Goal: Information Seeking & Learning: Learn about a topic

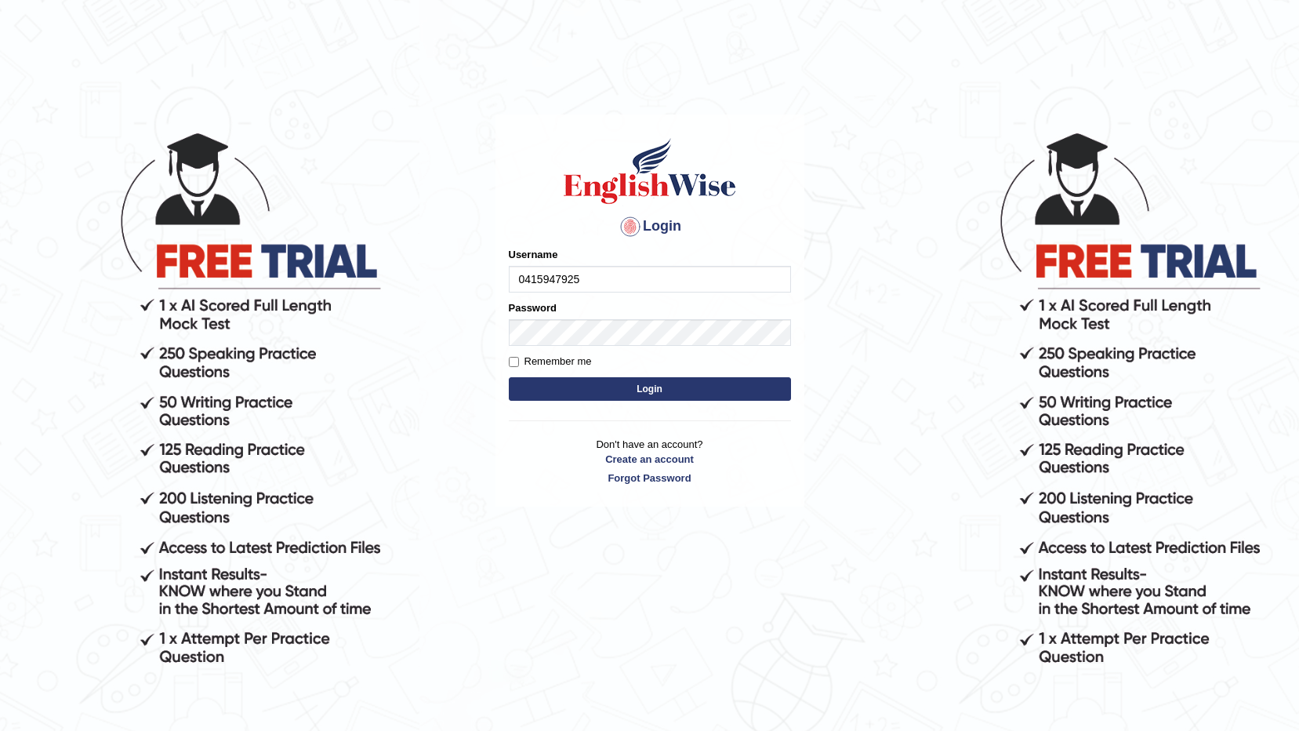
type input "0415947925"
click at [509, 377] on button "Login" at bounding box center [650, 389] width 282 height 24
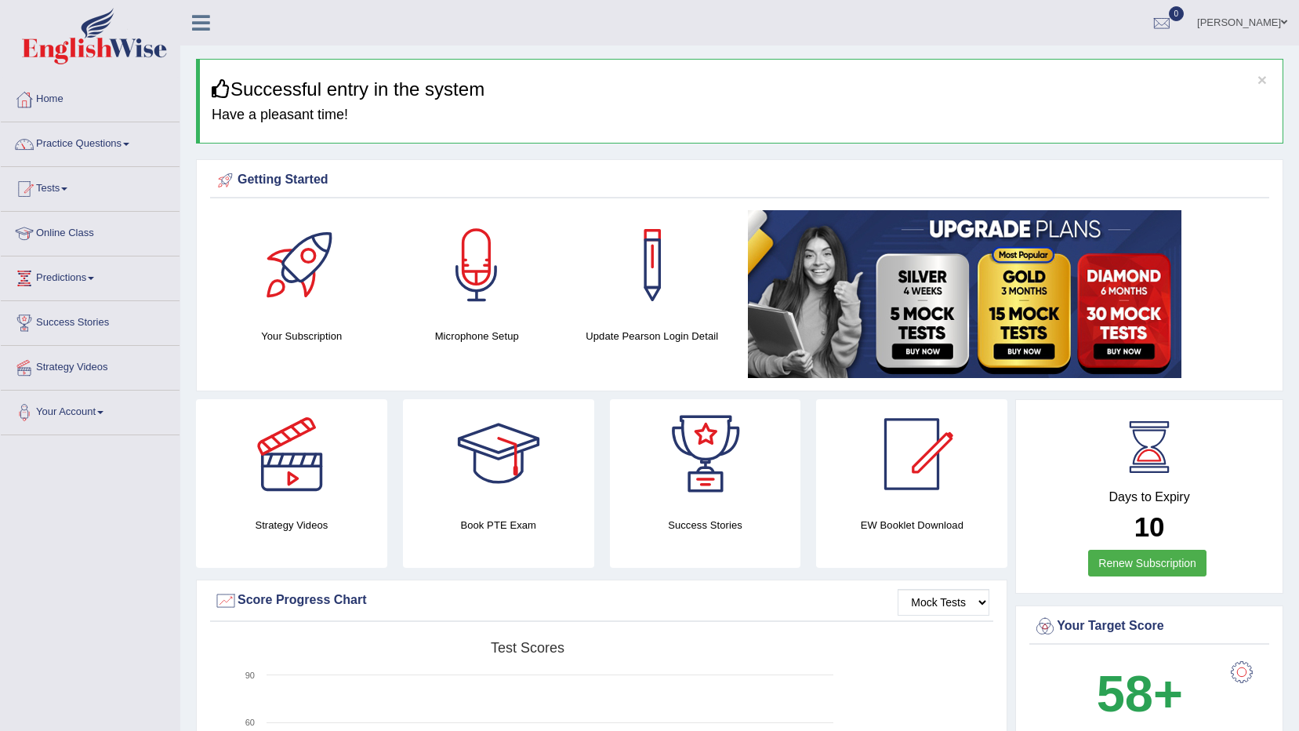
click at [96, 140] on link "Practice Questions" at bounding box center [90, 141] width 179 height 39
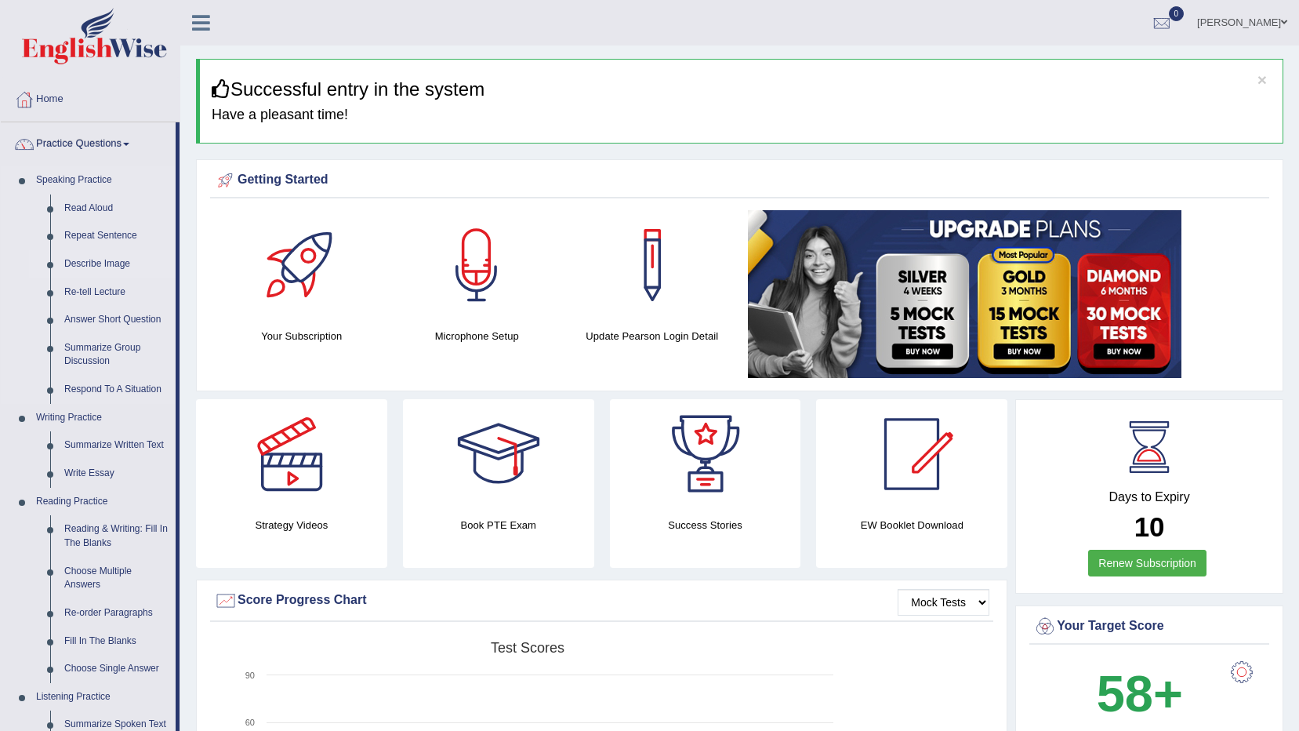
click at [95, 261] on link "Describe Image" at bounding box center [116, 264] width 118 height 28
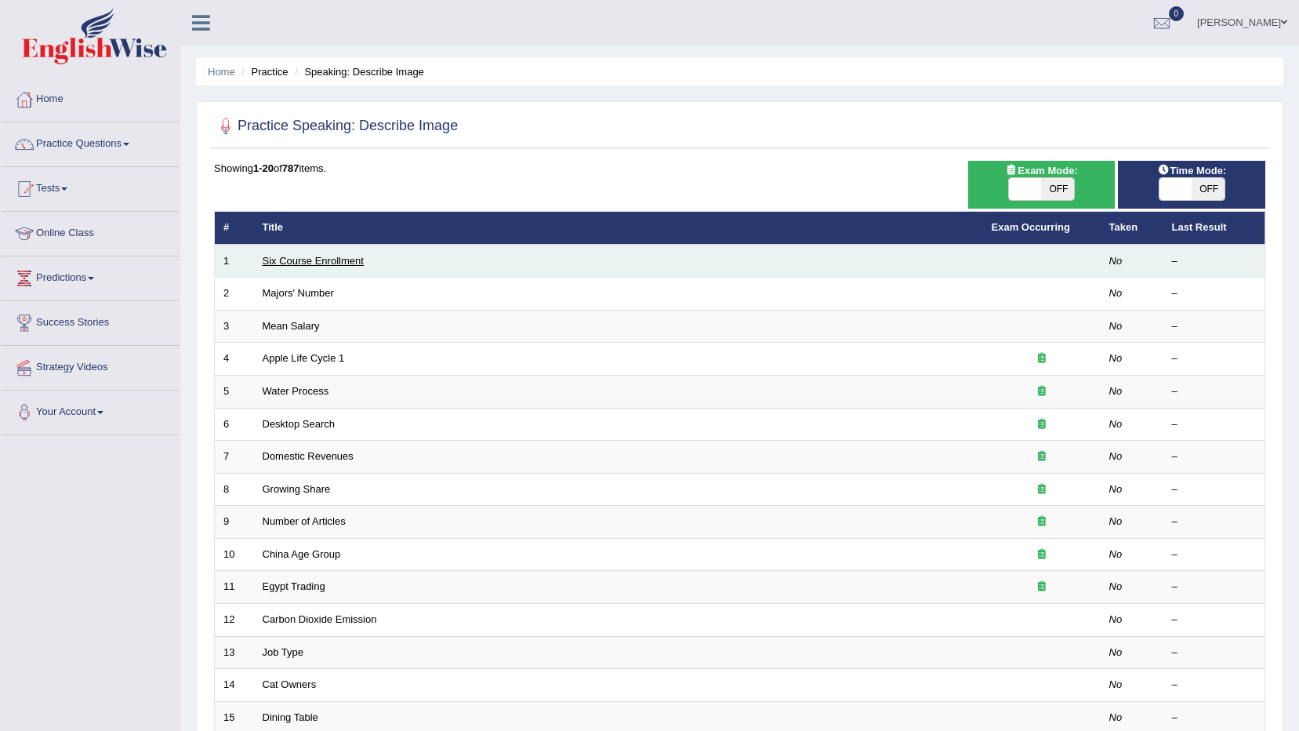
click at [292, 258] on link "Six Course Enrollment" at bounding box center [313, 261] width 101 height 12
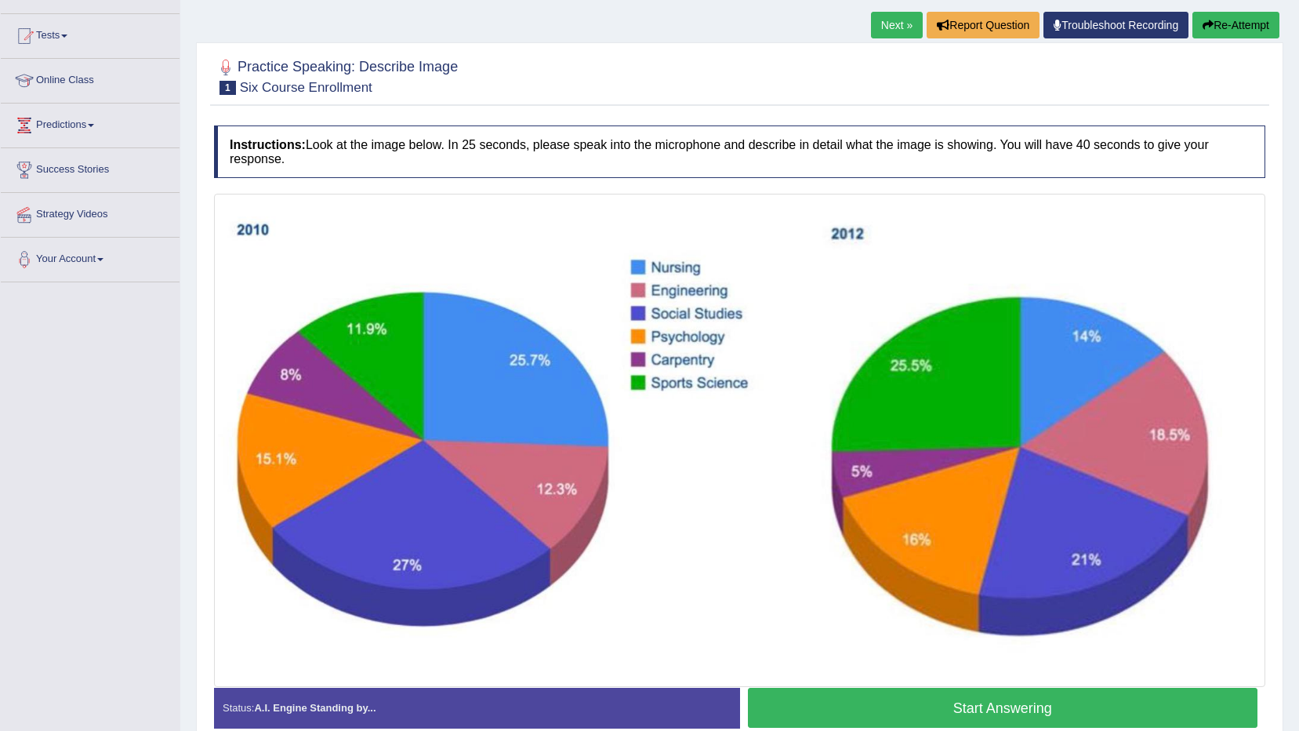
scroll to position [152, 0]
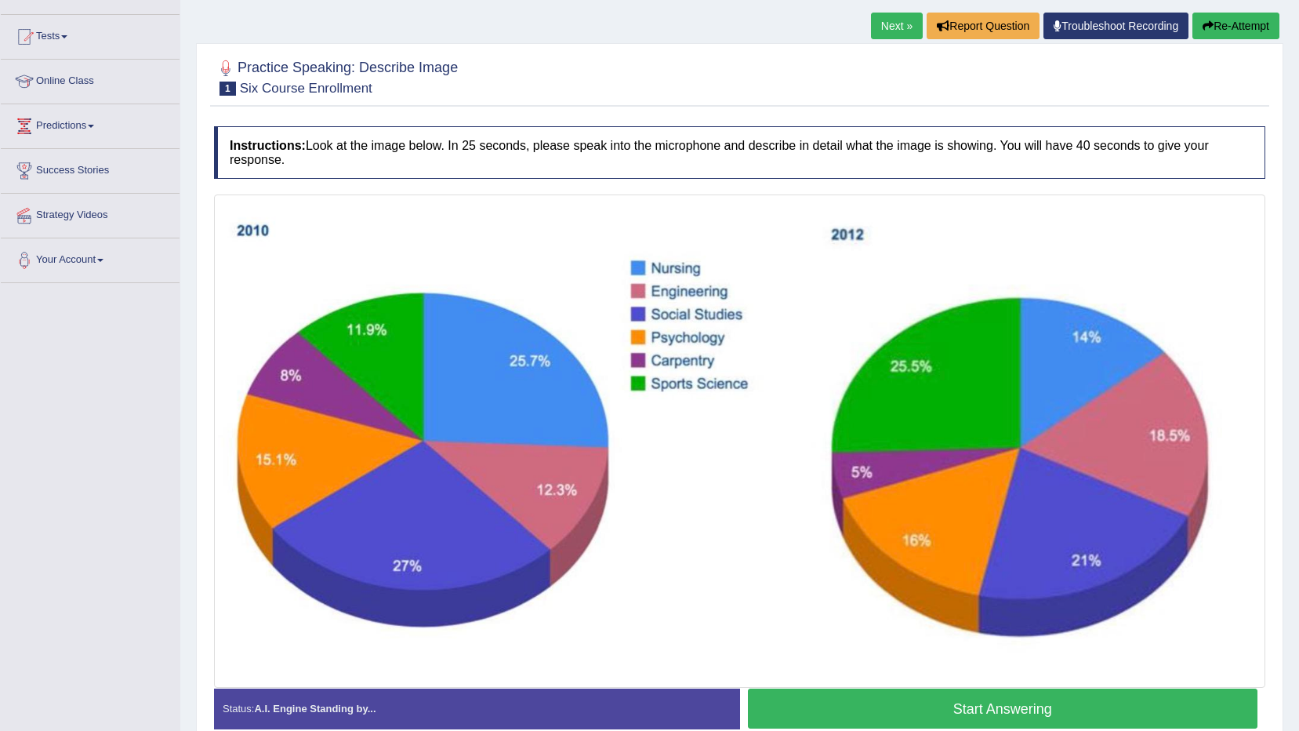
click at [930, 713] on button "Start Answering" at bounding box center [1003, 708] width 510 height 40
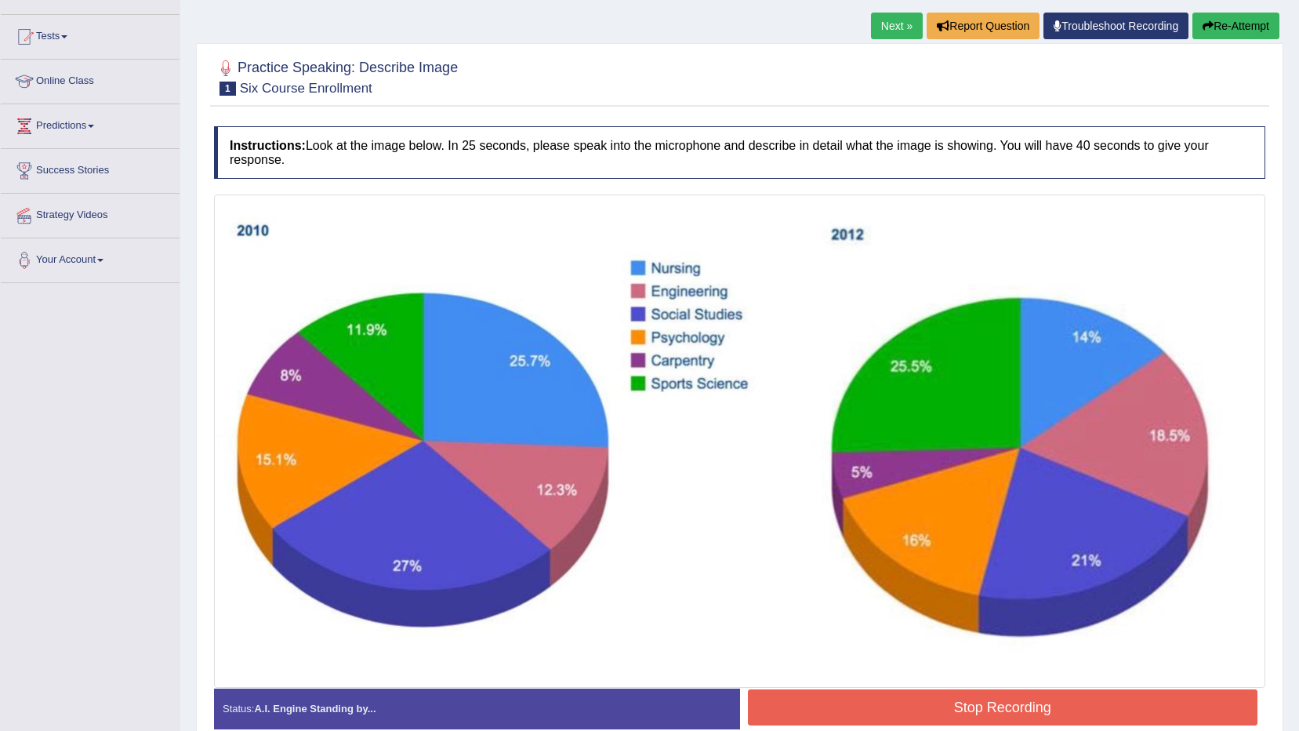
scroll to position [230, 0]
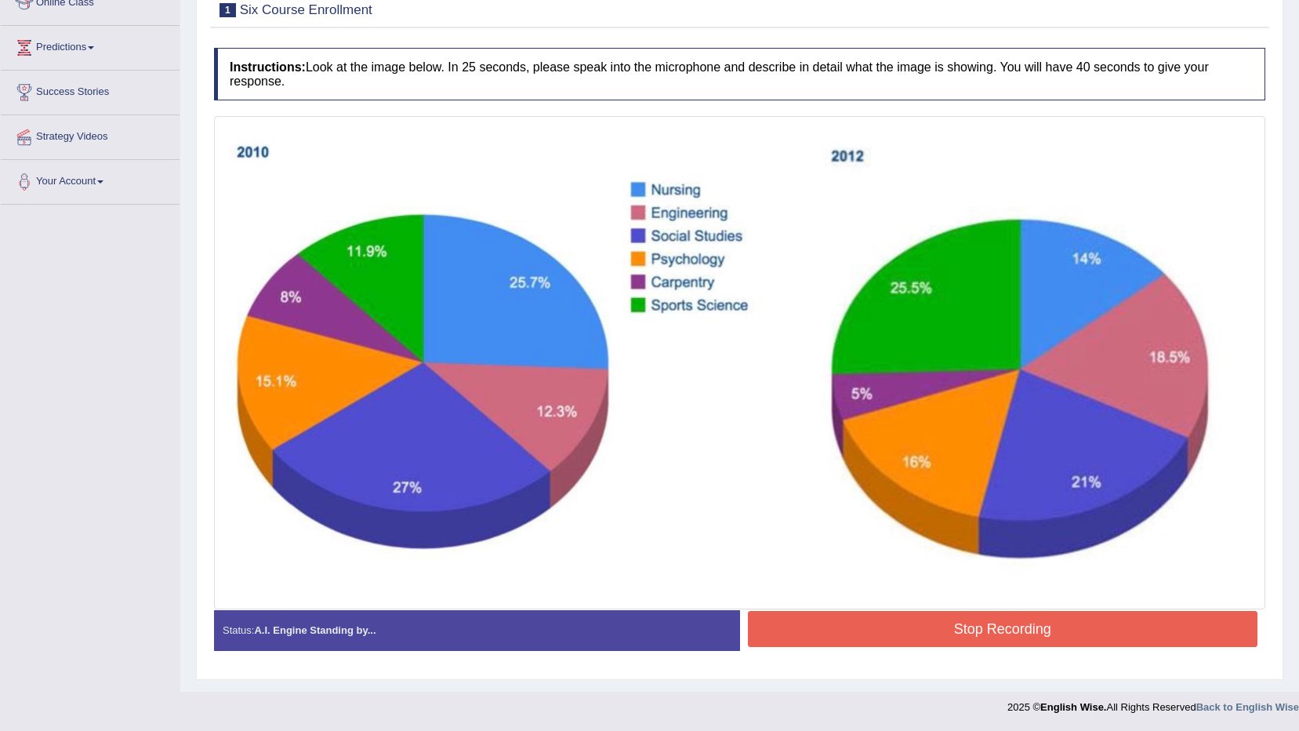
click at [963, 630] on button "Stop Recording" at bounding box center [1003, 629] width 510 height 36
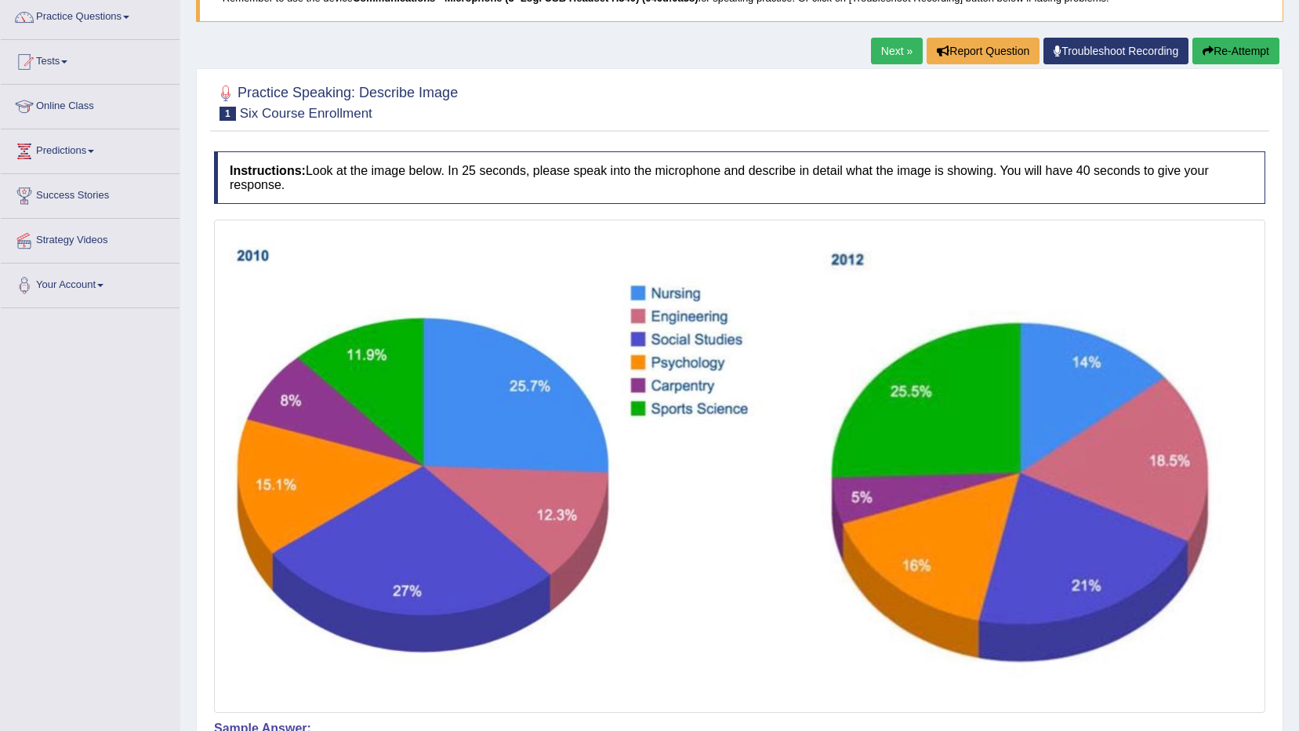
scroll to position [88, 0]
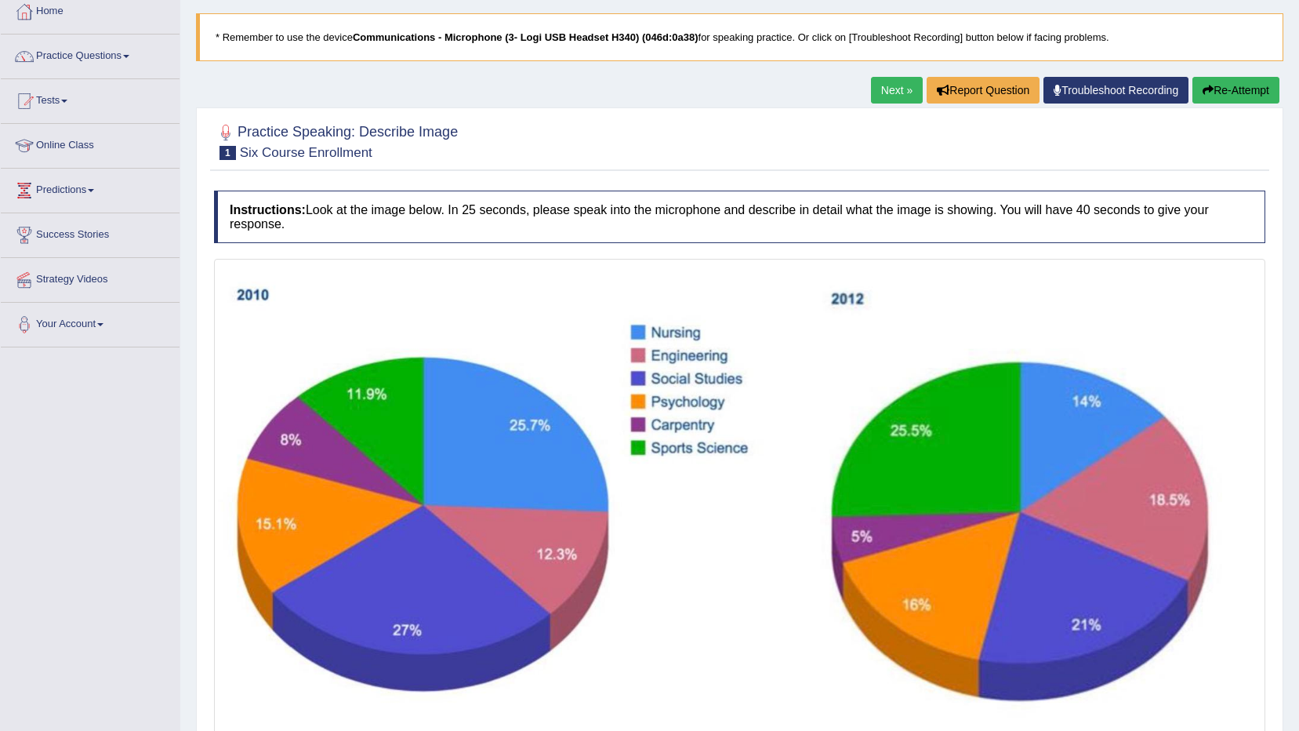
click at [889, 85] on link "Next »" at bounding box center [897, 90] width 52 height 27
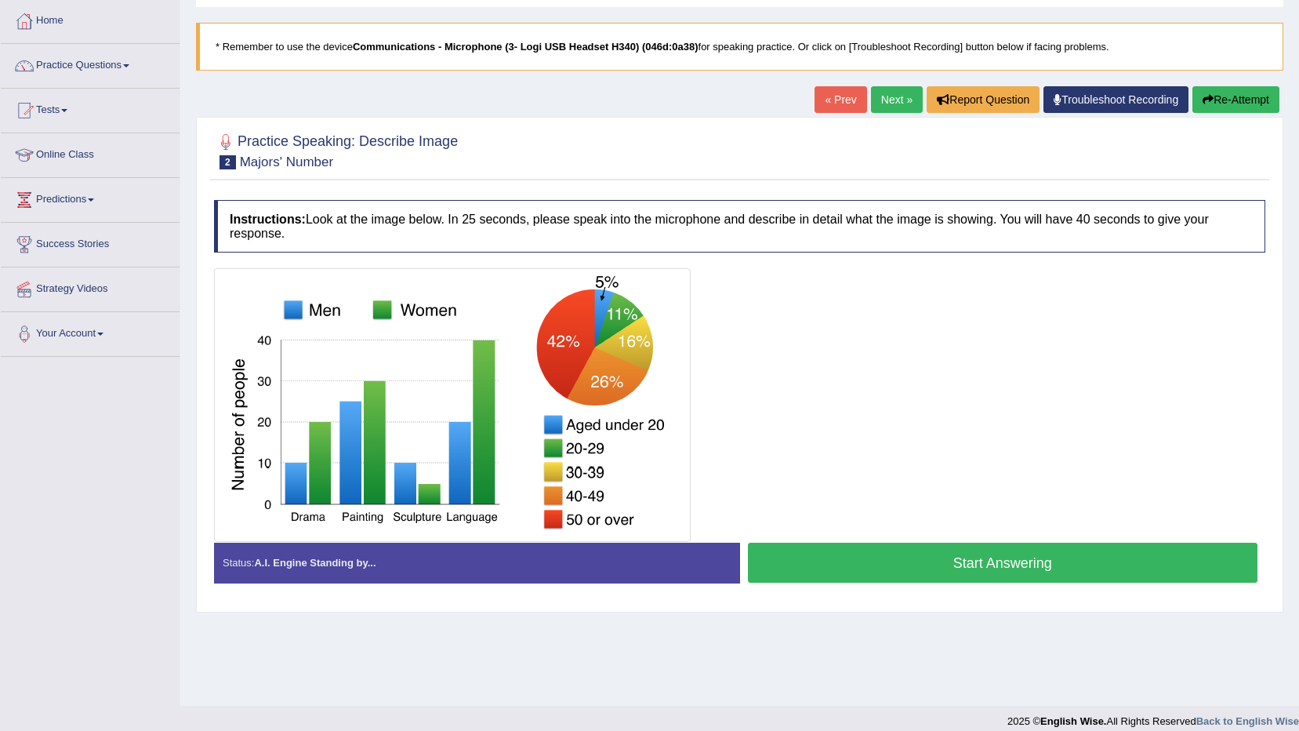
click at [890, 92] on link "Next »" at bounding box center [897, 99] width 52 height 27
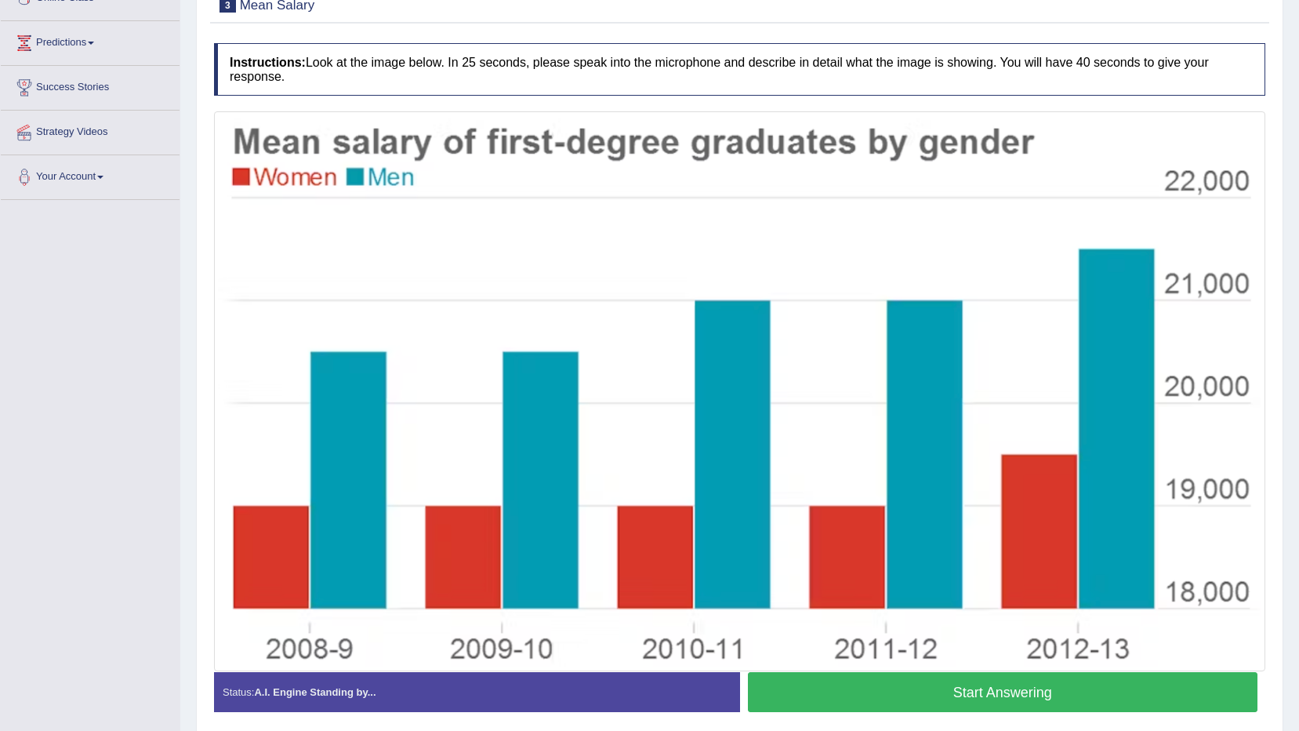
click at [978, 691] on button "Start Answering" at bounding box center [1003, 692] width 510 height 40
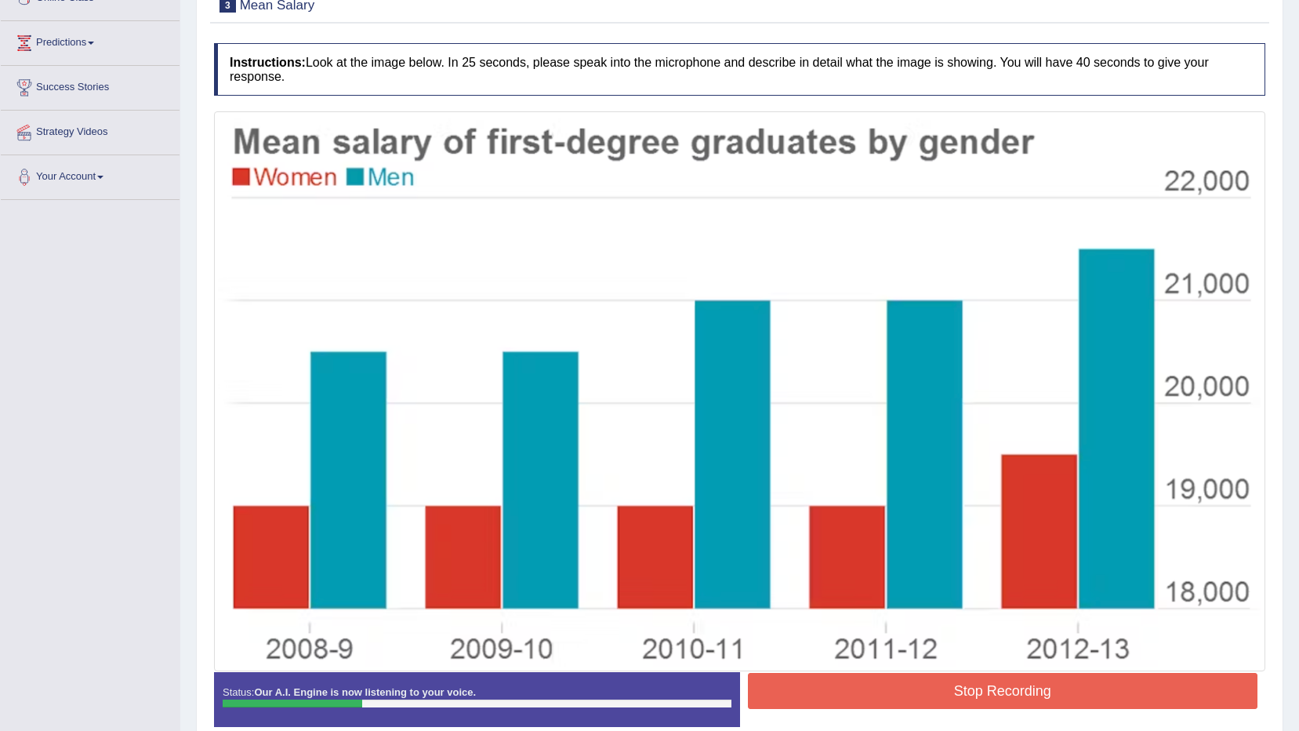
click at [1085, 693] on button "Stop Recording" at bounding box center [1003, 691] width 510 height 36
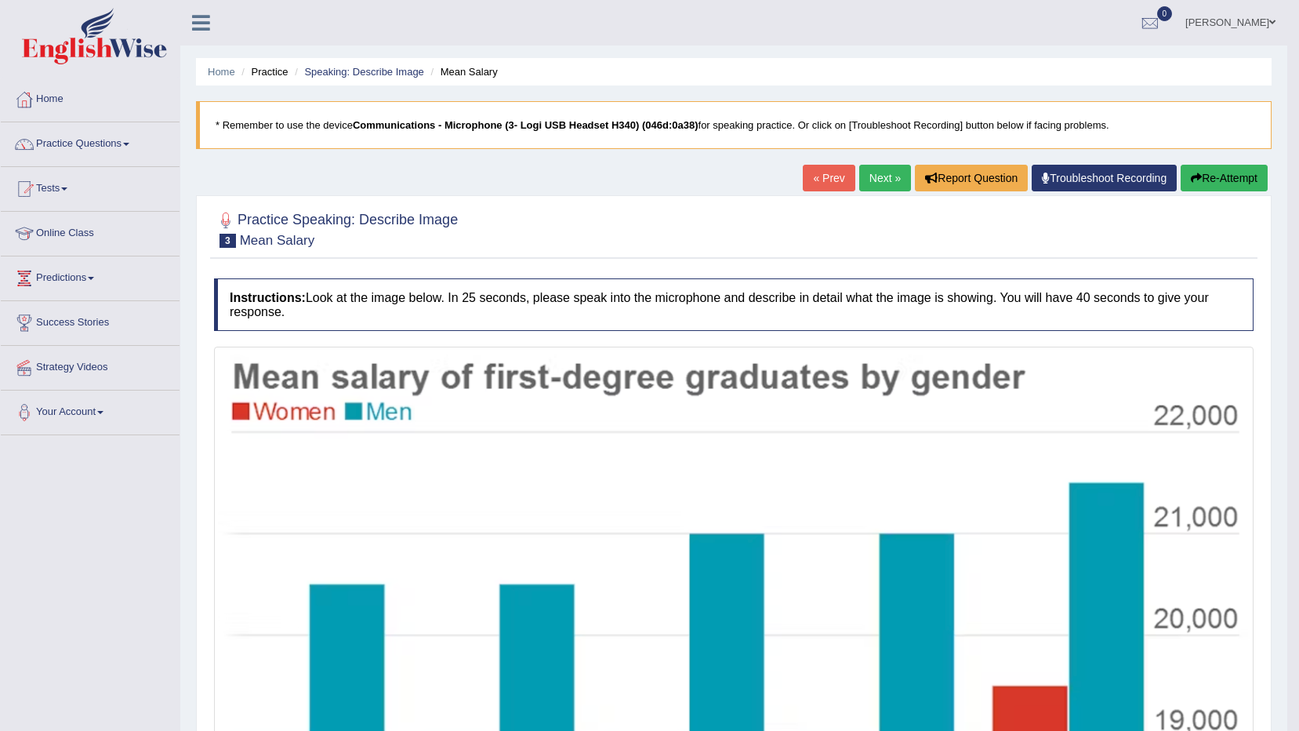
click at [888, 176] on link "Next »" at bounding box center [885, 178] width 52 height 27
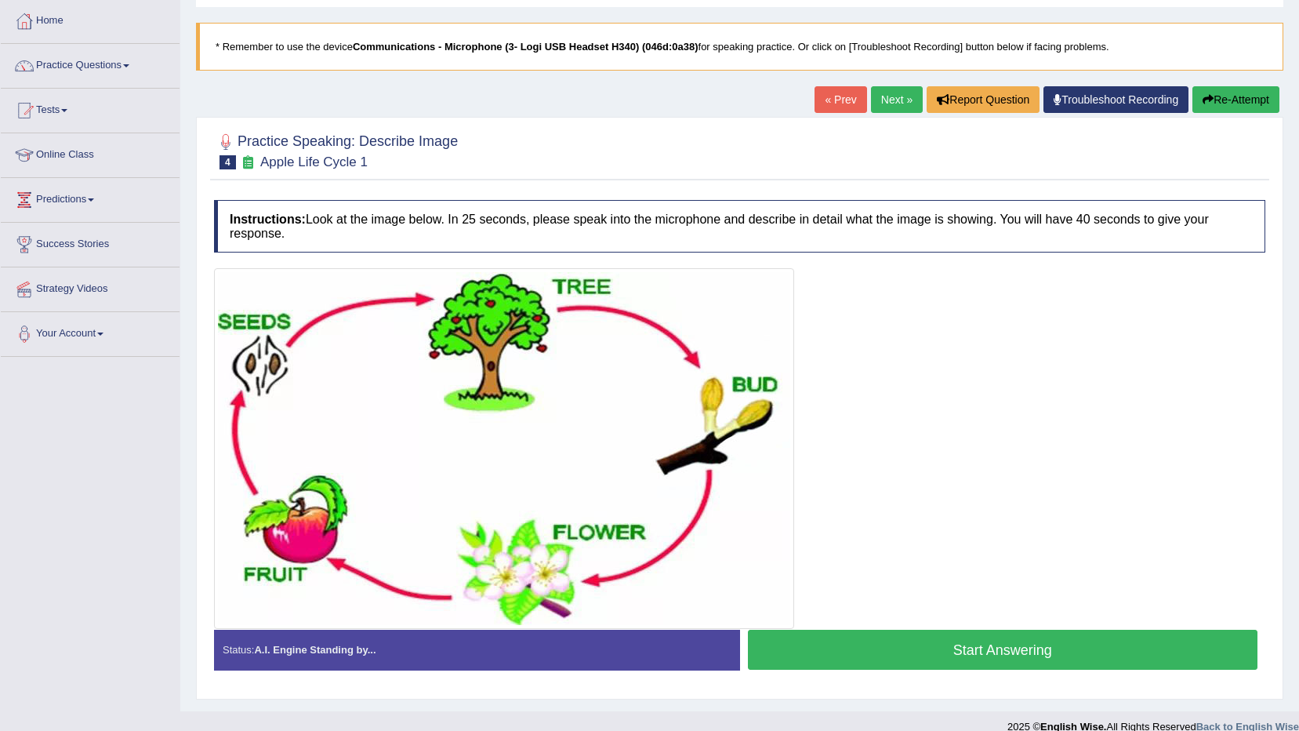
scroll to position [78, 0]
click at [886, 96] on link "Next »" at bounding box center [897, 99] width 52 height 27
click at [886, 99] on link "Next »" at bounding box center [897, 99] width 52 height 27
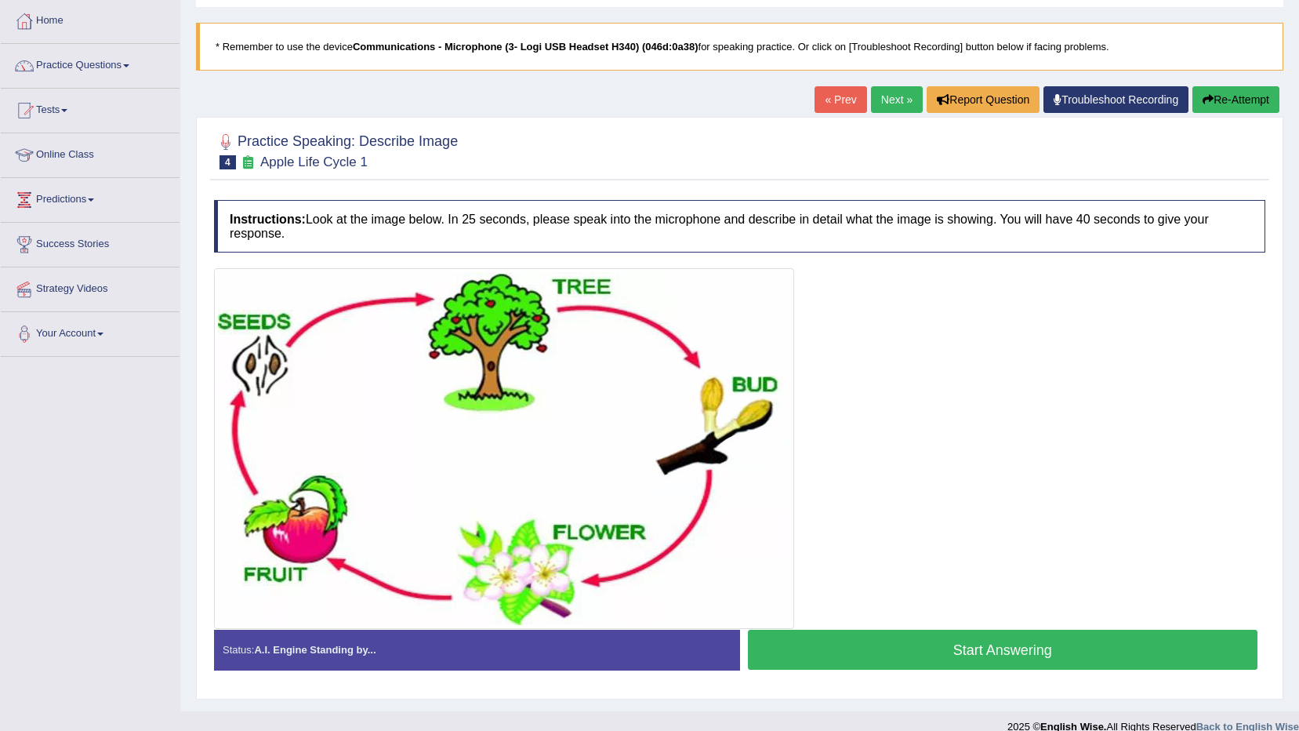
click at [886, 99] on link "Next »" at bounding box center [897, 99] width 52 height 27
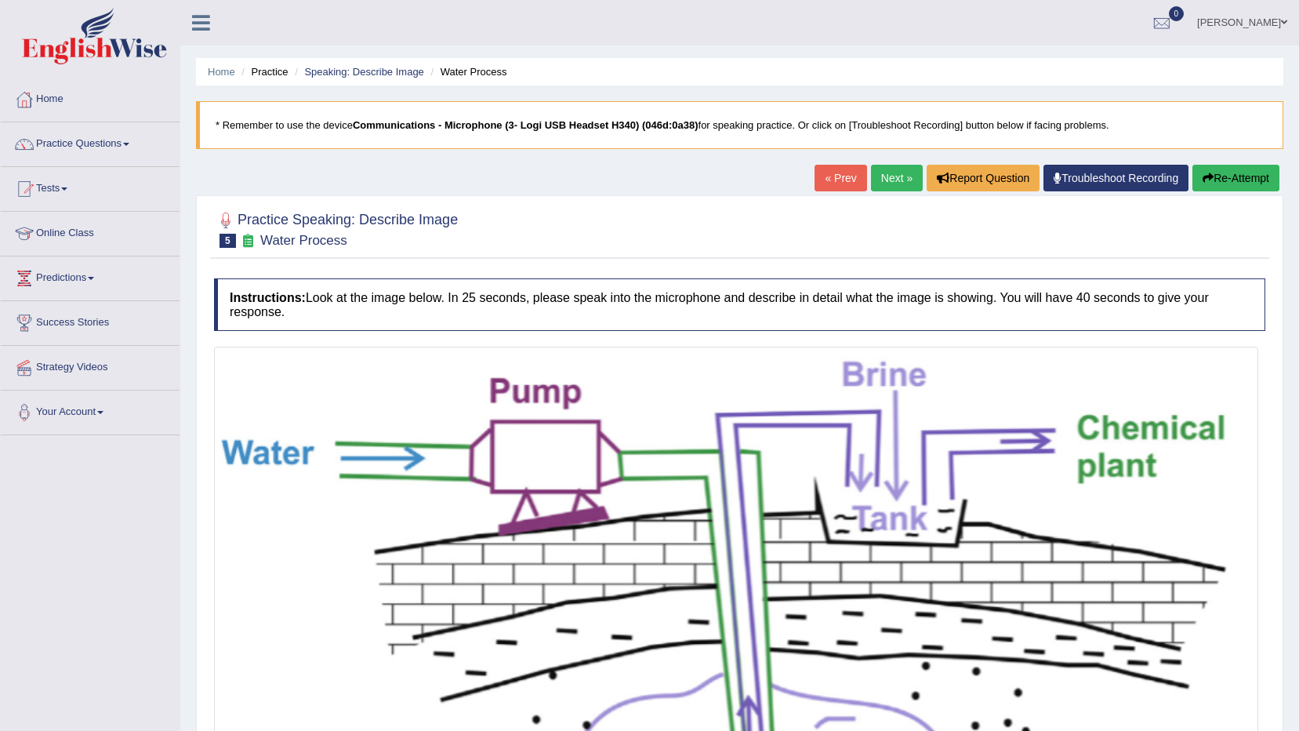
click at [898, 170] on link "Next »" at bounding box center [897, 178] width 52 height 27
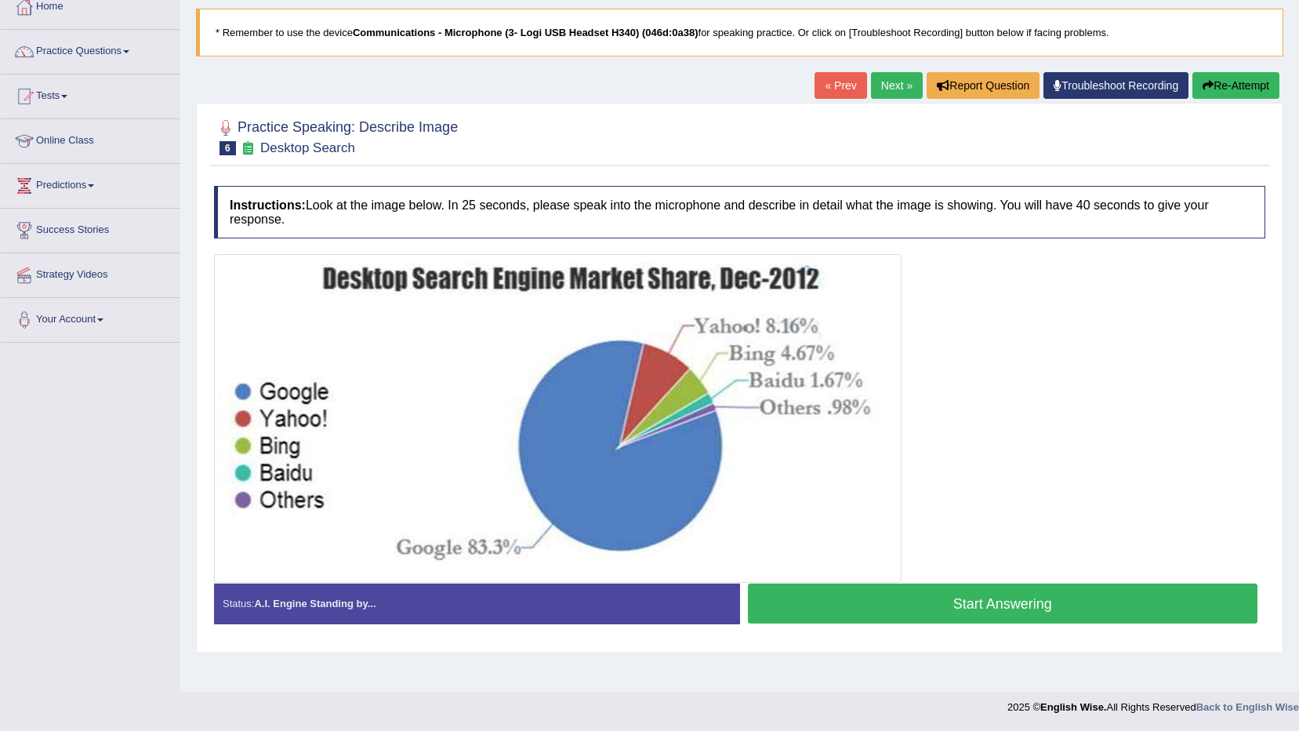
click at [893, 84] on link "Next »" at bounding box center [897, 85] width 52 height 27
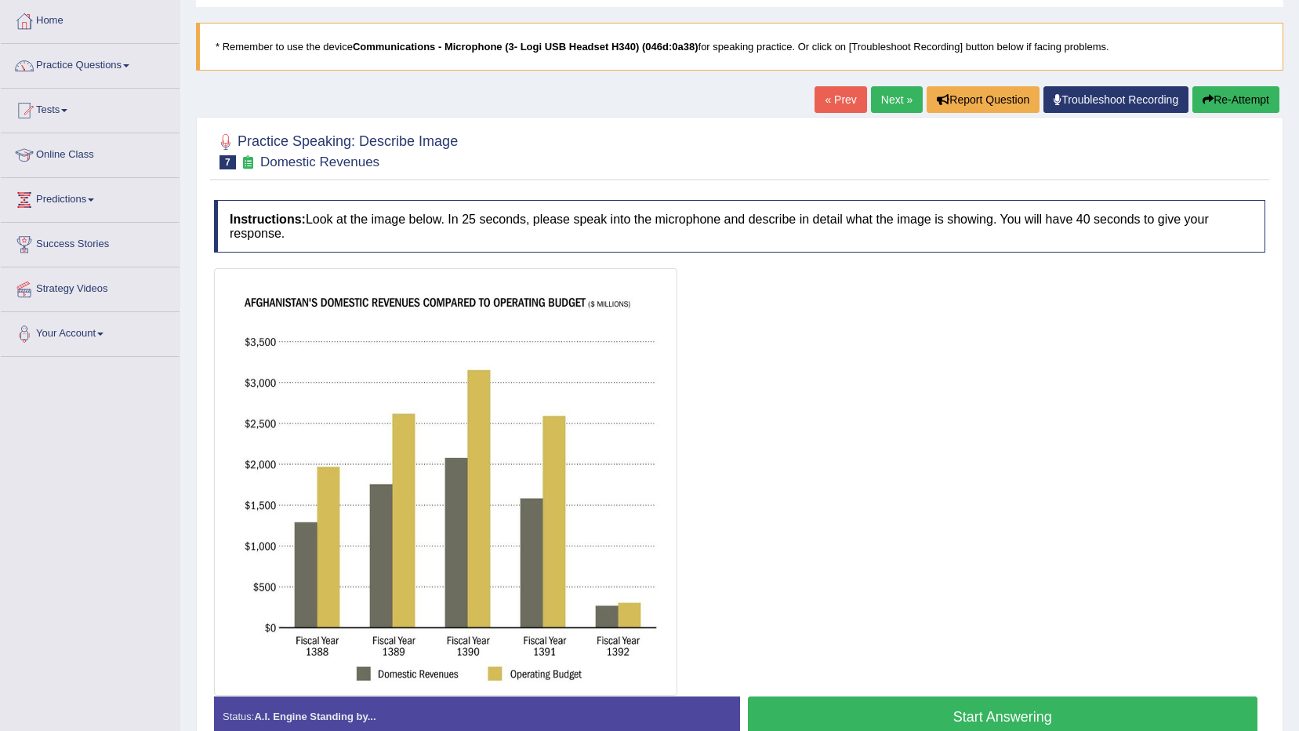
click at [813, 295] on div at bounding box center [739, 481] width 1051 height 427
drag, startPoint x: 0, startPoint y: 0, endPoint x: 814, endPoint y: 298, distance: 866.5
click at [814, 298] on div at bounding box center [739, 481] width 1051 height 427
click at [171, 103] on link "Tests" at bounding box center [90, 108] width 179 height 39
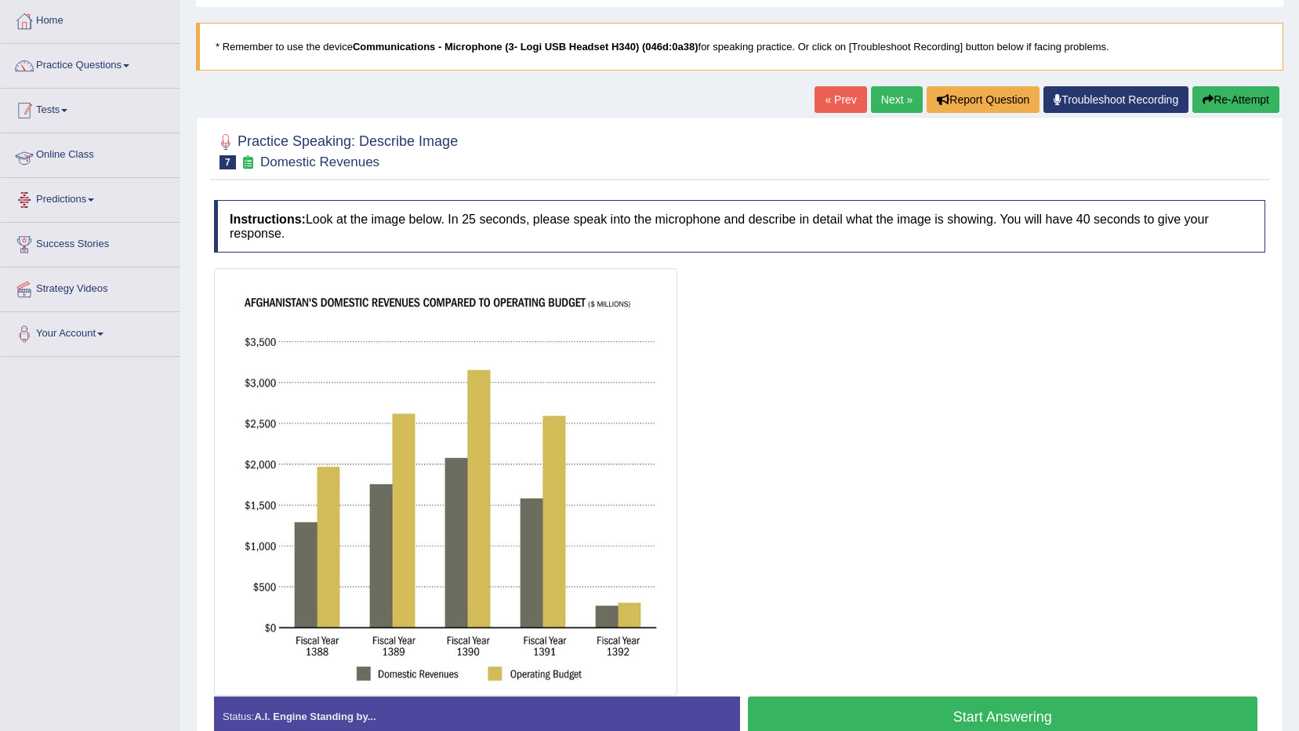
click at [183, 102] on div "Home Practice Speaking: Describe Image Domestic Revenues * Remember to use the …" at bounding box center [739, 350] width 1119 height 856
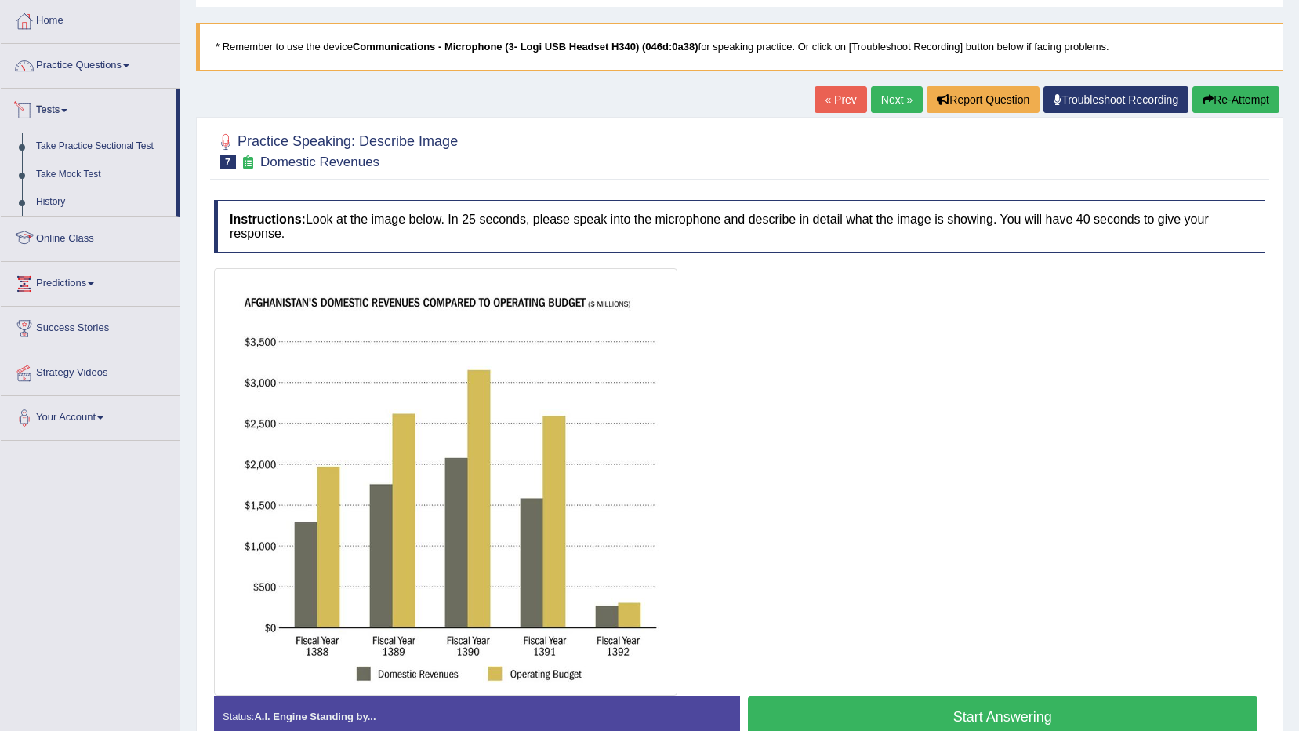
click at [183, 102] on div "Home Practice Speaking: Describe Image Domestic Revenues * Remember to use the …" at bounding box center [739, 350] width 1119 height 856
click at [126, 61] on link "Practice Questions" at bounding box center [90, 63] width 179 height 39
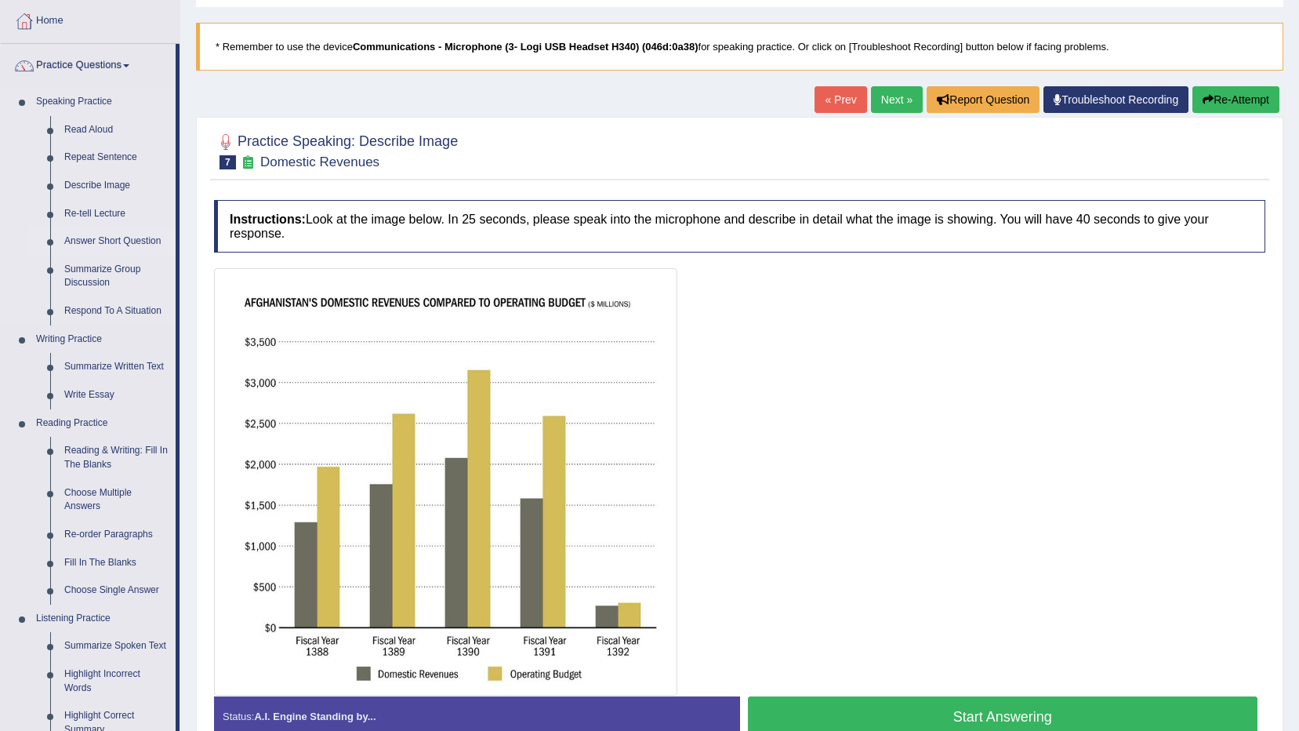
scroll to position [157, 0]
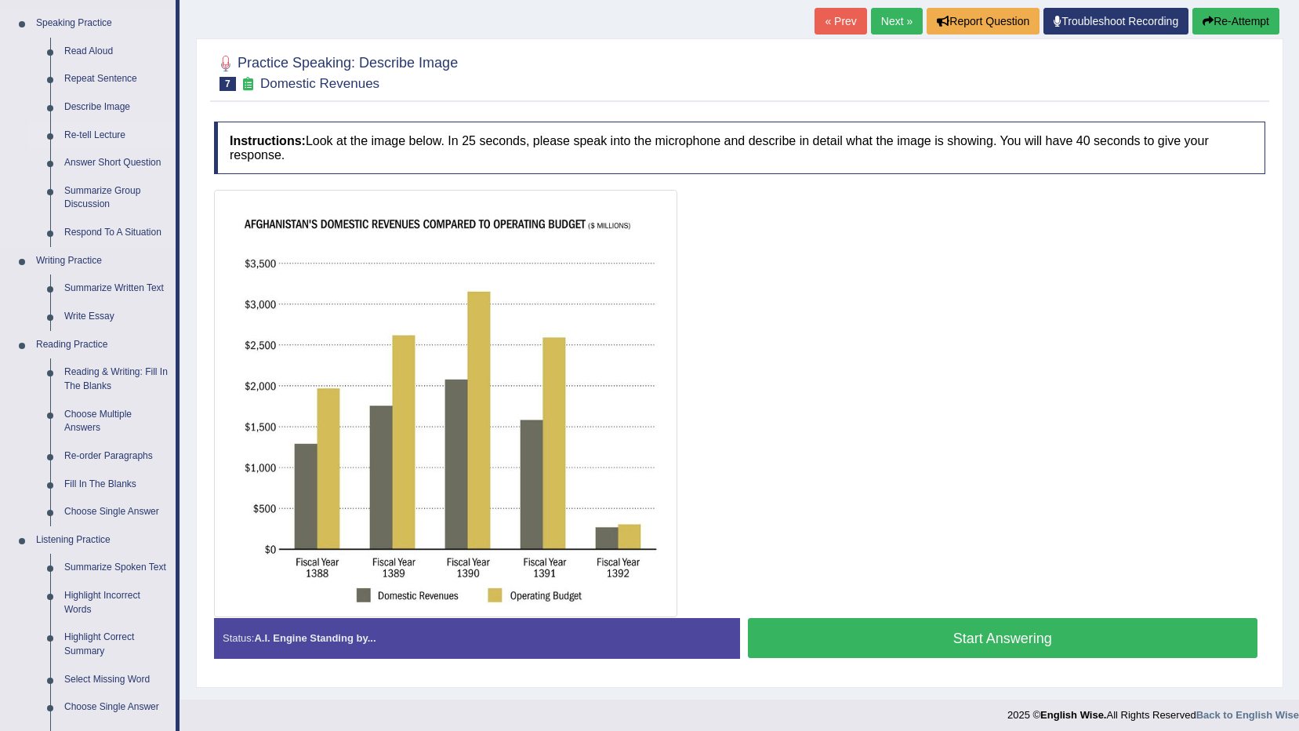
click at [105, 132] on link "Re-tell Lecture" at bounding box center [116, 136] width 118 height 28
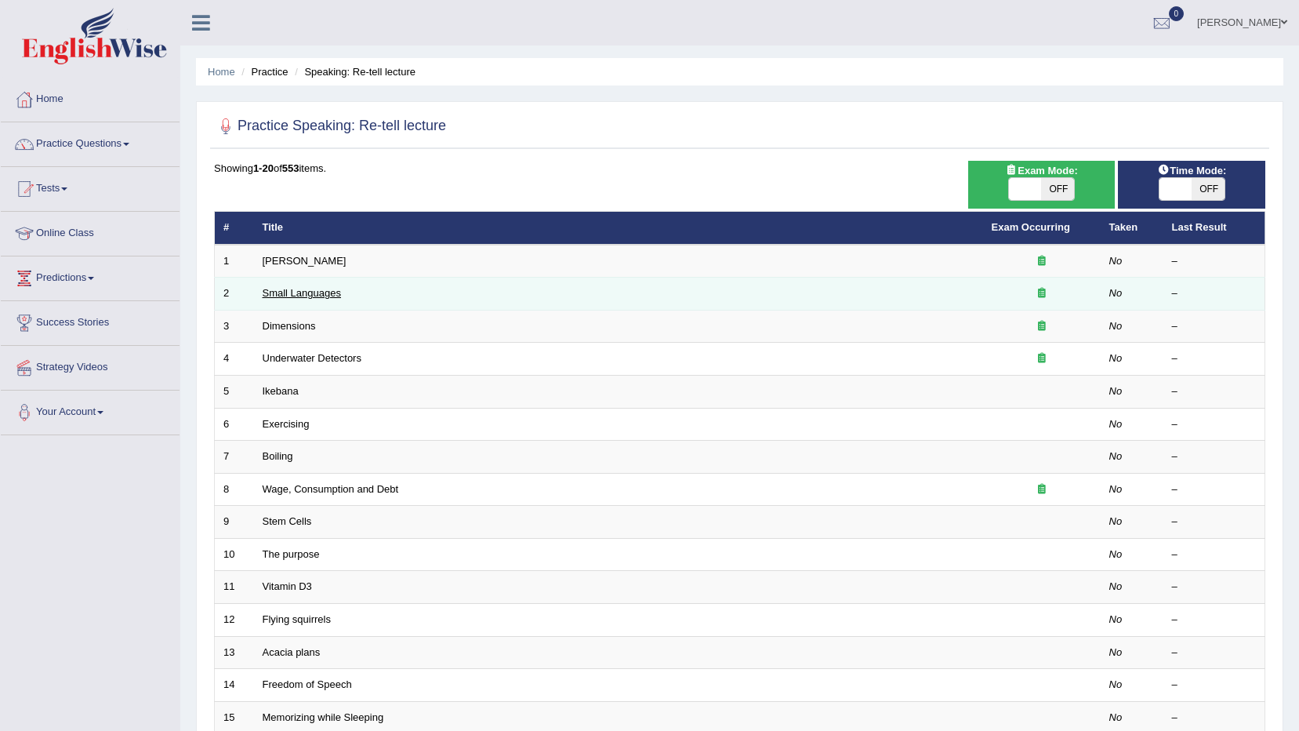
click at [306, 293] on link "Small Languages" at bounding box center [302, 293] width 78 height 12
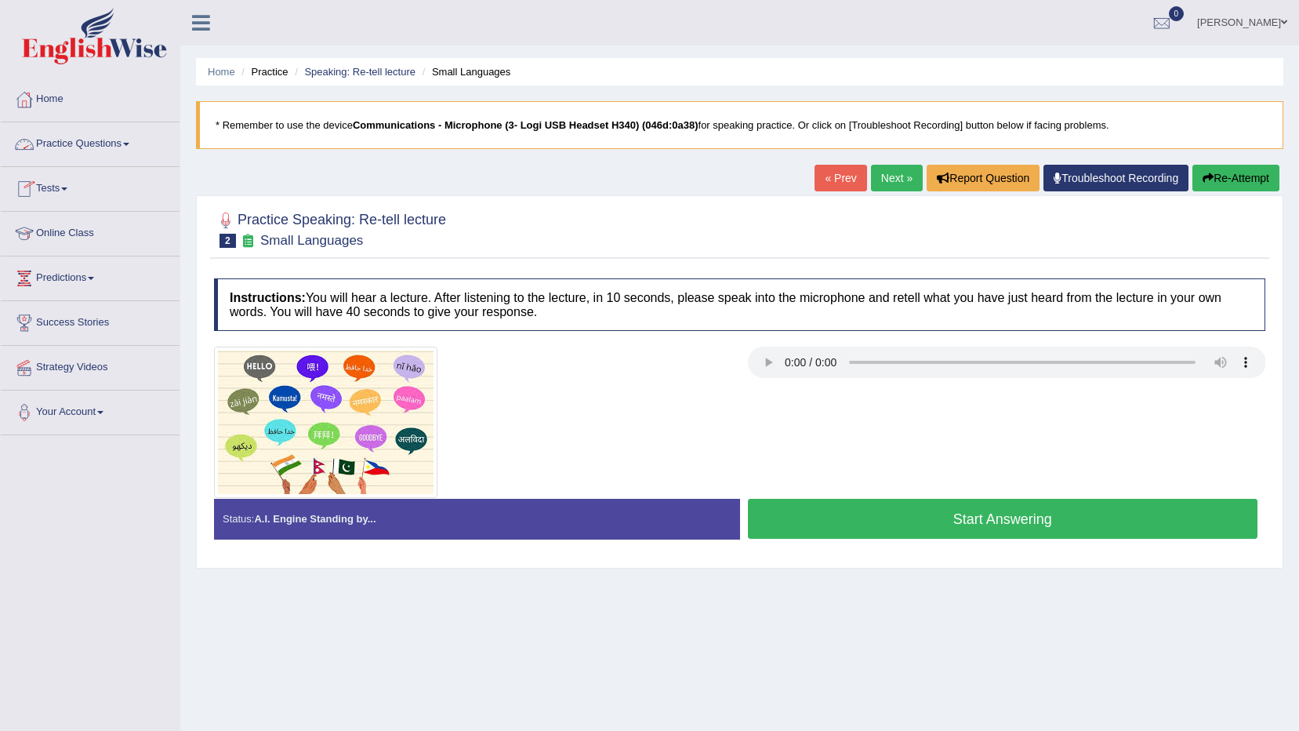
click at [119, 144] on link "Practice Questions" at bounding box center [90, 141] width 179 height 39
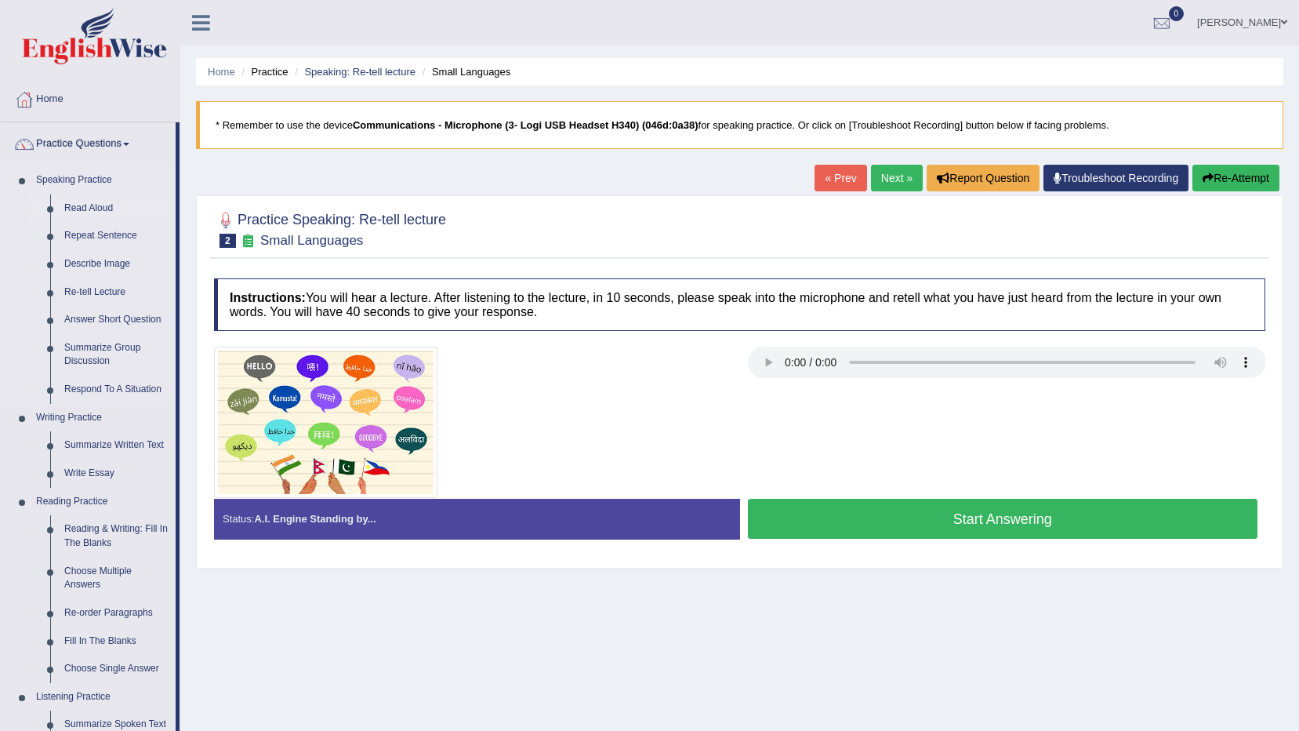
click at [95, 198] on link "Read Aloud" at bounding box center [116, 208] width 118 height 28
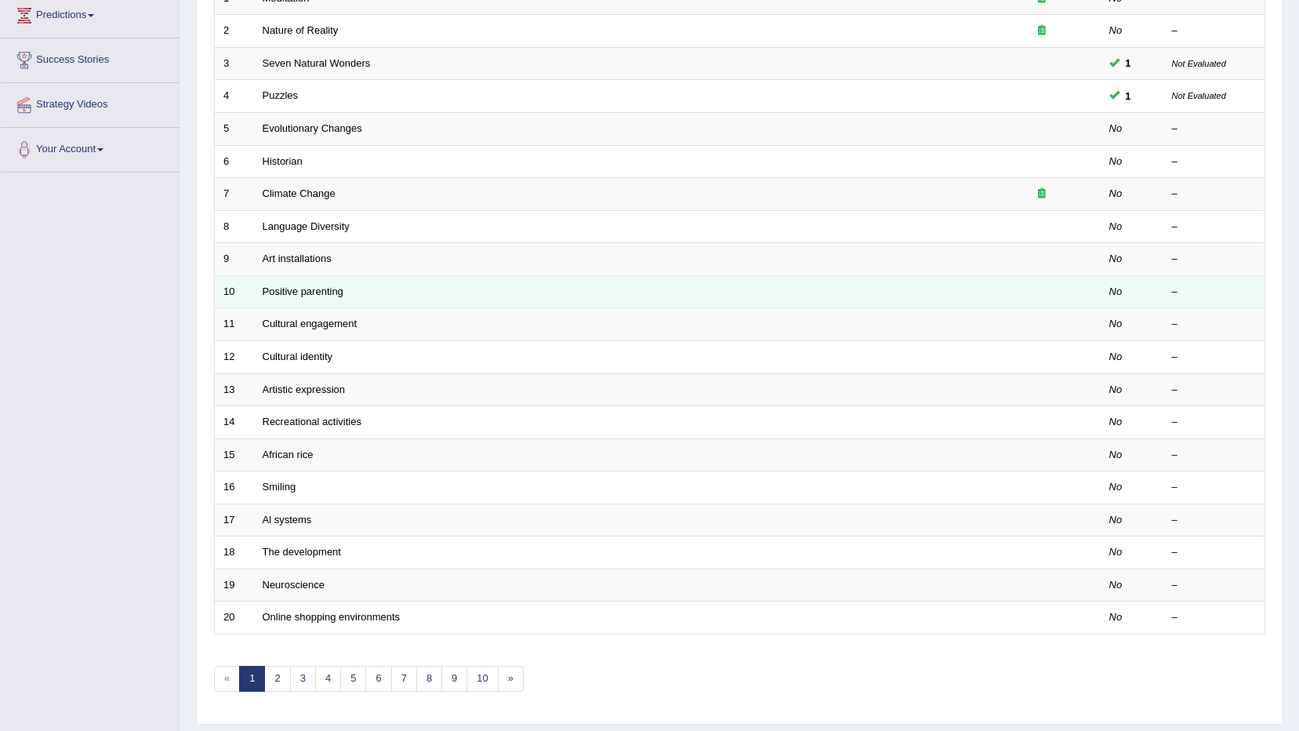
scroll to position [307, 0]
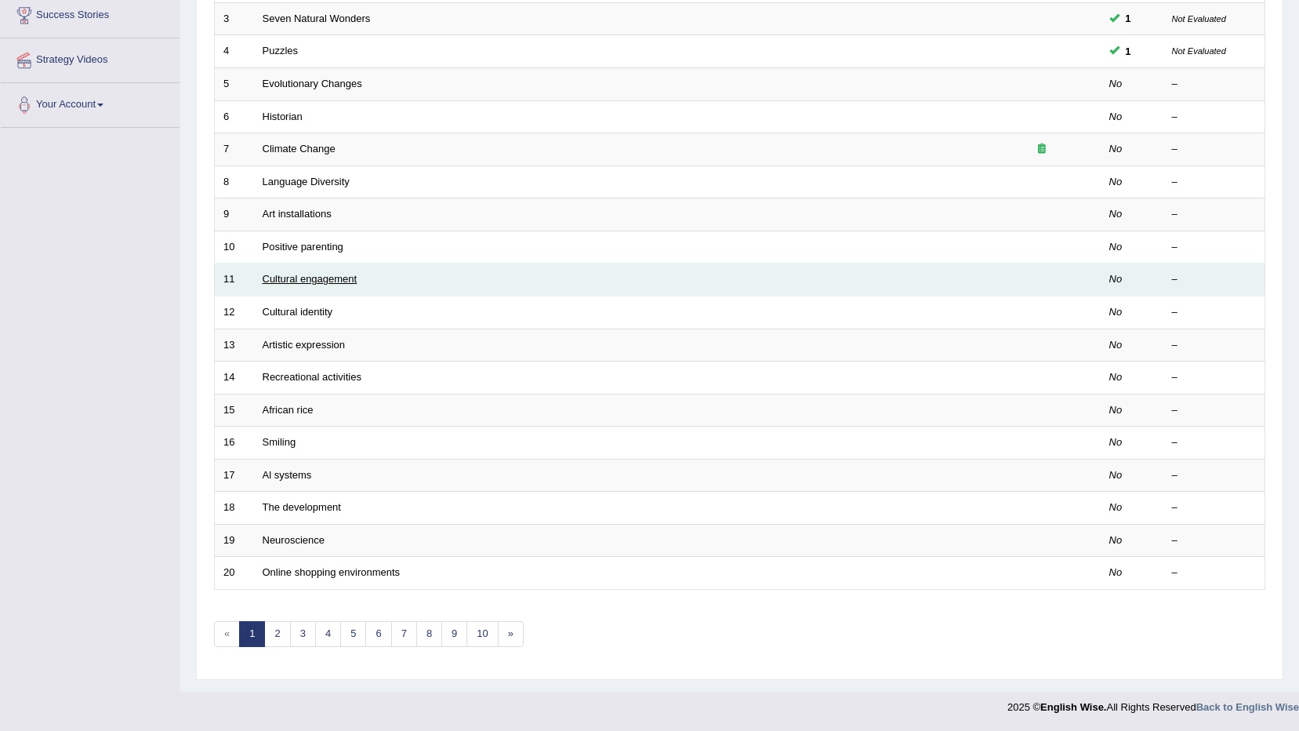
click at [299, 274] on link "Cultural engagement" at bounding box center [310, 279] width 95 height 12
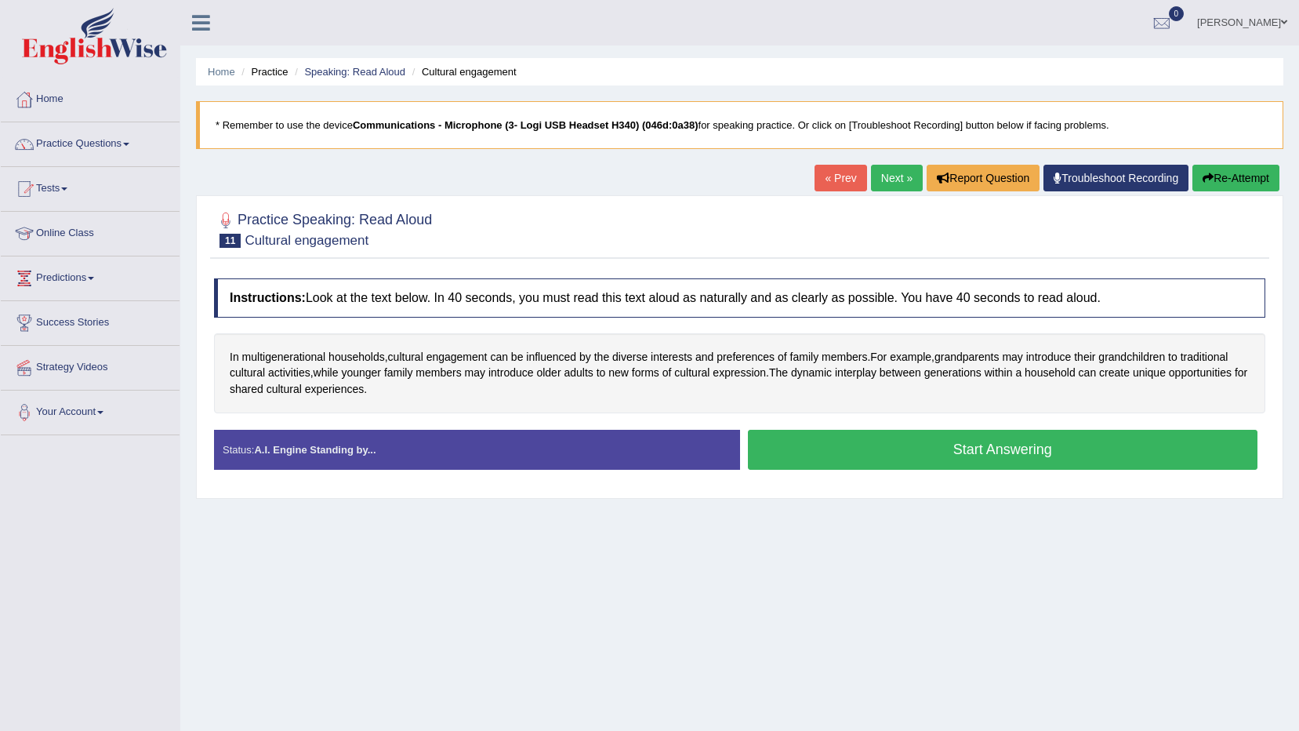
click at [1114, 176] on link "Troubleshoot Recording" at bounding box center [1115, 178] width 145 height 27
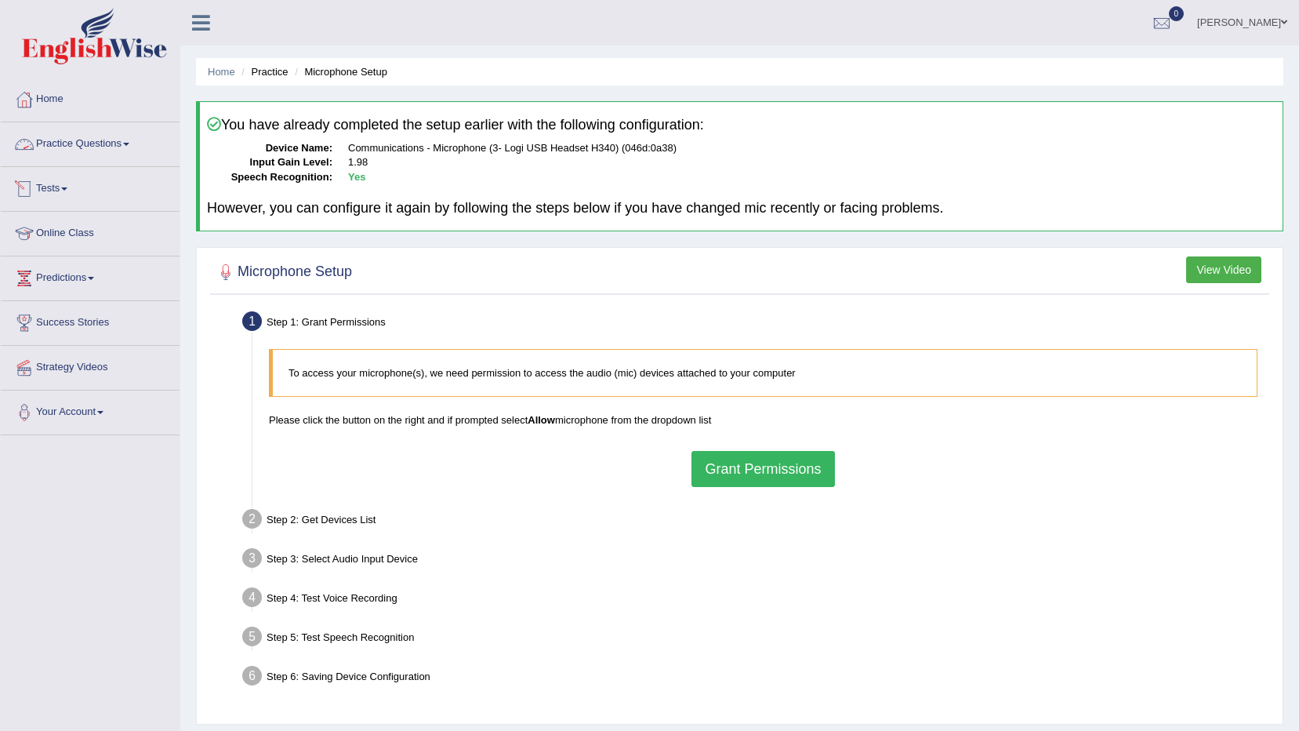
click at [132, 142] on link "Practice Questions" at bounding box center [90, 141] width 179 height 39
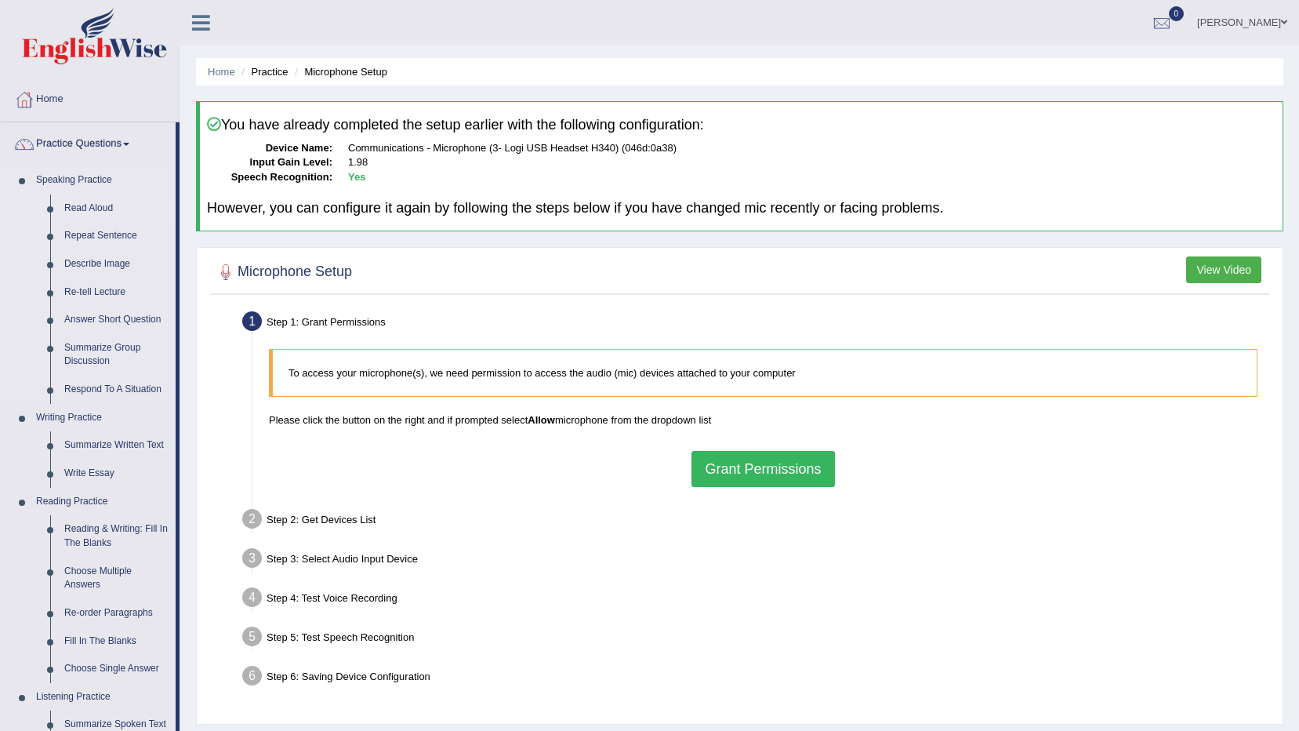
click at [96, 208] on link "Read Aloud" at bounding box center [116, 208] width 118 height 28
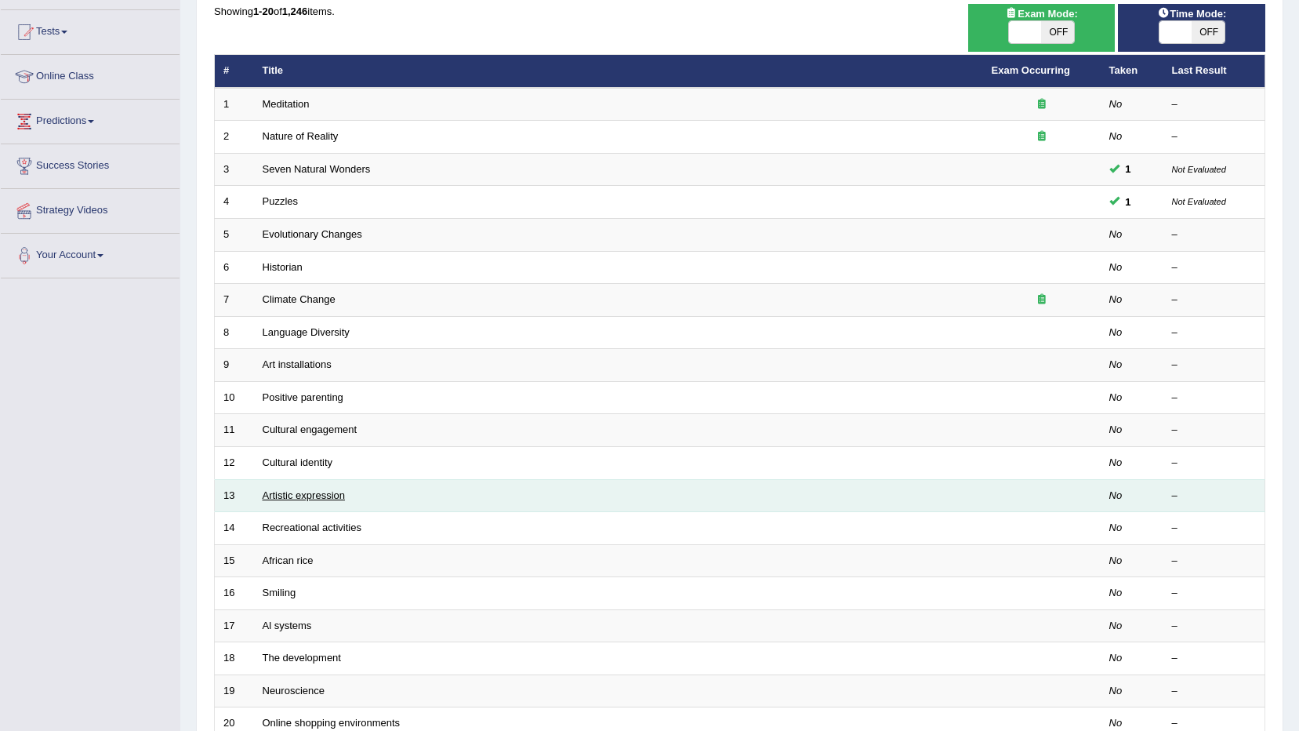
click at [321, 493] on link "Artistic expression" at bounding box center [304, 495] width 82 height 12
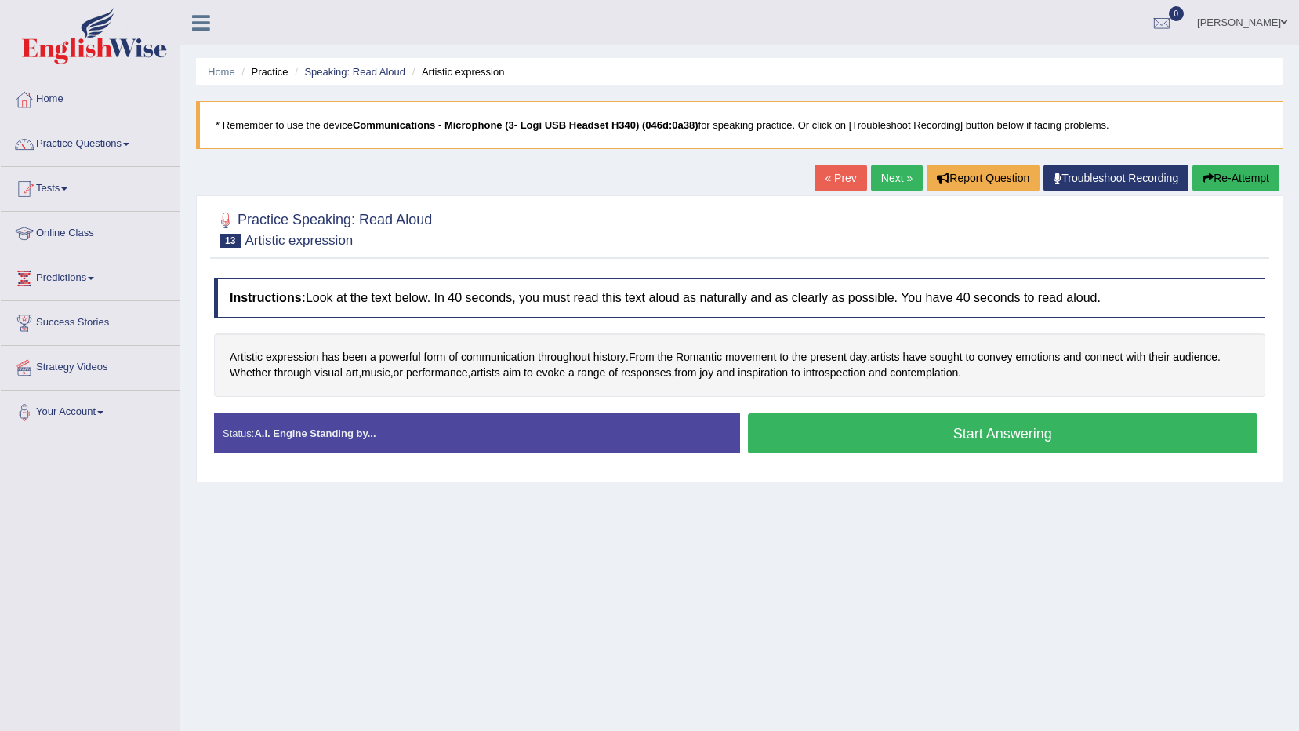
click at [880, 437] on button "Start Answering" at bounding box center [1003, 433] width 510 height 40
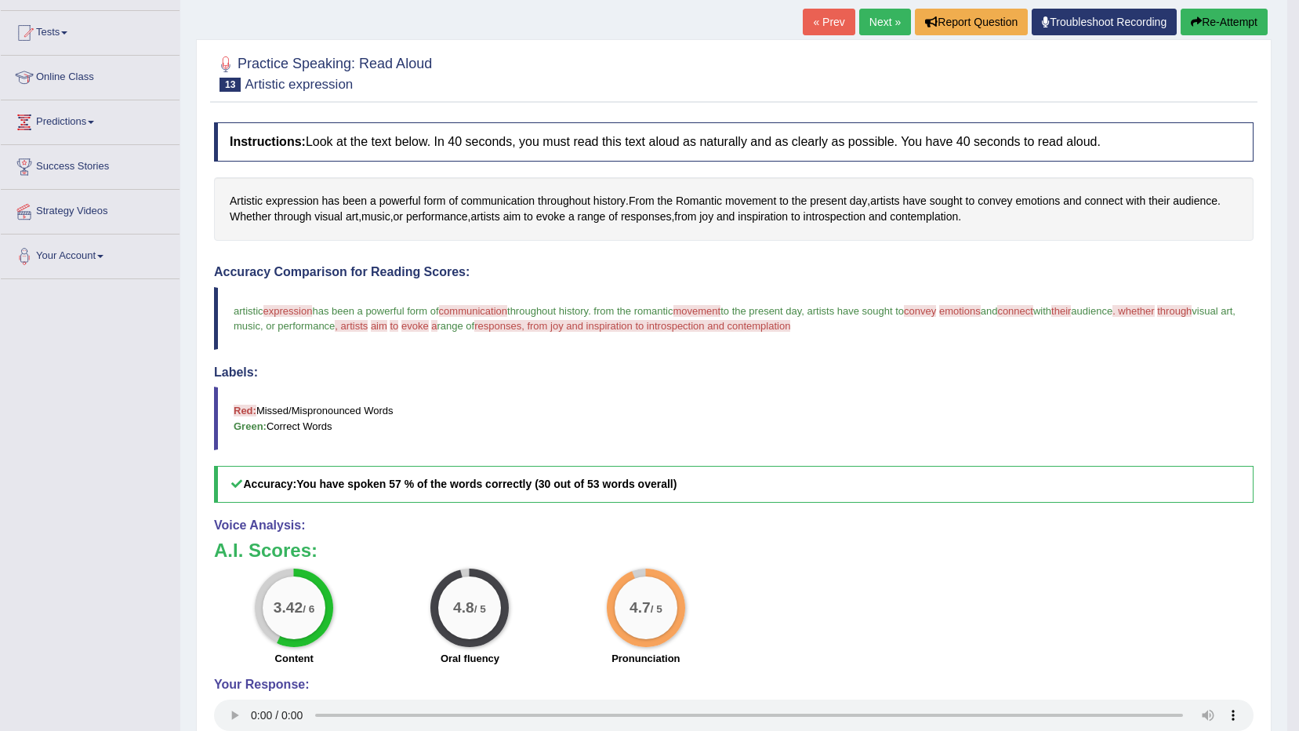
scroll to position [157, 0]
click at [878, 17] on link "Next »" at bounding box center [885, 21] width 52 height 27
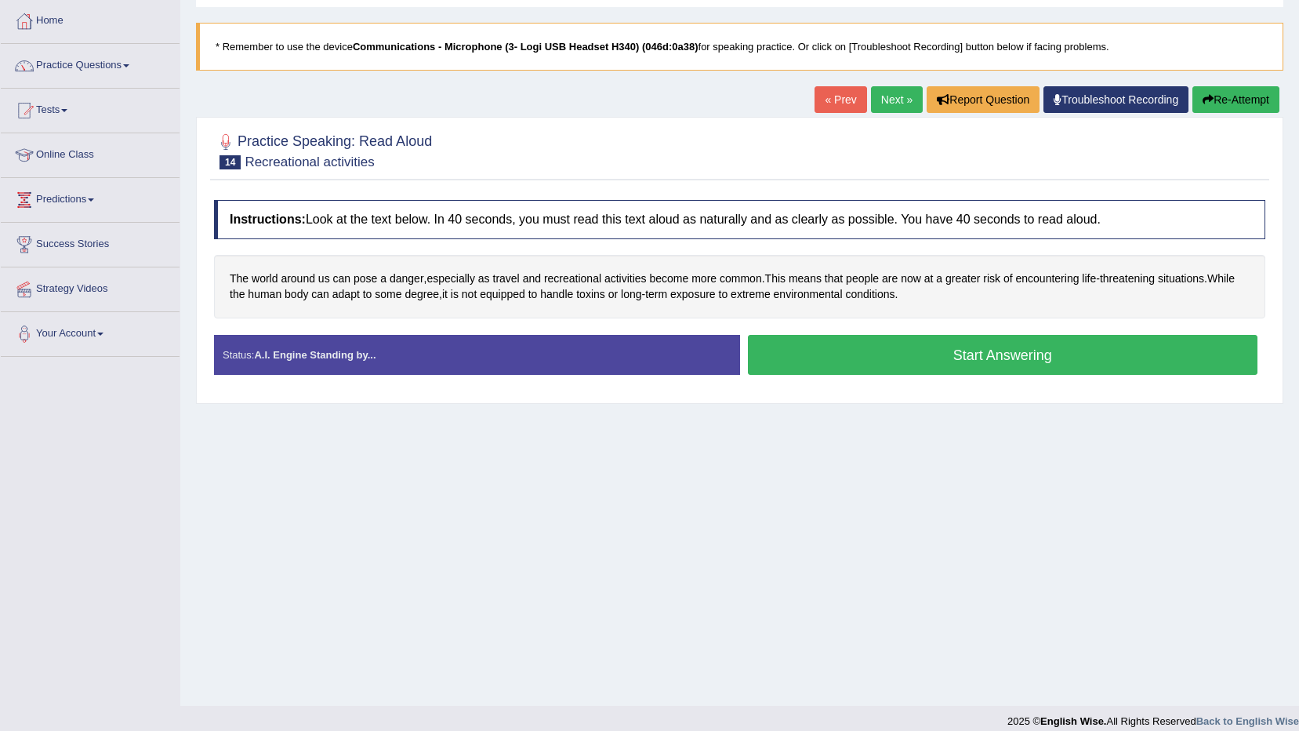
click at [885, 361] on button "Start Answering" at bounding box center [1003, 355] width 510 height 40
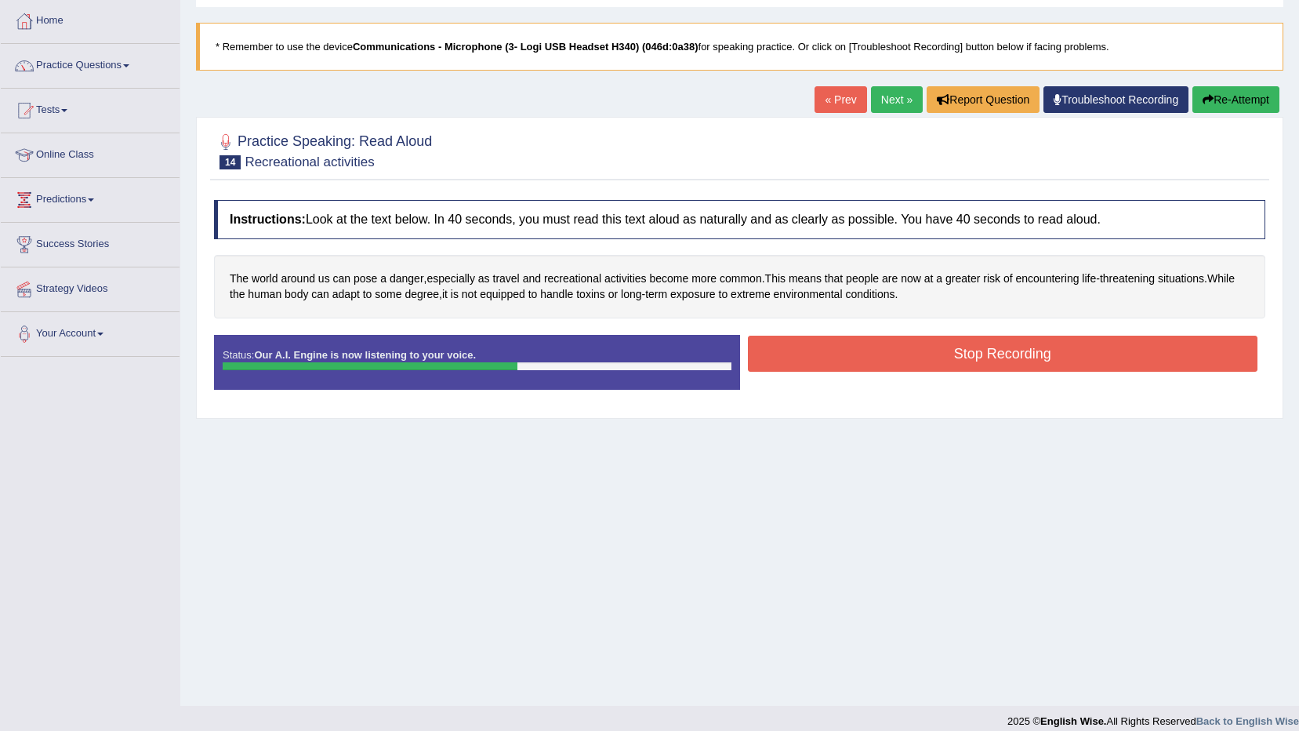
click at [951, 357] on button "Stop Recording" at bounding box center [1003, 353] width 510 height 36
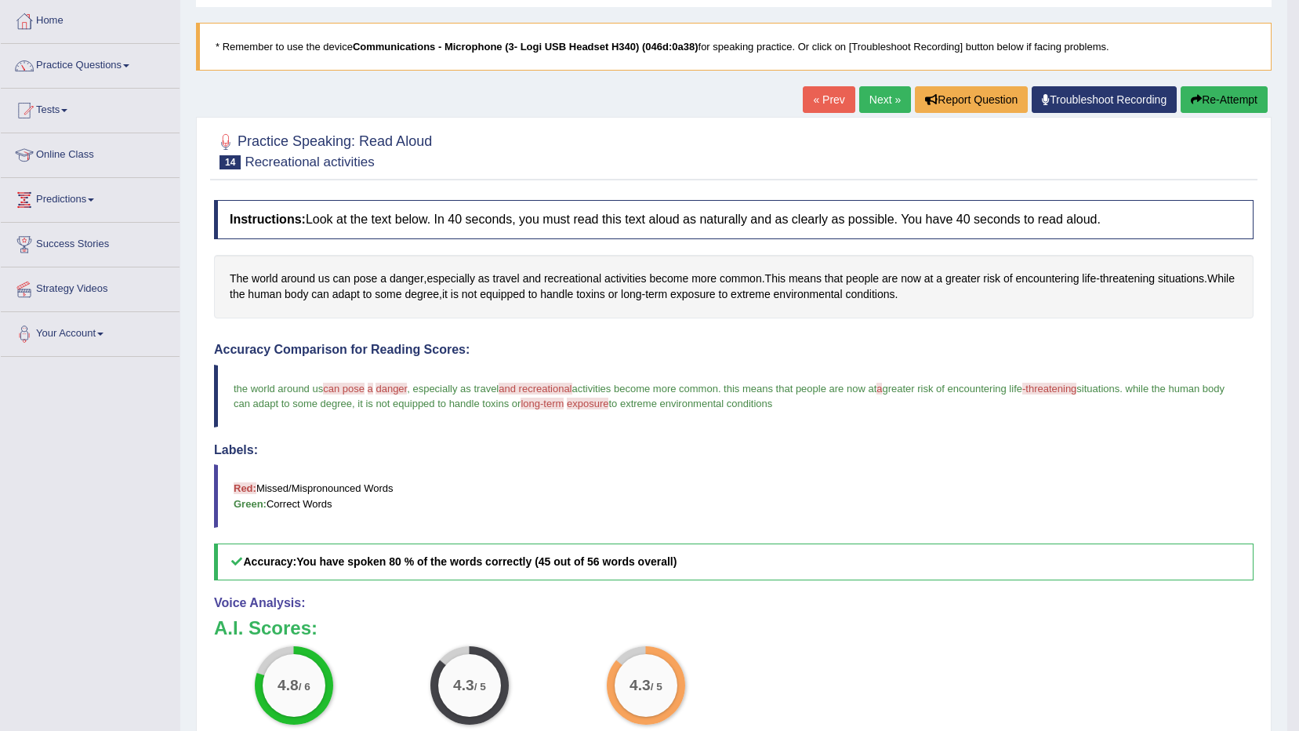
click at [878, 100] on link "Next »" at bounding box center [885, 99] width 52 height 27
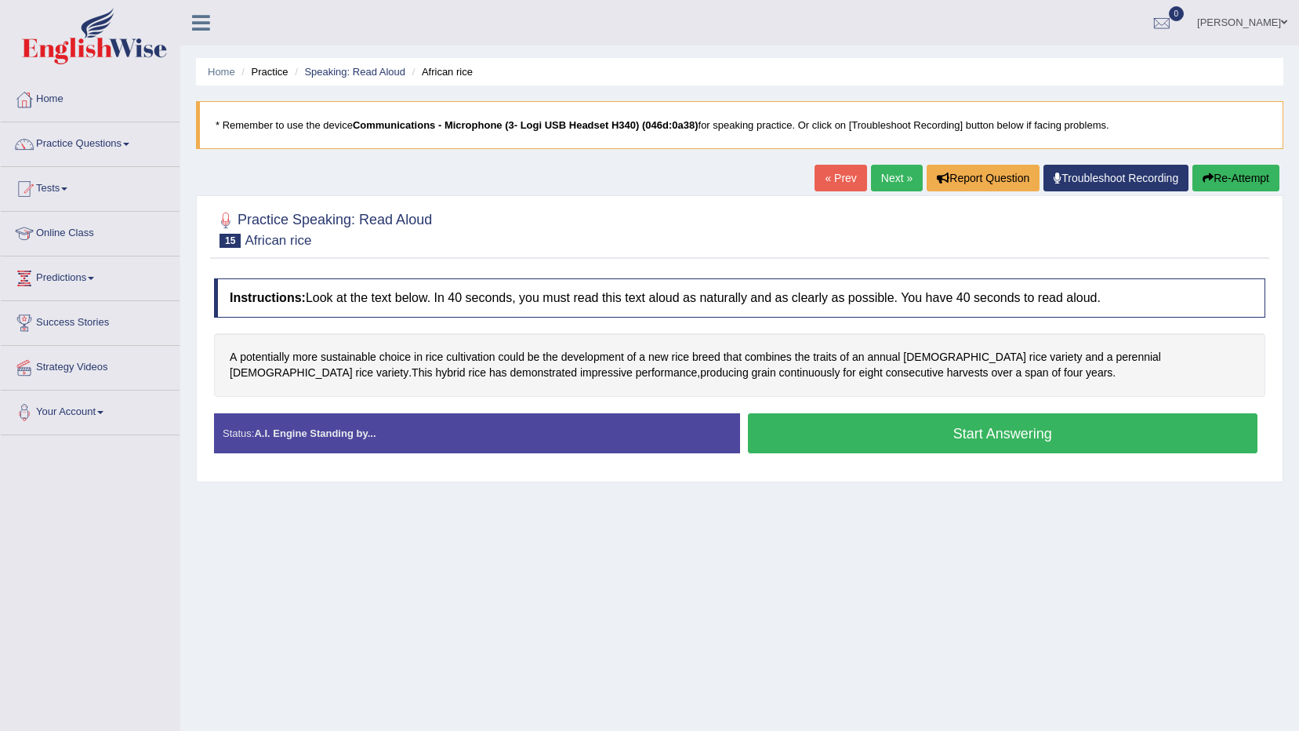
click at [857, 424] on button "Start Answering" at bounding box center [1003, 433] width 510 height 40
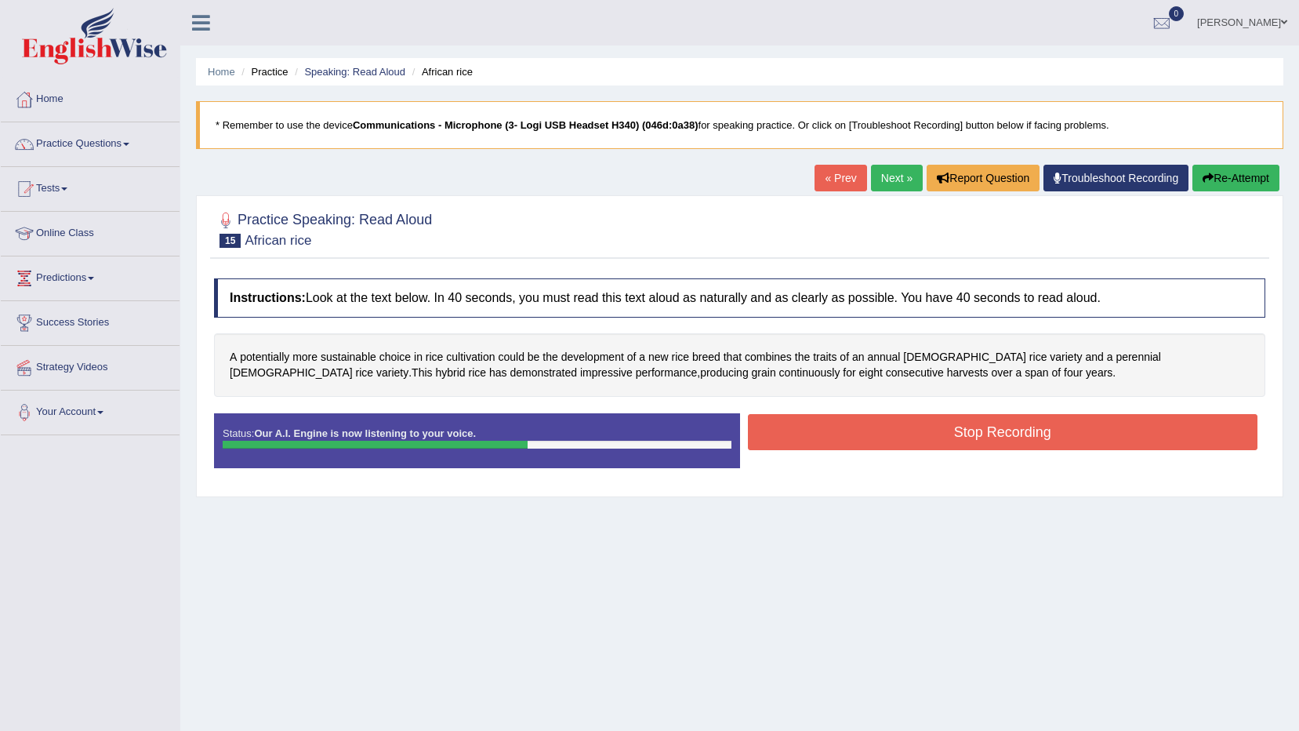
click at [775, 434] on button "Stop Recording" at bounding box center [1003, 432] width 510 height 36
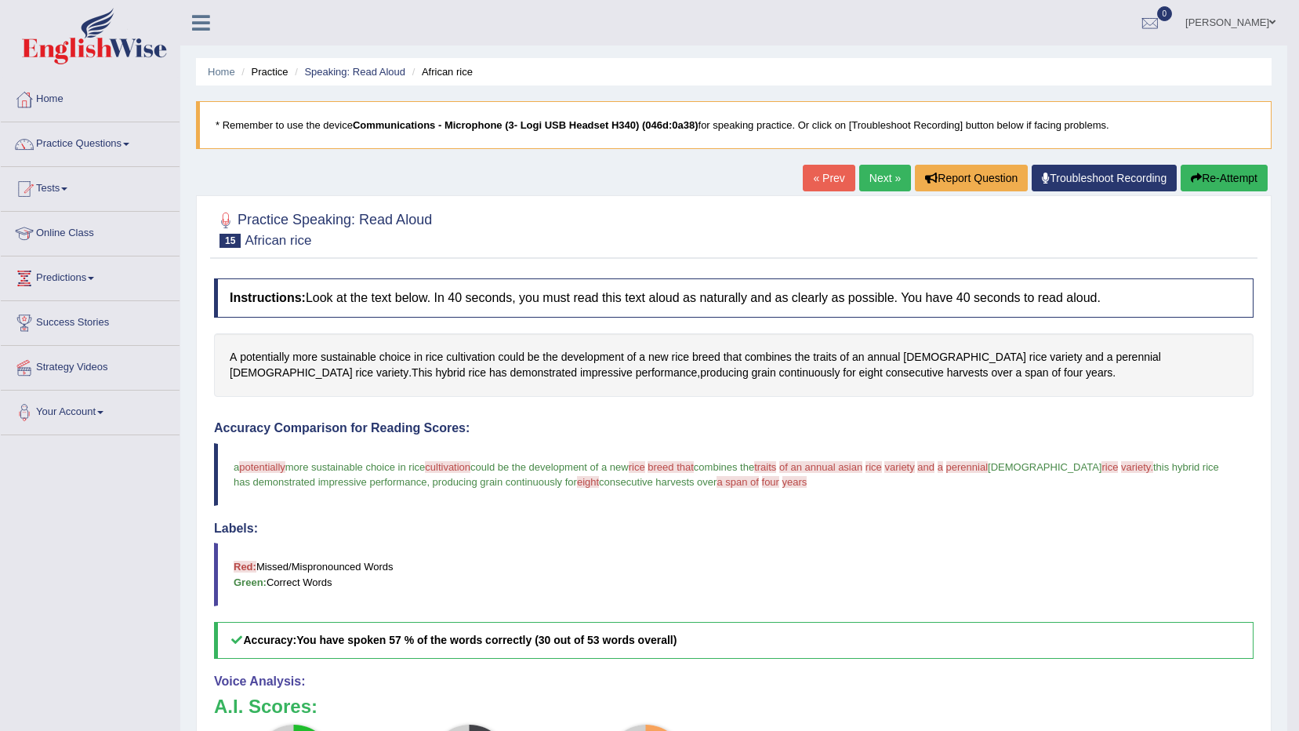
click at [875, 172] on link "Next »" at bounding box center [885, 178] width 52 height 27
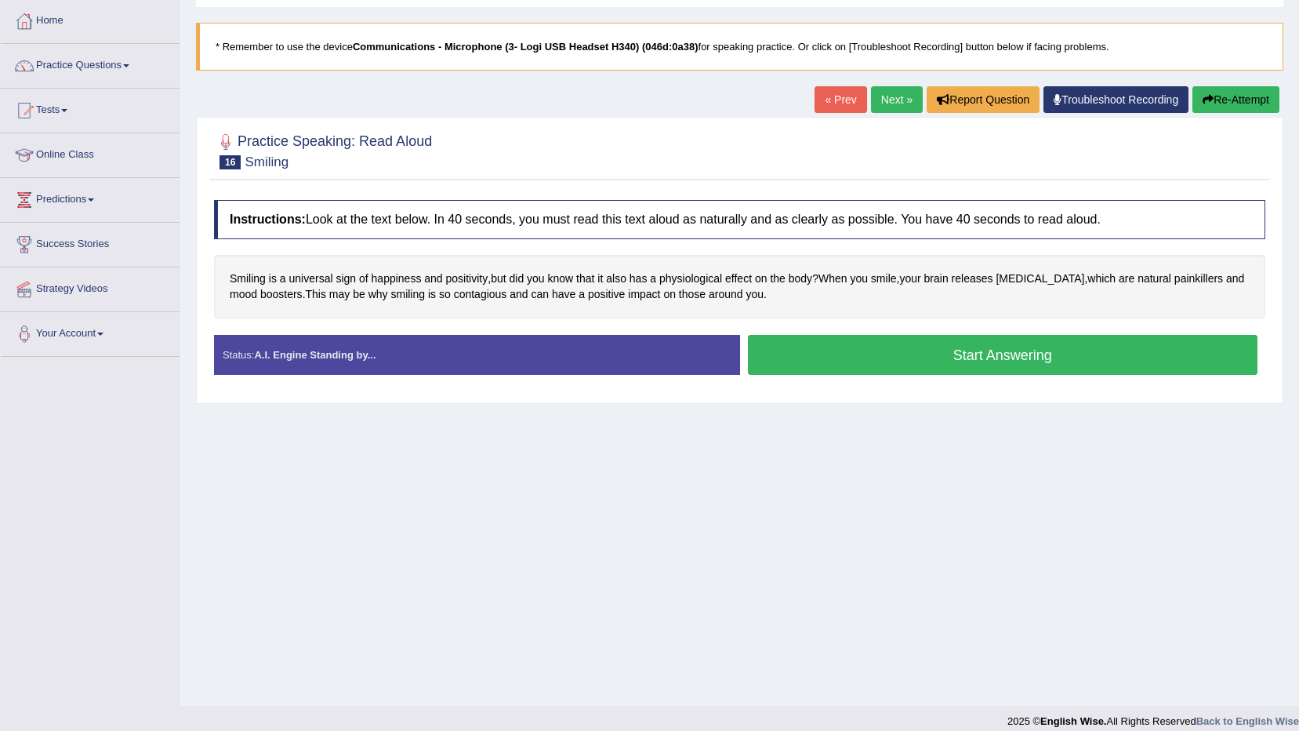
click at [855, 357] on button "Start Answering" at bounding box center [1003, 355] width 510 height 40
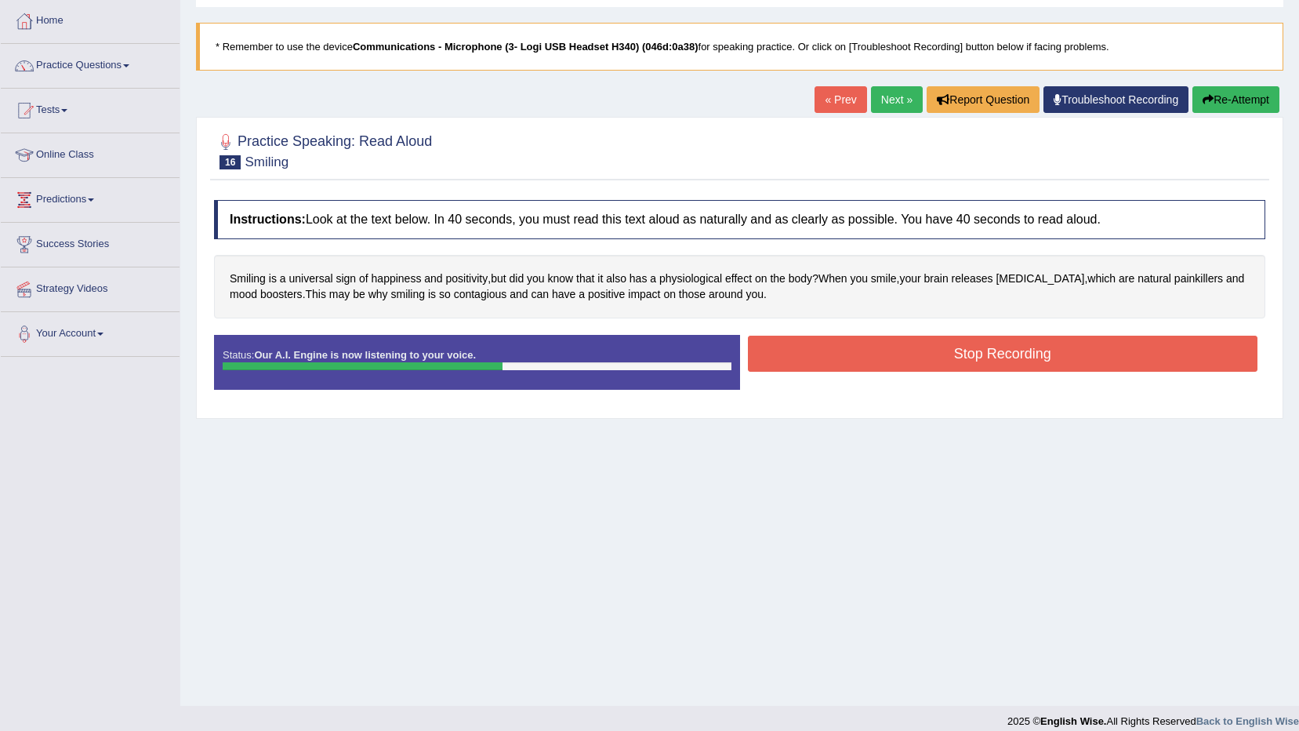
click at [772, 362] on button "Stop Recording" at bounding box center [1003, 353] width 510 height 36
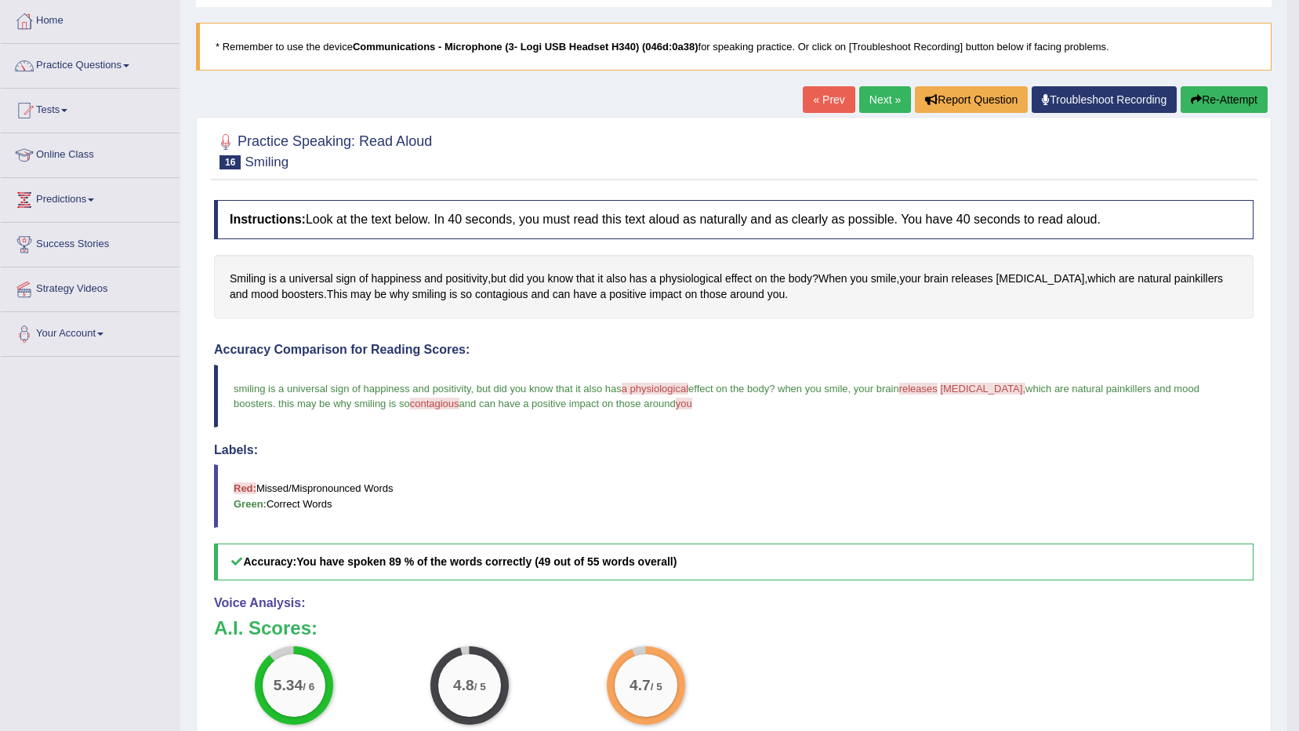
click at [879, 99] on link "Next »" at bounding box center [885, 99] width 52 height 27
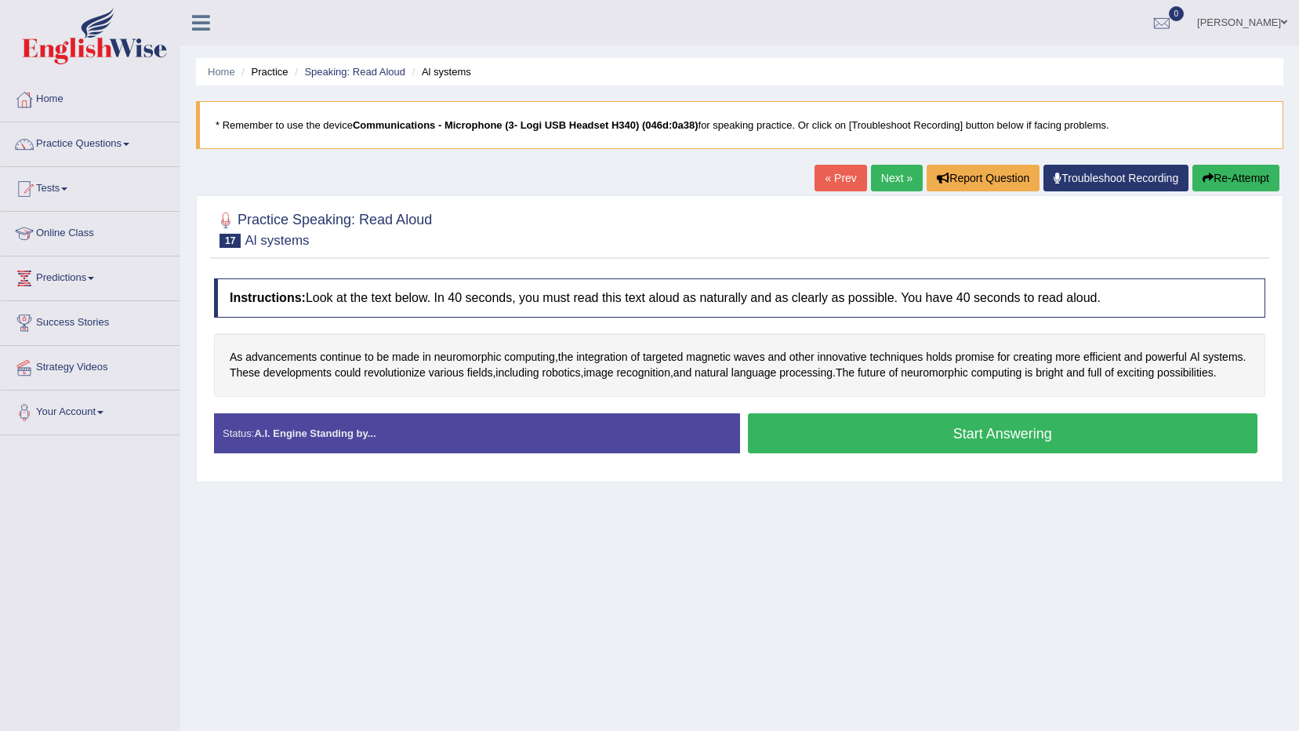
click at [879, 457] on div "Start Answering" at bounding box center [1003, 435] width 526 height 44
click at [872, 452] on button "Start Answering" at bounding box center [1003, 433] width 510 height 40
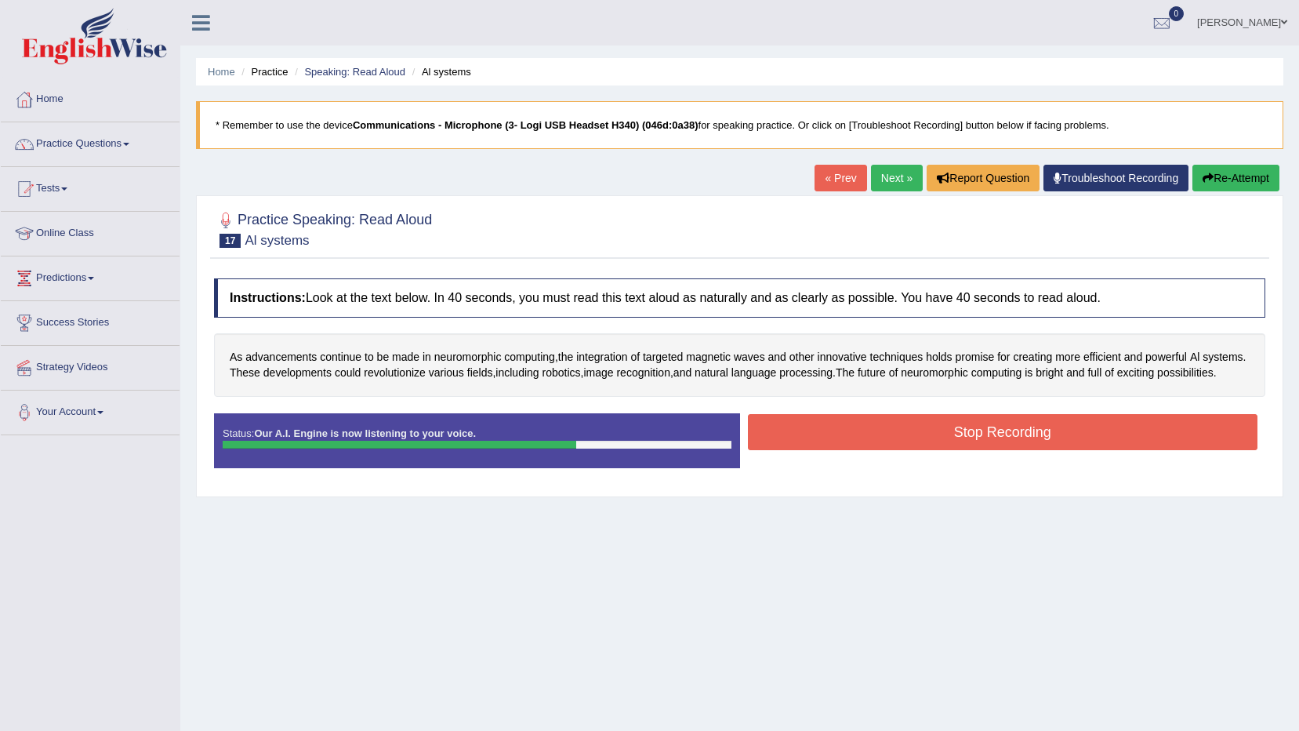
click at [850, 444] on button "Stop Recording" at bounding box center [1003, 432] width 510 height 36
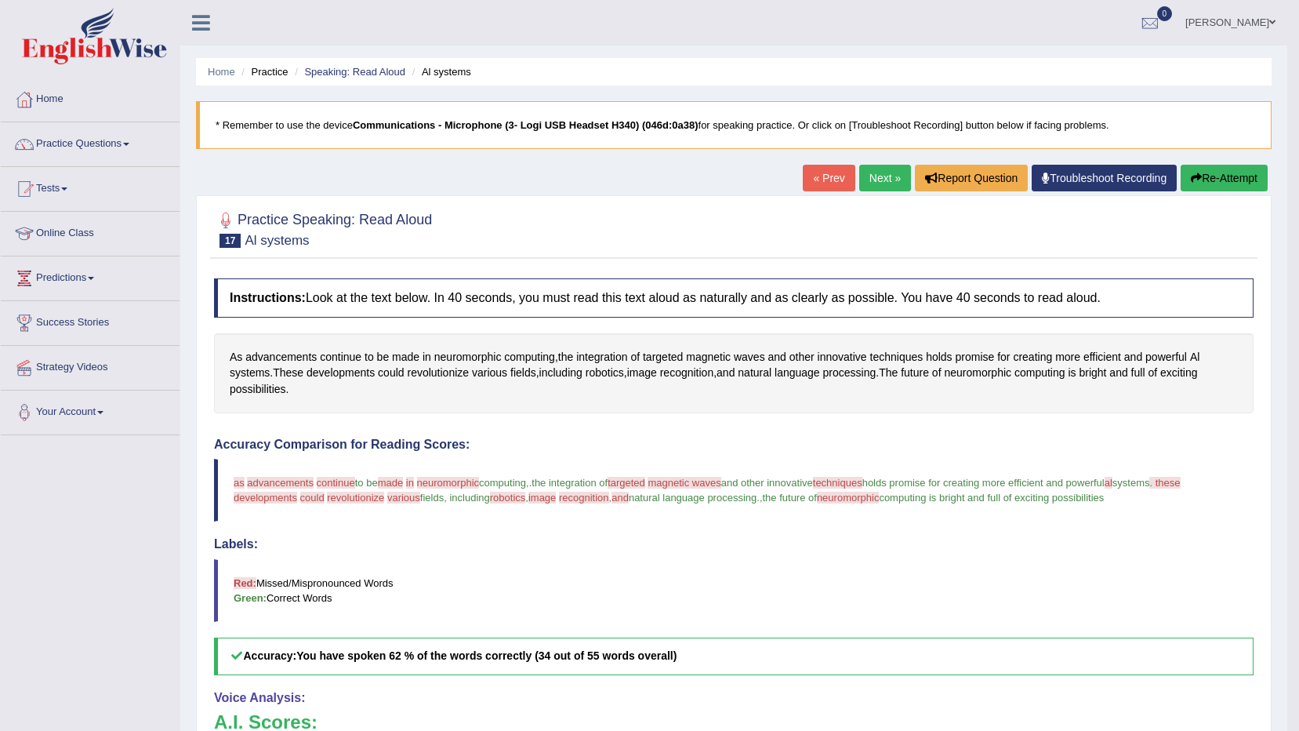
click at [877, 185] on link "Next »" at bounding box center [885, 178] width 52 height 27
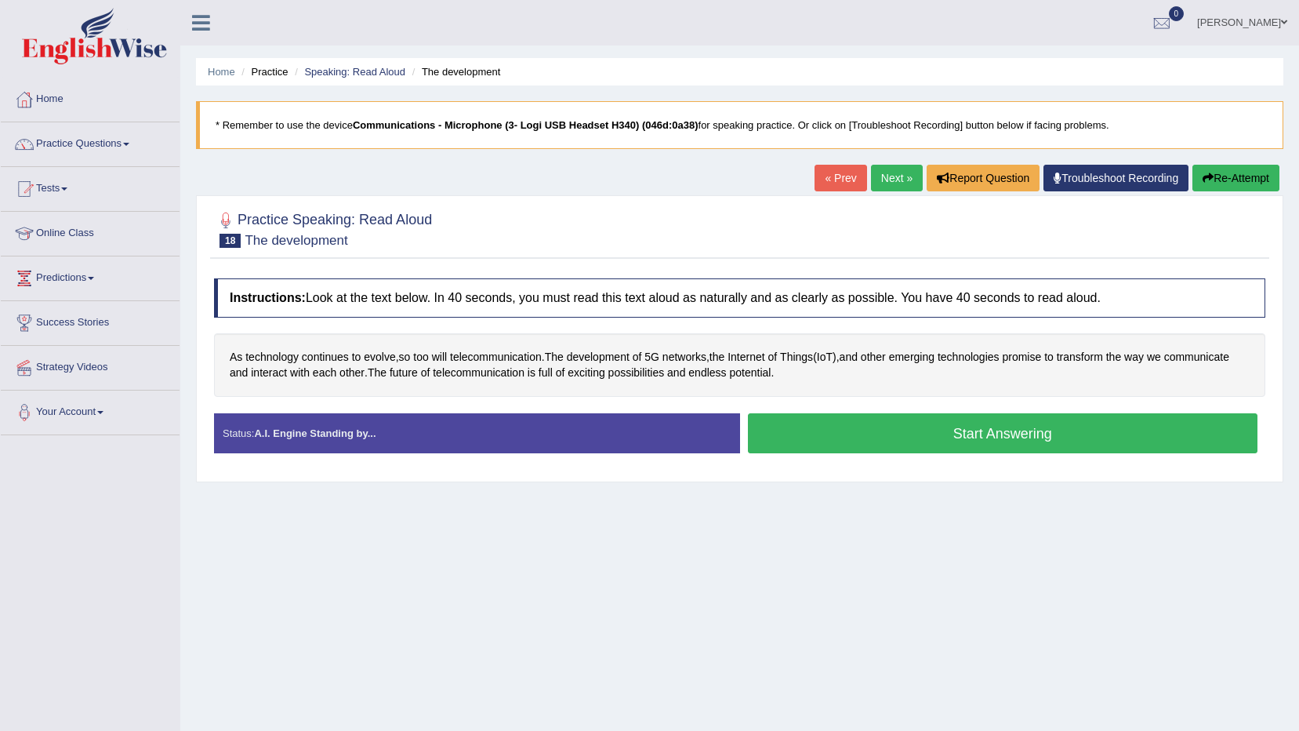
click at [901, 435] on button "Start Answering" at bounding box center [1003, 433] width 510 height 40
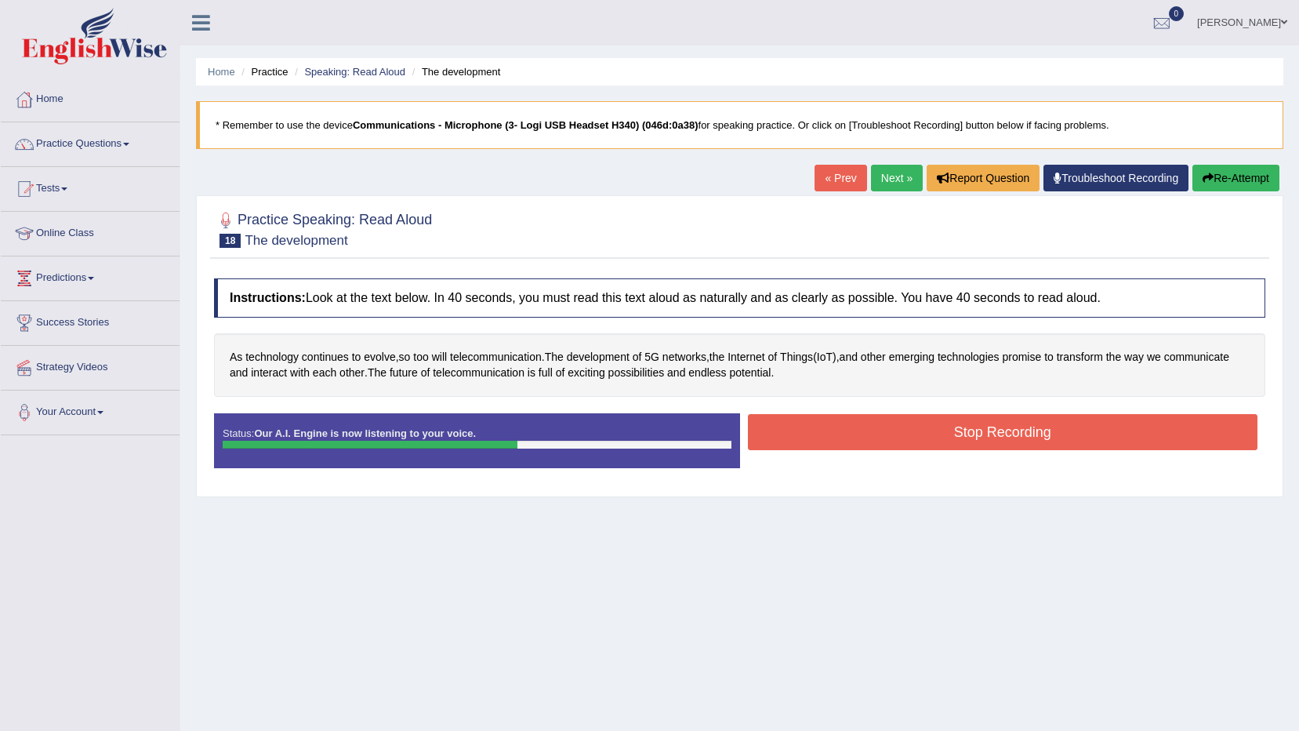
click at [771, 431] on button "Stop Recording" at bounding box center [1003, 432] width 510 height 36
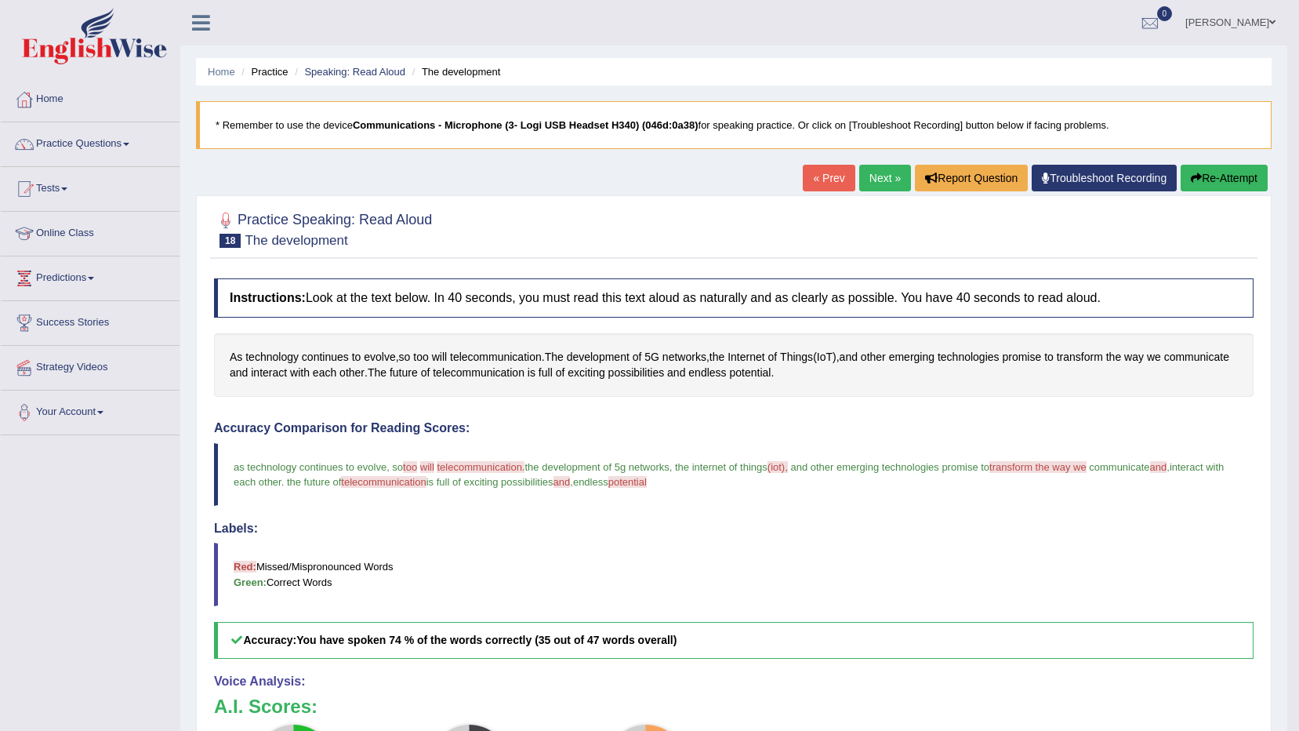
click at [891, 172] on link "Next »" at bounding box center [885, 178] width 52 height 27
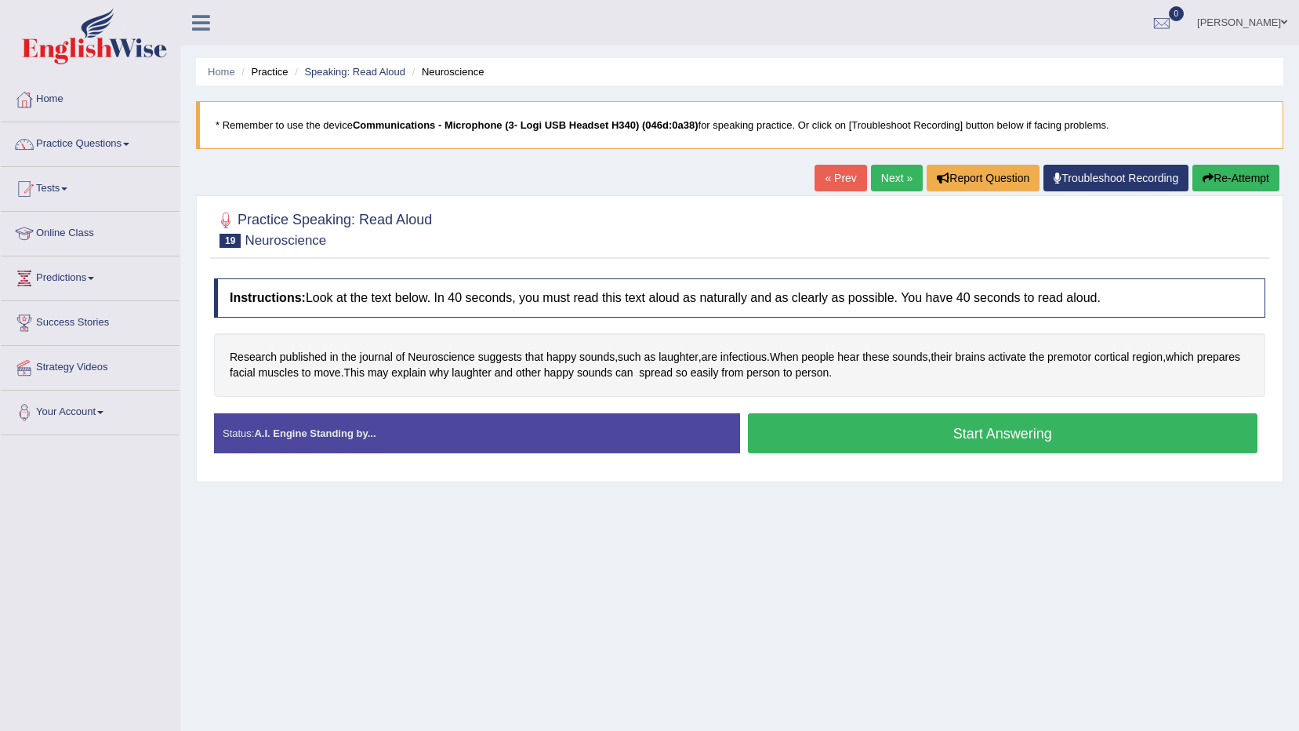
click at [785, 430] on button "Start Answering" at bounding box center [1003, 433] width 510 height 40
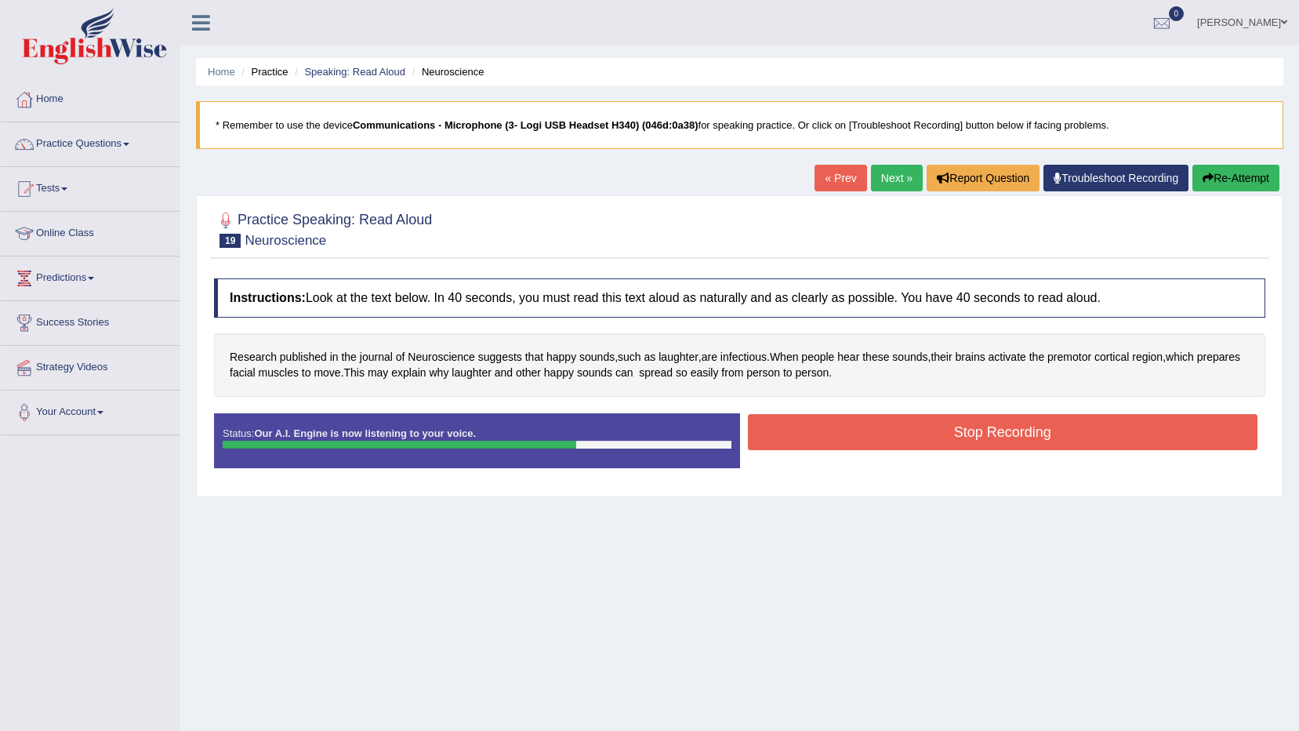
click at [790, 421] on button "Stop Recording" at bounding box center [1003, 432] width 510 height 36
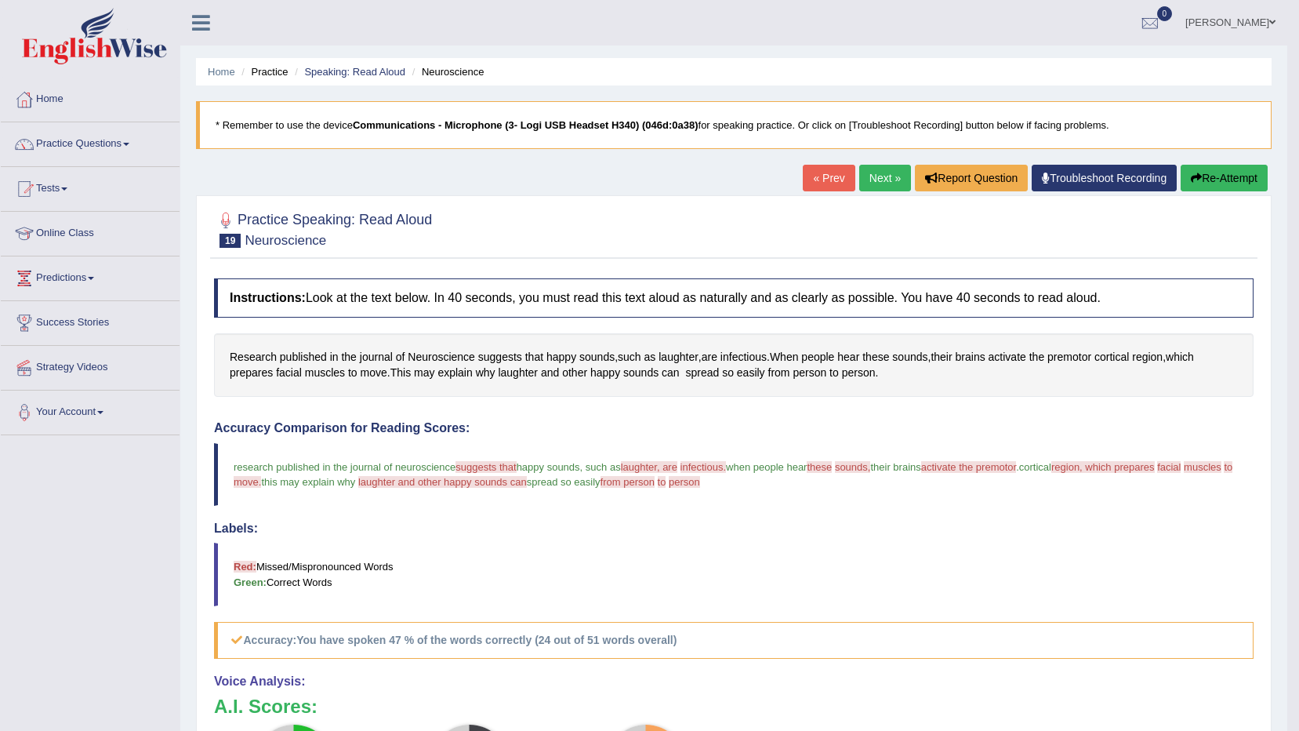
click at [120, 143] on link "Practice Questions" at bounding box center [90, 141] width 179 height 39
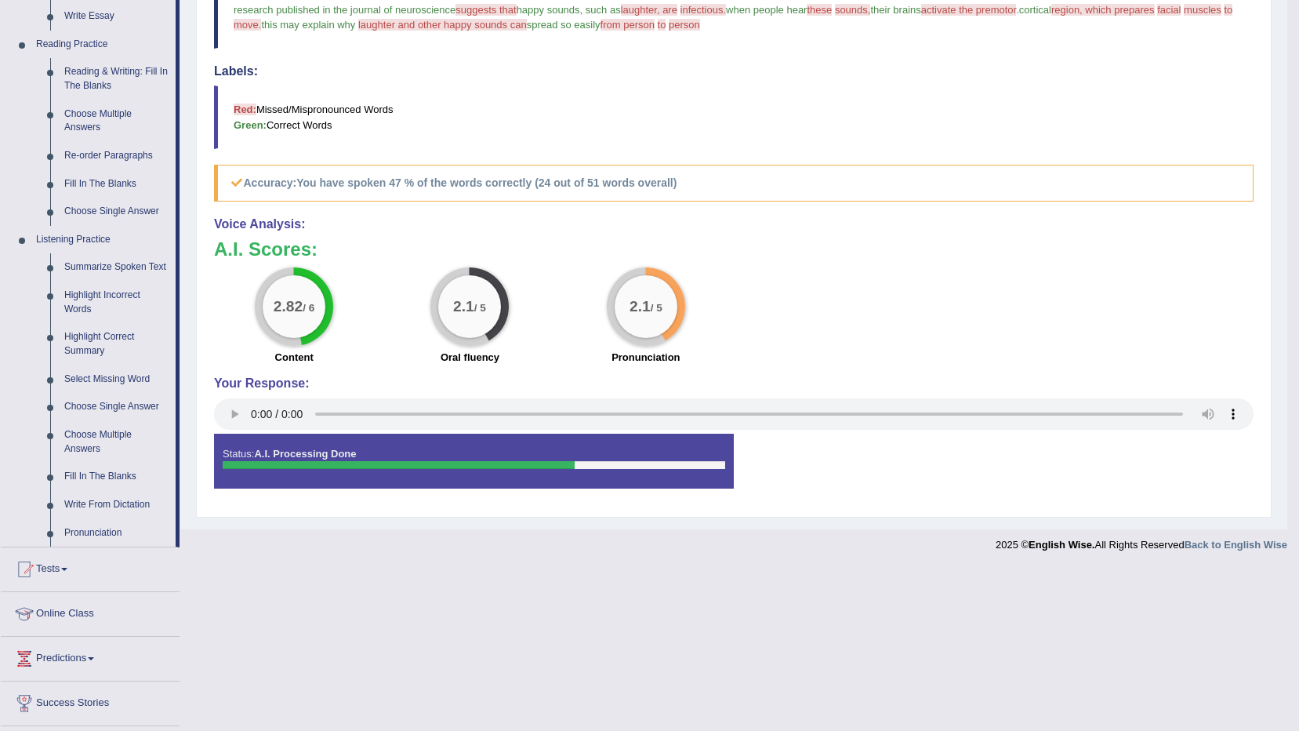
scroll to position [470, 0]
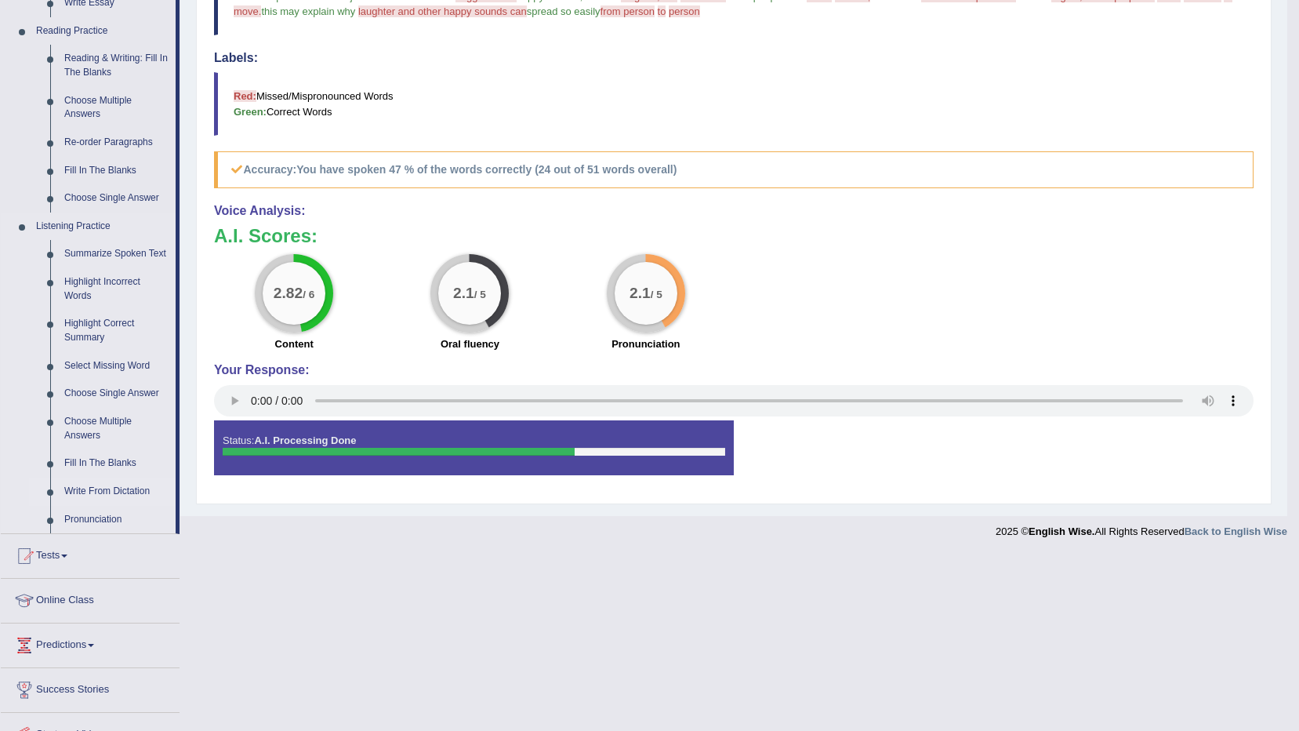
click at [95, 484] on link "Write From Dictation" at bounding box center [116, 491] width 118 height 28
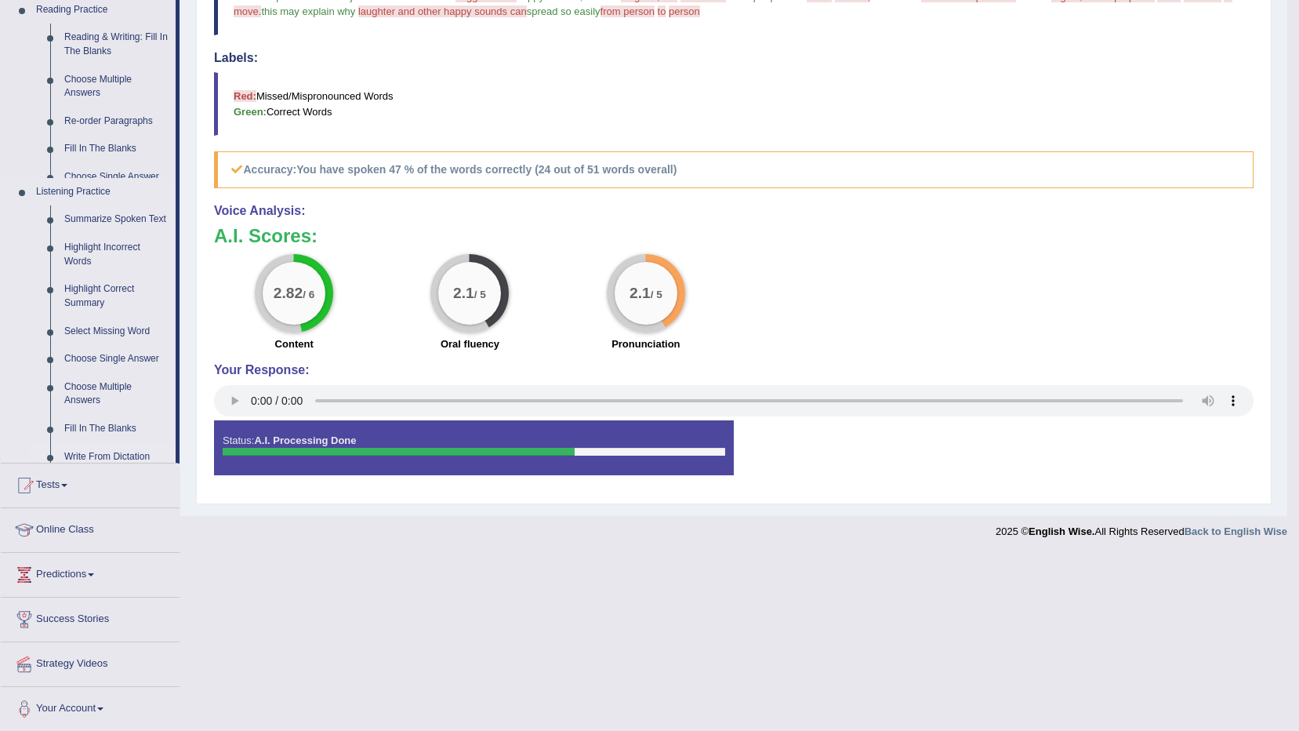
scroll to position [295, 0]
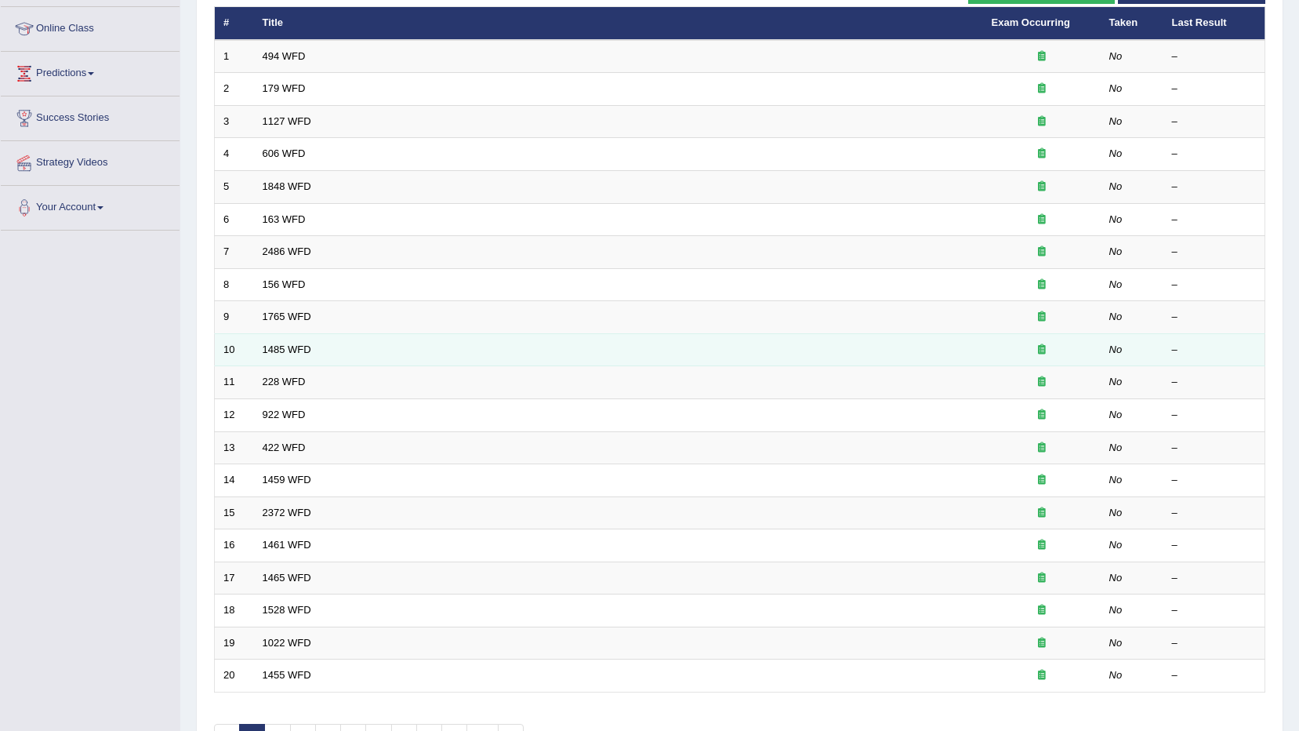
scroll to position [235, 0]
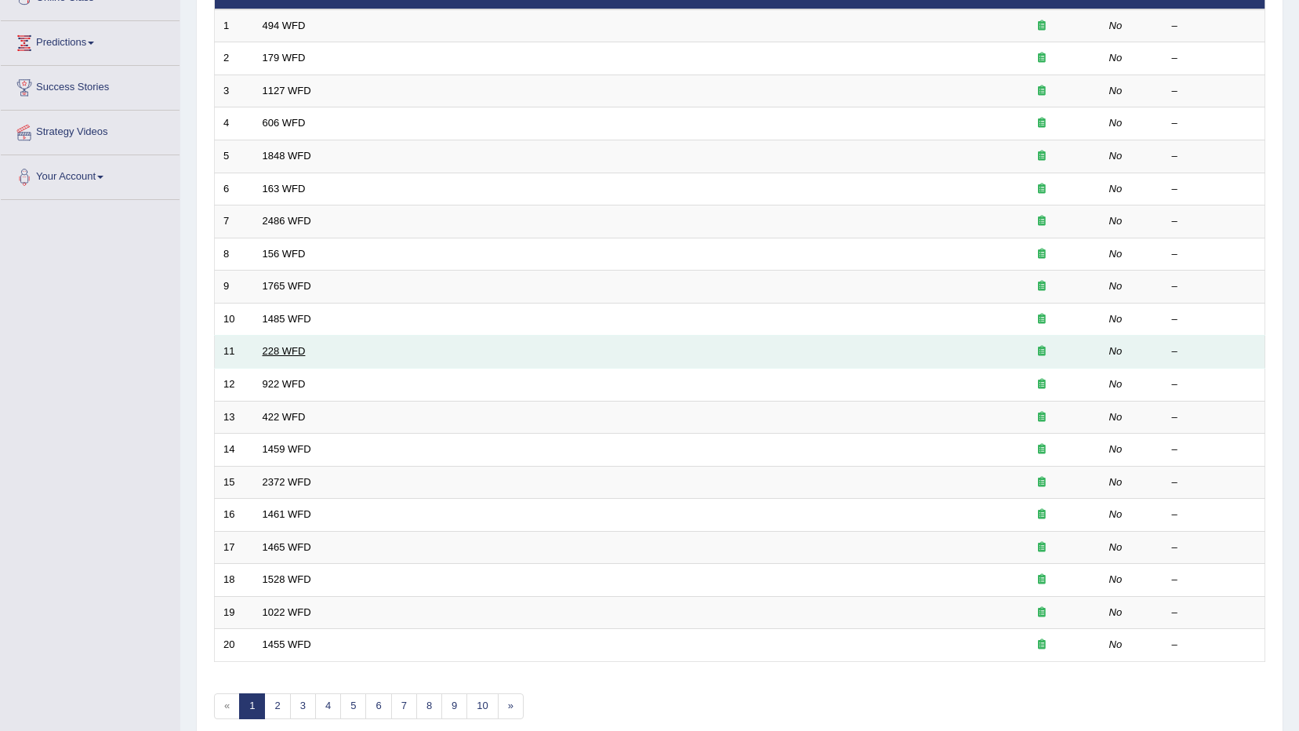
click at [282, 348] on link "228 WFD" at bounding box center [284, 351] width 43 height 12
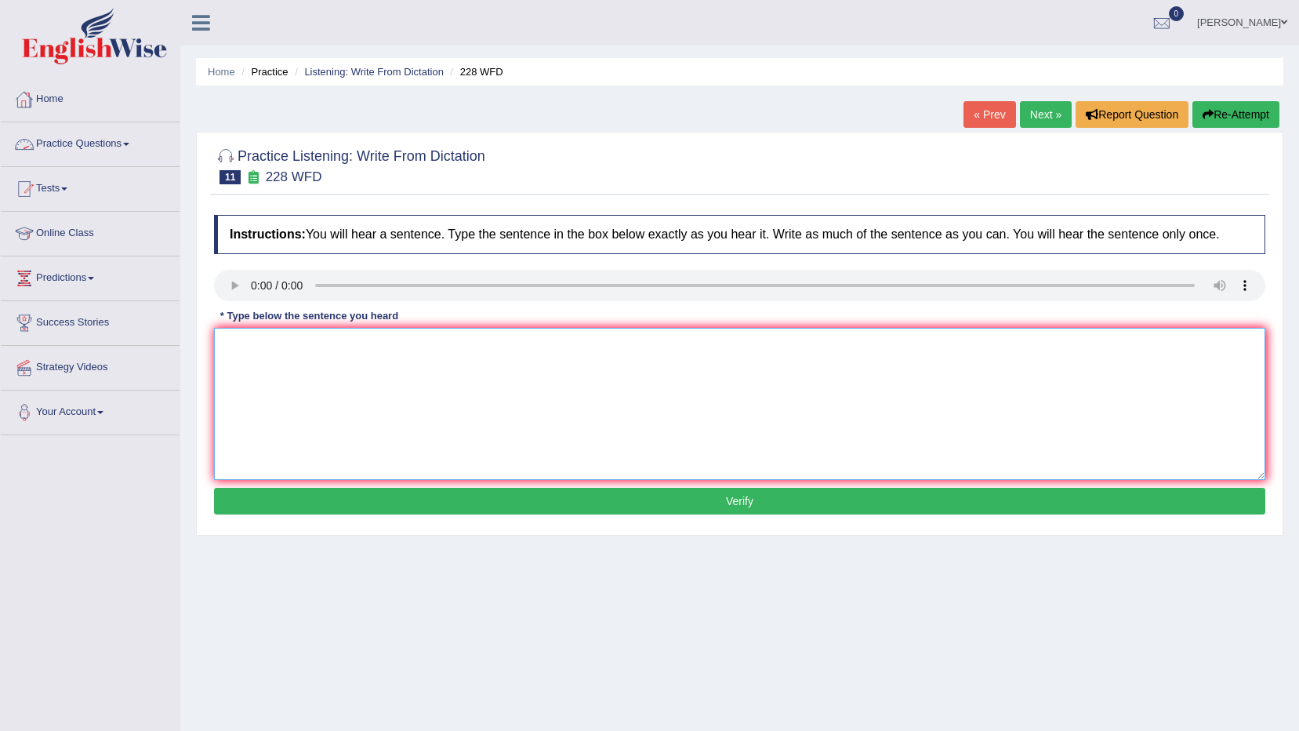
click at [868, 396] on textarea at bounding box center [739, 404] width 1051 height 152
click at [527, 346] on textarea "computer sceience is the popular world course" at bounding box center [739, 404] width 1051 height 152
click at [228, 344] on textarea "computer sceience is the popular world course." at bounding box center [739, 404] width 1051 height 152
type textarea "Computer sceience is the popular world course."
click at [655, 499] on button "Verify" at bounding box center [739, 501] width 1051 height 27
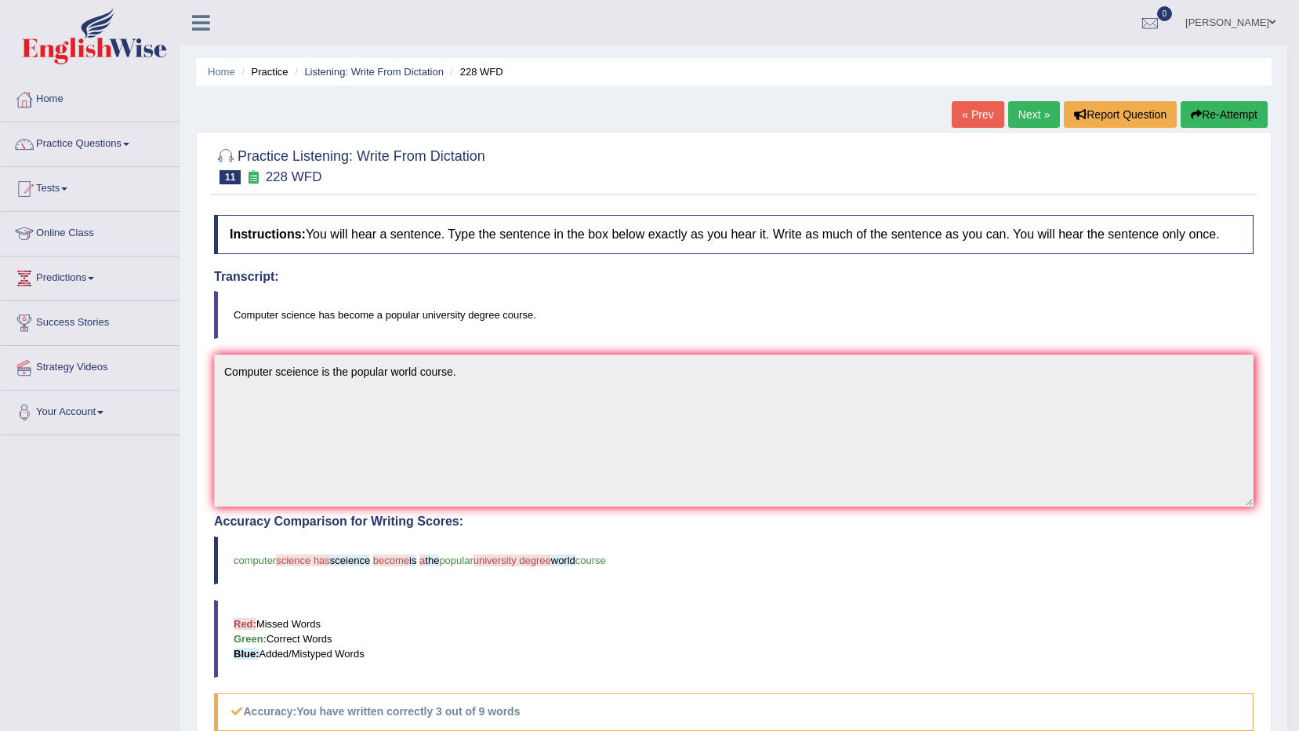
click at [1036, 113] on link "Next »" at bounding box center [1034, 114] width 52 height 27
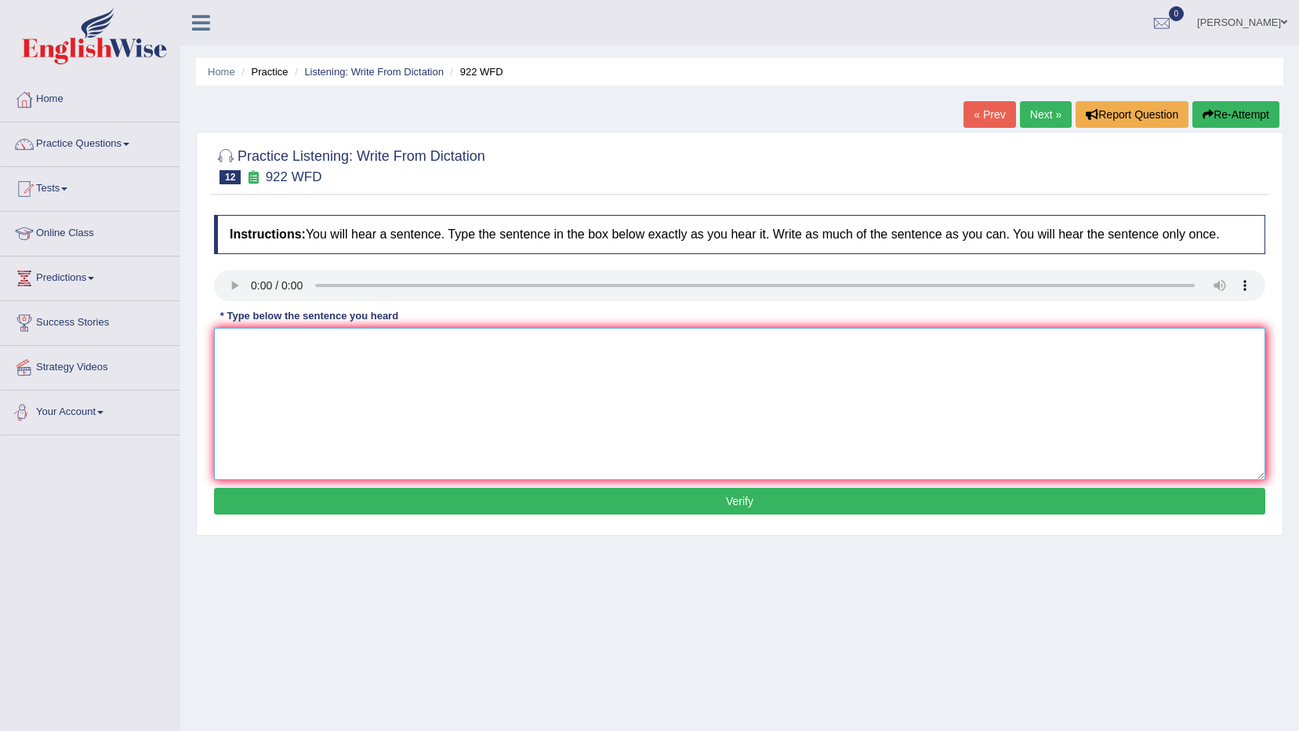
click at [303, 357] on textarea at bounding box center [739, 404] width 1051 height 152
type textarea "s"
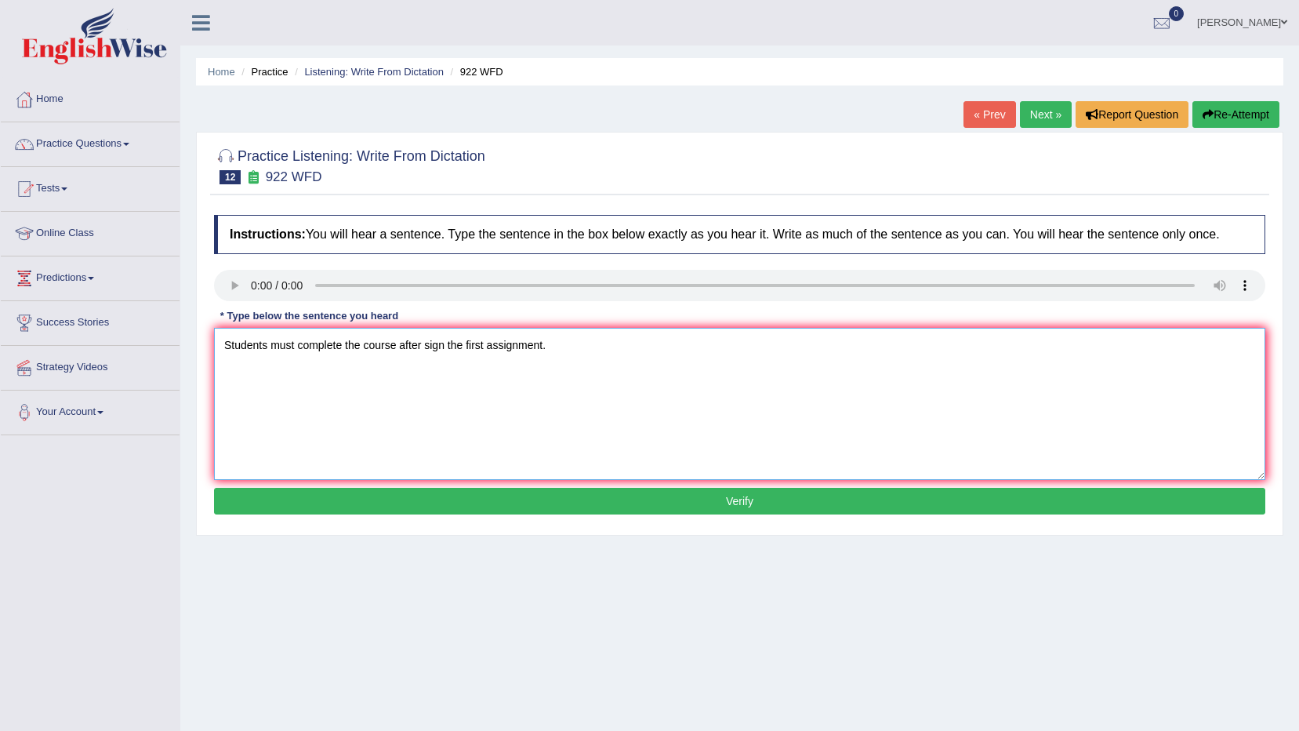
type textarea "Students must complete the course after sign the first assignment."
click at [394, 496] on button "Verify" at bounding box center [739, 501] width 1051 height 27
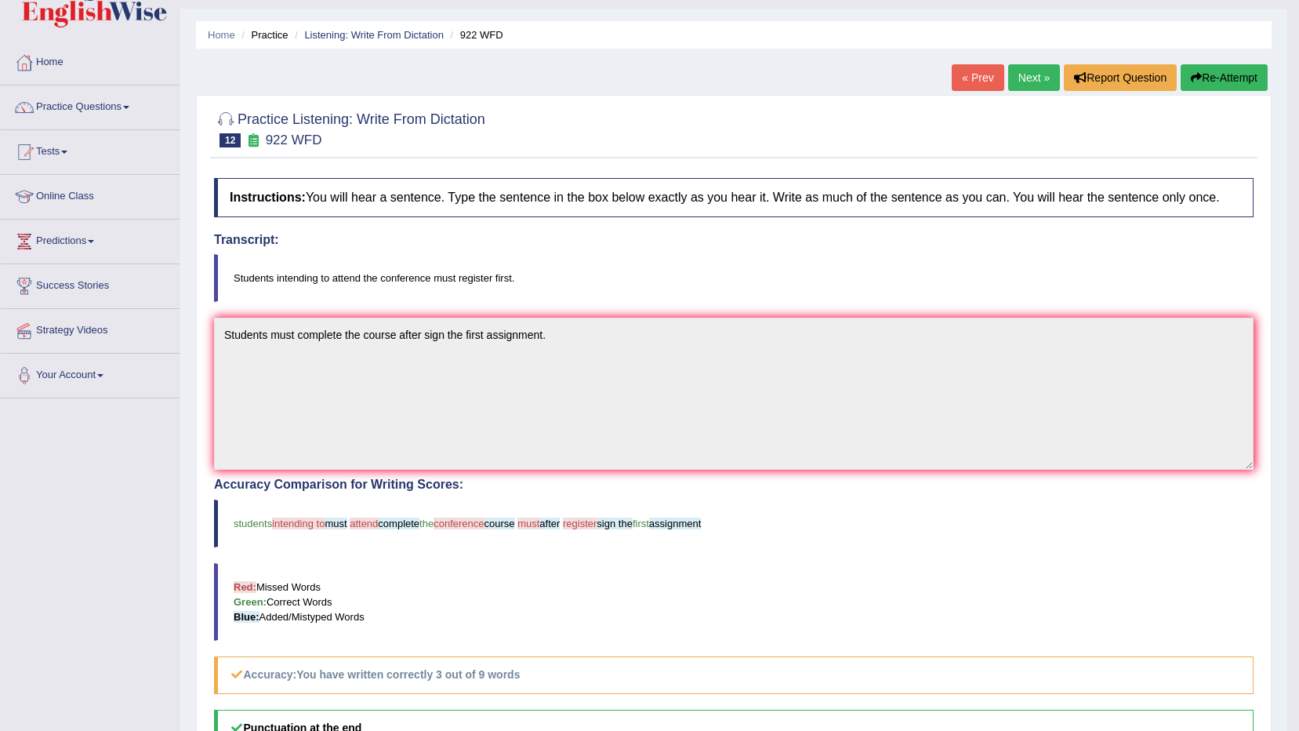
scroll to position [35, 0]
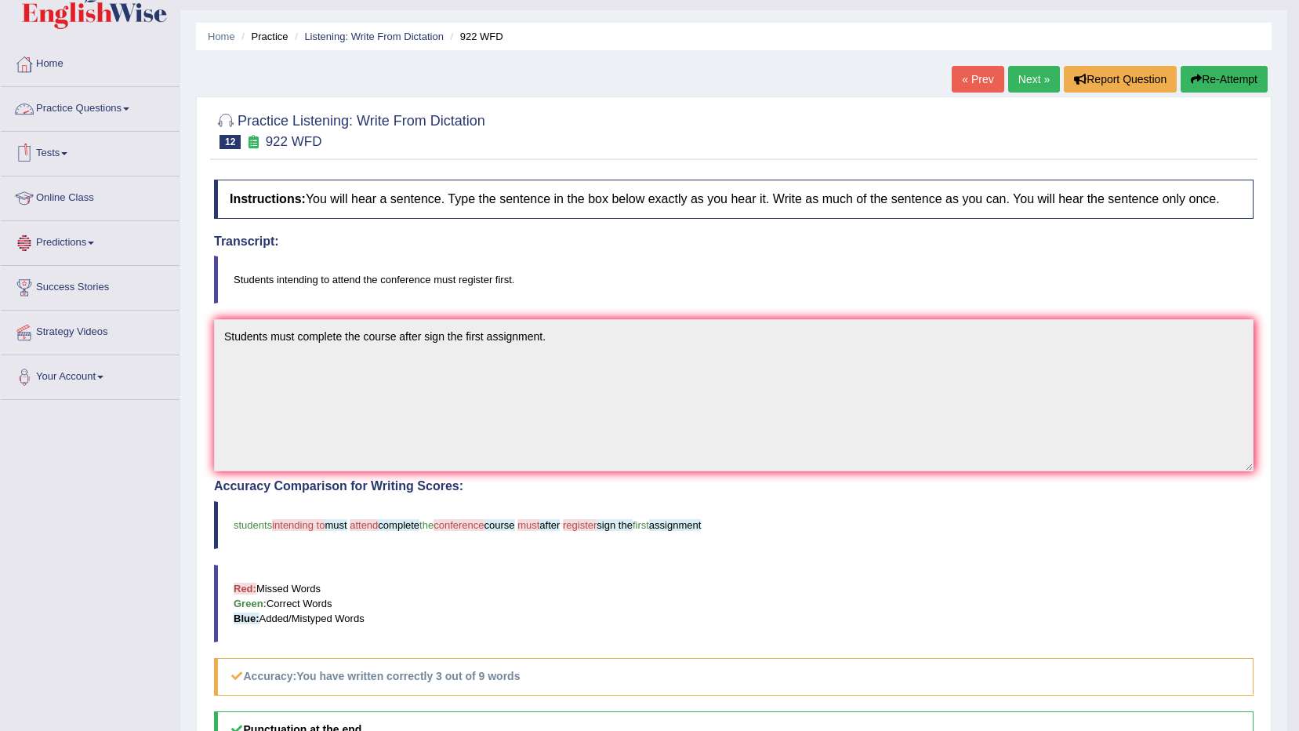
click at [128, 110] on span at bounding box center [126, 108] width 6 height 3
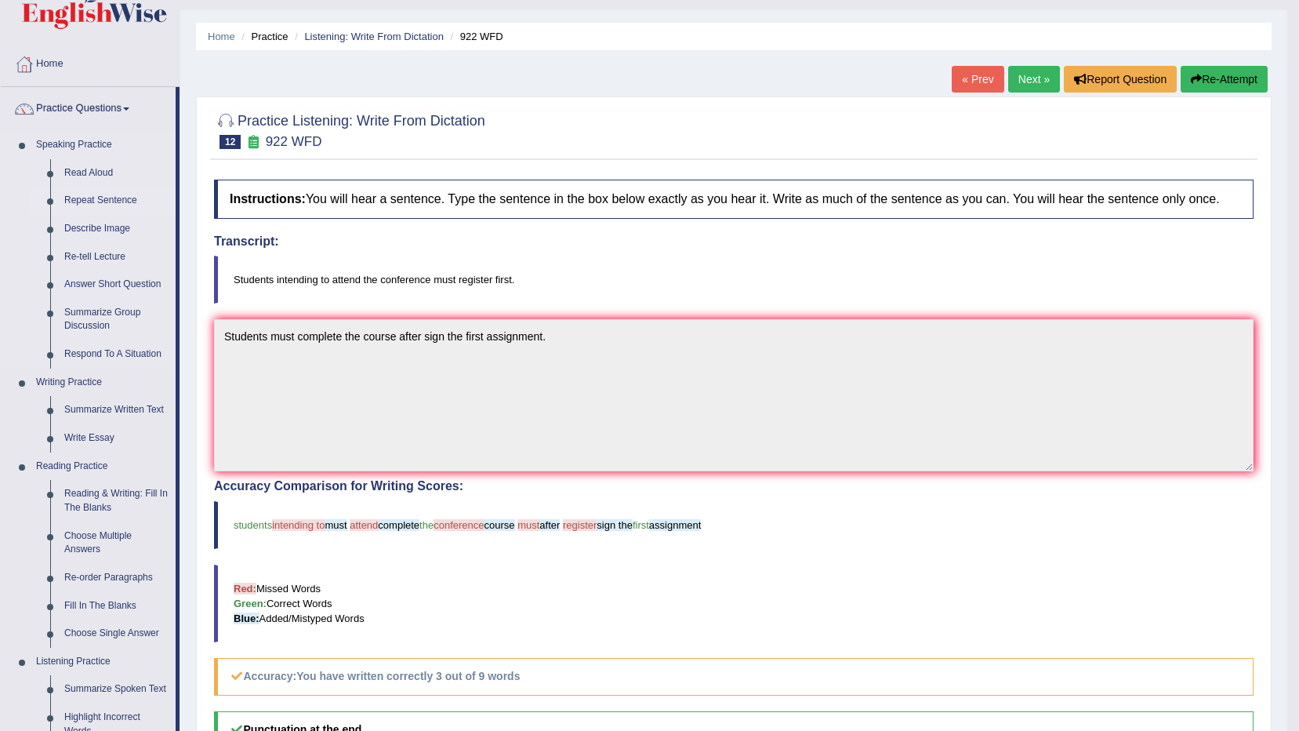
click at [90, 201] on link "Repeat Sentence" at bounding box center [116, 201] width 118 height 28
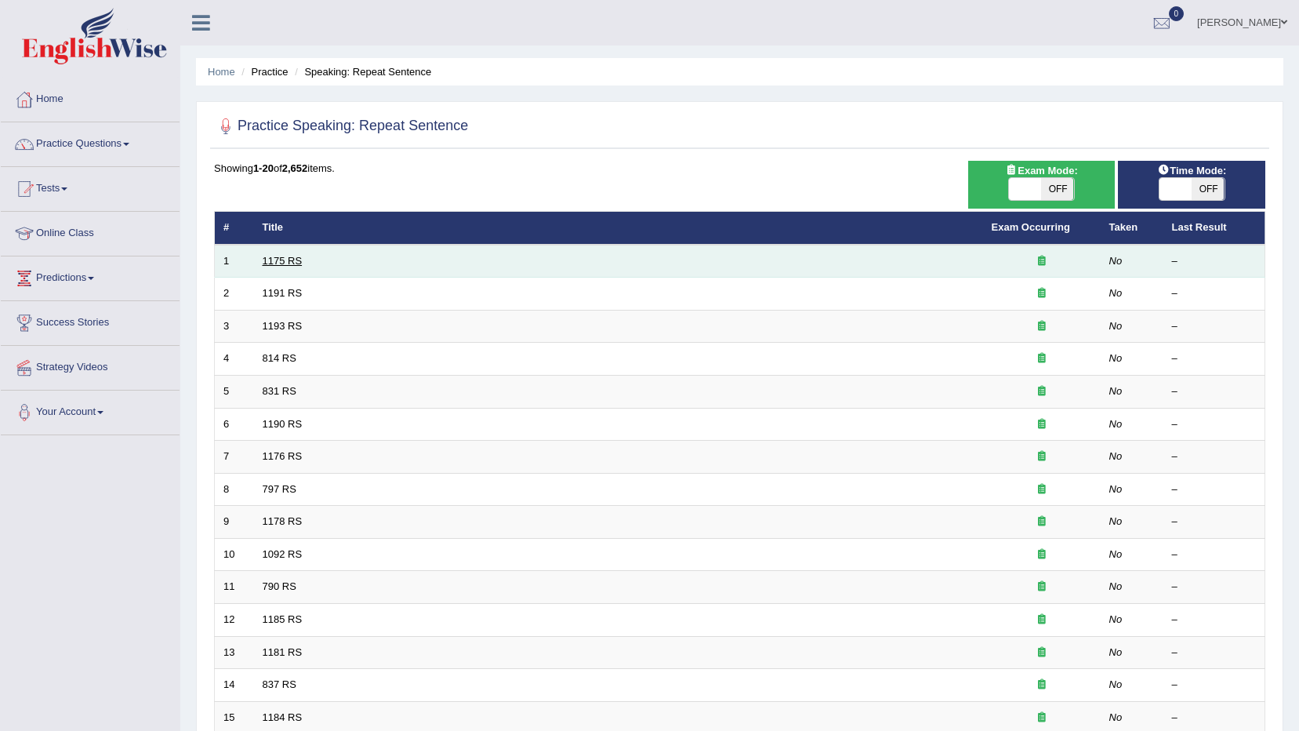
click at [279, 260] on link "1175 RS" at bounding box center [283, 261] width 40 height 12
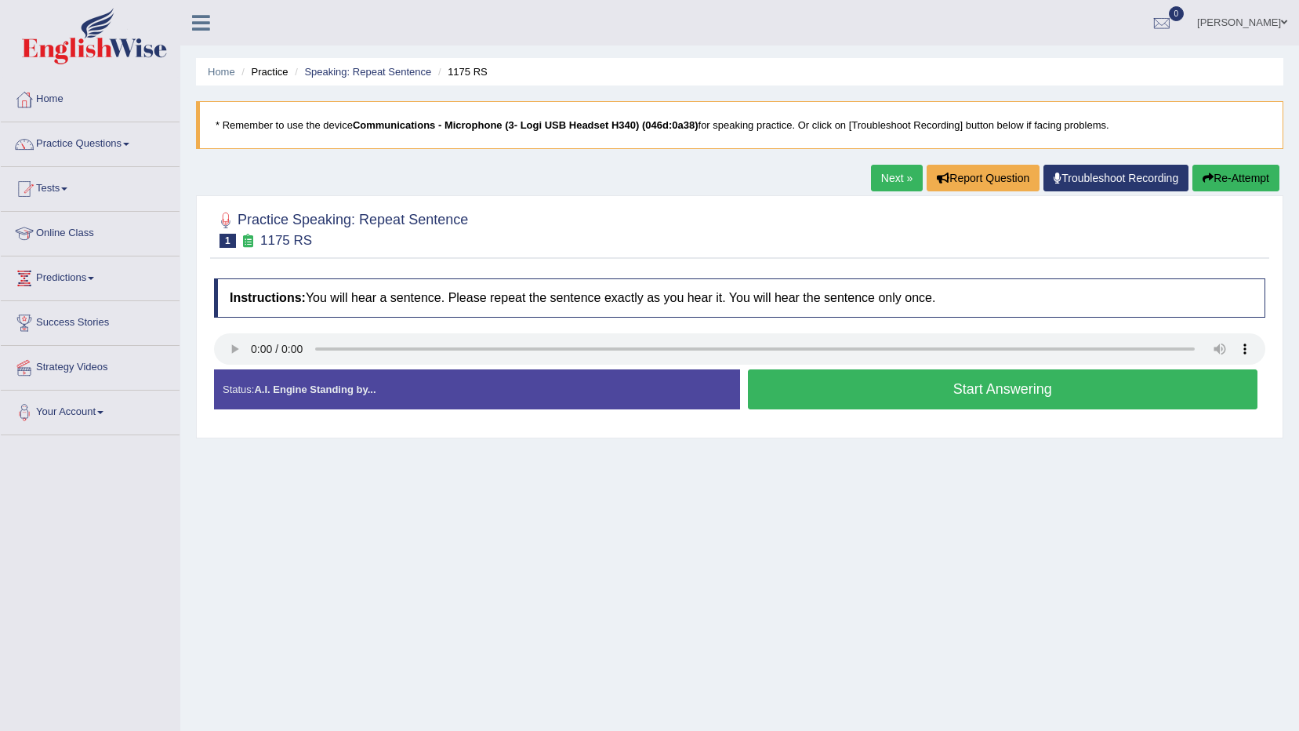
click at [832, 394] on button "Start Answering" at bounding box center [1003, 389] width 510 height 40
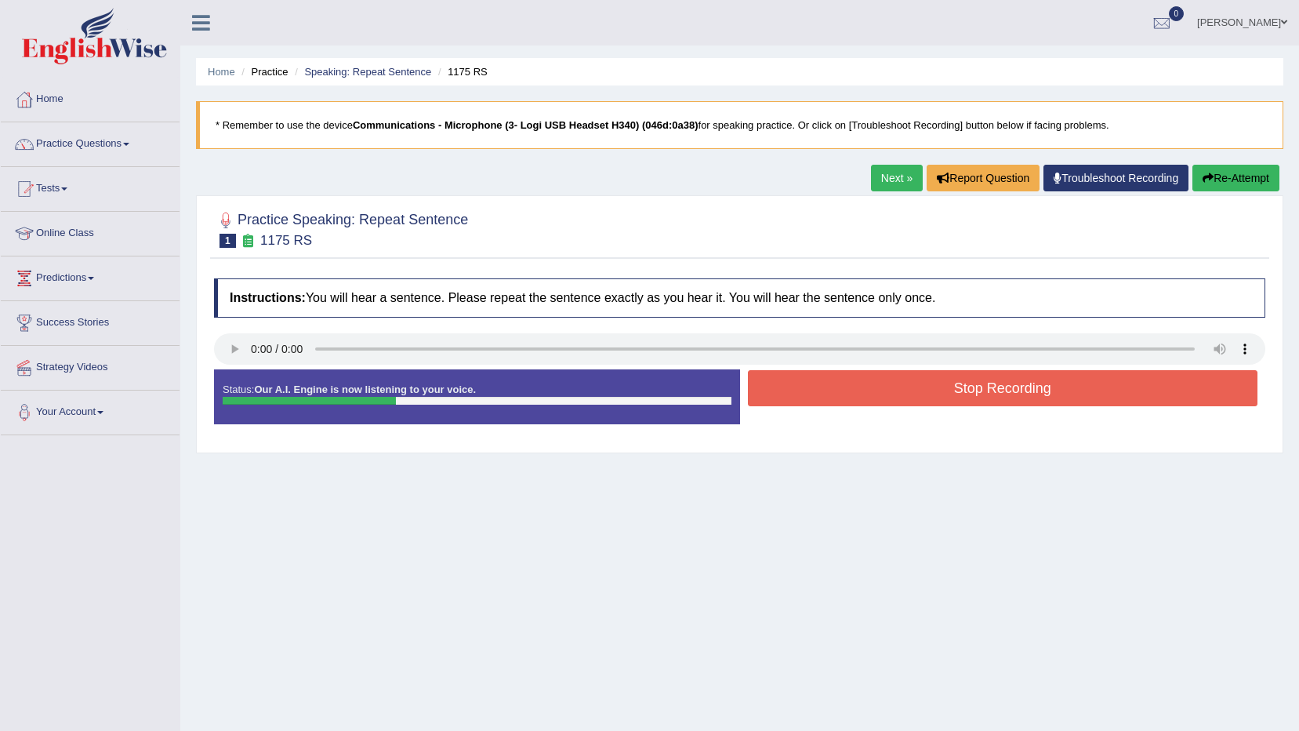
click at [869, 387] on button "Stop Recording" at bounding box center [1003, 388] width 510 height 36
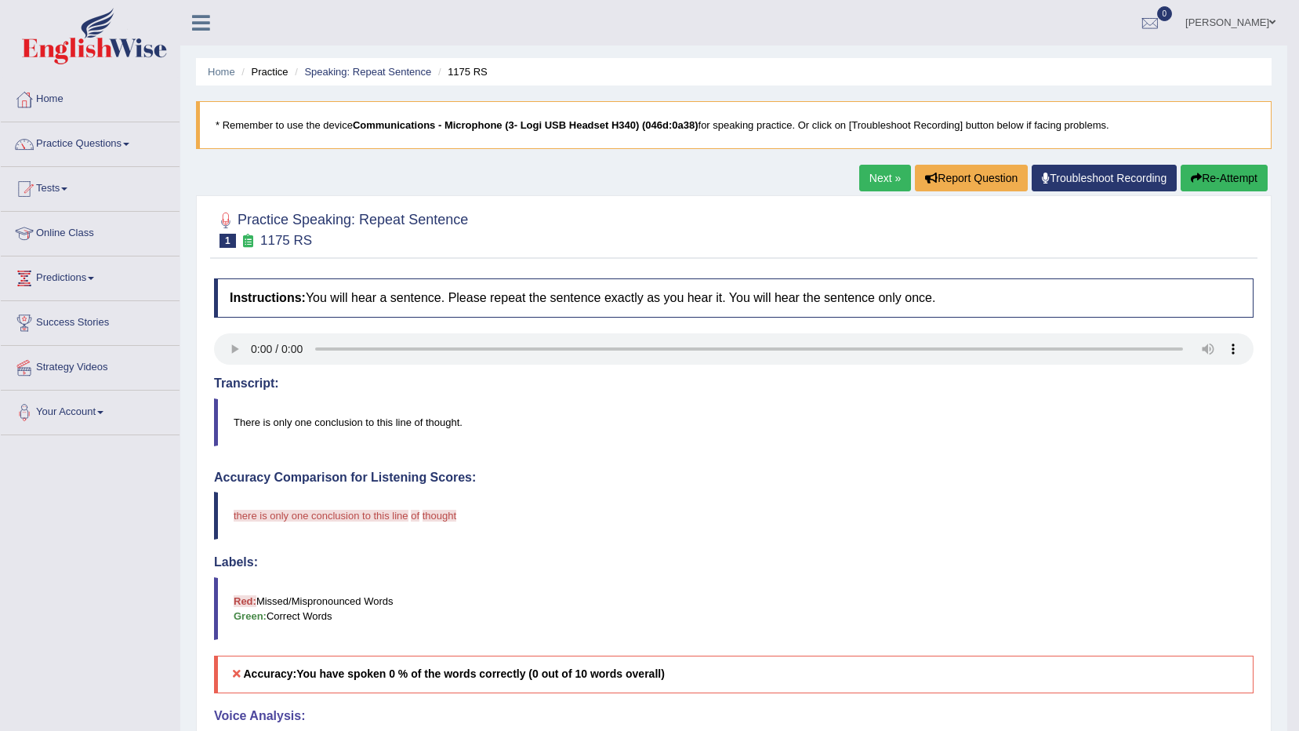
click at [880, 175] on link "Next »" at bounding box center [885, 178] width 52 height 27
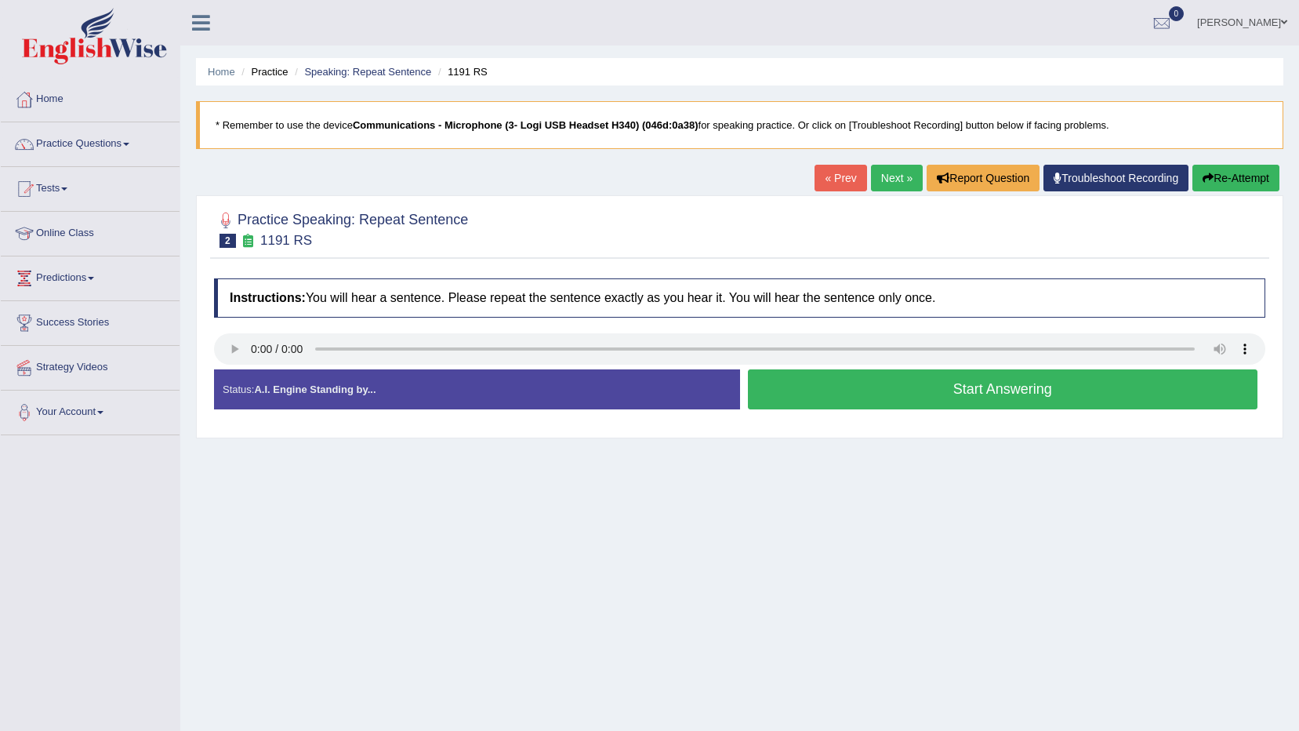
click at [899, 174] on link "Next »" at bounding box center [897, 178] width 52 height 27
click at [890, 381] on button "Start Answering" at bounding box center [1003, 389] width 510 height 40
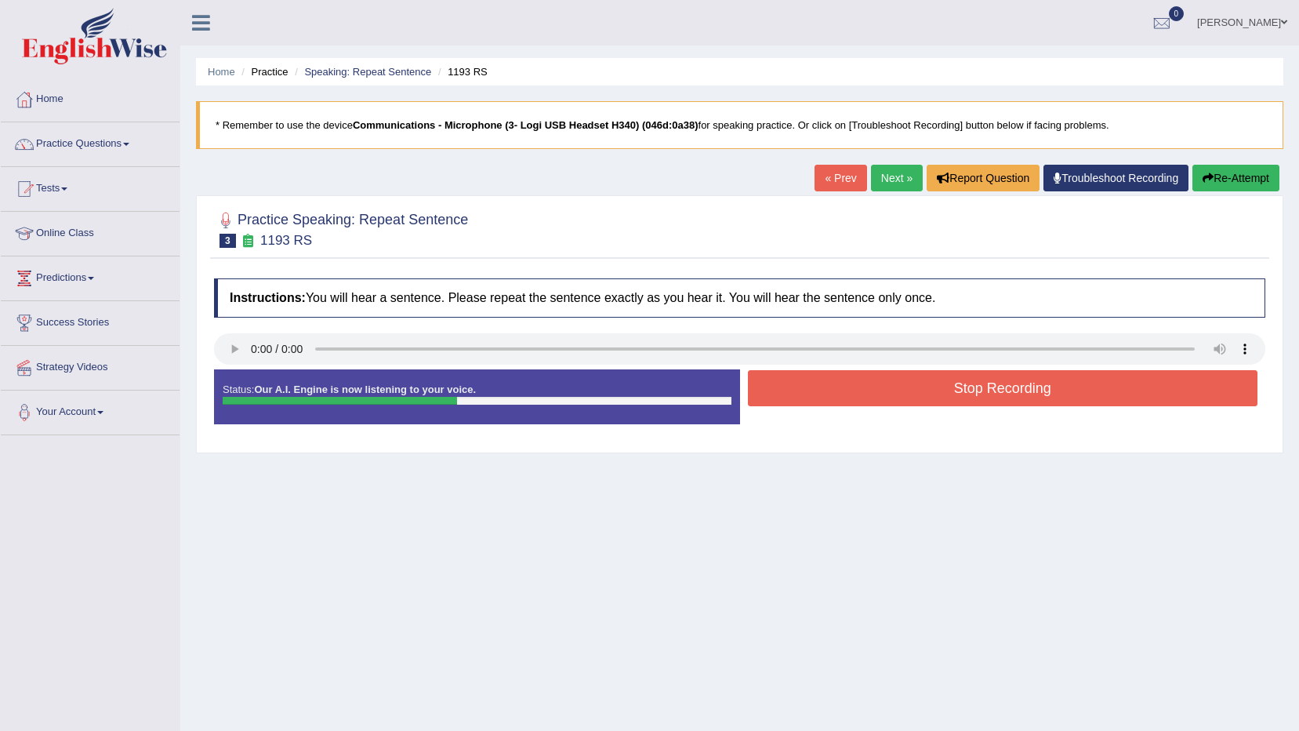
click at [868, 382] on button "Stop Recording" at bounding box center [1003, 388] width 510 height 36
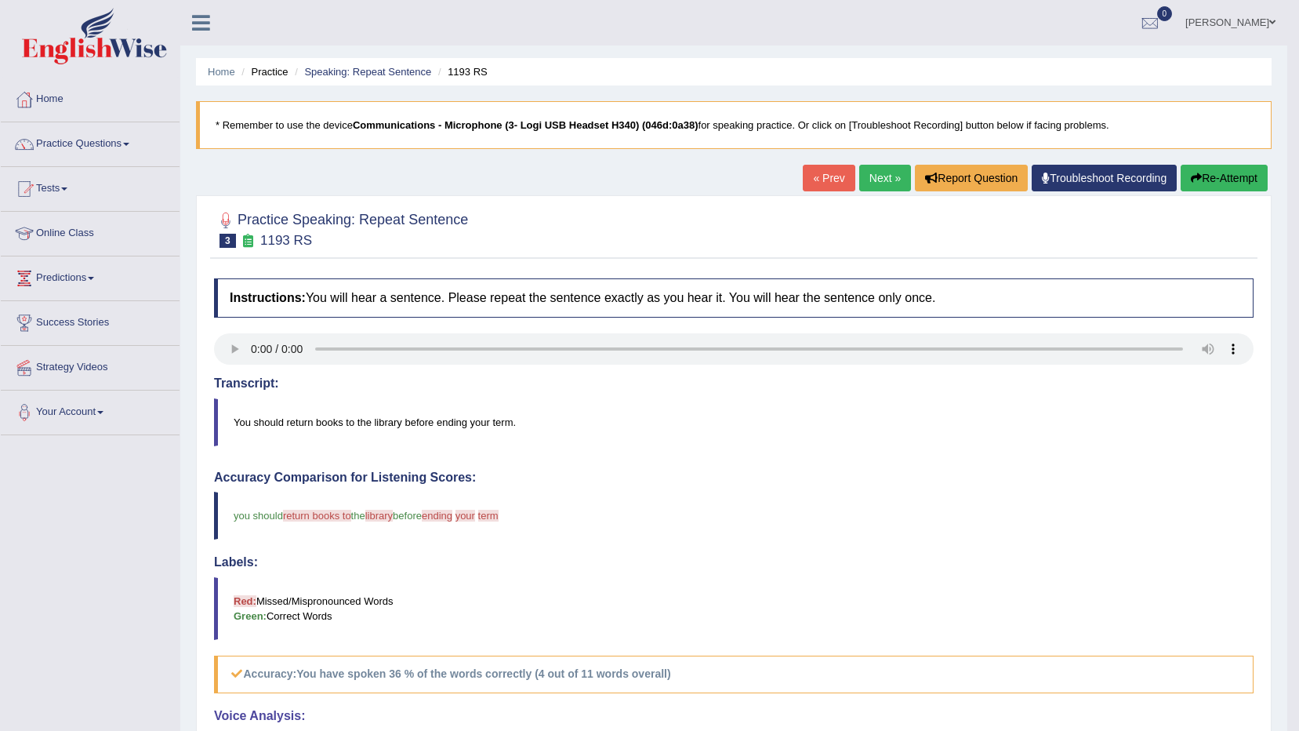
scroll to position [78, 0]
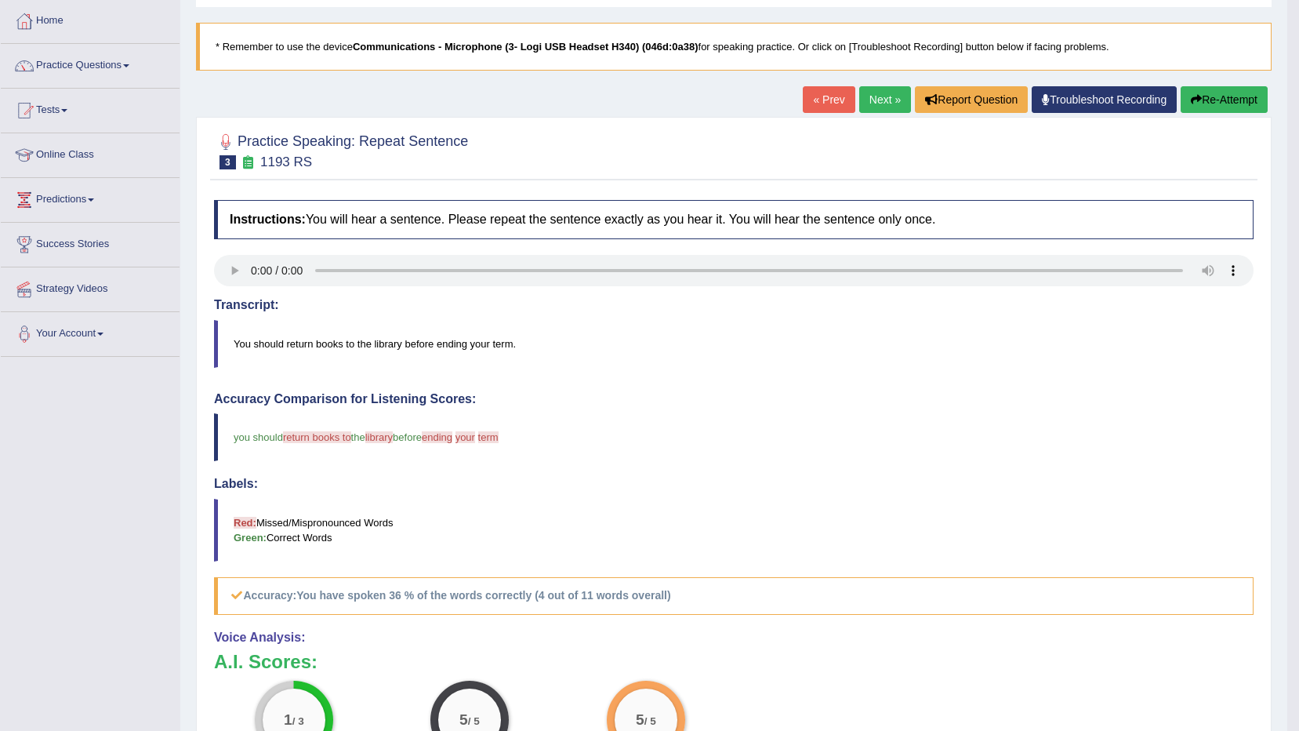
click at [887, 103] on link "Next »" at bounding box center [885, 99] width 52 height 27
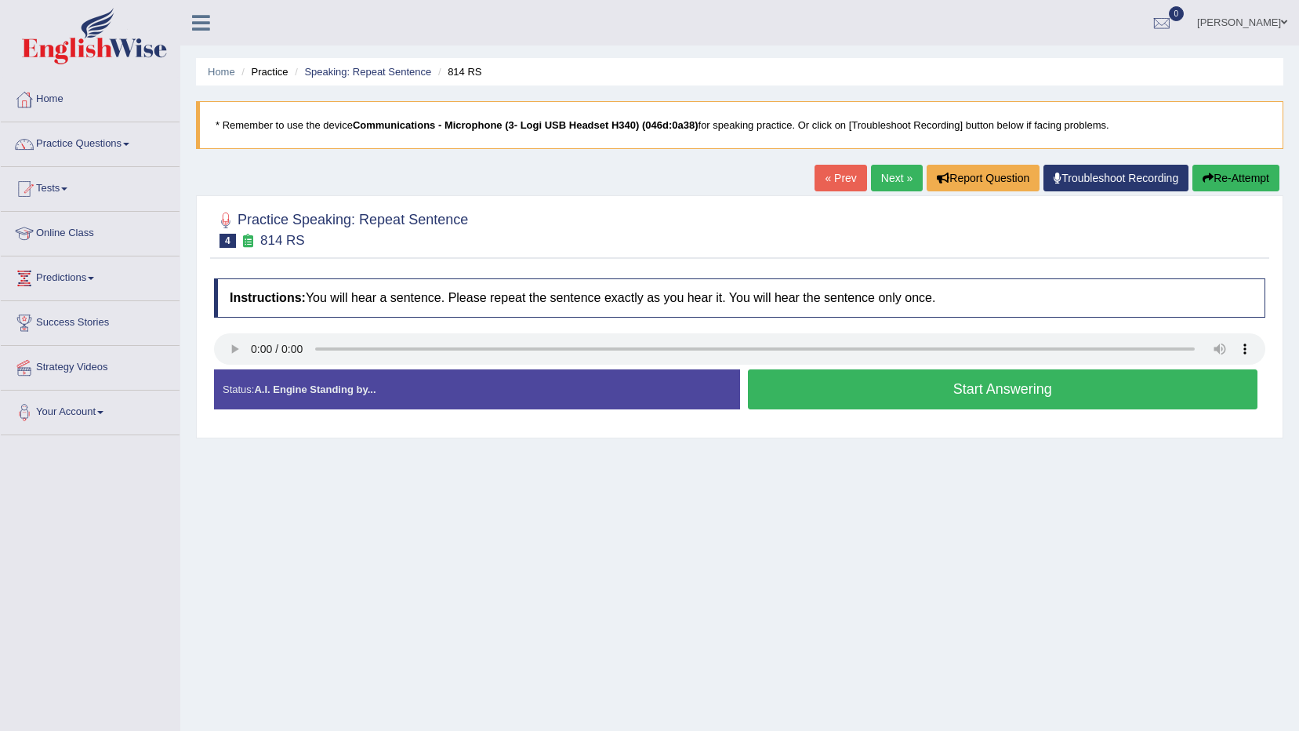
click at [841, 400] on button "Start Answering" at bounding box center [1003, 389] width 510 height 40
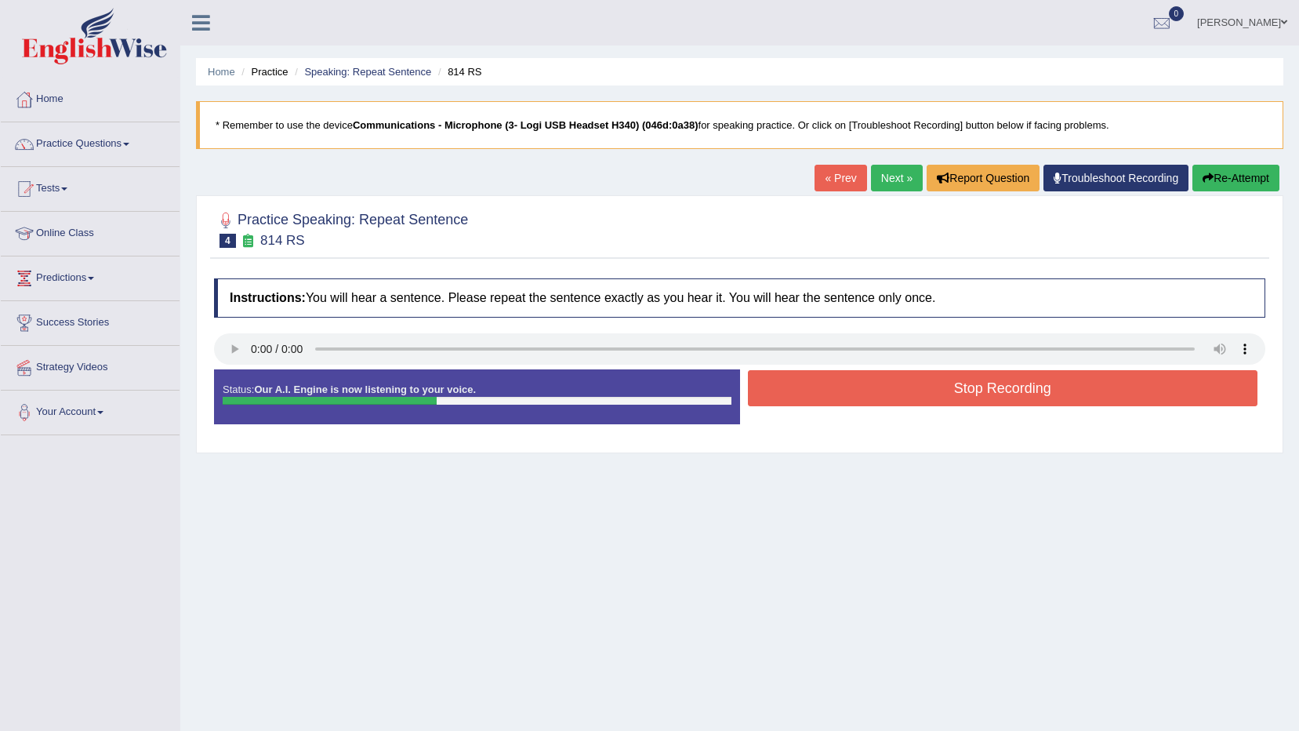
click at [828, 383] on button "Stop Recording" at bounding box center [1003, 388] width 510 height 36
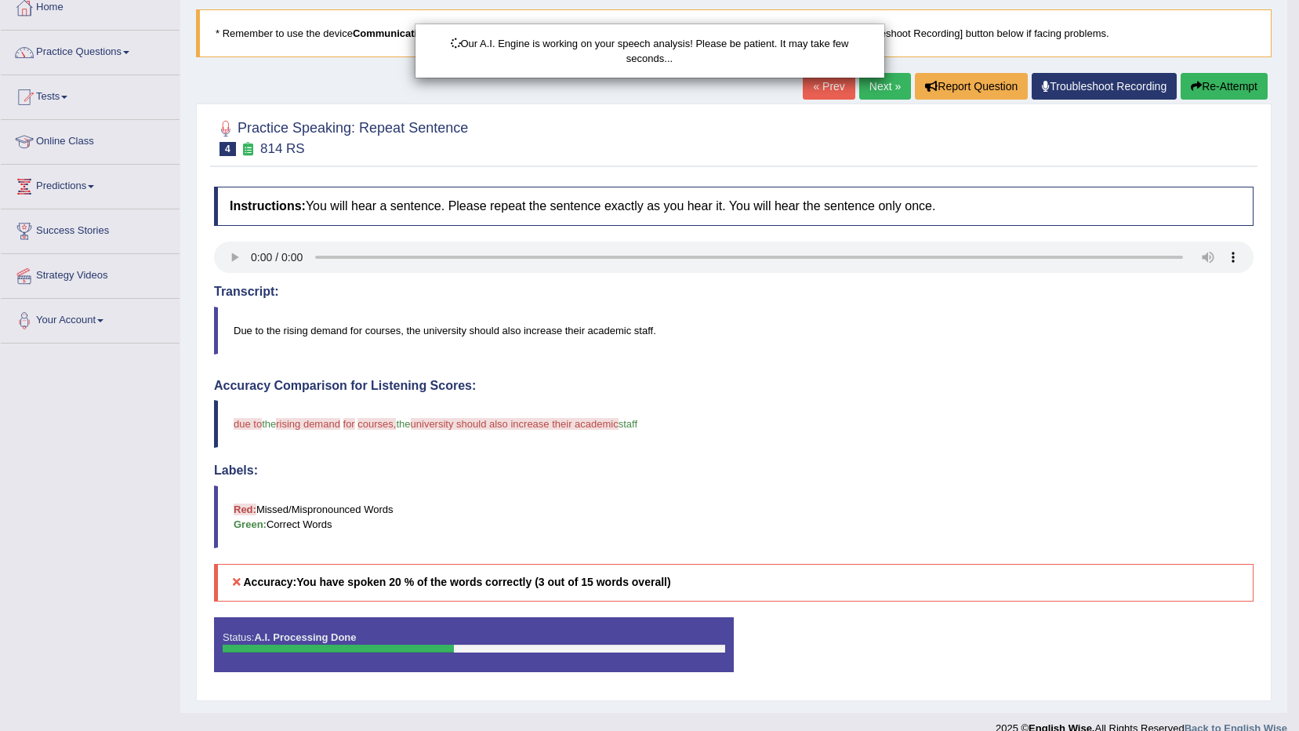
scroll to position [113, 0]
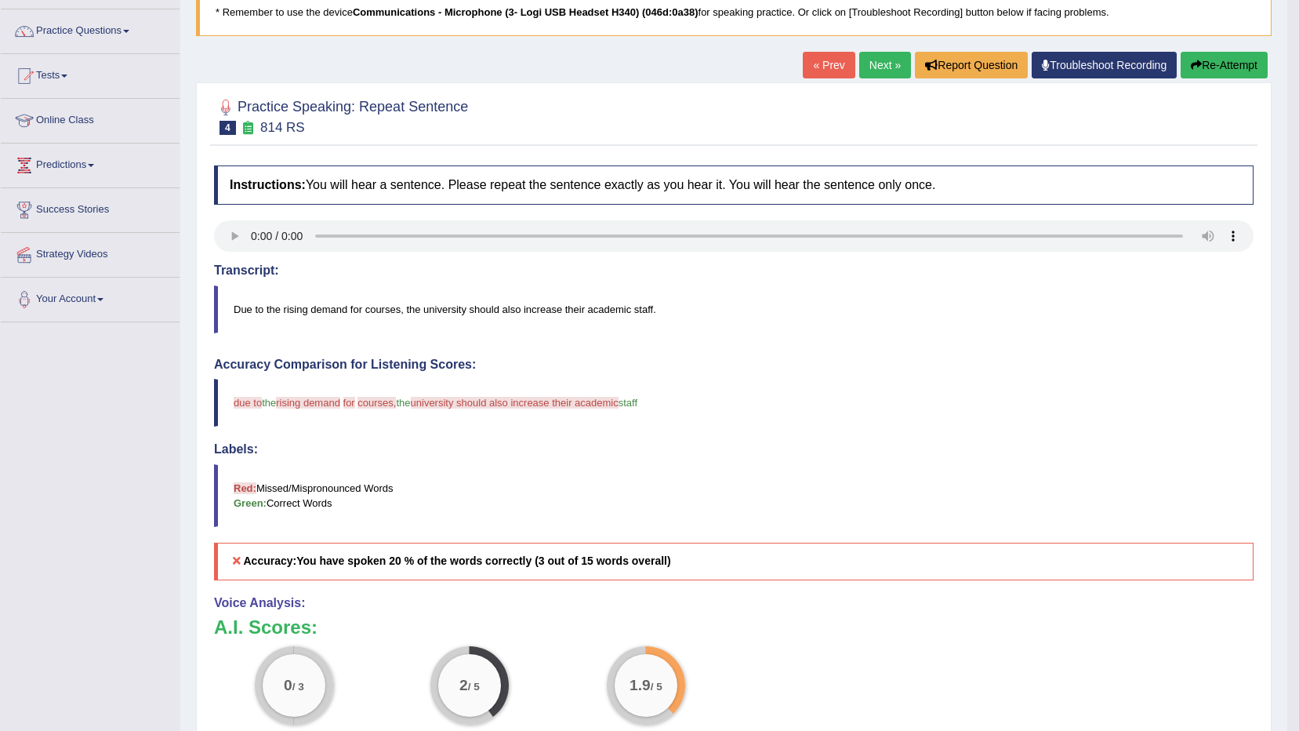
click at [891, 53] on link "Next »" at bounding box center [885, 65] width 52 height 27
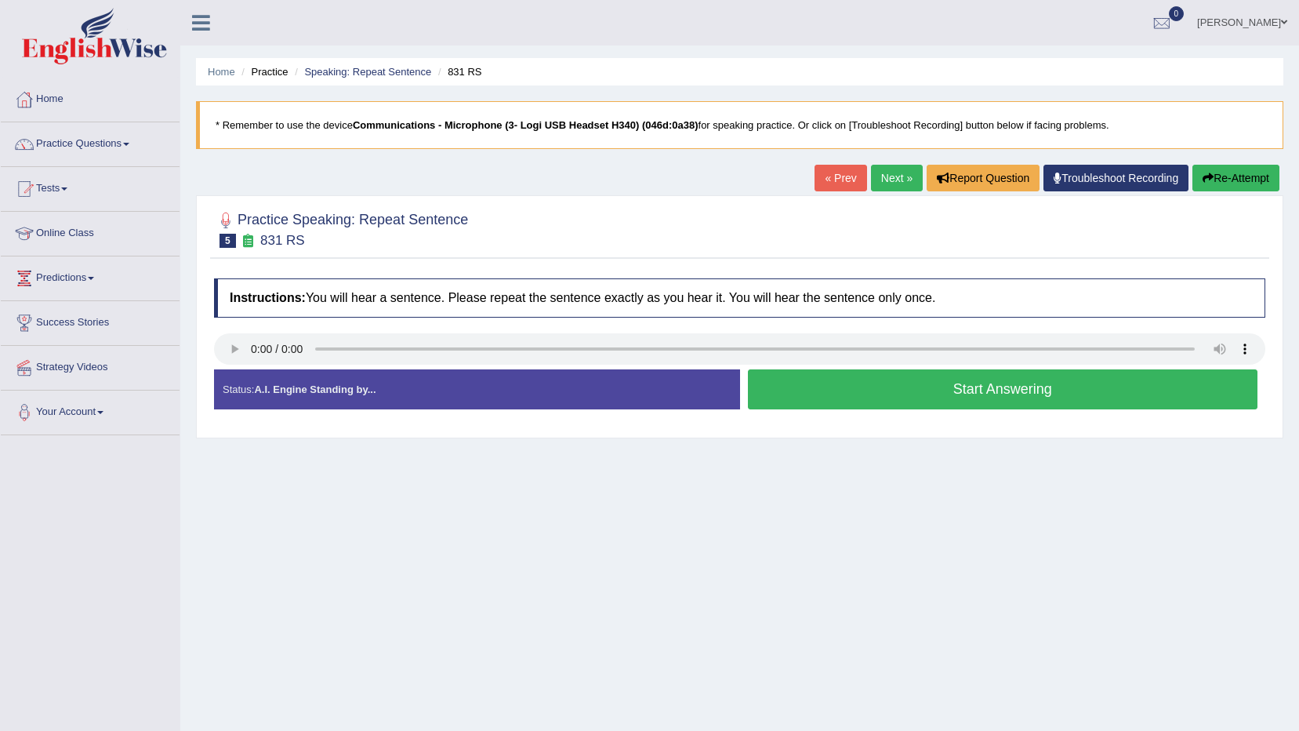
click at [853, 390] on button "Start Answering" at bounding box center [1003, 389] width 510 height 40
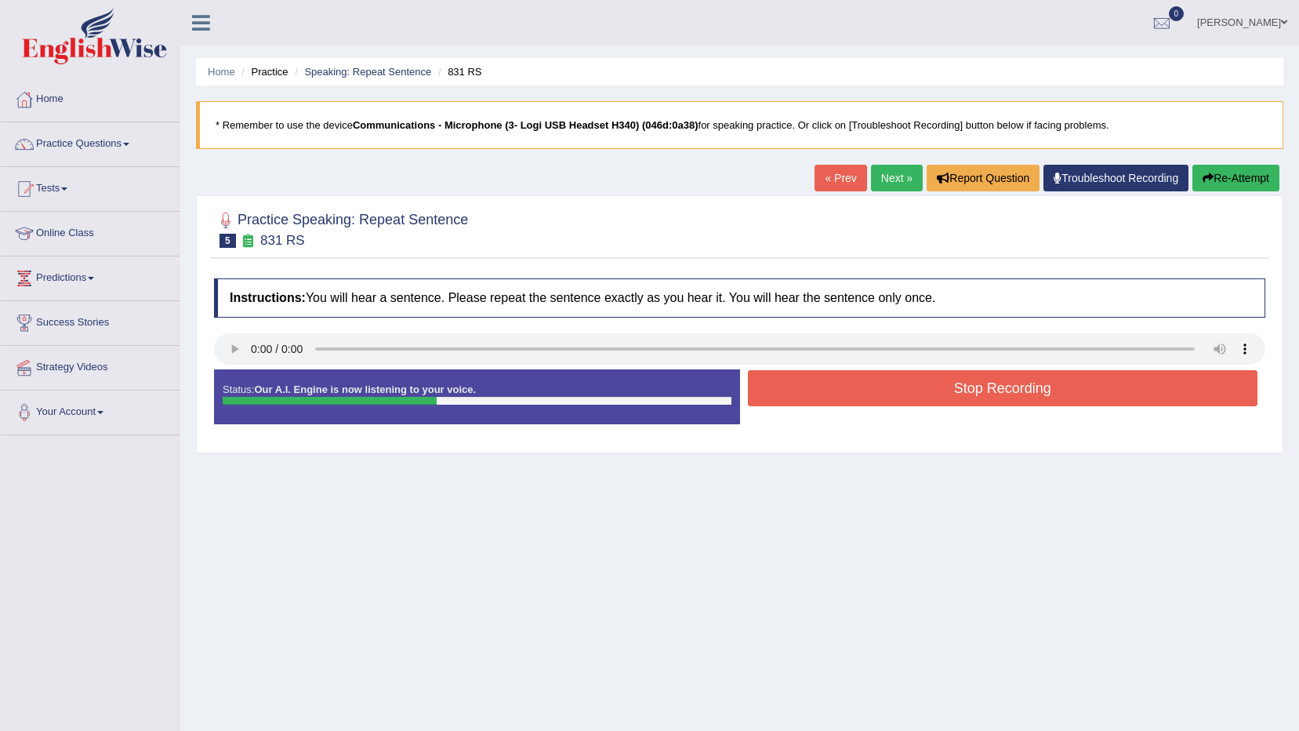
click at [860, 373] on button "Stop Recording" at bounding box center [1003, 388] width 510 height 36
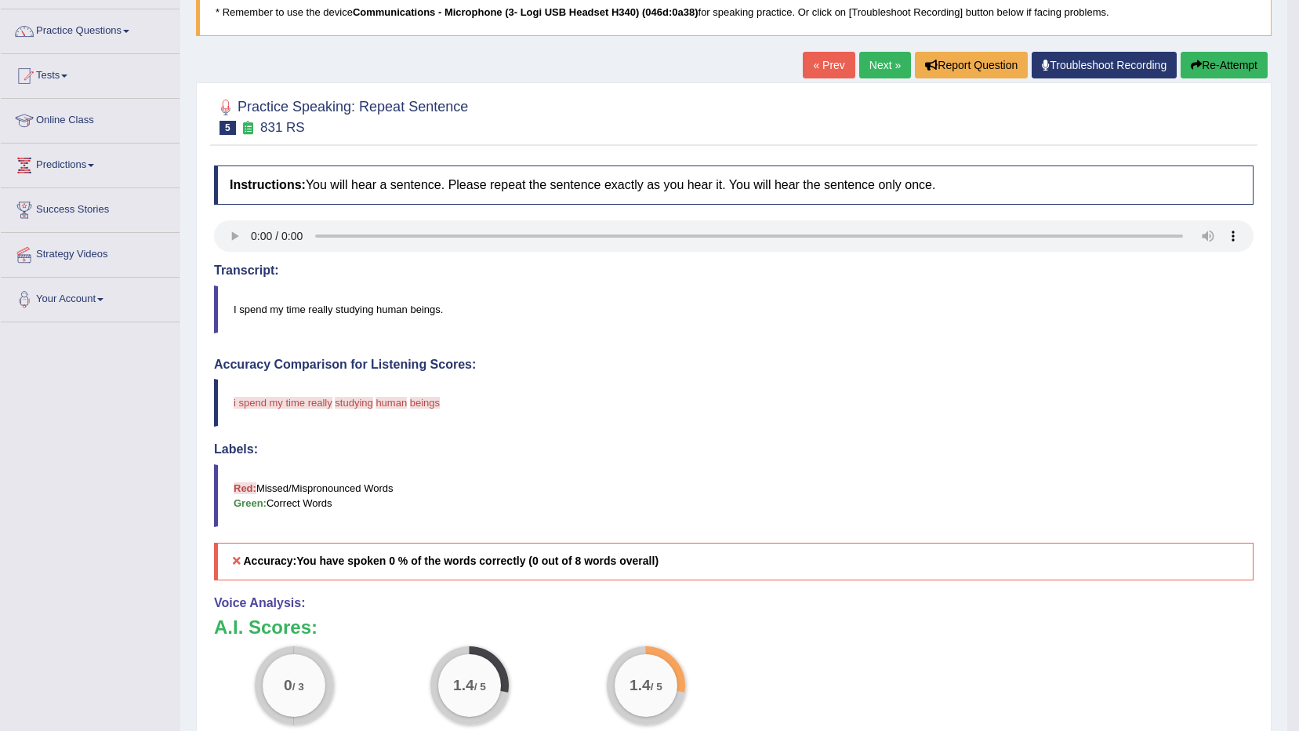
scroll to position [157, 0]
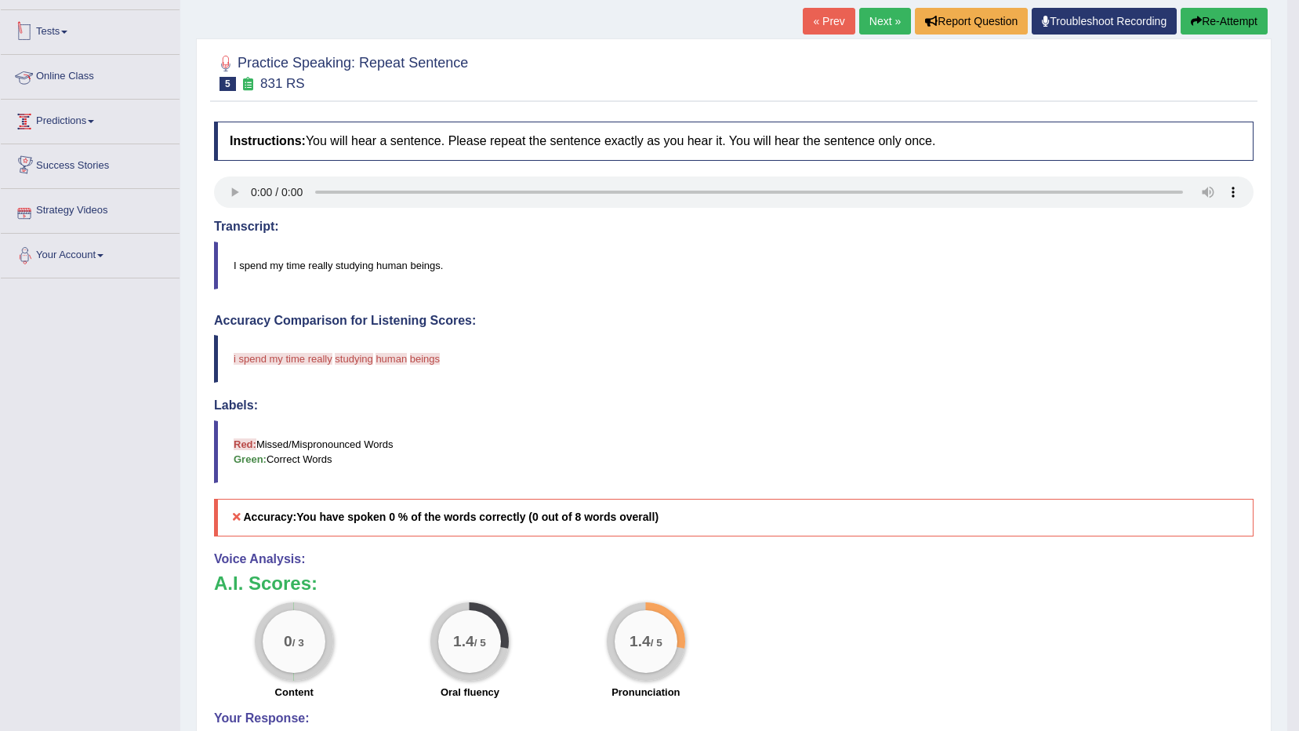
click at [64, 23] on link "Tests" at bounding box center [90, 29] width 179 height 39
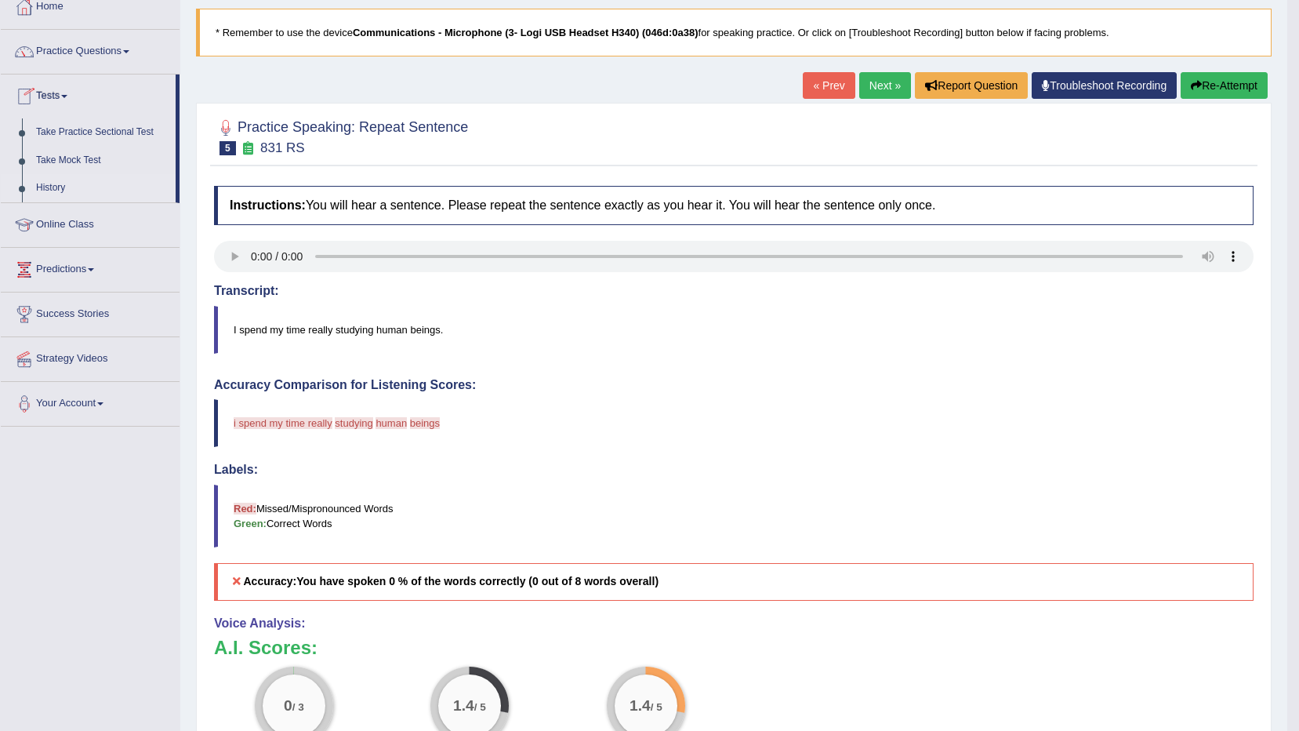
scroll to position [0, 0]
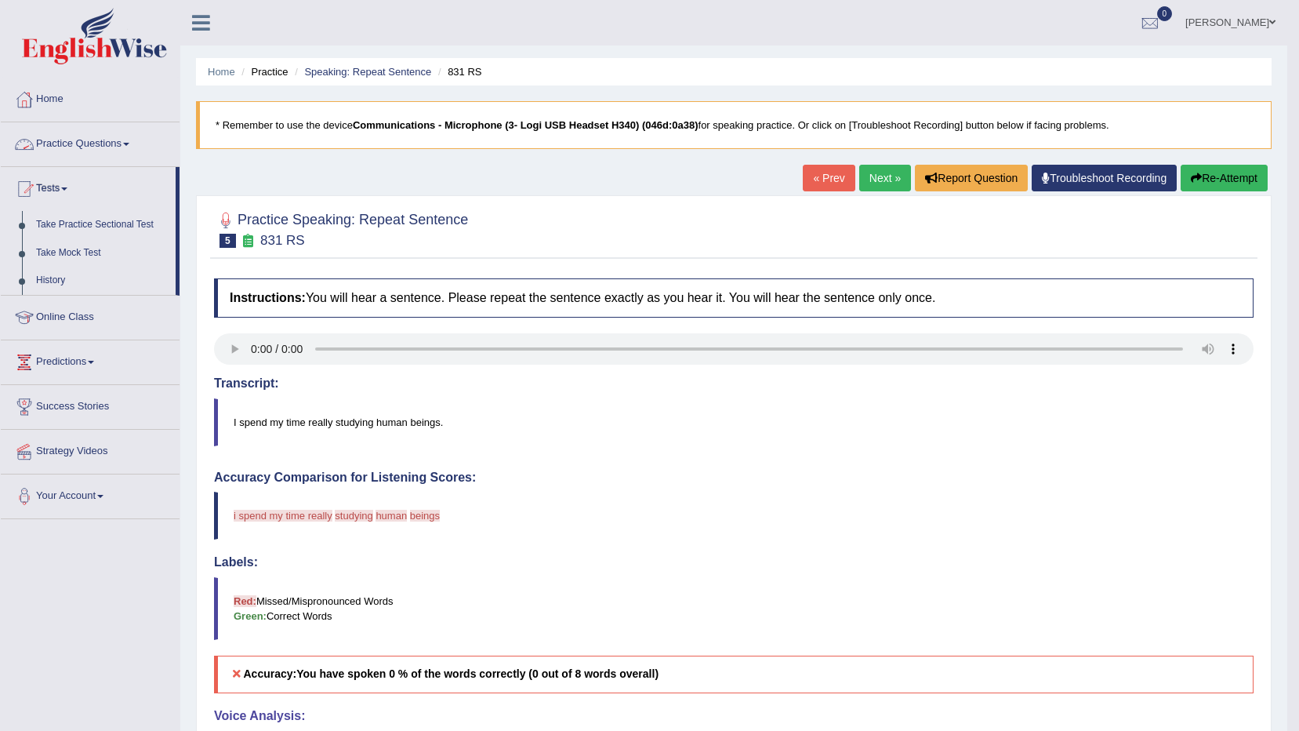
click at [122, 143] on link "Practice Questions" at bounding box center [90, 141] width 179 height 39
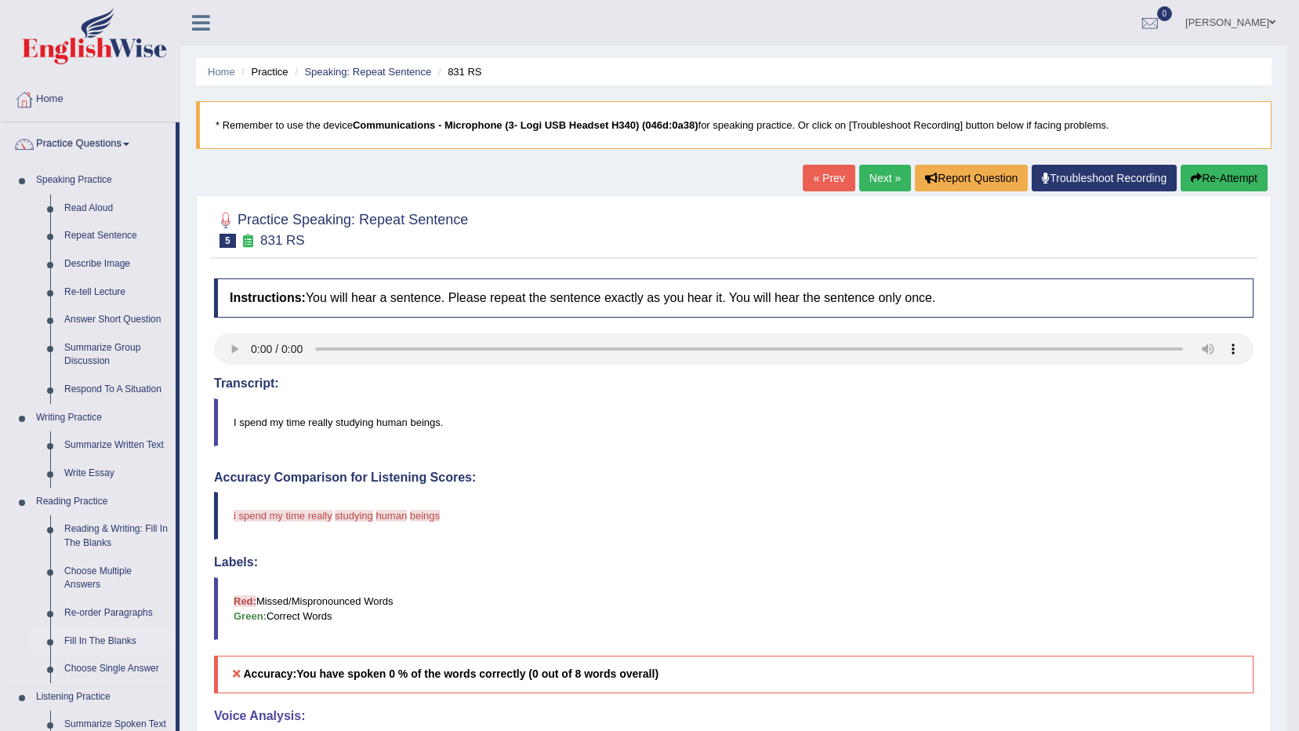
scroll to position [78, 0]
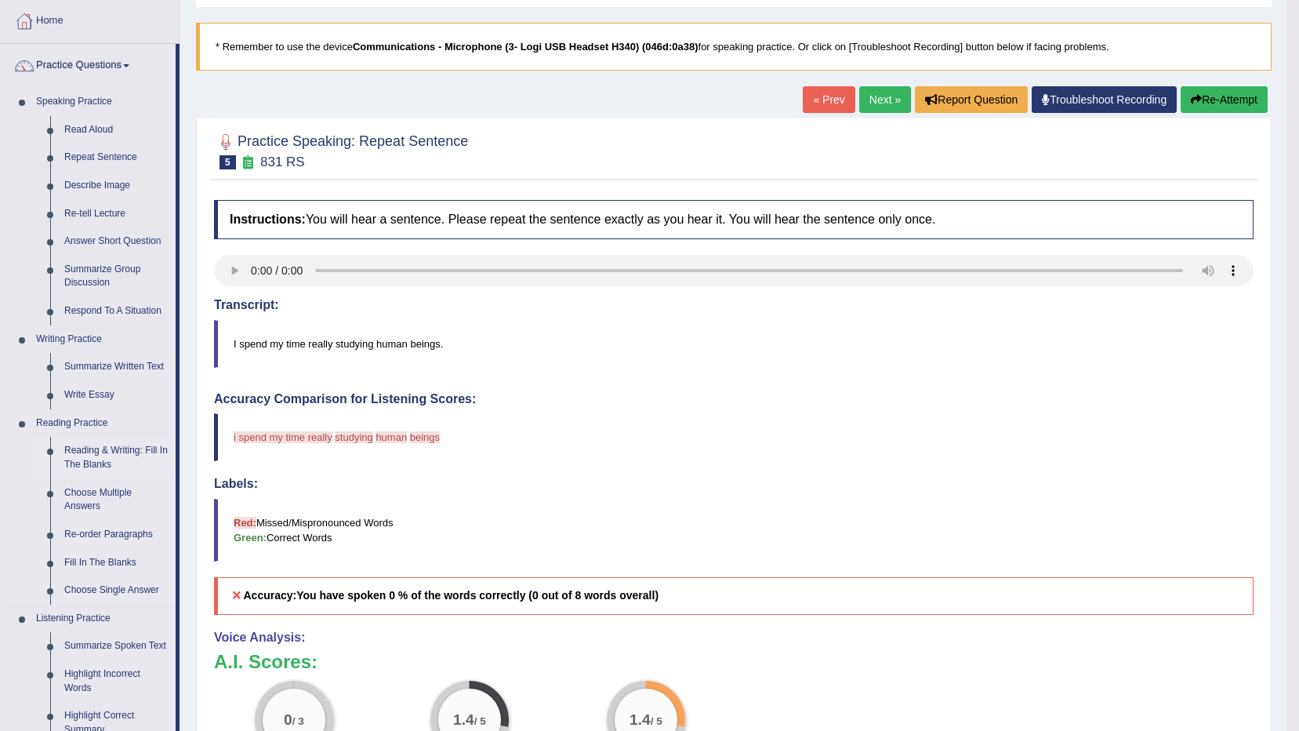
click at [105, 452] on link "Reading & Writing: Fill In The Blanks" at bounding box center [116, 458] width 118 height 42
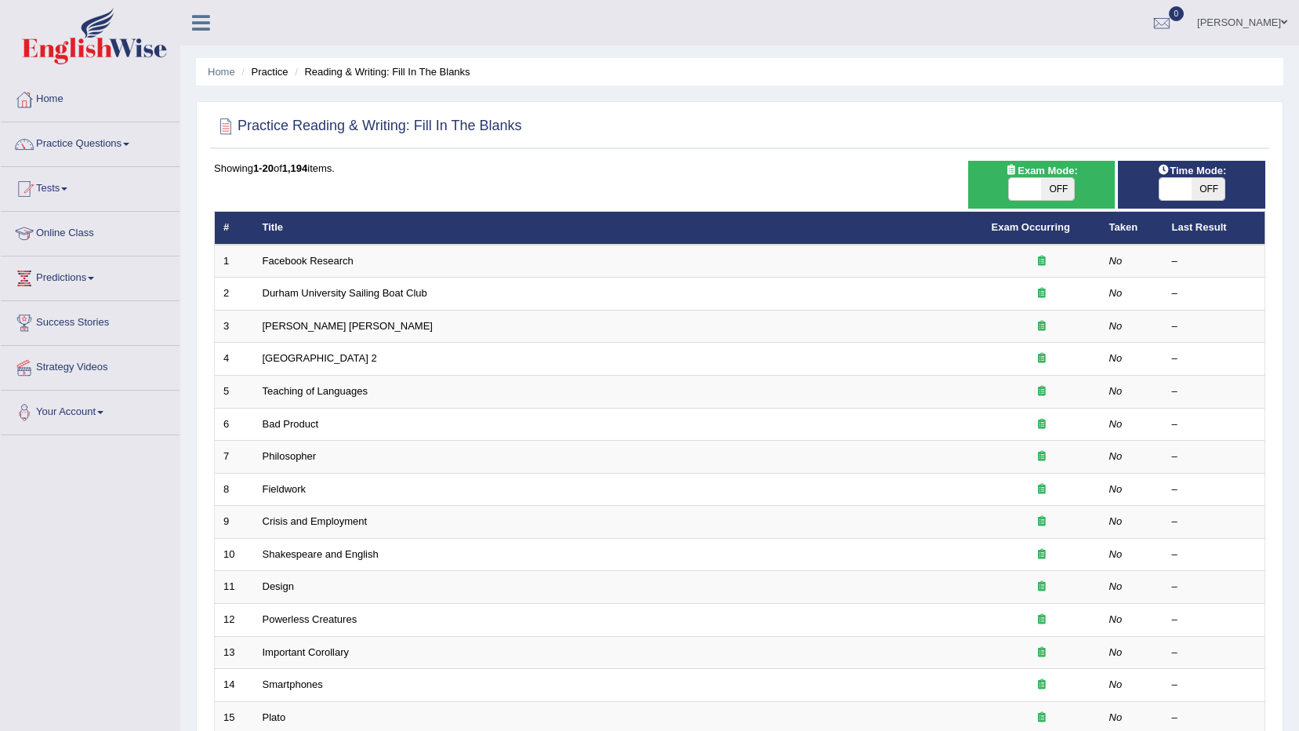
click at [284, 265] on link "Facebook Research" at bounding box center [308, 261] width 91 height 12
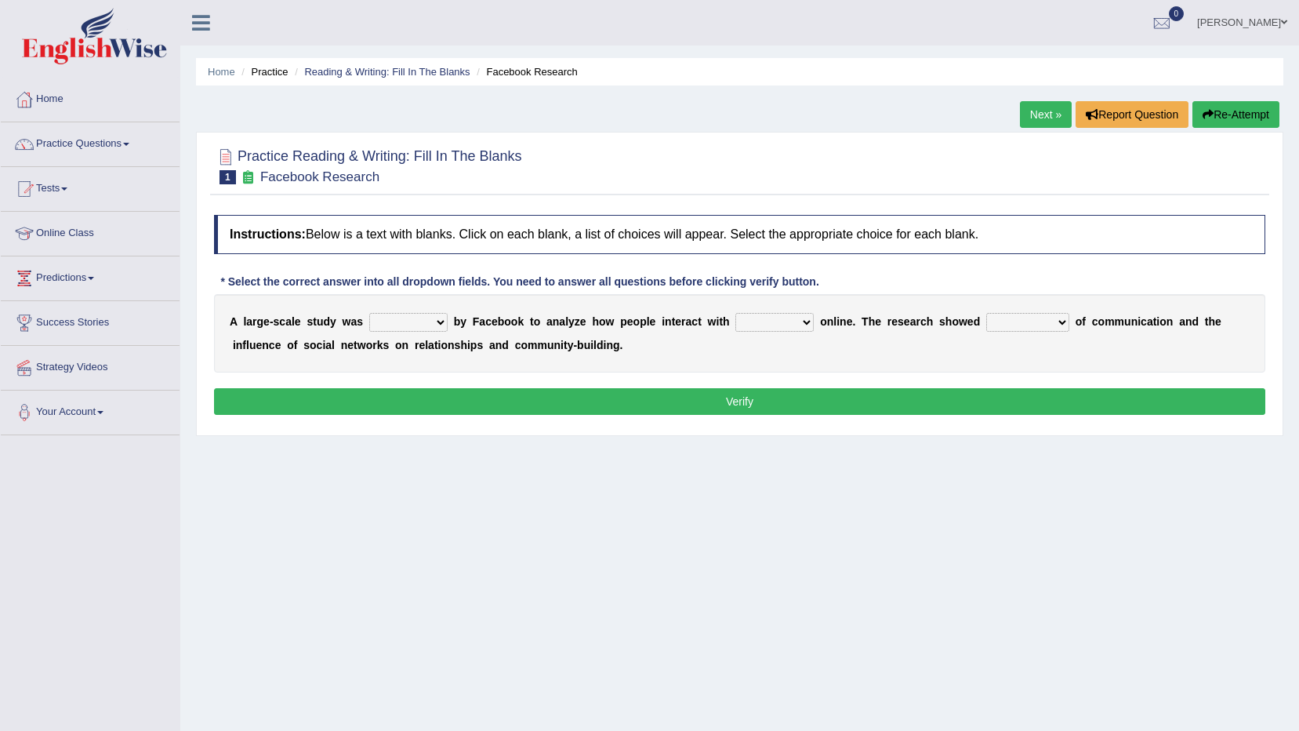
click at [424, 324] on select "surveyed had asked made" at bounding box center [408, 322] width 78 height 19
select select "made"
click at [369, 313] on select "surveyed had asked made" at bounding box center [408, 322] width 78 height 19
click at [735, 319] on select "together all each other another" at bounding box center [774, 322] width 78 height 19
select select "each other"
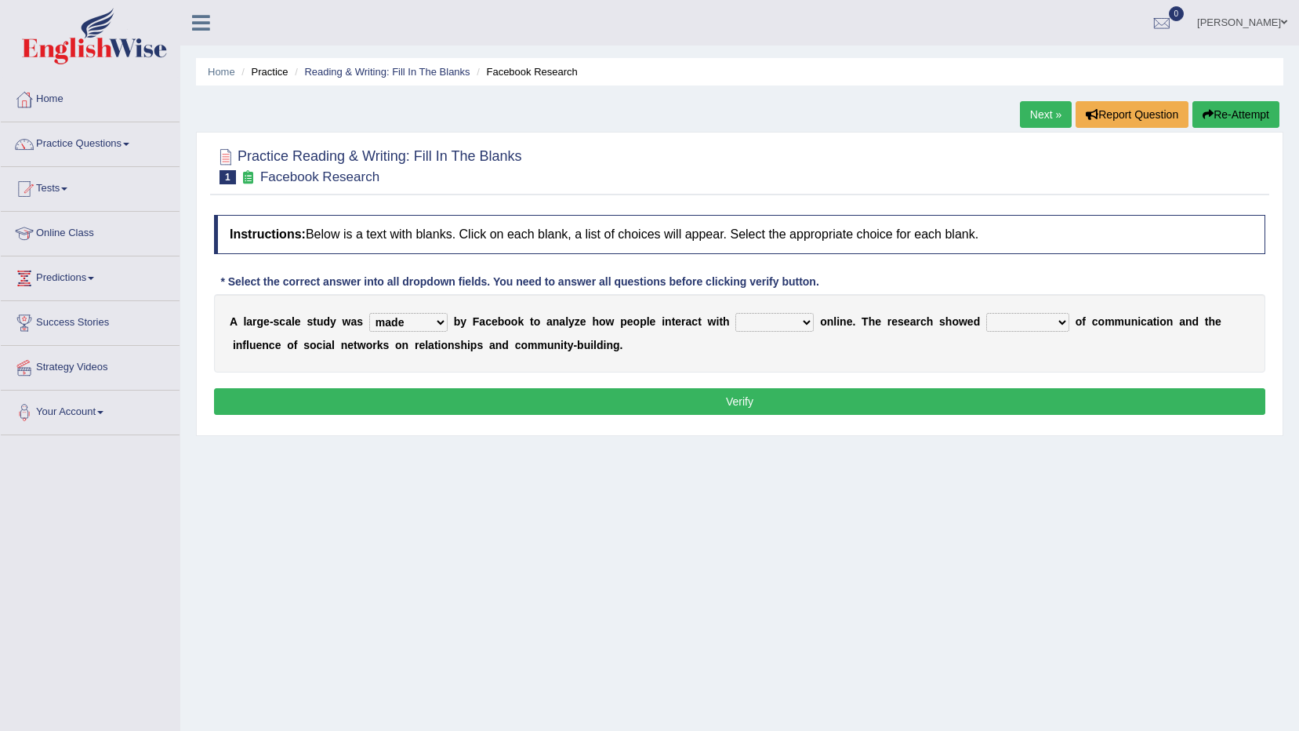
click at [735, 313] on select "together all each other another" at bounding box center [774, 322] width 78 height 19
click at [986, 317] on select "advantages standards fellowships patterns" at bounding box center [1027, 322] width 83 height 19
select select "advantages"
click at [986, 313] on select "advantages standards fellowships patterns" at bounding box center [1027, 322] width 83 height 19
click at [743, 404] on button "Verify" at bounding box center [739, 401] width 1051 height 27
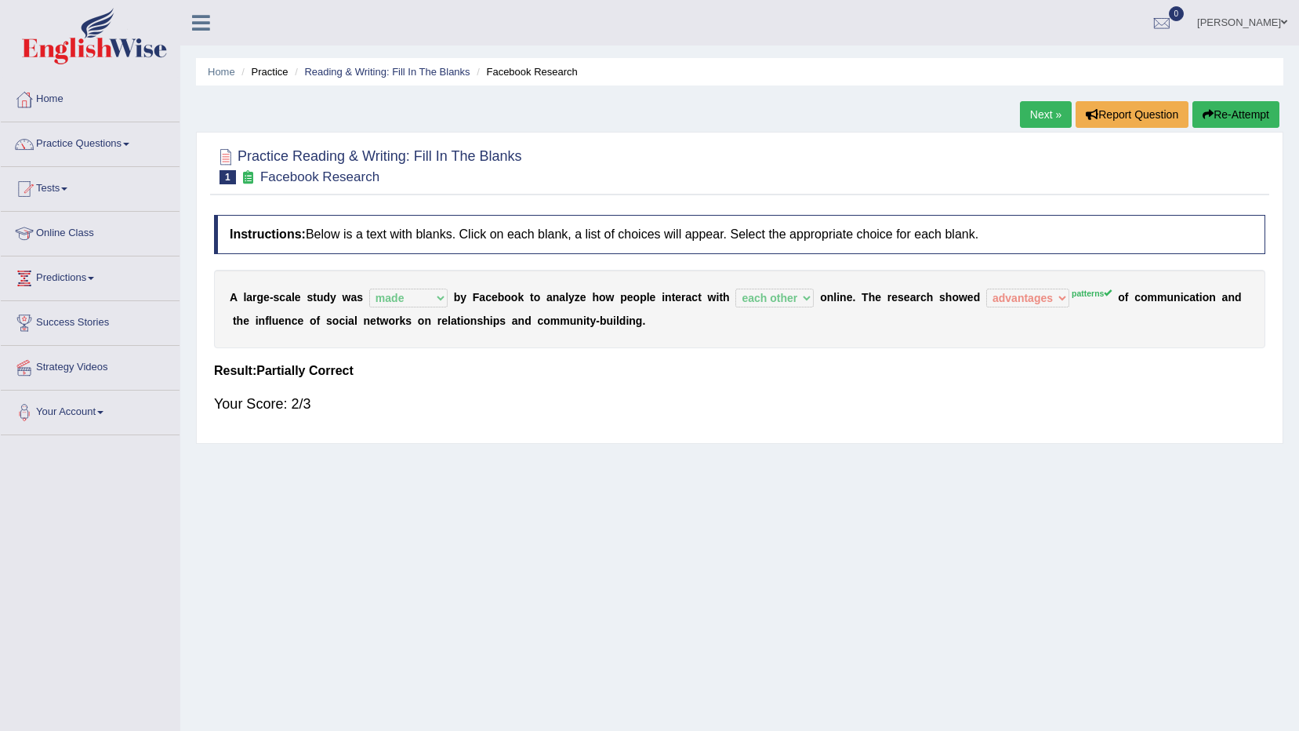
click at [1033, 111] on link "Next »" at bounding box center [1046, 114] width 52 height 27
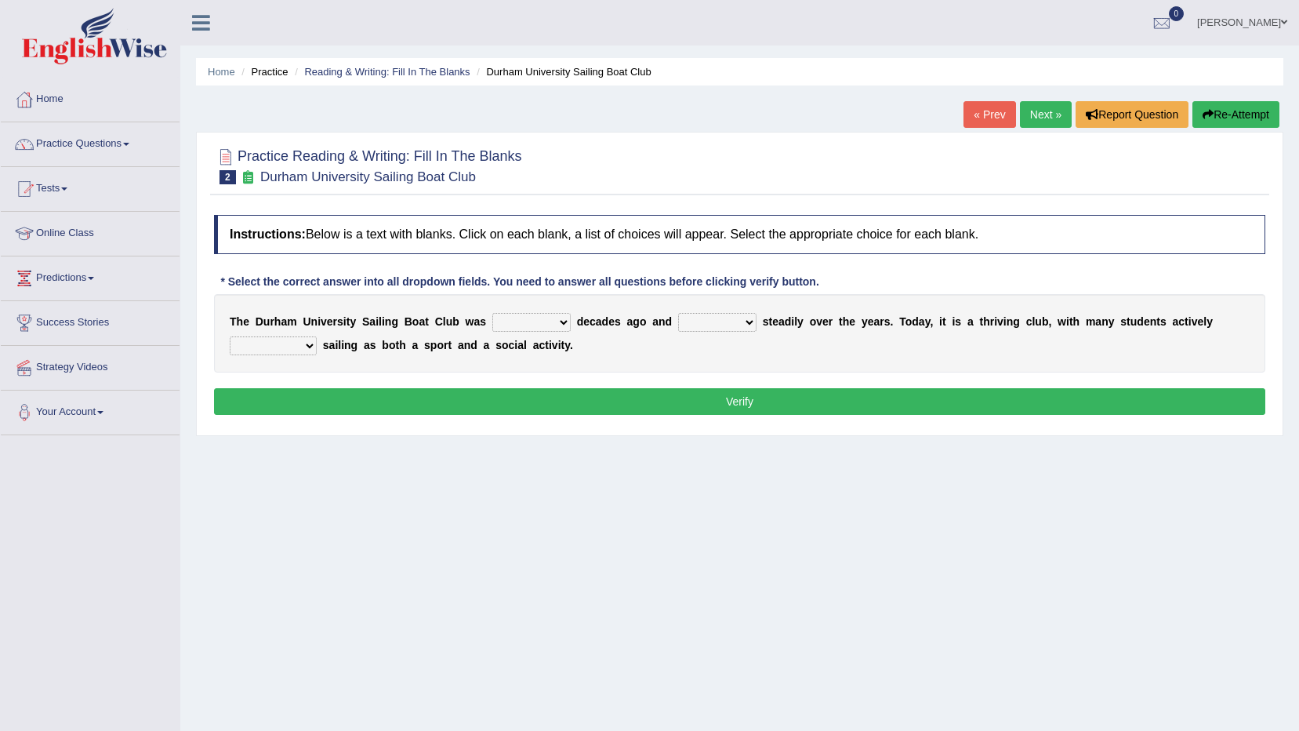
click at [535, 317] on select "found fund founded find" at bounding box center [531, 322] width 78 height 19
select select "founded"
click at [492, 313] on select "found fund founded find" at bounding box center [531, 322] width 78 height 19
click at [710, 319] on select "grow growing has grown grown" at bounding box center [717, 322] width 78 height 19
select select "growing"
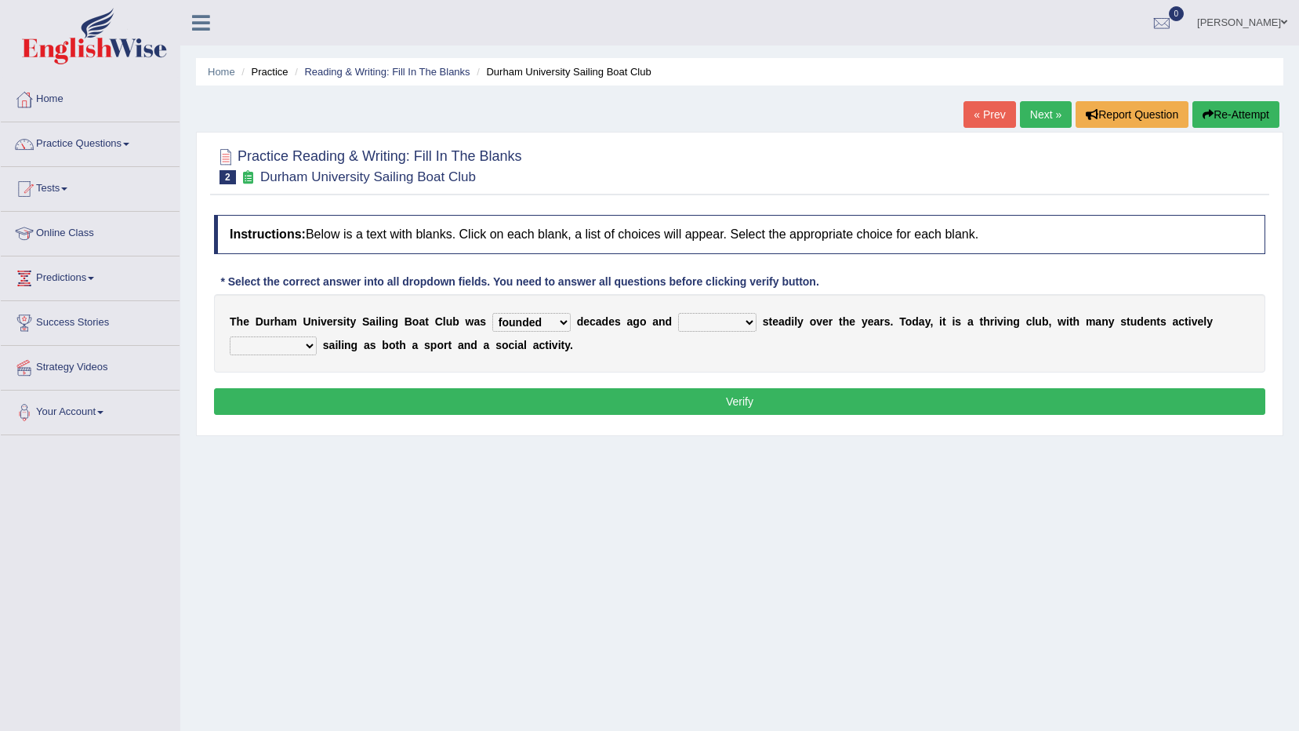
click at [678, 313] on select "grow growing has grown grown" at bounding box center [717, 322] width 78 height 19
click at [317, 336] on select "enjoy enjoyed are enjoying enjoying" at bounding box center [273, 345] width 87 height 19
select select "are enjoying"
click at [317, 336] on select "enjoy enjoyed are enjoying enjoying" at bounding box center [273, 345] width 87 height 19
click at [877, 403] on button "Verify" at bounding box center [739, 401] width 1051 height 27
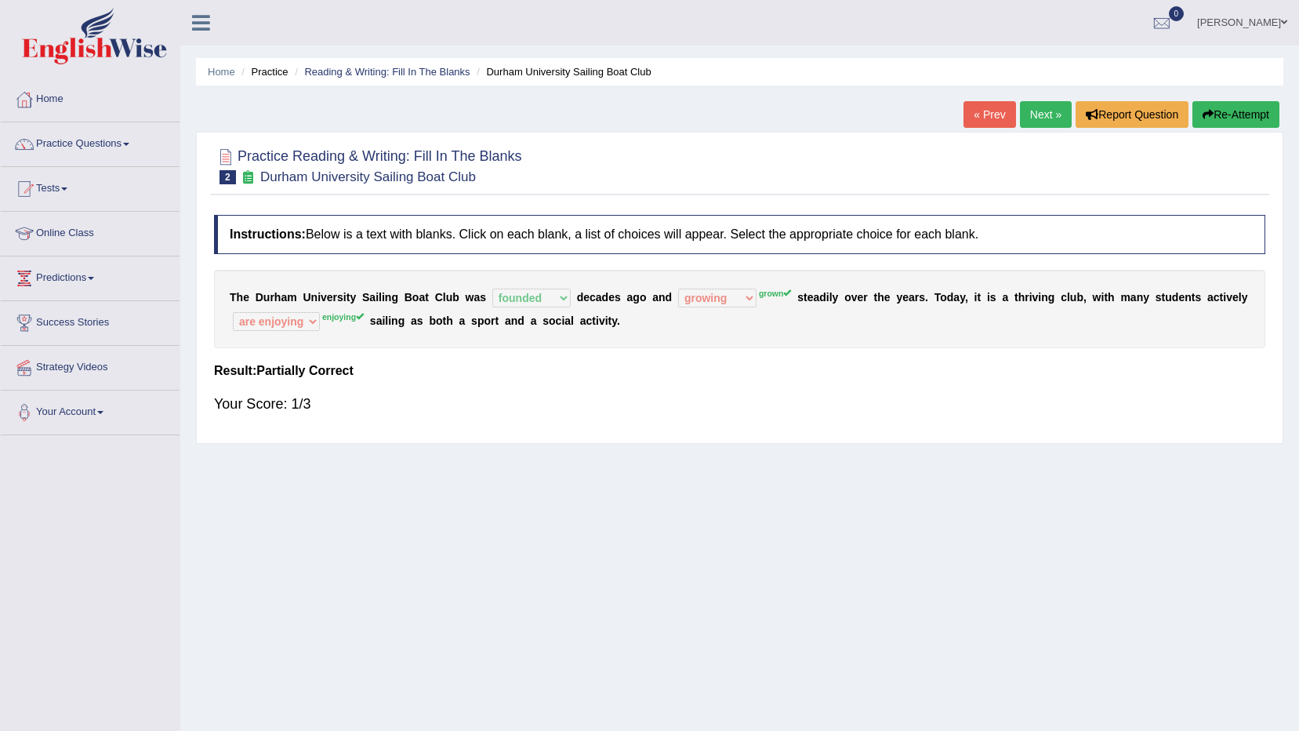
click at [1058, 110] on link "Next »" at bounding box center [1046, 114] width 52 height 27
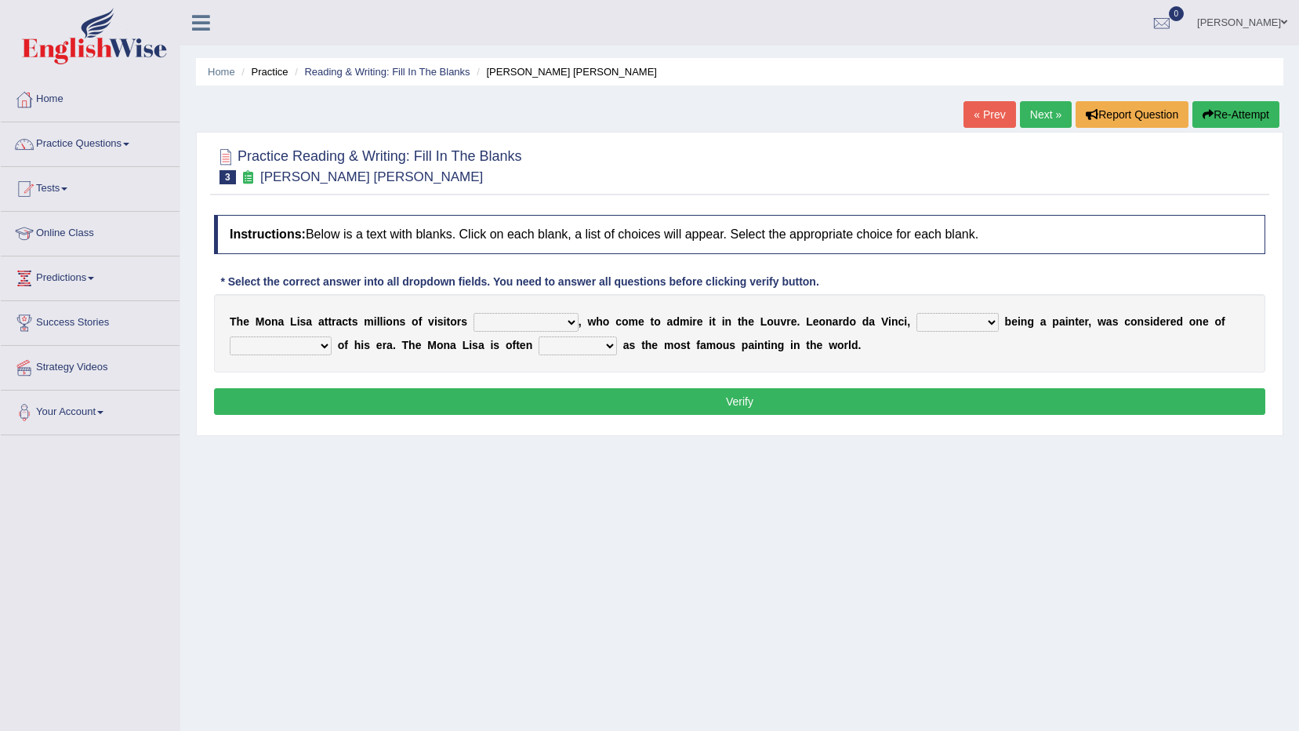
drag, startPoint x: 0, startPoint y: 0, endPoint x: 542, endPoint y: 319, distance: 628.6
click at [542, 319] on select "around the year the all year all year round per year" at bounding box center [525, 322] width 105 height 19
select select "the all year"
click at [473, 313] on select "around the year the all year all year round per year" at bounding box center [525, 322] width 105 height 19
click at [916, 313] on select "rather than as much as as well as as long as" at bounding box center [957, 322] width 82 height 19
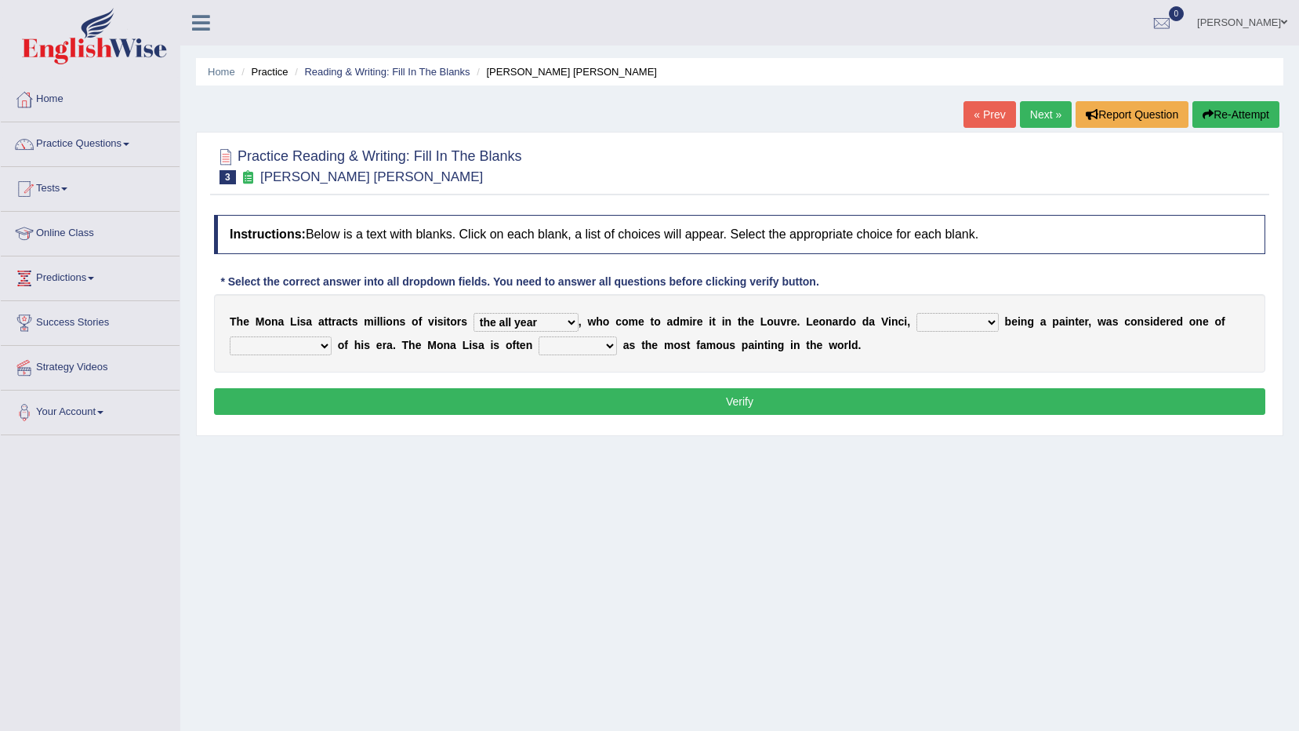
select select "as well as"
click at [916, 313] on select "rather than as much as as well as as long as" at bounding box center [957, 322] width 82 height 19
click at [306, 346] on select "better artists artist the better artist the best artists" at bounding box center [281, 345] width 102 height 19
select select "the best artists"
click at [230, 336] on select "better artists artist the better artist the best artists" at bounding box center [281, 345] width 102 height 19
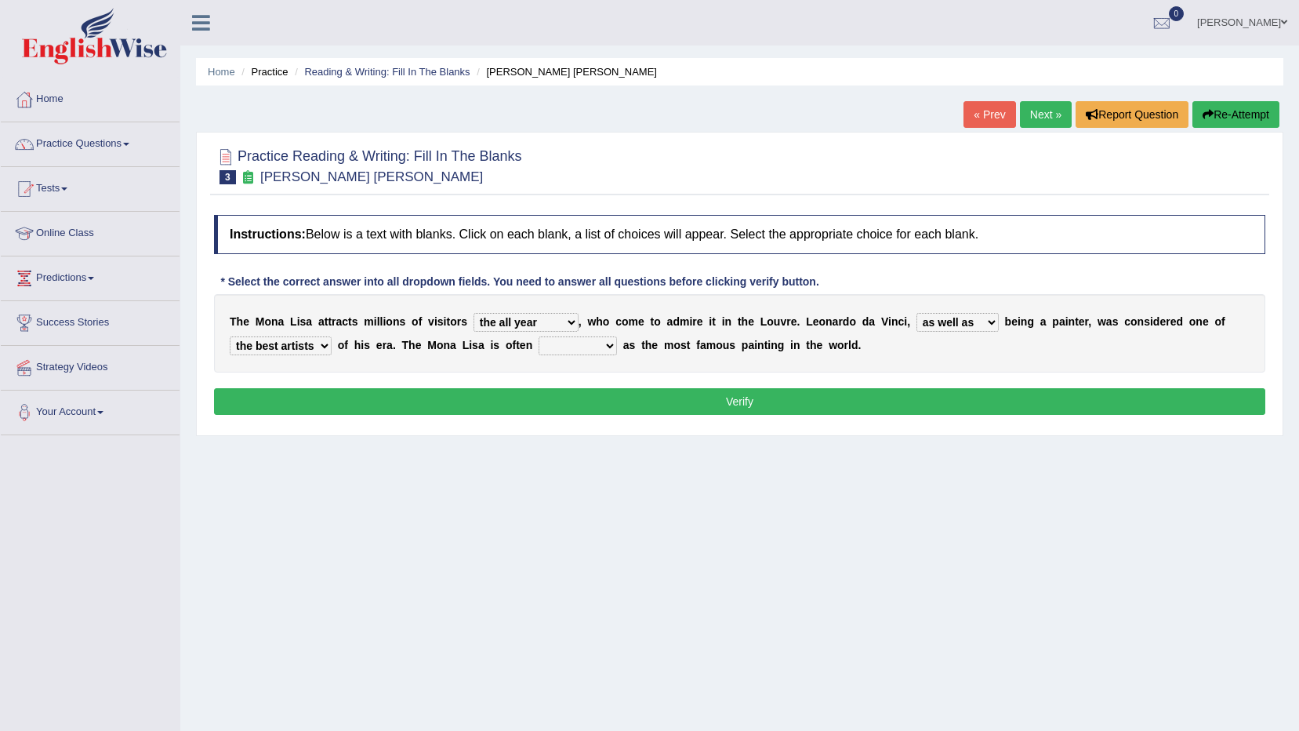
click at [560, 353] on select "classified suggested predicted described" at bounding box center [578, 345] width 78 height 19
select select "predicted"
click at [539, 336] on select "classified suggested predicted described" at bounding box center [578, 345] width 78 height 19
click at [605, 394] on button "Verify" at bounding box center [739, 401] width 1051 height 27
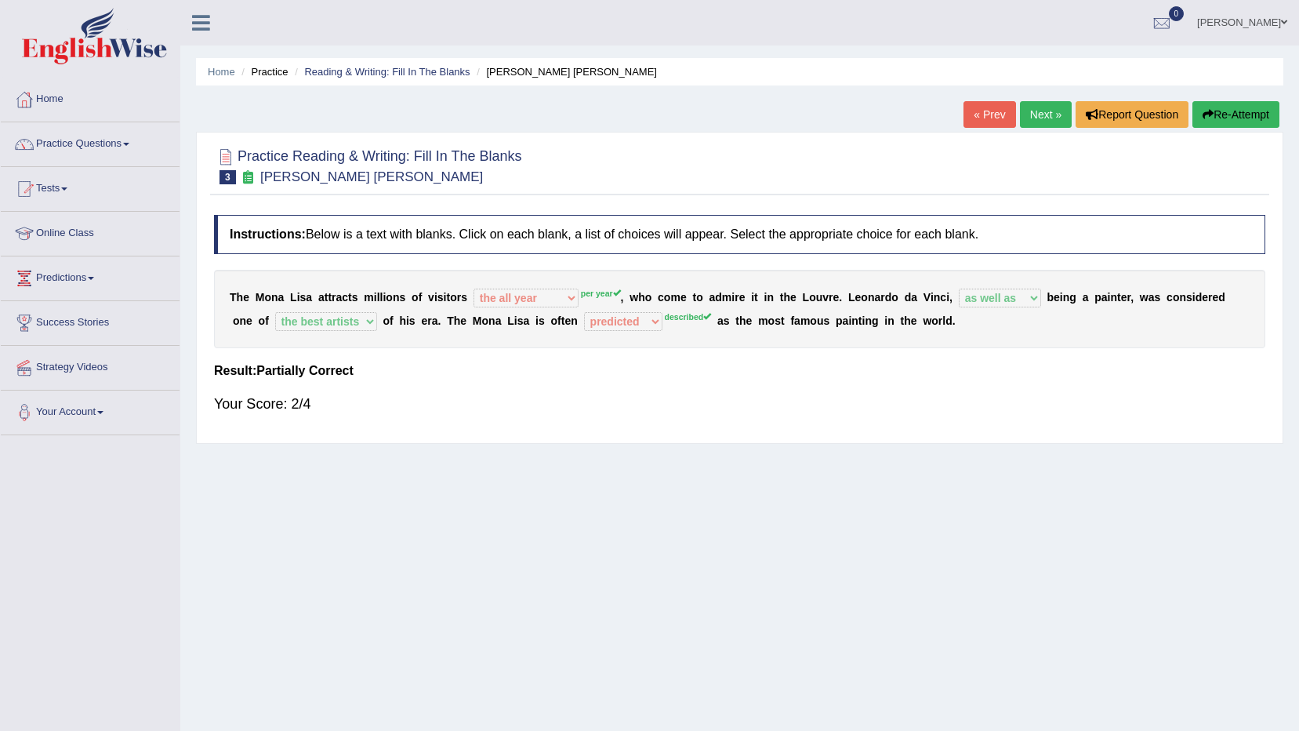
click at [1052, 107] on link "Next »" at bounding box center [1046, 114] width 52 height 27
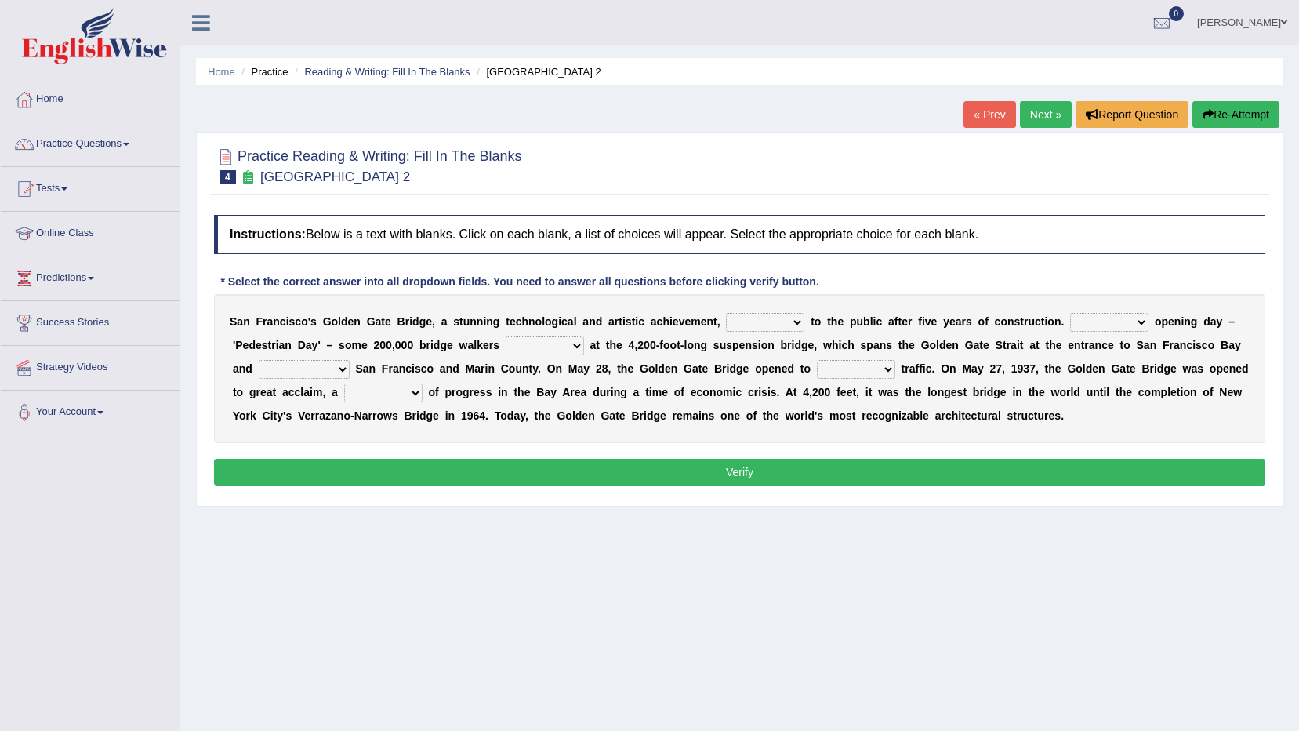
click at [728, 321] on select "opens closes appears equals" at bounding box center [765, 322] width 78 height 19
select select "opens"
click at [726, 313] on select "opens closes appears equals" at bounding box center [765, 322] width 78 height 19
click at [1078, 328] on select "On During Since When" at bounding box center [1109, 322] width 78 height 19
select select "When"
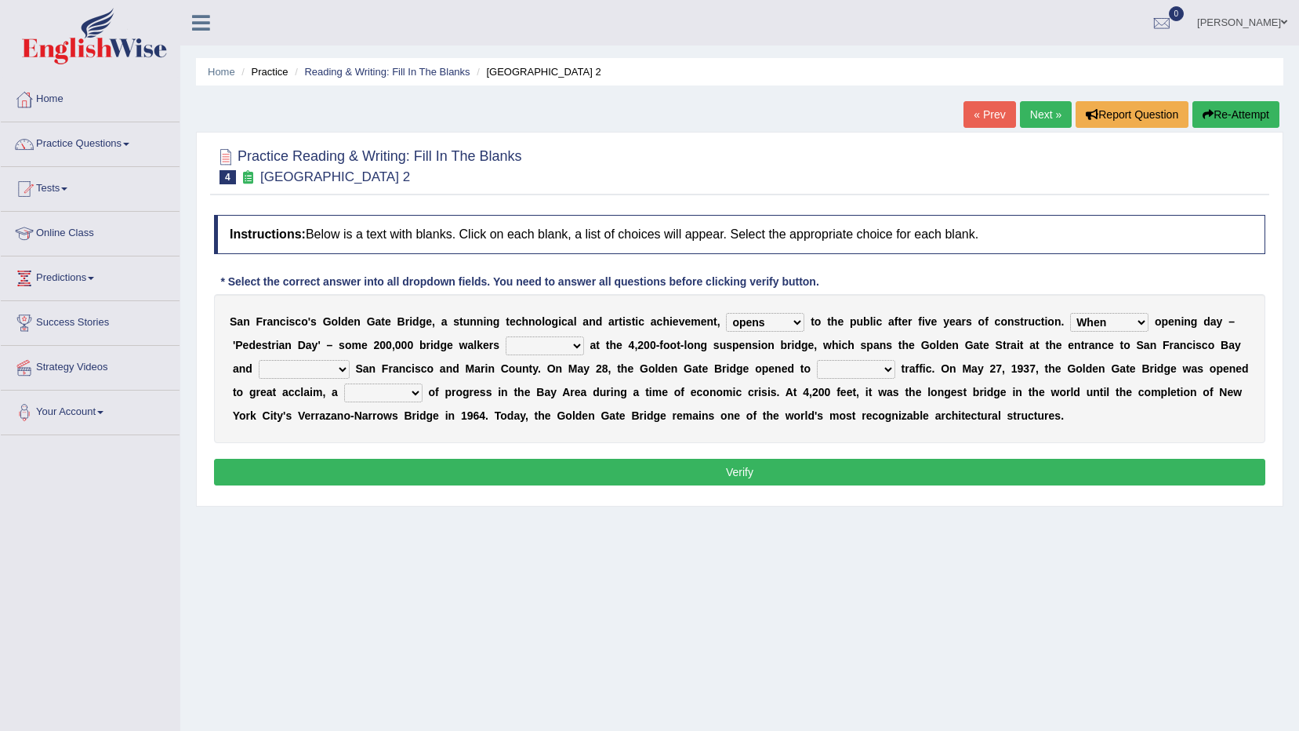
click at [1070, 313] on select "On During Since When" at bounding box center [1109, 322] width 78 height 19
click at [506, 341] on select "stationed looked marveled laughed" at bounding box center [545, 345] width 78 height 19
select select "looked"
click at [506, 336] on select "stationed looked marveled laughed" at bounding box center [545, 345] width 78 height 19
click at [817, 363] on select "aquatic vehicular airborne watertight" at bounding box center [856, 369] width 78 height 19
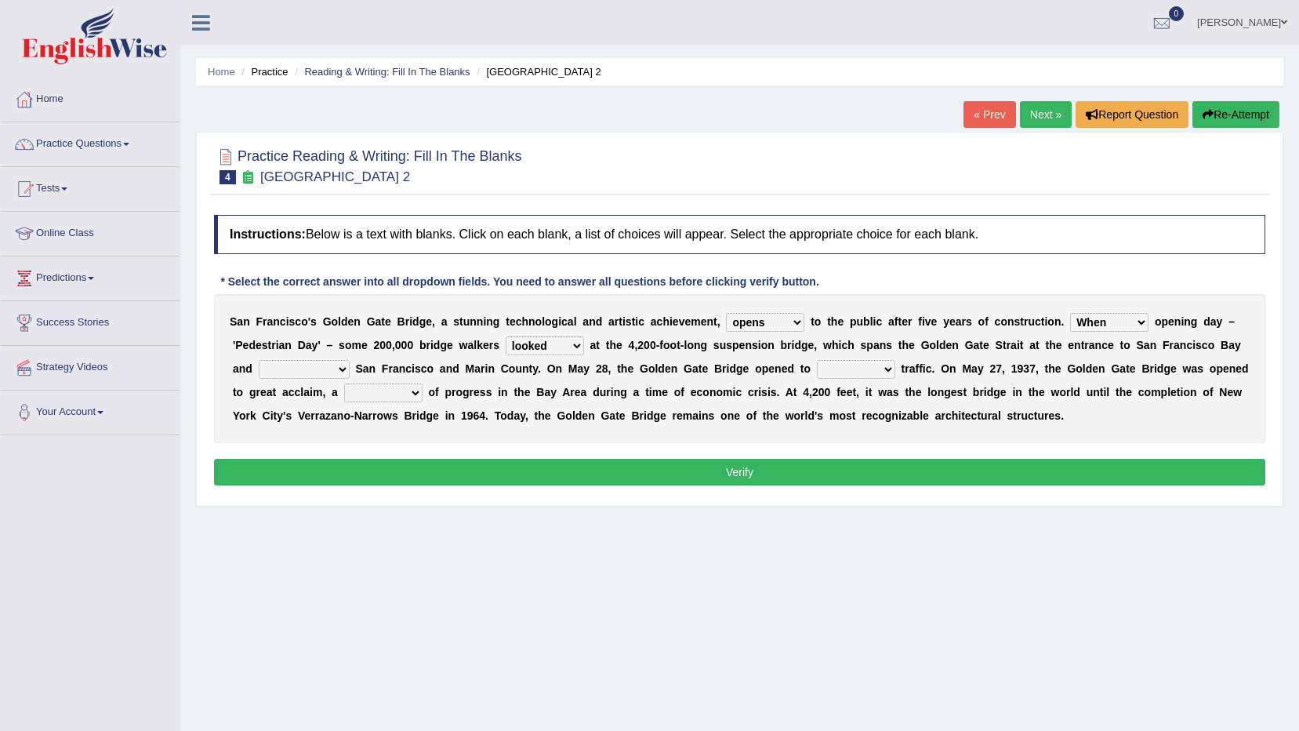
select select "aquatic"
click at [817, 360] on select "aquatic vehicular airborne watertight" at bounding box center [856, 369] width 78 height 19
click at [817, 361] on select "aquatic vehicular airborne watertight" at bounding box center [856, 369] width 78 height 19
click at [350, 360] on select "separates connects channels differentiates" at bounding box center [304, 369] width 91 height 19
select select "channels"
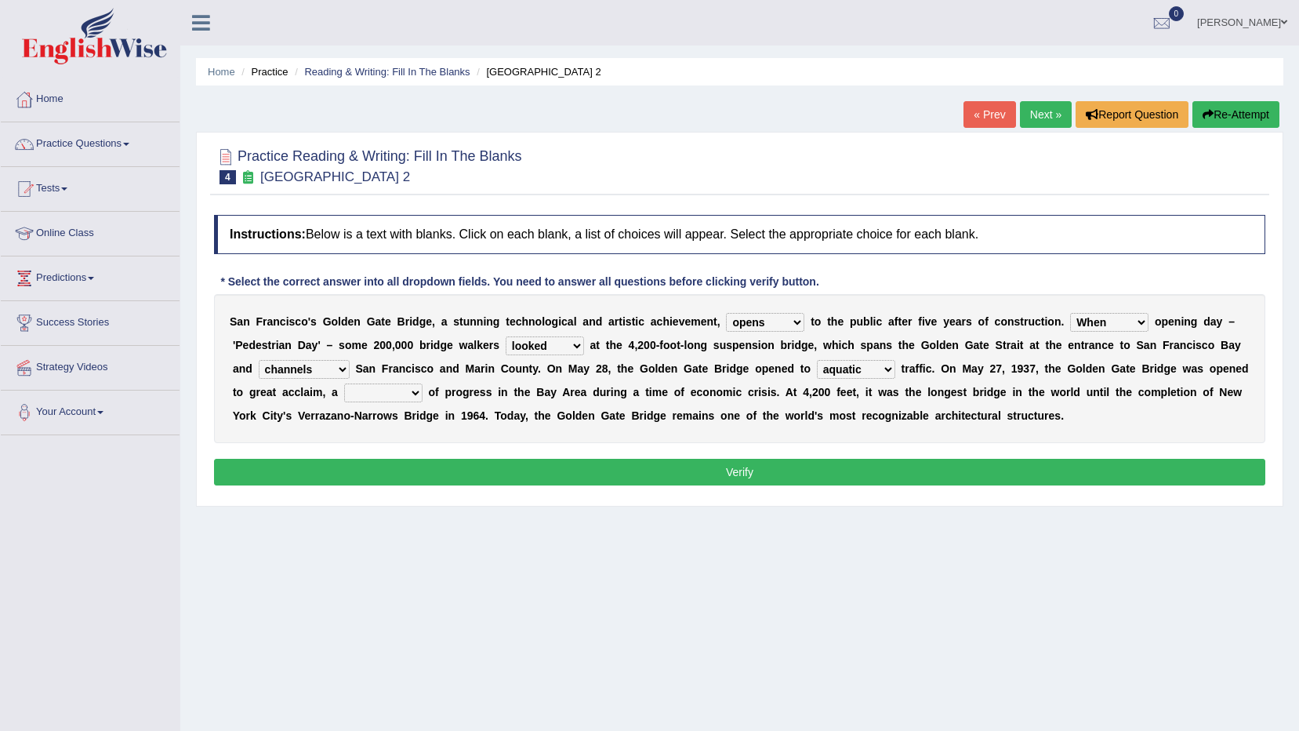
click at [350, 360] on select "separates connects channels differentiates" at bounding box center [304, 369] width 91 height 19
click at [295, 381] on div "S a n F r a n c i s c o ' s G o l d e n G a t e B r i d g e , a s t u n n i n g…" at bounding box center [739, 368] width 1051 height 149
click at [344, 386] on select "denial symbol technique yield" at bounding box center [383, 392] width 78 height 19
select select "denial"
click at [344, 383] on select "denial symbol technique yield" at bounding box center [383, 392] width 78 height 19
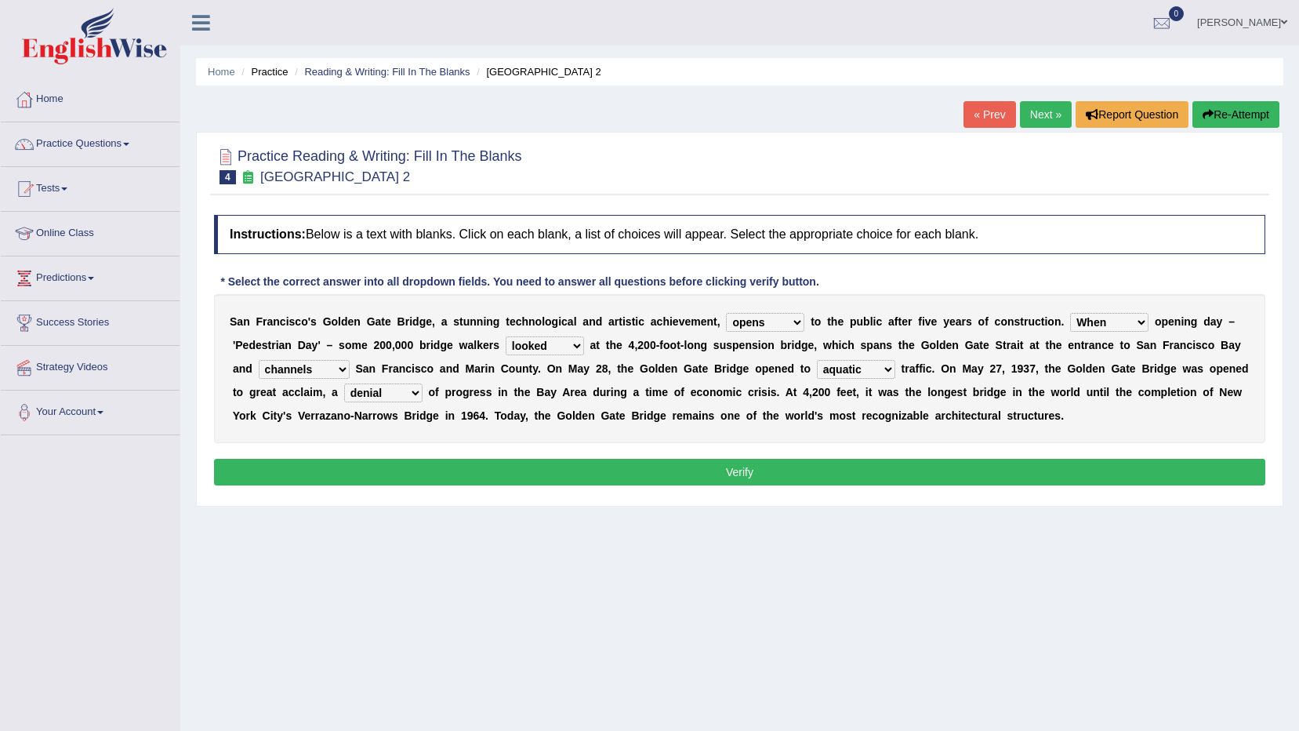
click at [506, 474] on button "Verify" at bounding box center [739, 472] width 1051 height 27
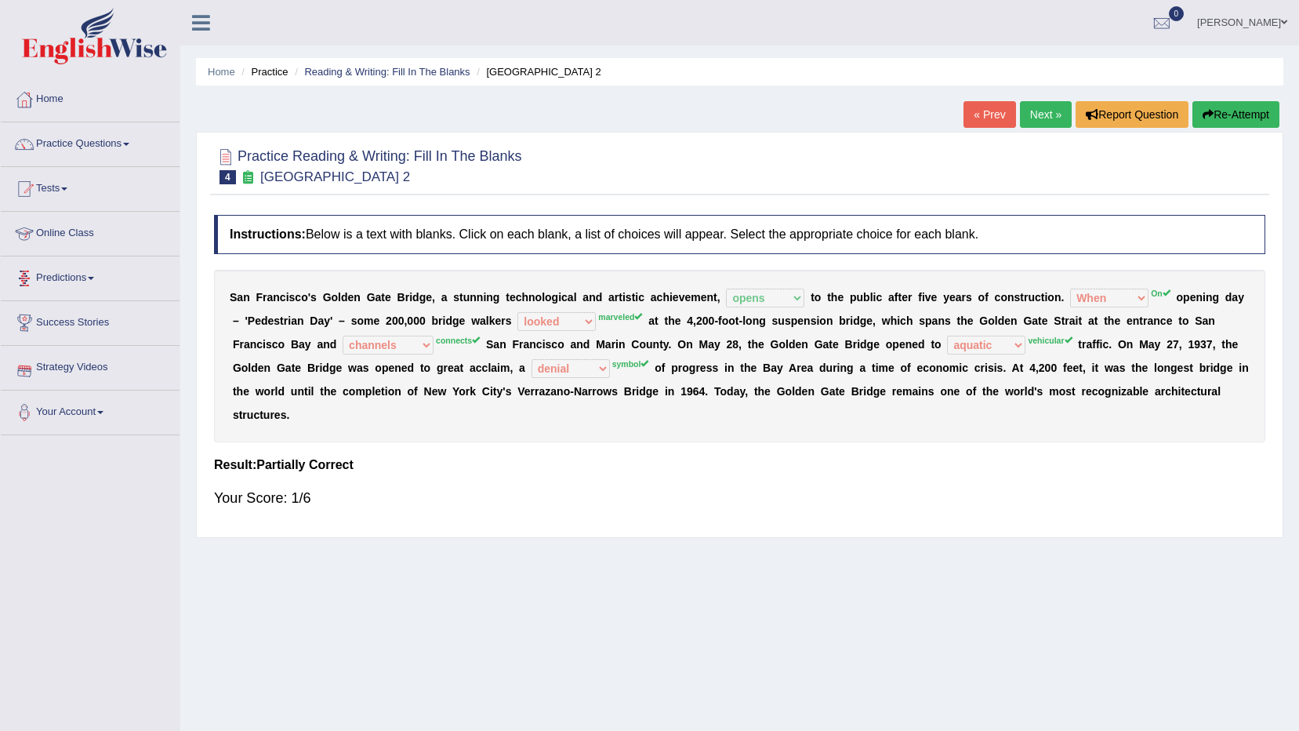
click at [1054, 120] on link "Next »" at bounding box center [1046, 114] width 52 height 27
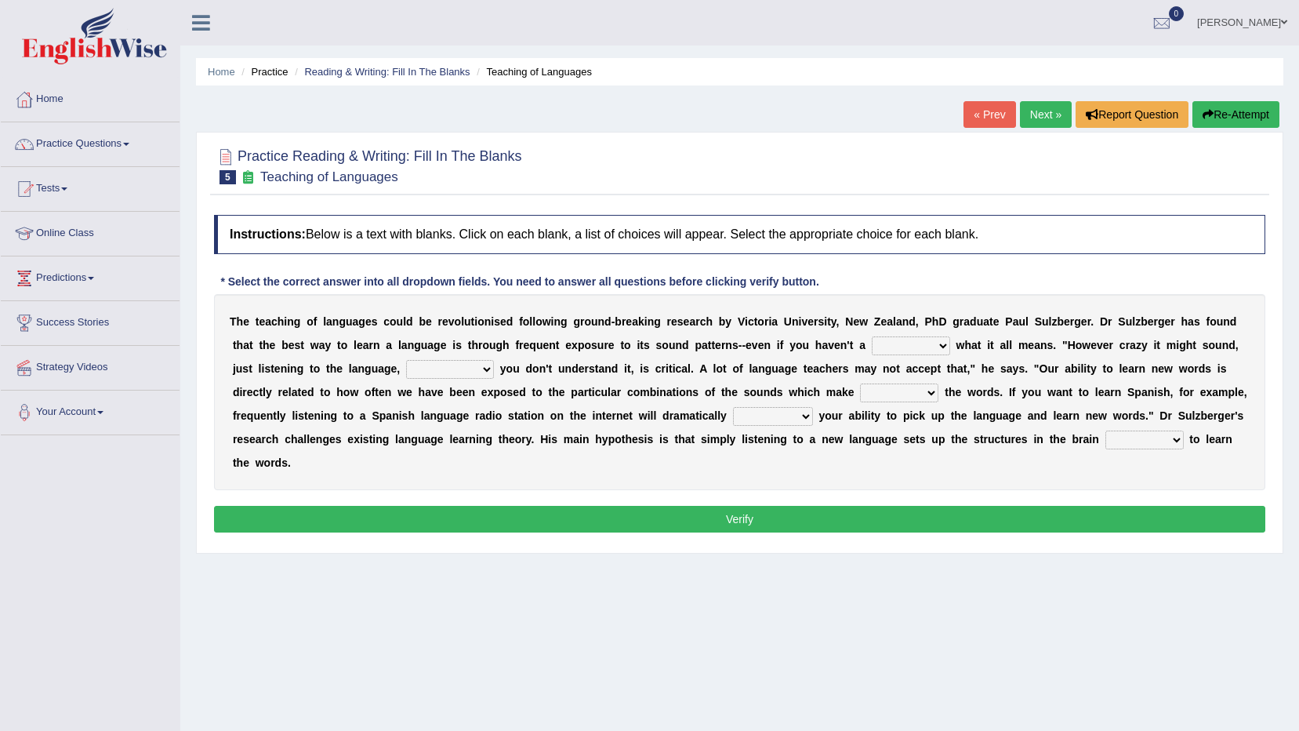
click at [872, 336] on select "dew claw clue due" at bounding box center [911, 345] width 78 height 19
select select "clue"
click at [872, 336] on select "dew claw clue due" at bounding box center [911, 345] width 78 height 19
click at [406, 371] on select "but also all together even though if so" at bounding box center [450, 369] width 88 height 19
select select "even though"
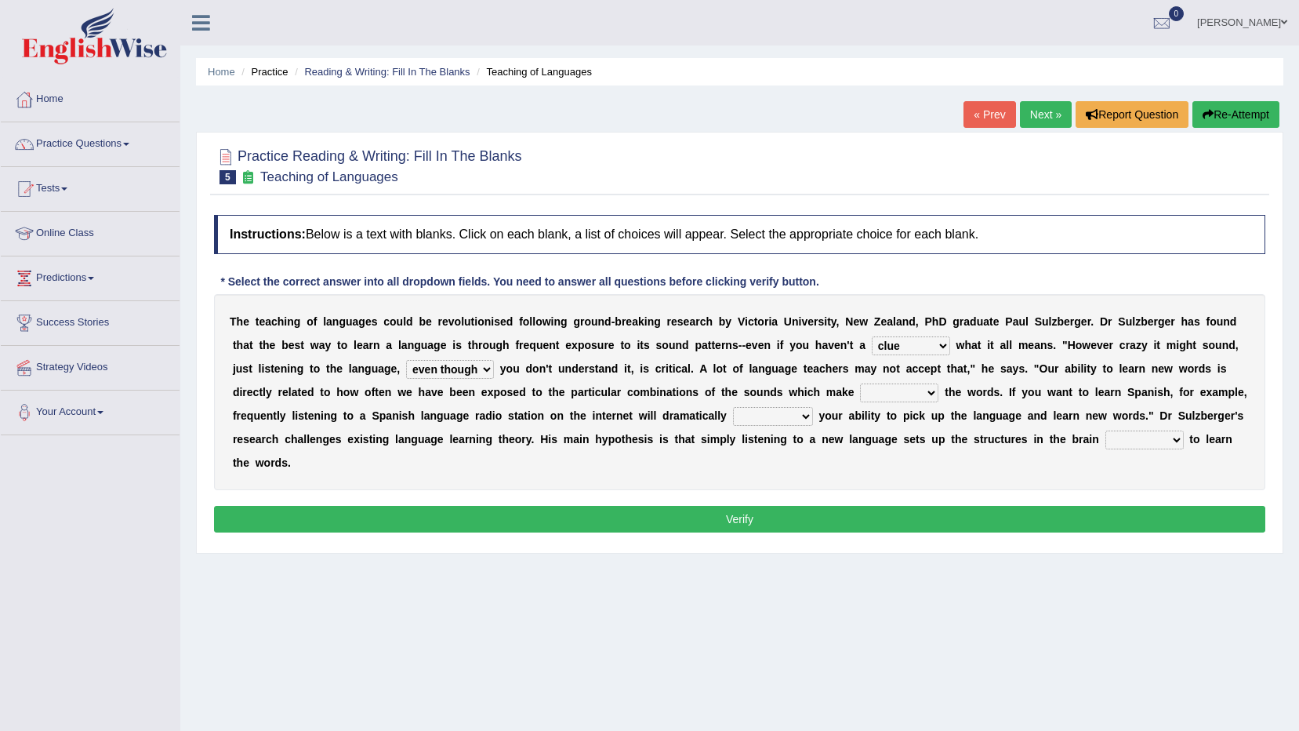
click at [406, 360] on select "but also all together even though if so" at bounding box center [450, 369] width 88 height 19
click at [733, 407] on select "evaluate exaggerate describe boost" at bounding box center [773, 416] width 80 height 19
select select "boost"
click at [733, 407] on select "evaluate exaggerate describe boost" at bounding box center [773, 416] width 80 height 19
click at [1105, 441] on select "requiring required directed to require" at bounding box center [1144, 439] width 78 height 19
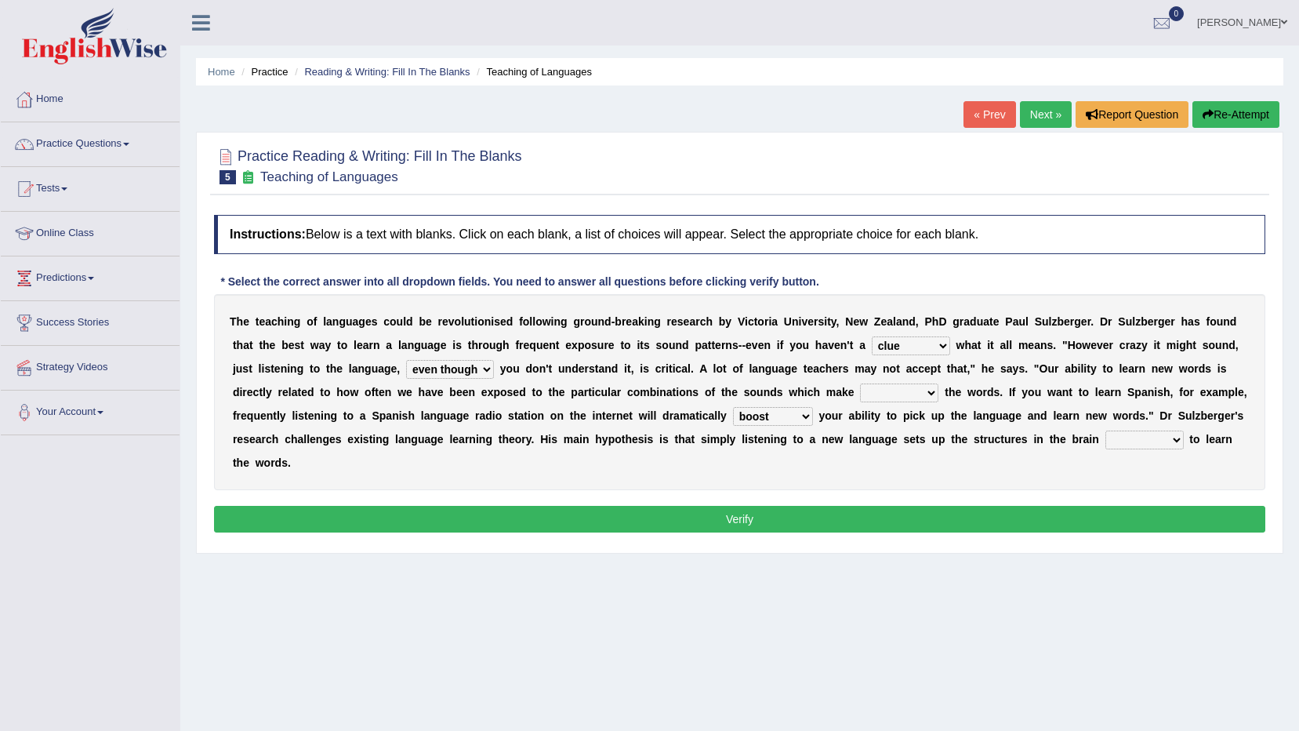
select select "required"
click at [1105, 430] on select "requiring required directed to require" at bounding box center [1144, 439] width 78 height 19
click at [860, 392] on select "down up of on" at bounding box center [899, 392] width 78 height 19
select select "on"
click at [860, 383] on select "down up of on" at bounding box center [899, 392] width 78 height 19
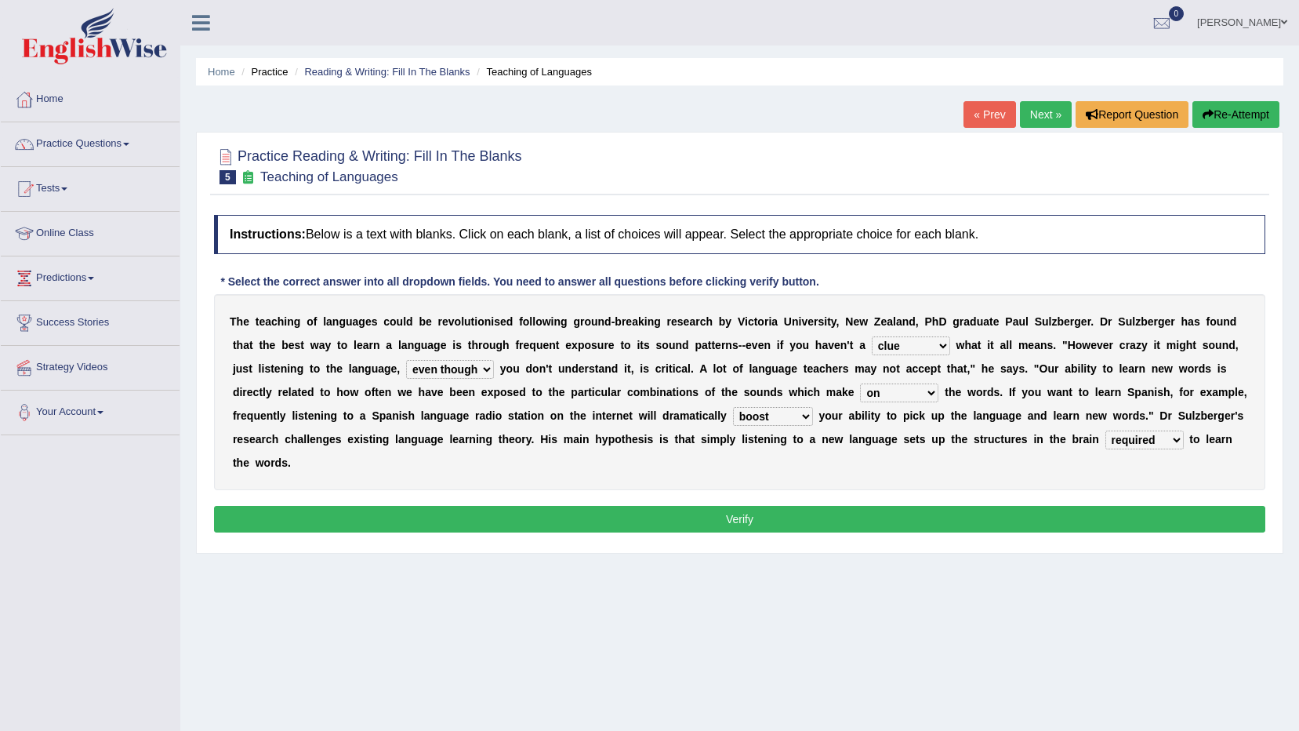
click at [671, 506] on button "Verify" at bounding box center [739, 519] width 1051 height 27
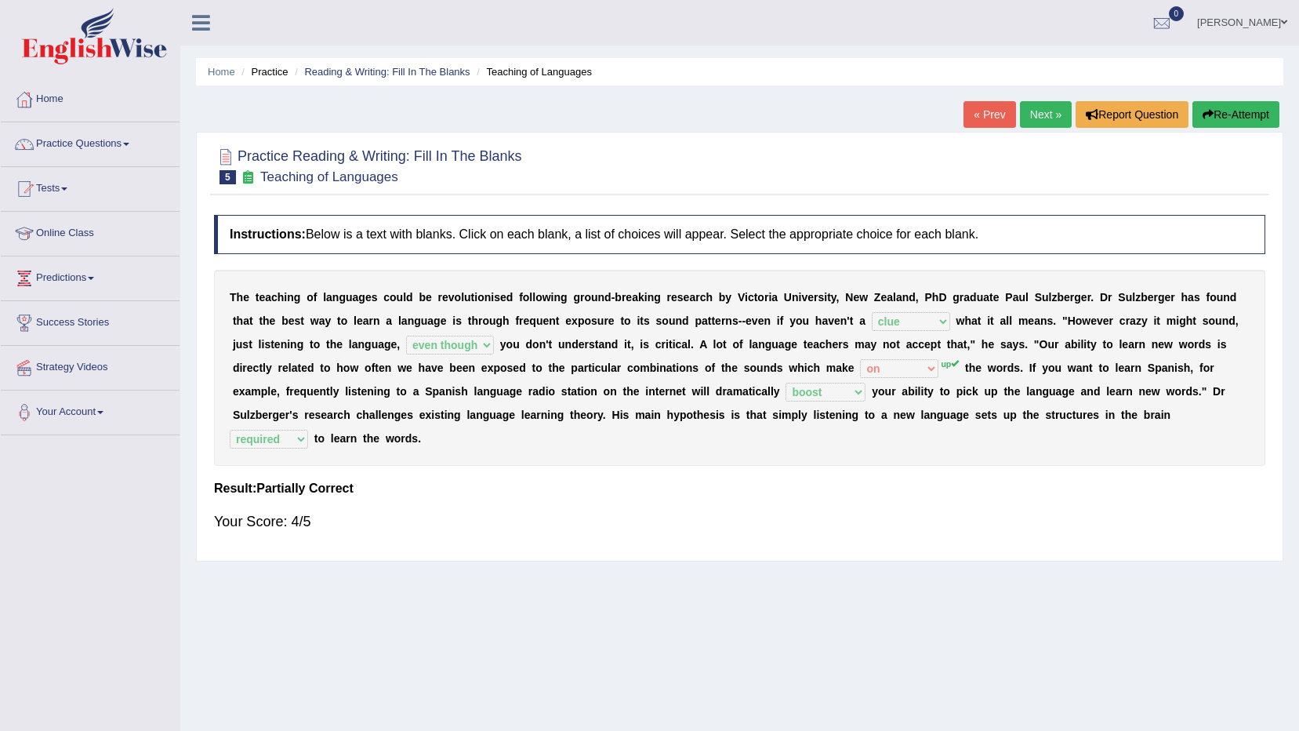
click at [1040, 121] on link "Next »" at bounding box center [1046, 114] width 52 height 27
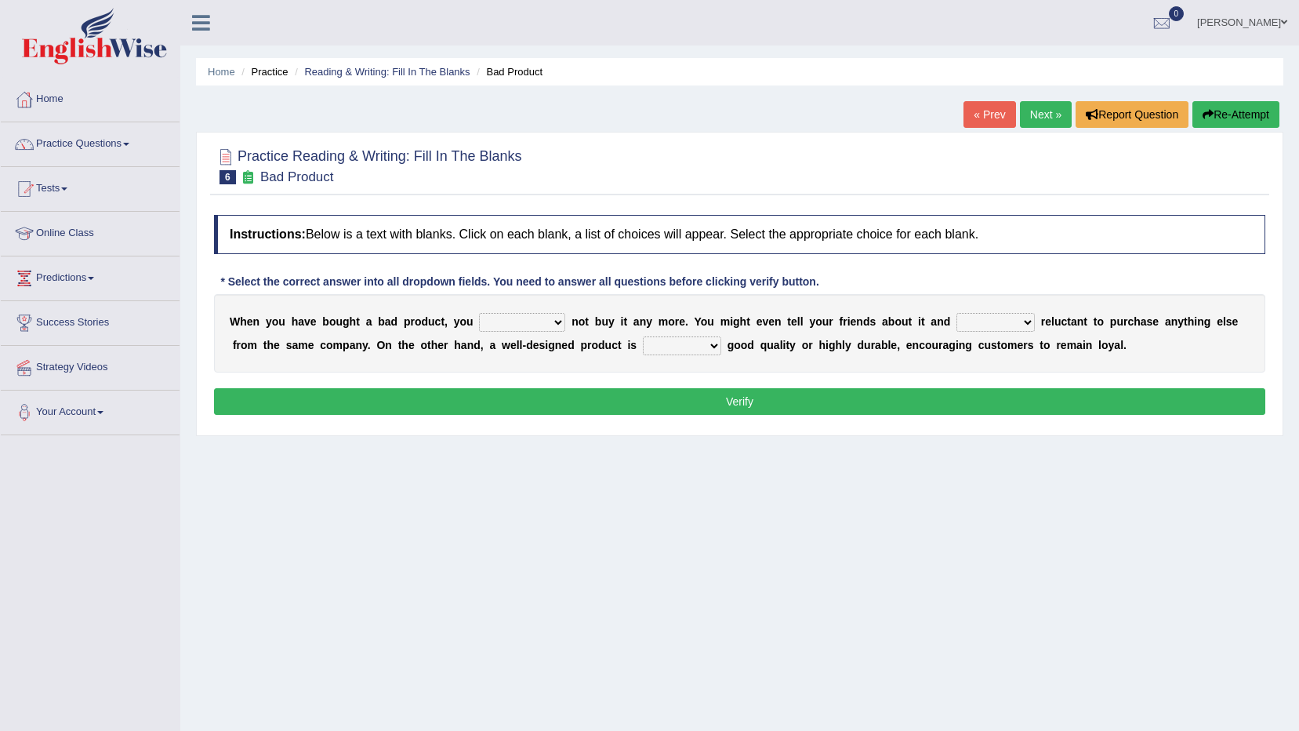
click at [513, 323] on select "would have should have should" at bounding box center [522, 322] width 86 height 19
select select "have"
click at [479, 313] on select "would have should have should" at bounding box center [522, 322] width 86 height 19
click at [643, 344] on select "both also neither either" at bounding box center [682, 345] width 78 height 19
select select "also"
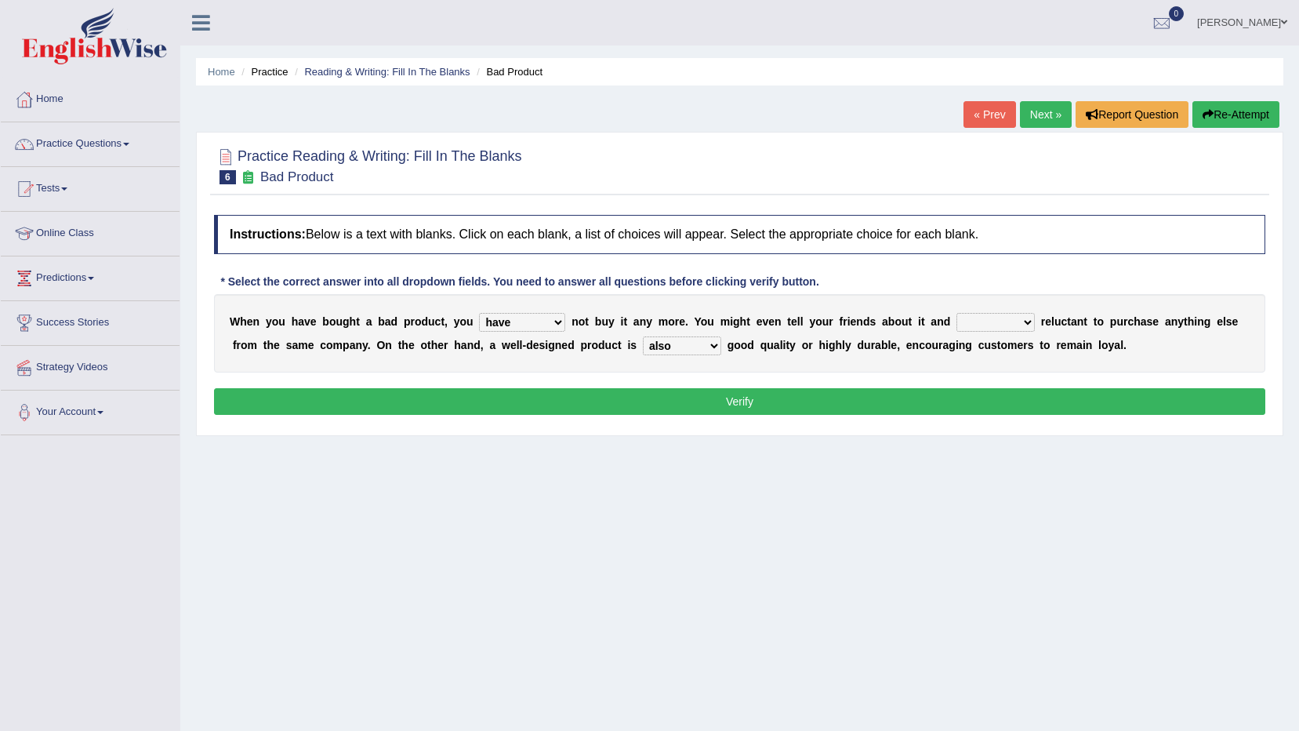
click at [643, 336] on select "both also neither either" at bounding box center [682, 345] width 78 height 19
click at [980, 313] on select "is are be being" at bounding box center [995, 322] width 78 height 19
select select "being"
click at [956, 313] on select "is are be being" at bounding box center [995, 322] width 78 height 19
click at [951, 400] on button "Verify" at bounding box center [739, 401] width 1051 height 27
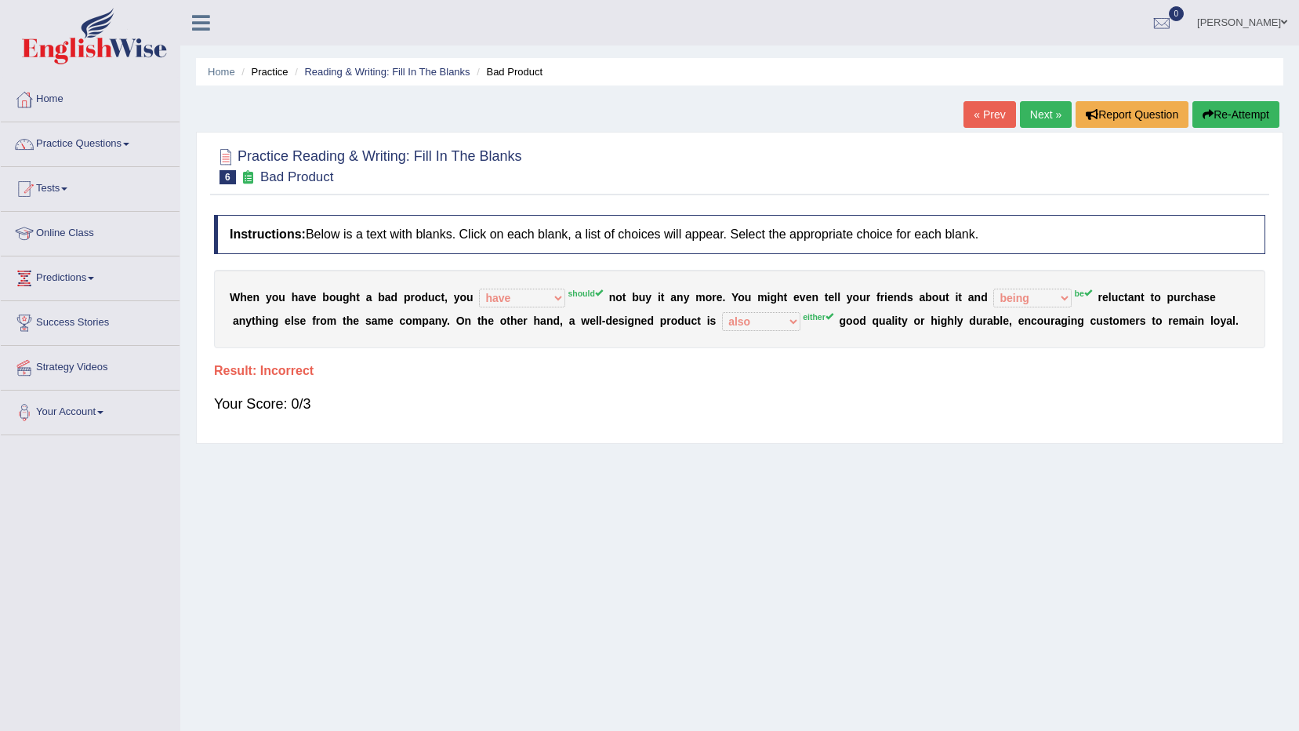
click at [1043, 117] on link "Next »" at bounding box center [1046, 114] width 52 height 27
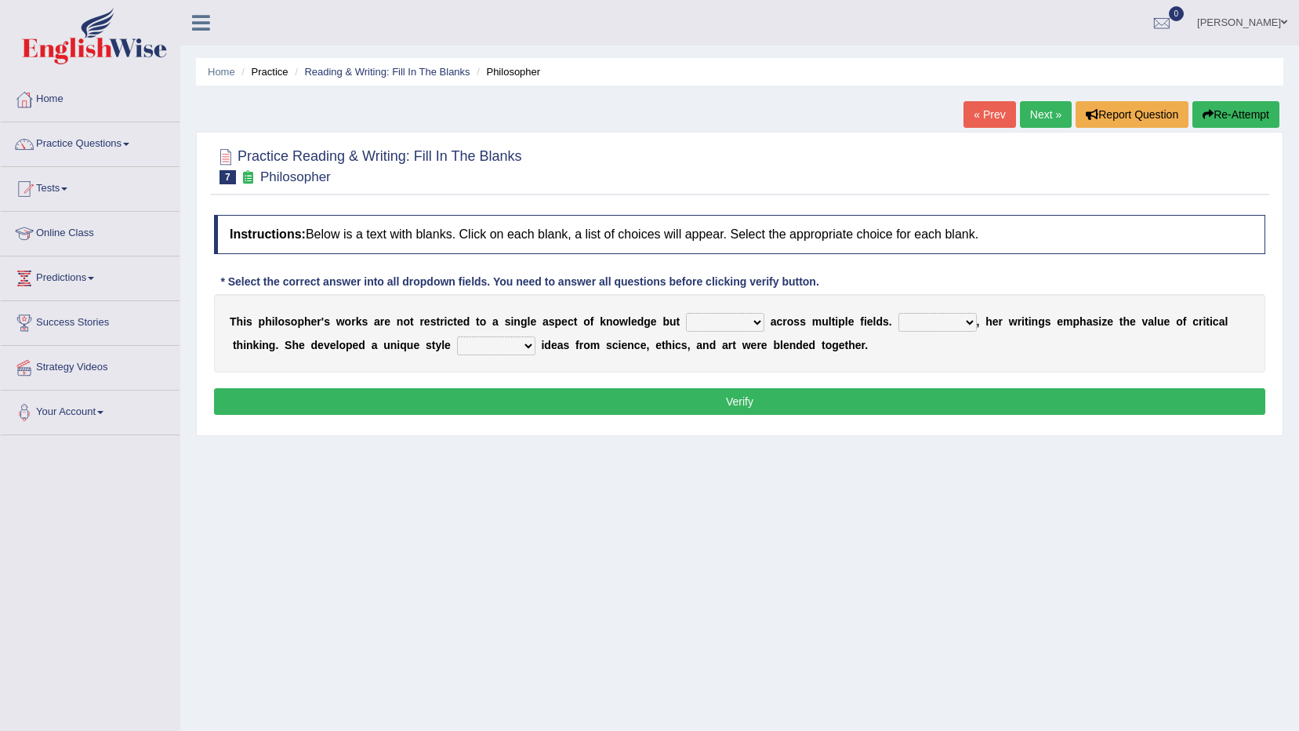
click at [443, 332] on div "T h i s p h i l o s o p h e r ' s w o r k s a r e n o t r e s t r i c t e d t o…" at bounding box center [739, 333] width 1051 height 78
click at [457, 339] on select "in that that which in which" at bounding box center [496, 345] width 78 height 19
select select "which"
click at [457, 336] on select "in that that which in which" at bounding box center [496, 345] width 78 height 19
click at [686, 320] on select "constrain contain assemble extend" at bounding box center [725, 322] width 78 height 19
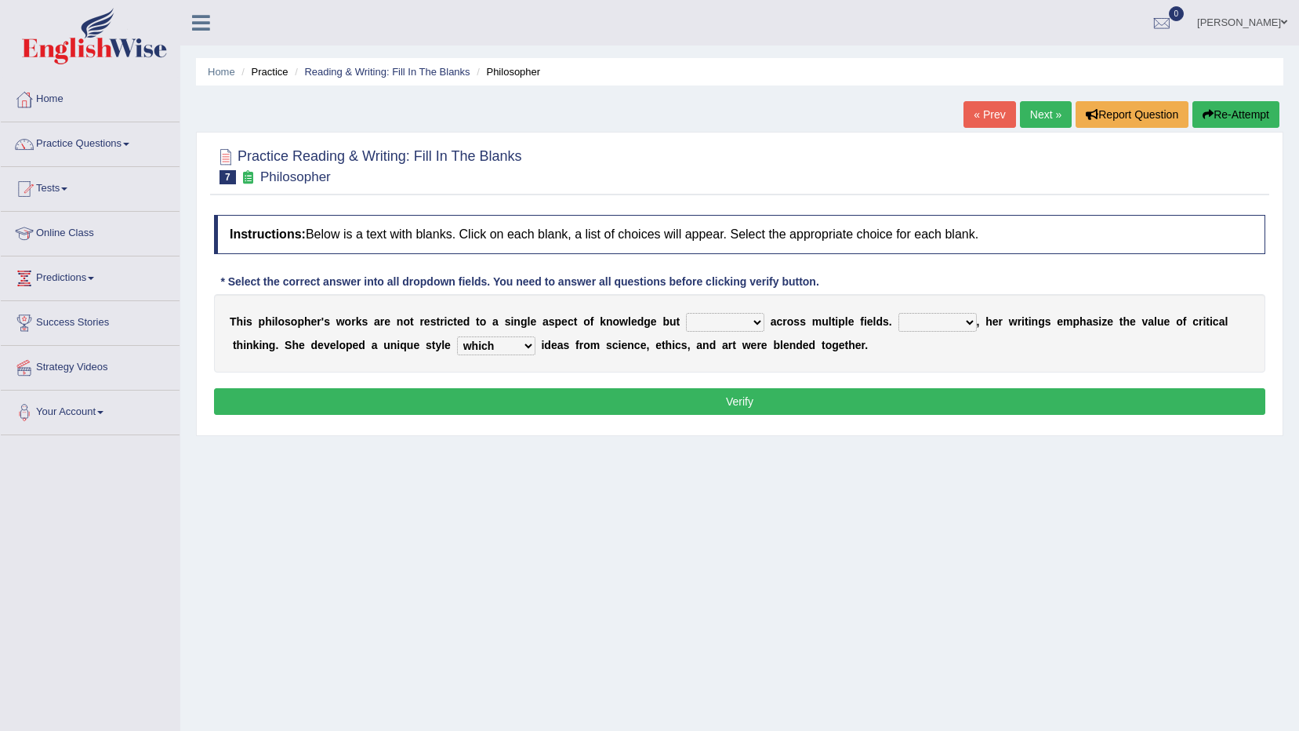
select select "constrain"
click at [686, 313] on select "constrain contain assemble extend" at bounding box center [725, 322] width 78 height 19
click at [916, 317] on select "Rather So Moreover Likely" at bounding box center [937, 322] width 78 height 19
select select "Moreover"
click at [898, 313] on select "Rather So Moreover Likely" at bounding box center [937, 322] width 78 height 19
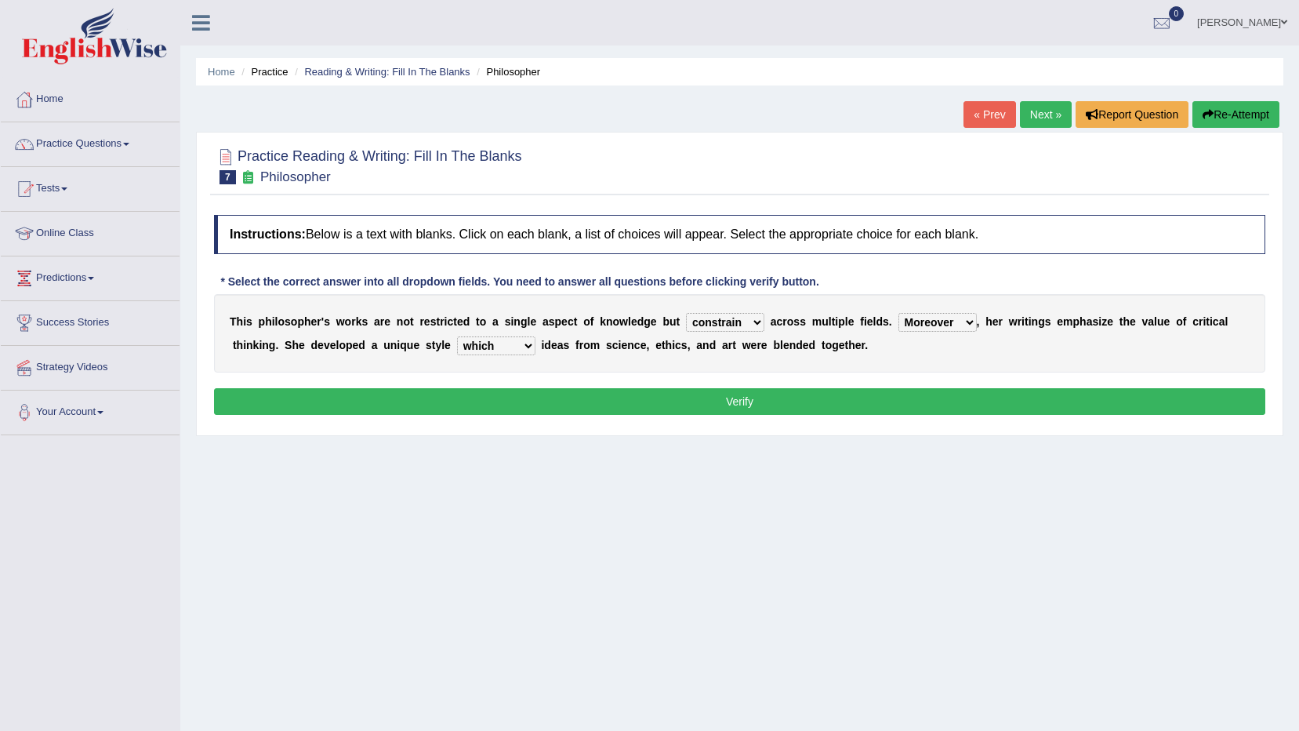
click at [901, 398] on button "Verify" at bounding box center [739, 401] width 1051 height 27
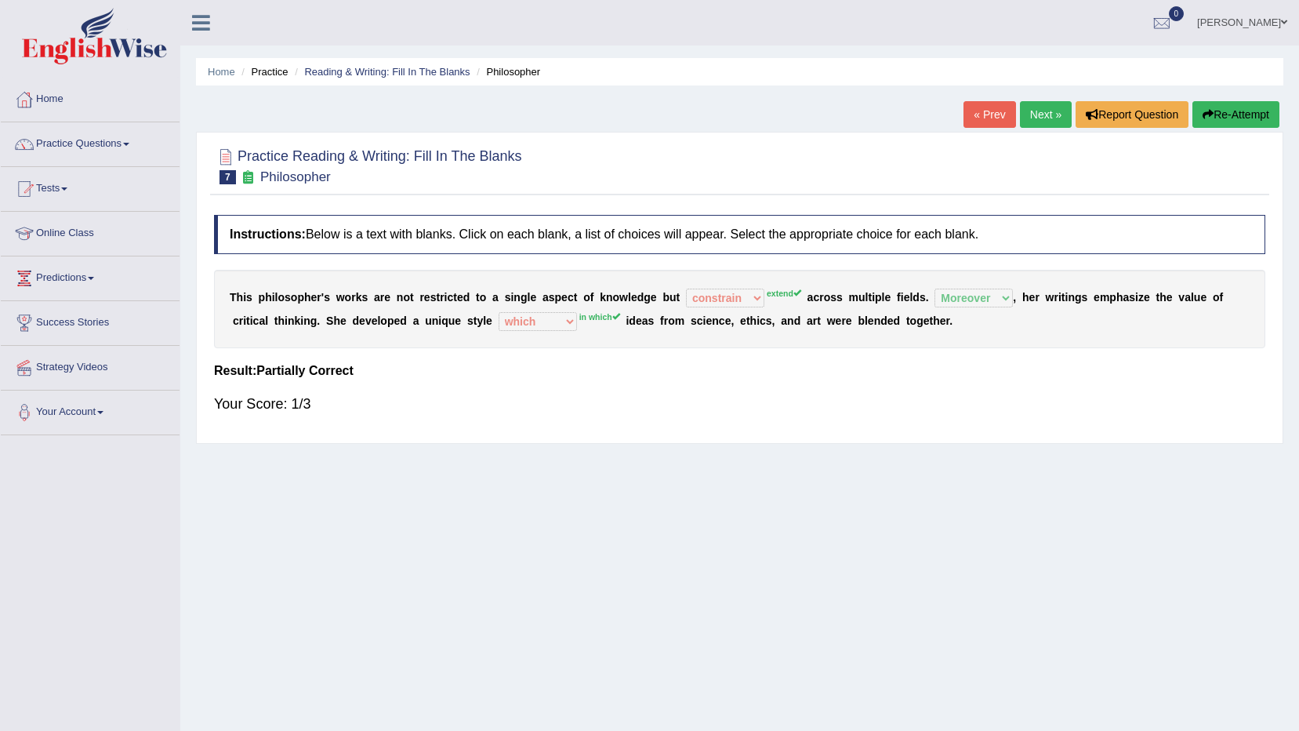
click at [1026, 112] on link "Next »" at bounding box center [1046, 114] width 52 height 27
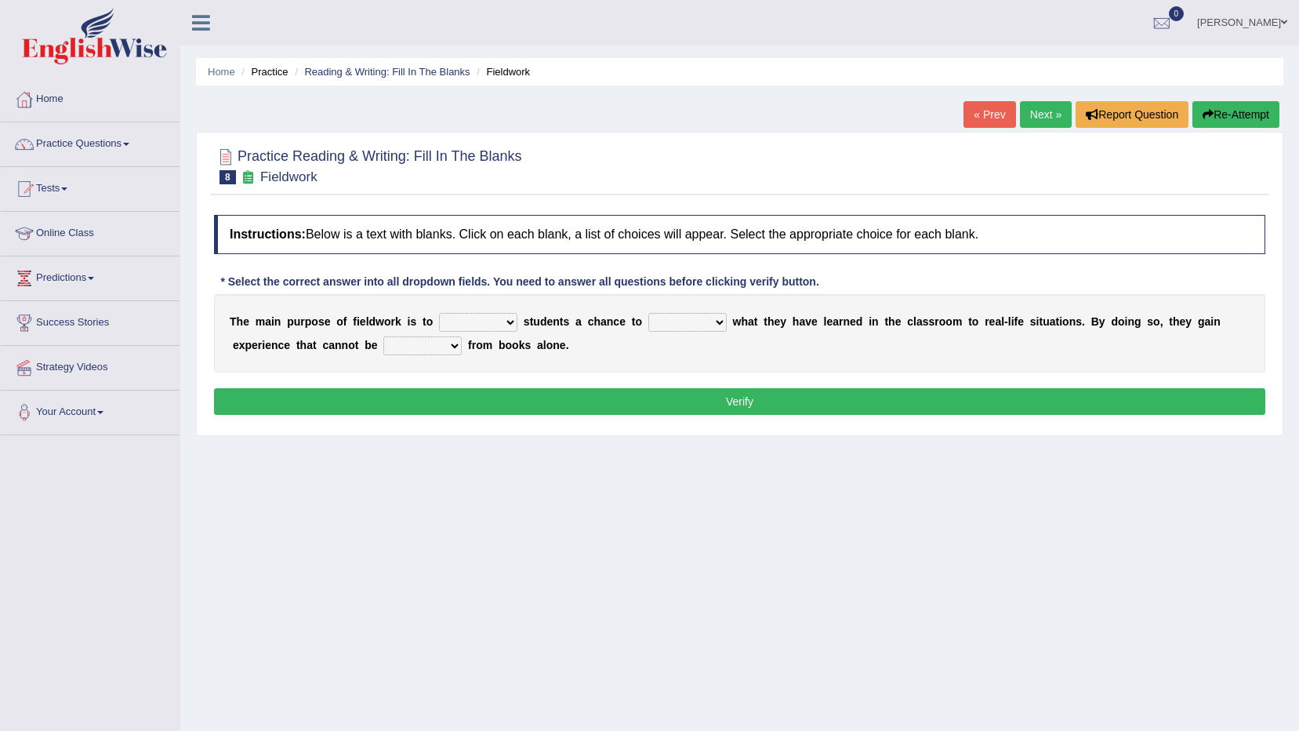
click at [491, 324] on select "resemble stow rave offer" at bounding box center [478, 322] width 78 height 19
select select "offer"
click at [439, 313] on select "resemble stow rave offer" at bounding box center [478, 322] width 78 height 19
click at [684, 314] on select "compare align apply dismount" at bounding box center [687, 322] width 78 height 19
select select "apply"
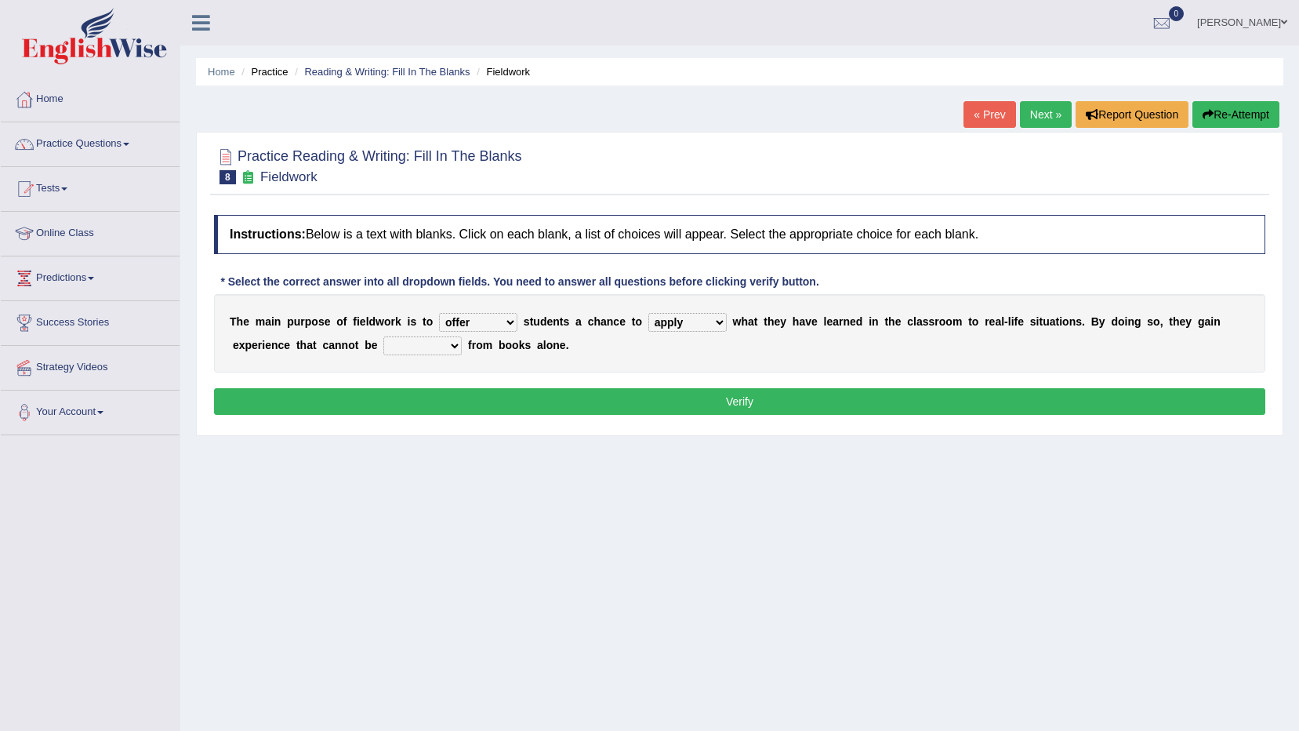
click at [648, 313] on select "compare align apply dismount" at bounding box center [687, 322] width 78 height 19
click at [388, 345] on select "originated prepared obtained touted" at bounding box center [422, 345] width 78 height 19
select select "prepared"
click at [383, 336] on select "originated prepared obtained touted" at bounding box center [422, 345] width 78 height 19
click at [408, 401] on button "Verify" at bounding box center [739, 401] width 1051 height 27
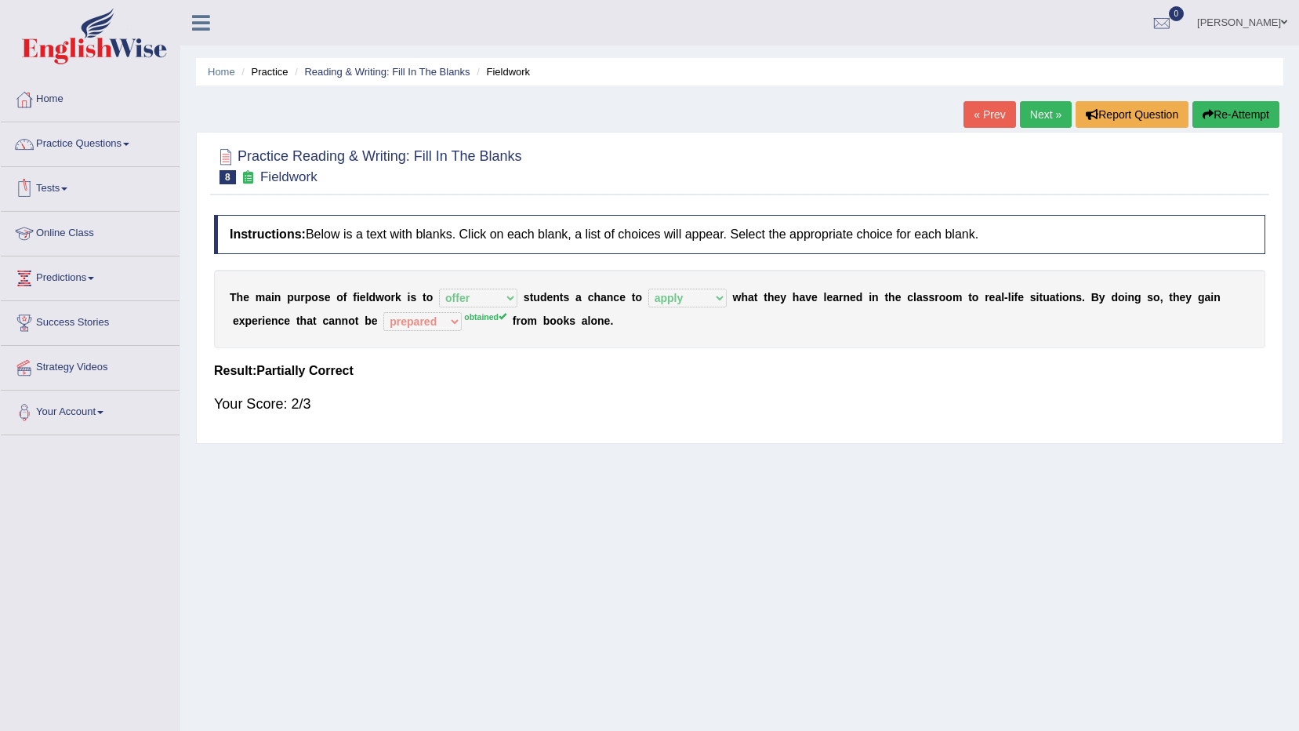
click at [61, 188] on link "Tests" at bounding box center [90, 186] width 179 height 39
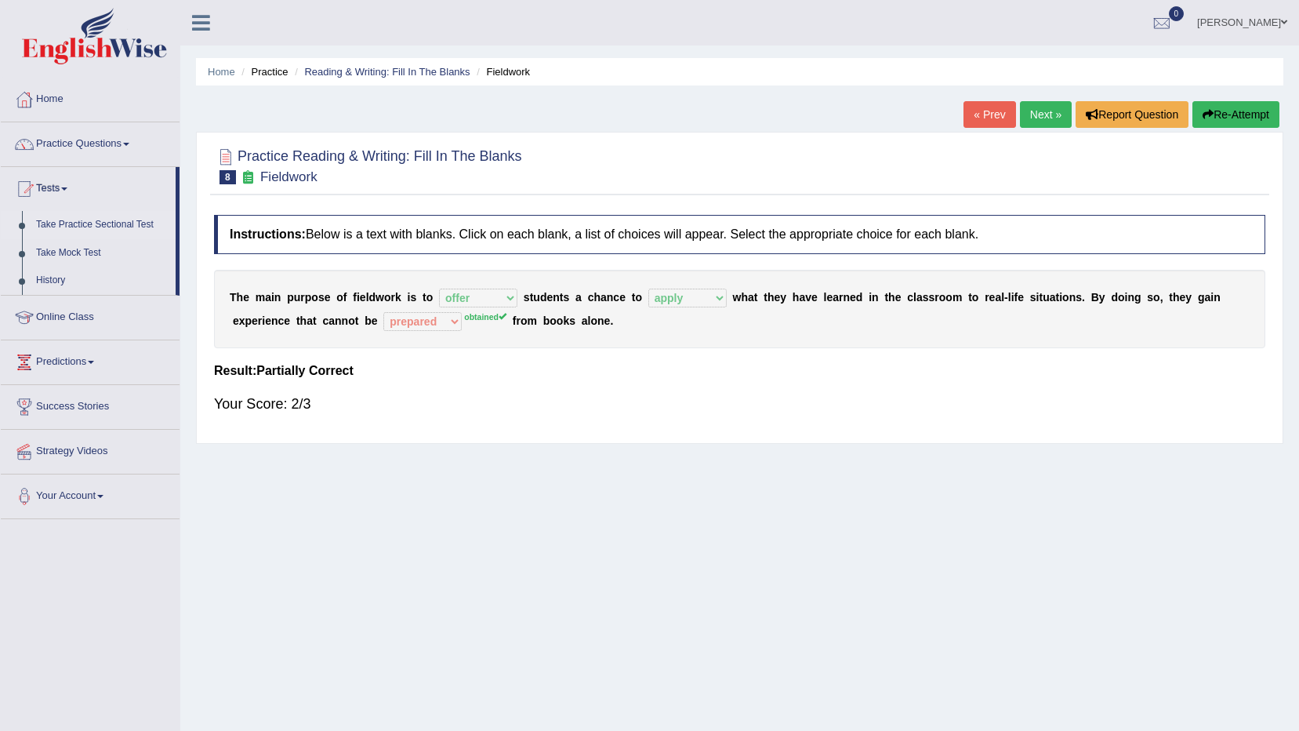
click at [78, 221] on link "Take Practice Sectional Test" at bounding box center [102, 225] width 147 height 28
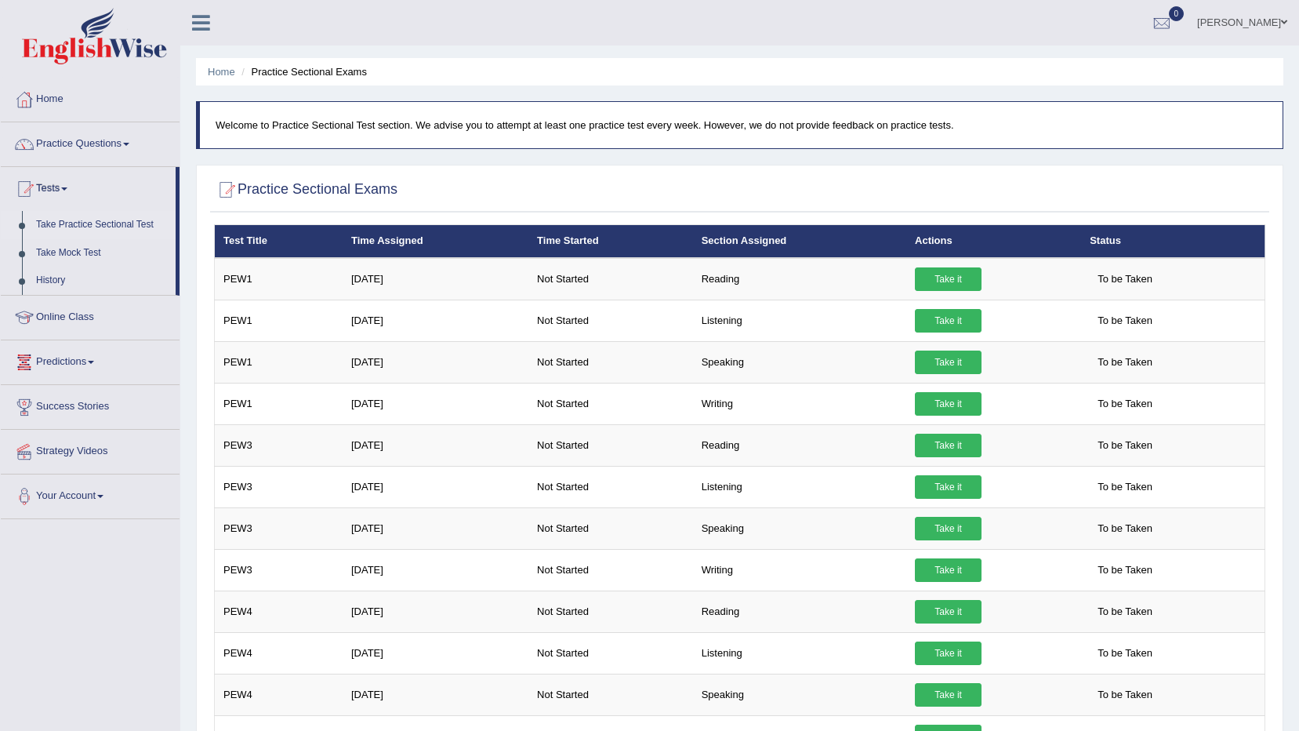
click at [78, 372] on link "Predictions" at bounding box center [90, 359] width 179 height 39
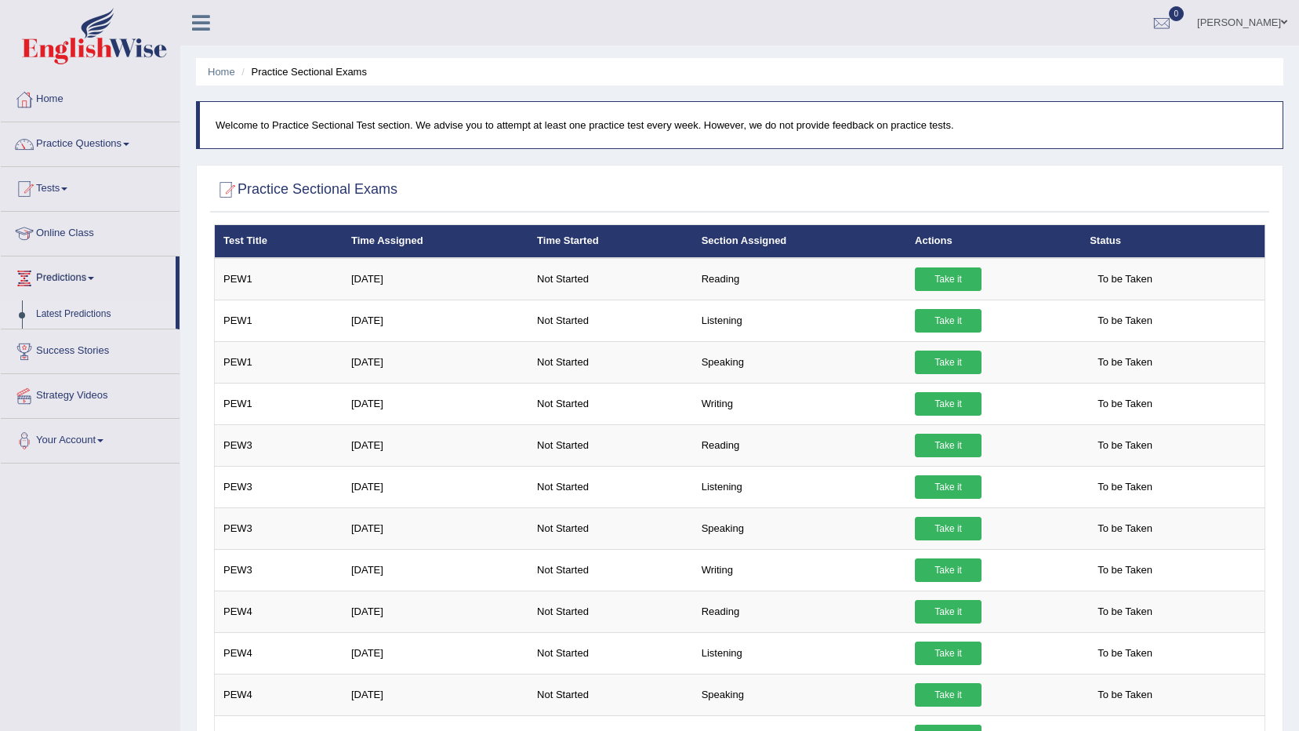
click at [108, 312] on link "Latest Predictions" at bounding box center [102, 314] width 147 height 28
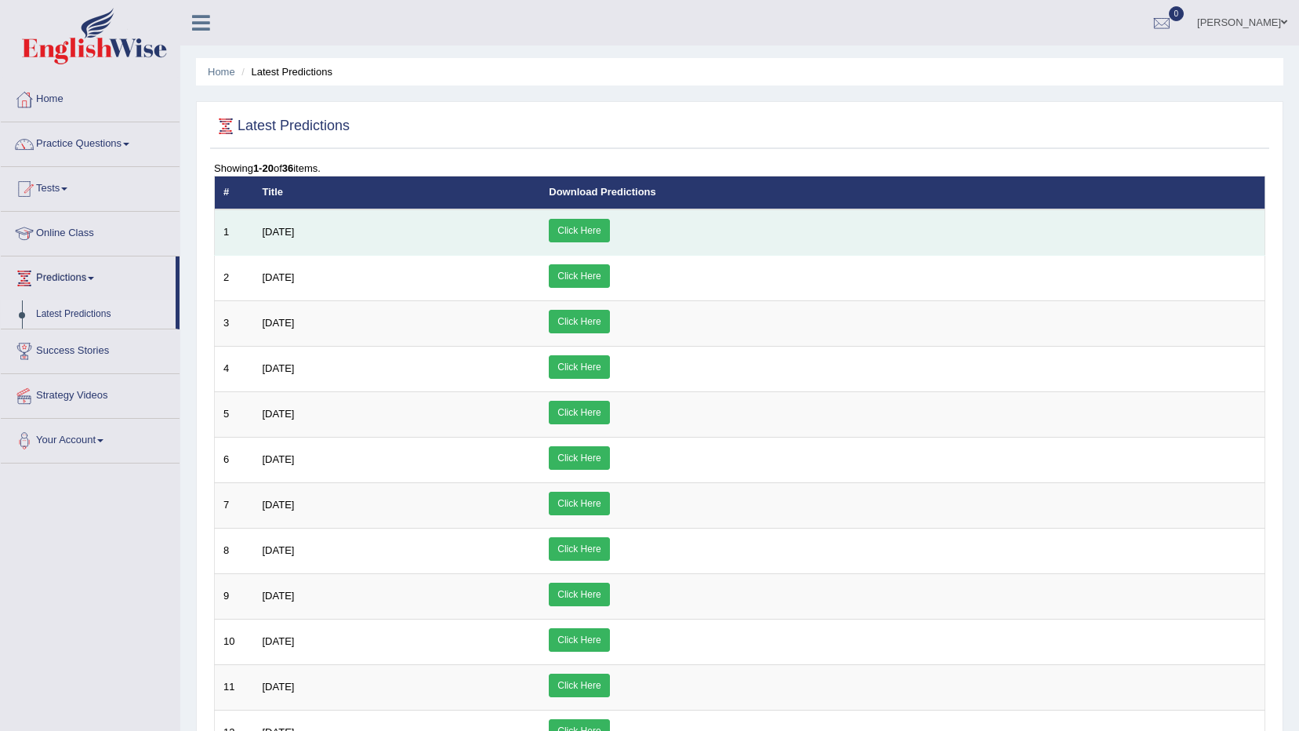
click at [609, 228] on link "Click Here" at bounding box center [579, 231] width 60 height 24
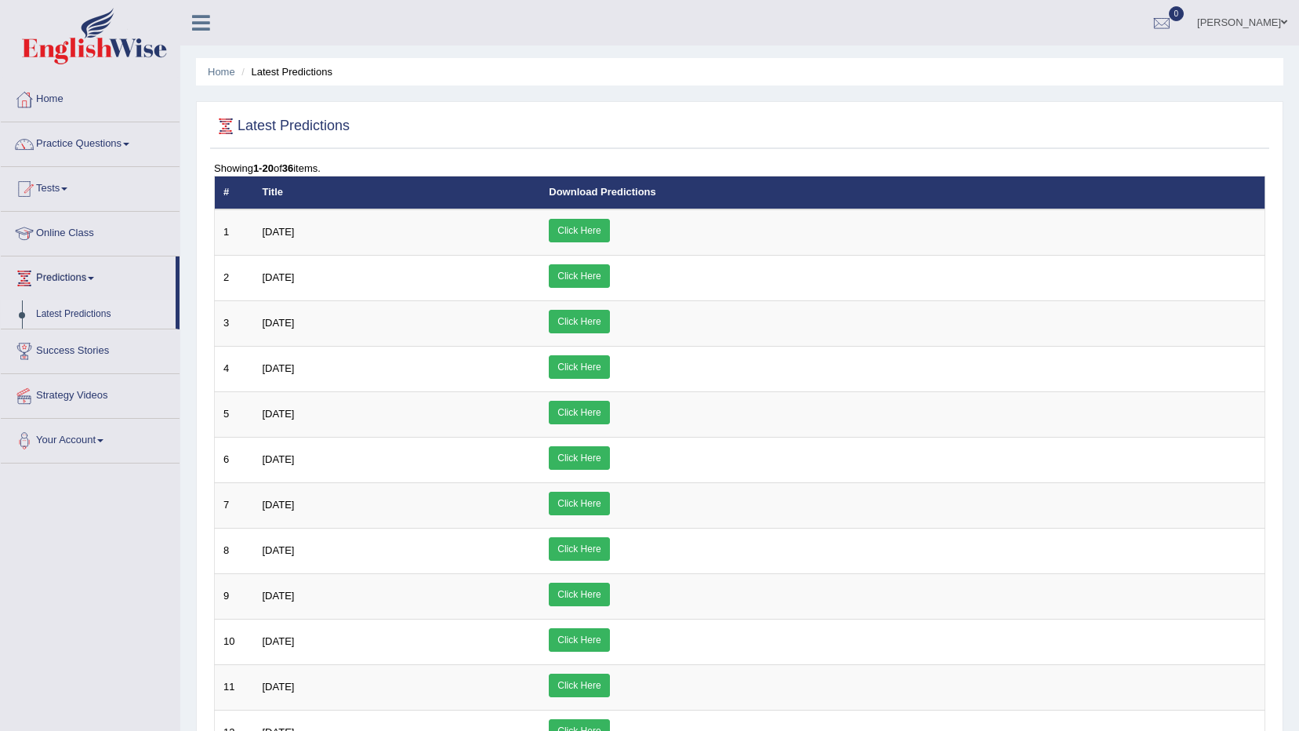
click at [107, 143] on link "Practice Questions" at bounding box center [90, 141] width 179 height 39
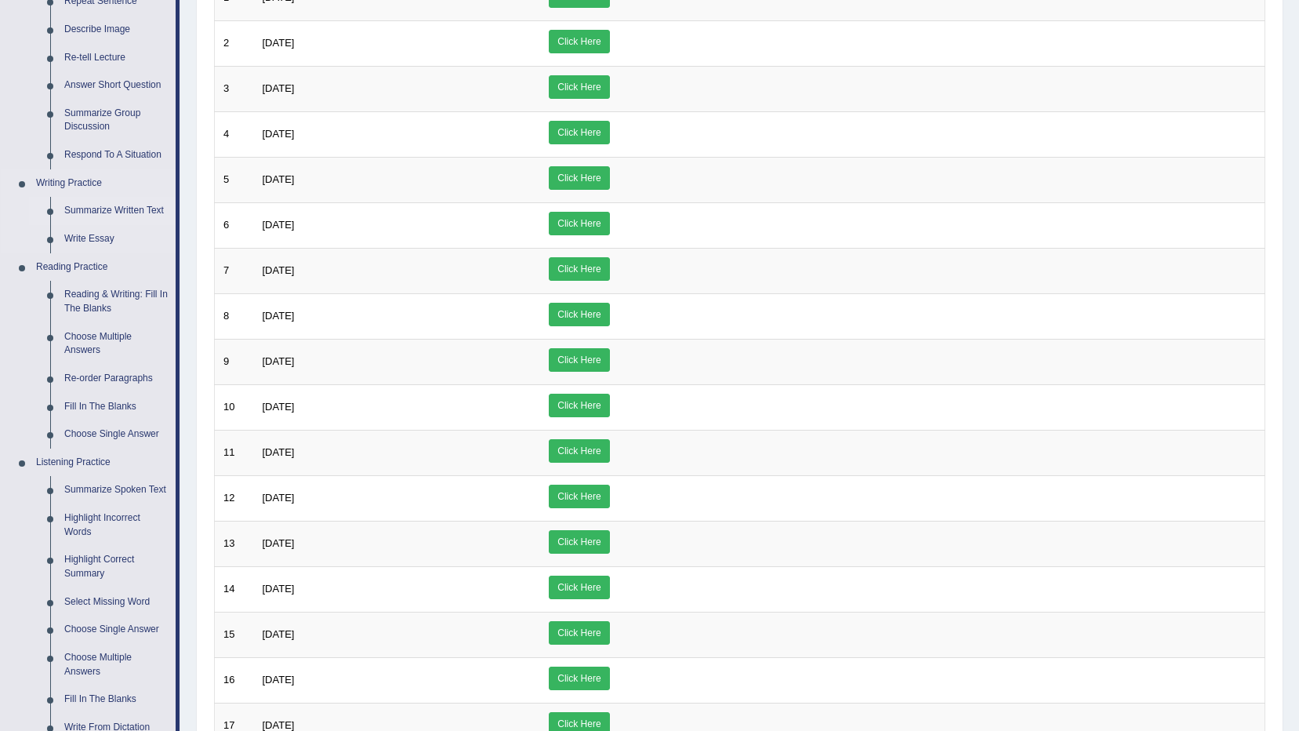
scroll to position [235, 0]
click at [114, 520] on link "Highlight Incorrect Words" at bounding box center [116, 524] width 118 height 42
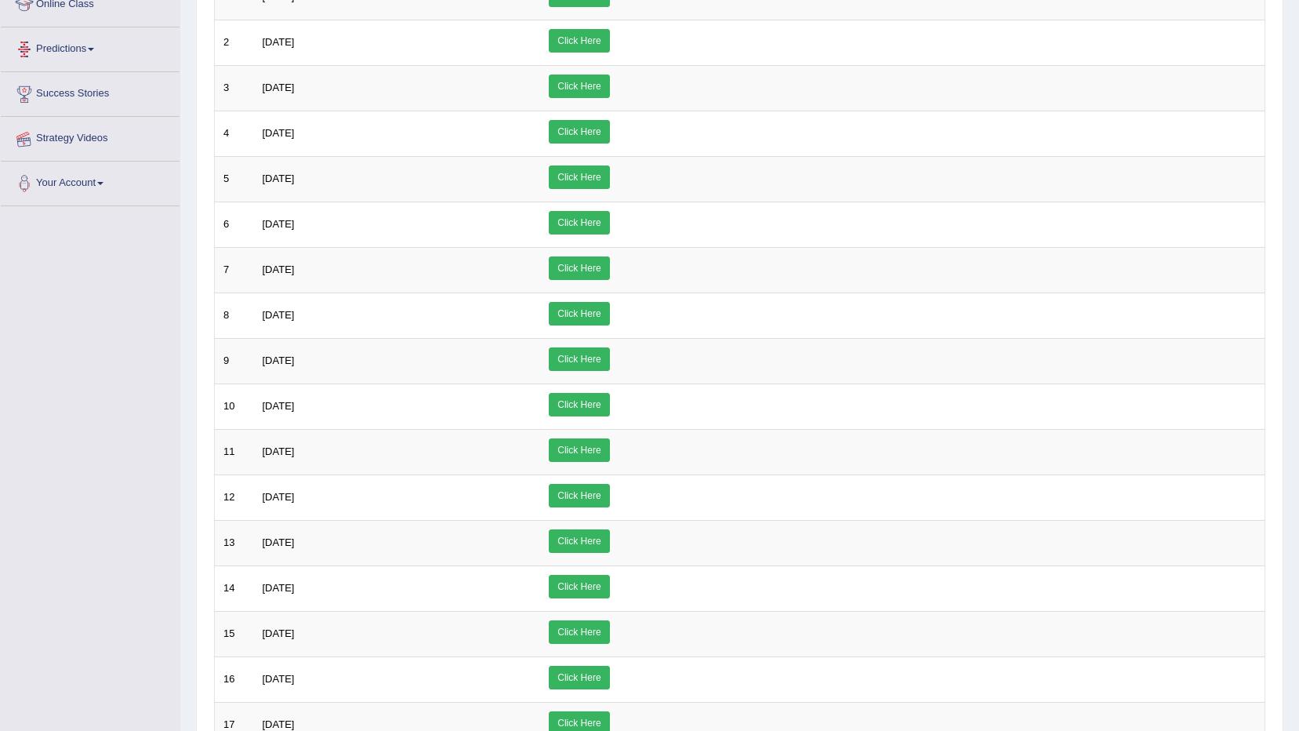
scroll to position [277, 0]
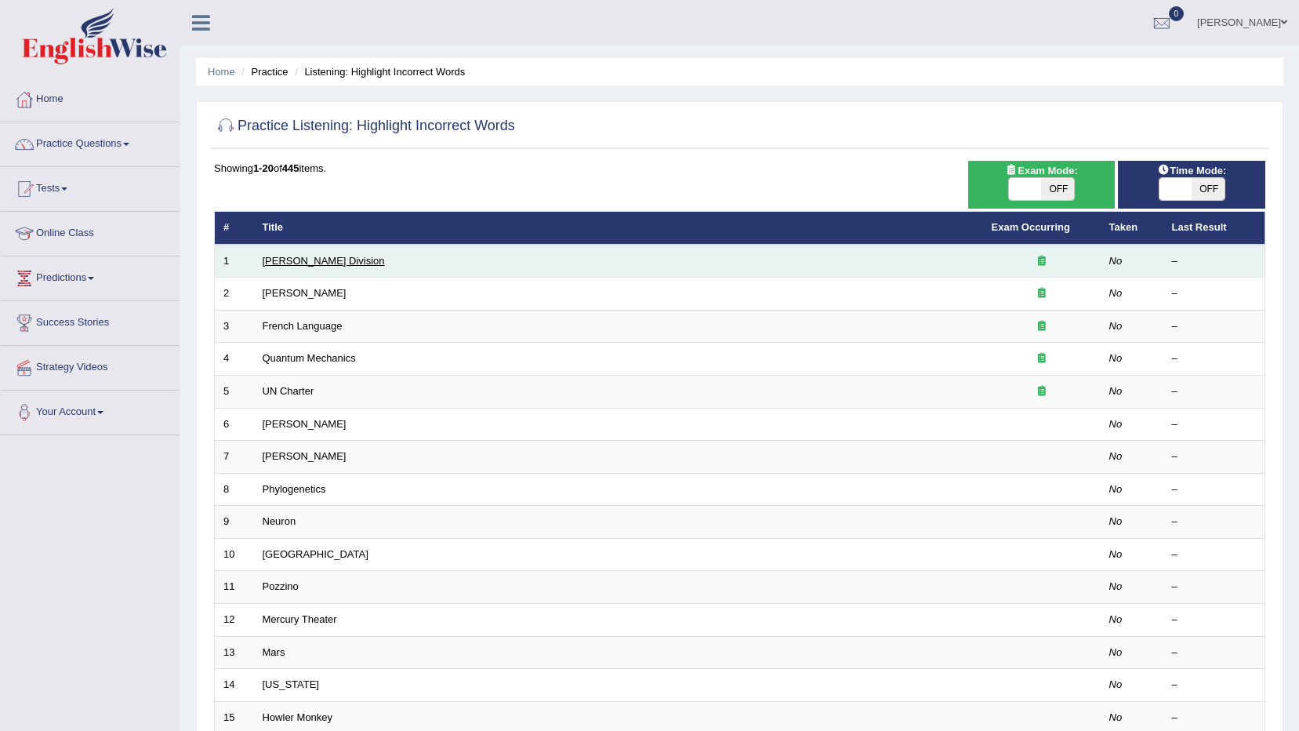
click at [298, 261] on link "Ward Division" at bounding box center [324, 261] width 122 height 12
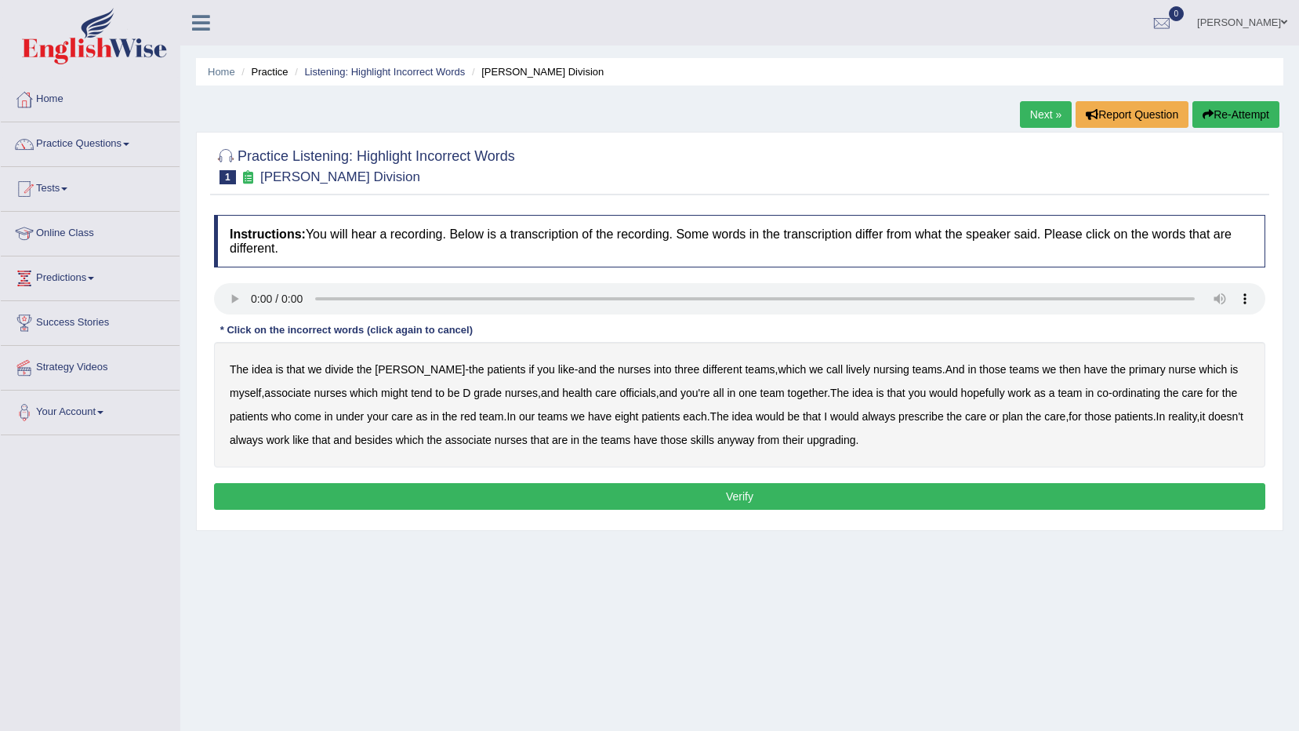
click at [826, 365] on b "call" at bounding box center [834, 369] width 16 height 13
click at [873, 366] on b "nursing" at bounding box center [891, 369] width 36 height 13
click at [826, 365] on b "call" at bounding box center [834, 369] width 16 height 13
click at [264, 390] on b "associate" at bounding box center [287, 392] width 46 height 13
click at [473, 390] on b "grade" at bounding box center [487, 392] width 28 height 13
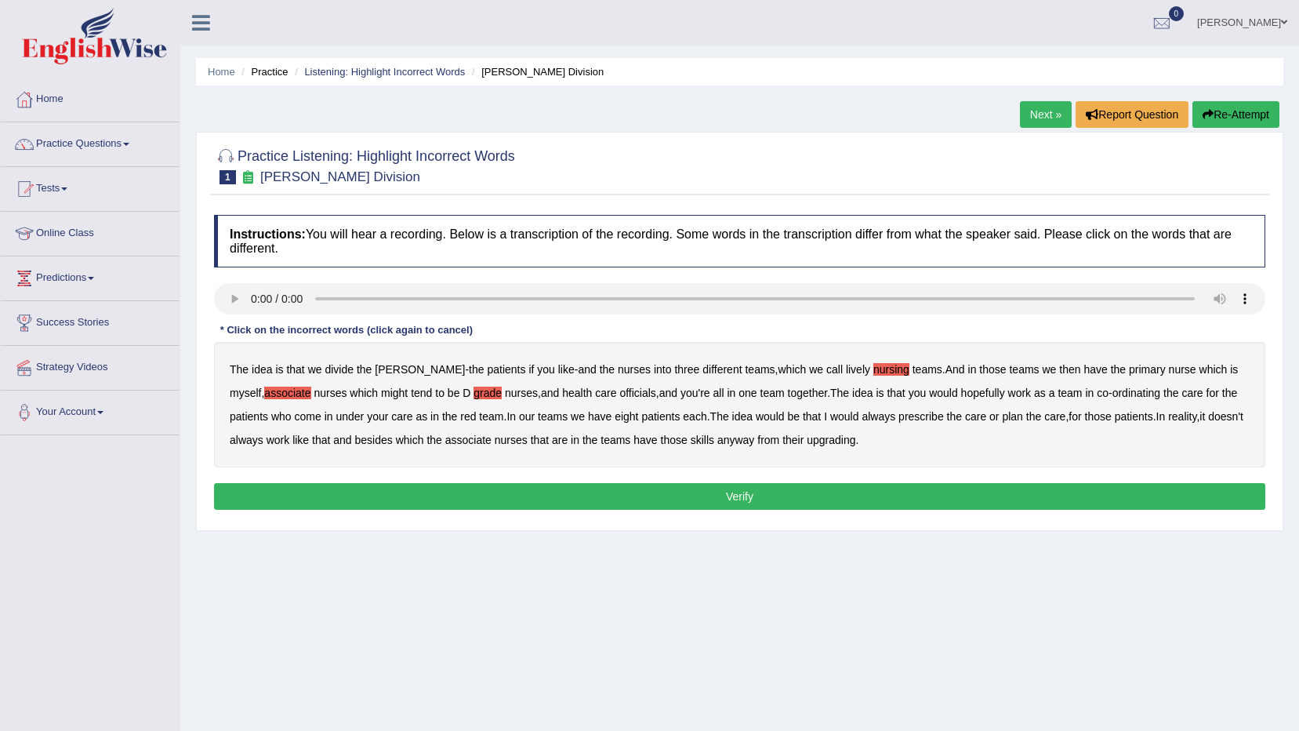
click at [872, 415] on b "always" at bounding box center [878, 416] width 34 height 13
click at [528, 443] on b "nurses" at bounding box center [511, 439] width 33 height 13
click at [528, 440] on b "nurses" at bounding box center [511, 439] width 33 height 13
click at [855, 441] on b "upgrading" at bounding box center [831, 439] width 49 height 13
click at [829, 500] on button "Verify" at bounding box center [739, 496] width 1051 height 27
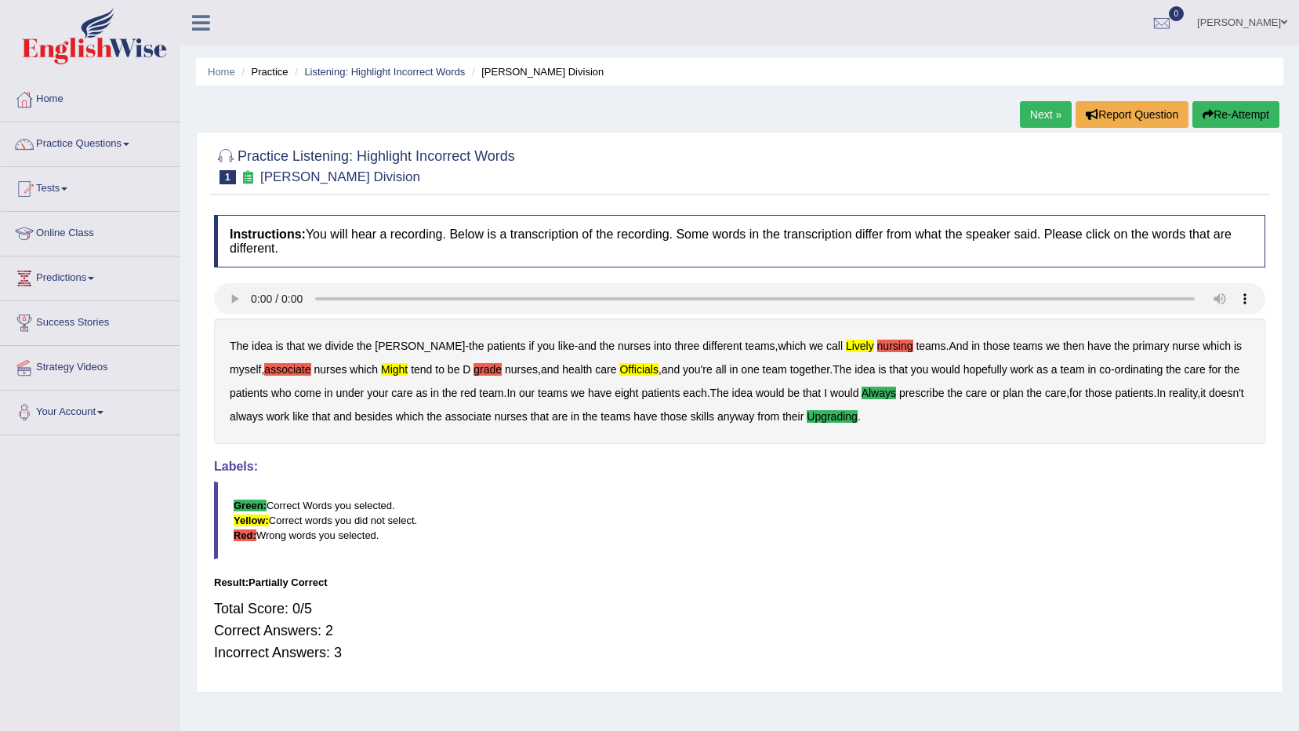
click at [1053, 110] on link "Next »" at bounding box center [1046, 114] width 52 height 27
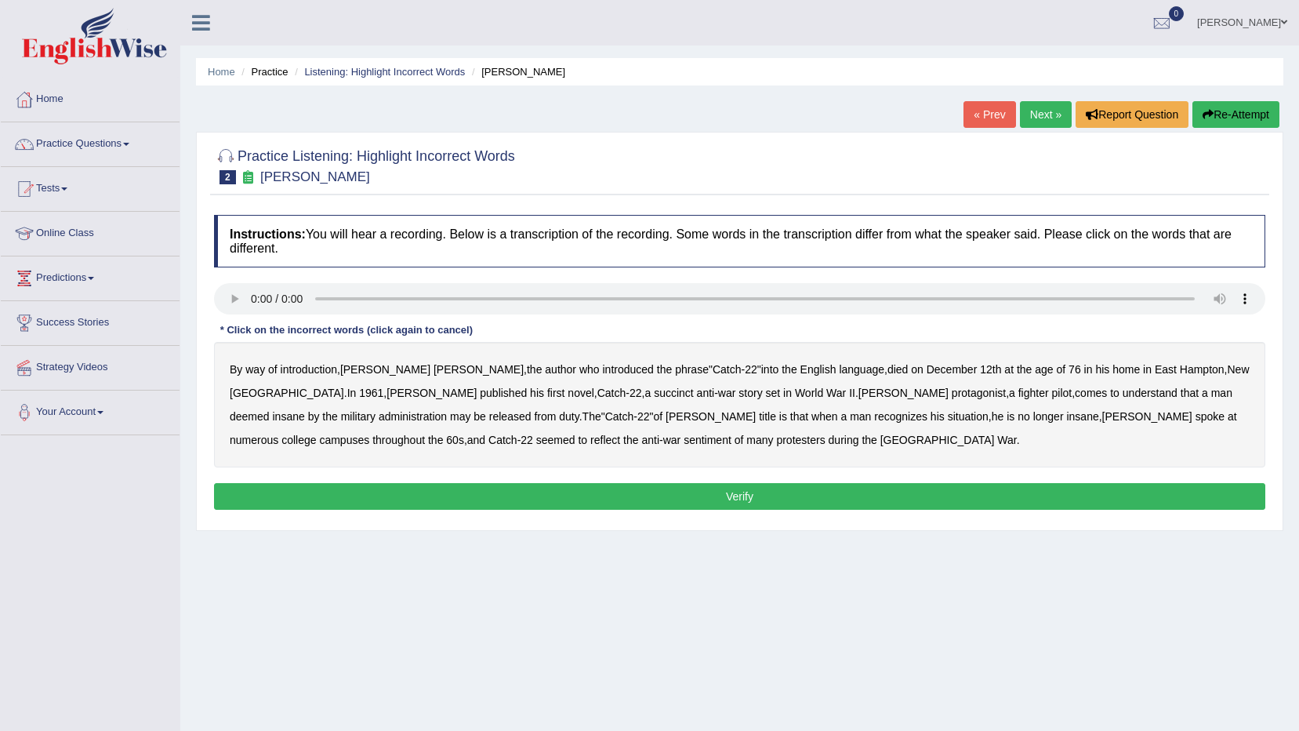
click at [654, 392] on b "succinct" at bounding box center [674, 392] width 40 height 13
click at [447, 410] on b "administration" at bounding box center [413, 416] width 68 height 13
click at [948, 413] on b "situation" at bounding box center [968, 416] width 41 height 13
click at [620, 433] on b "reflect" at bounding box center [605, 439] width 30 height 13
click at [537, 487] on button "Verify" at bounding box center [739, 496] width 1051 height 27
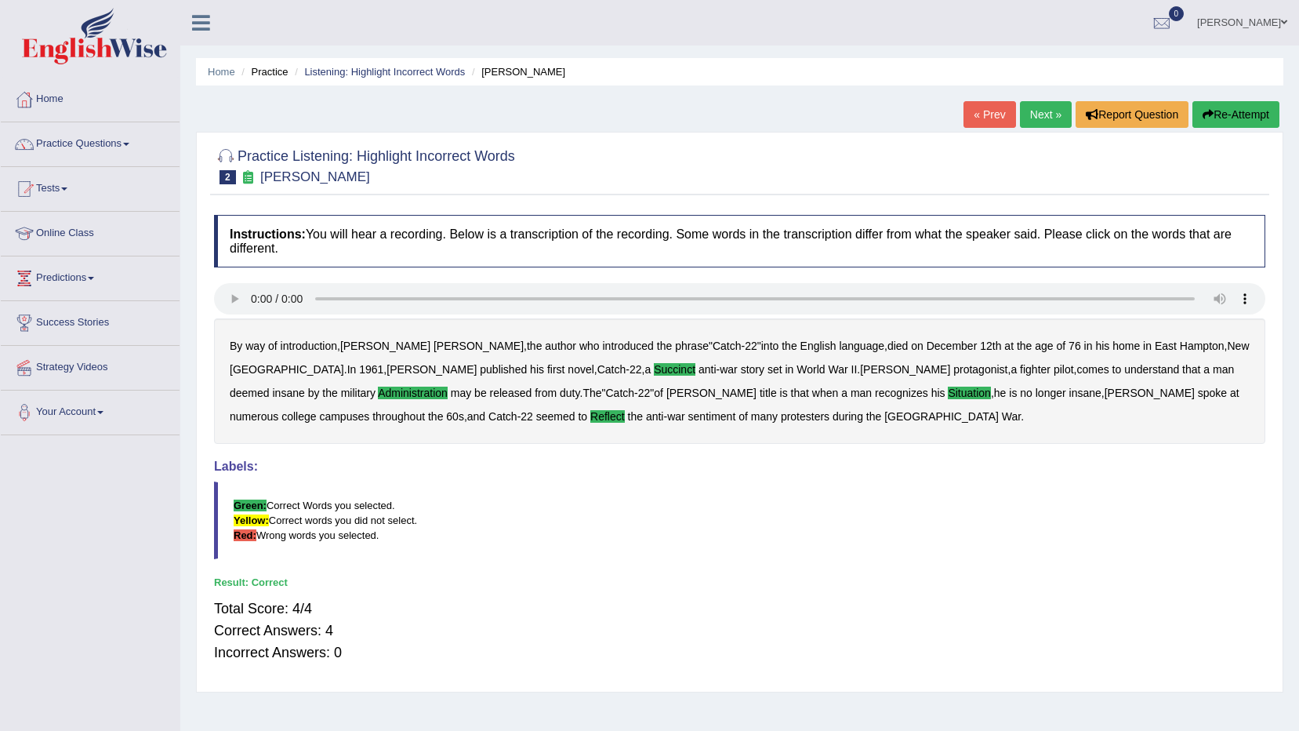
click at [1033, 112] on link "Next »" at bounding box center [1046, 114] width 52 height 27
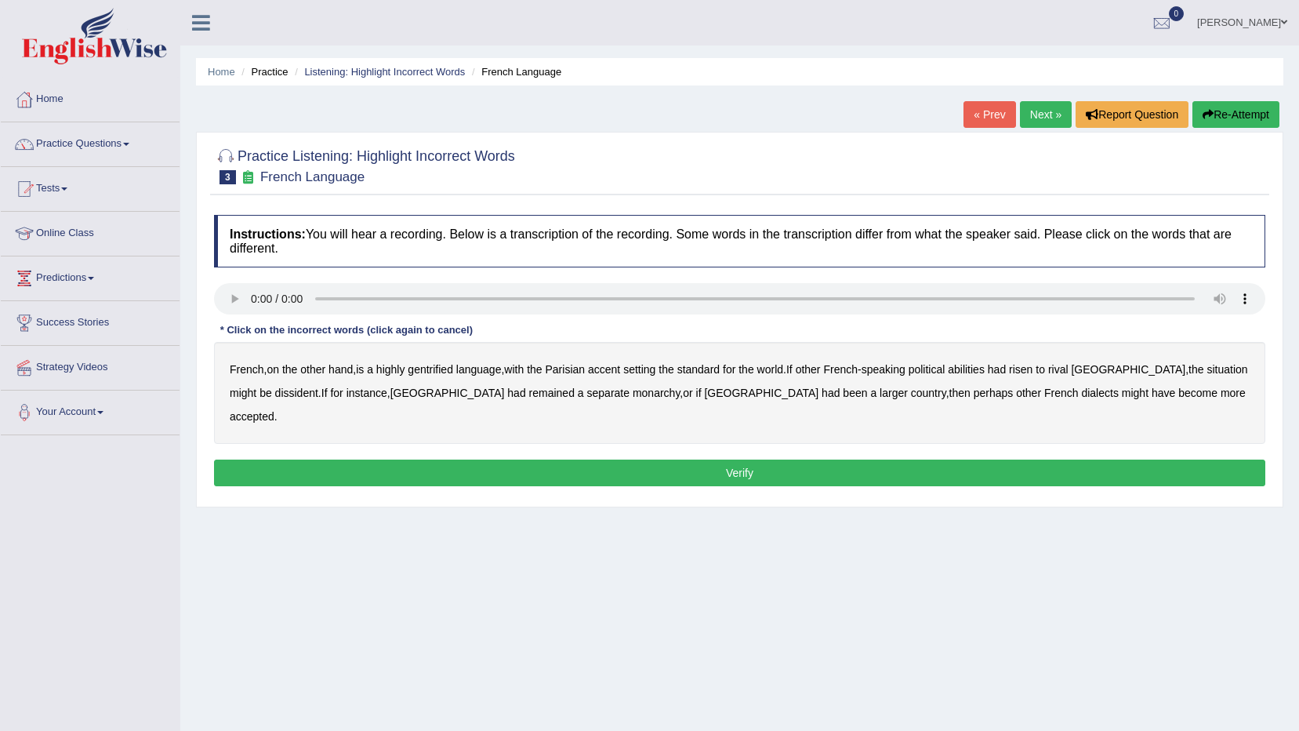
click at [437, 369] on b "gentrified" at bounding box center [430, 369] width 45 height 13
click at [981, 367] on b "abilities" at bounding box center [966, 369] width 37 height 13
click at [275, 392] on b "dissident" at bounding box center [296, 392] width 43 height 13
click at [633, 394] on b "monarchy" at bounding box center [656, 392] width 47 height 13
click at [903, 459] on button "Verify" at bounding box center [739, 472] width 1051 height 27
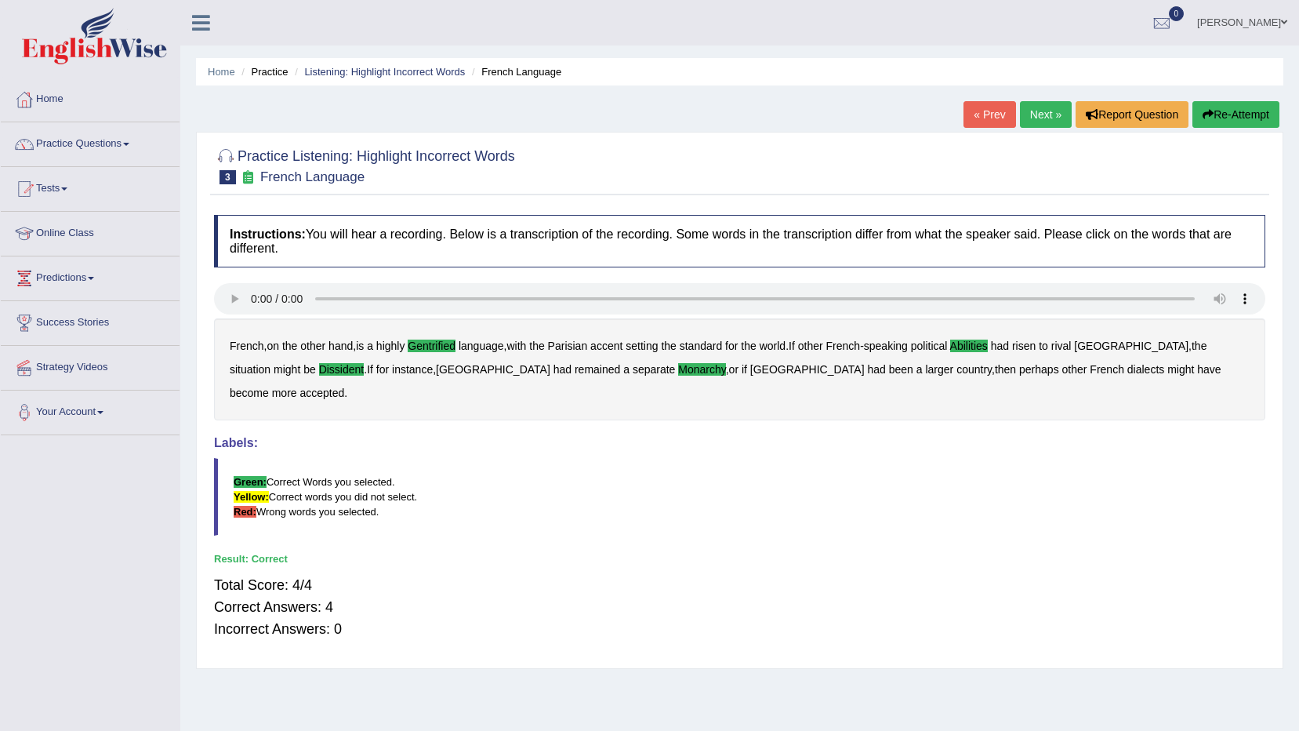
click at [1055, 114] on link "Next »" at bounding box center [1046, 114] width 52 height 27
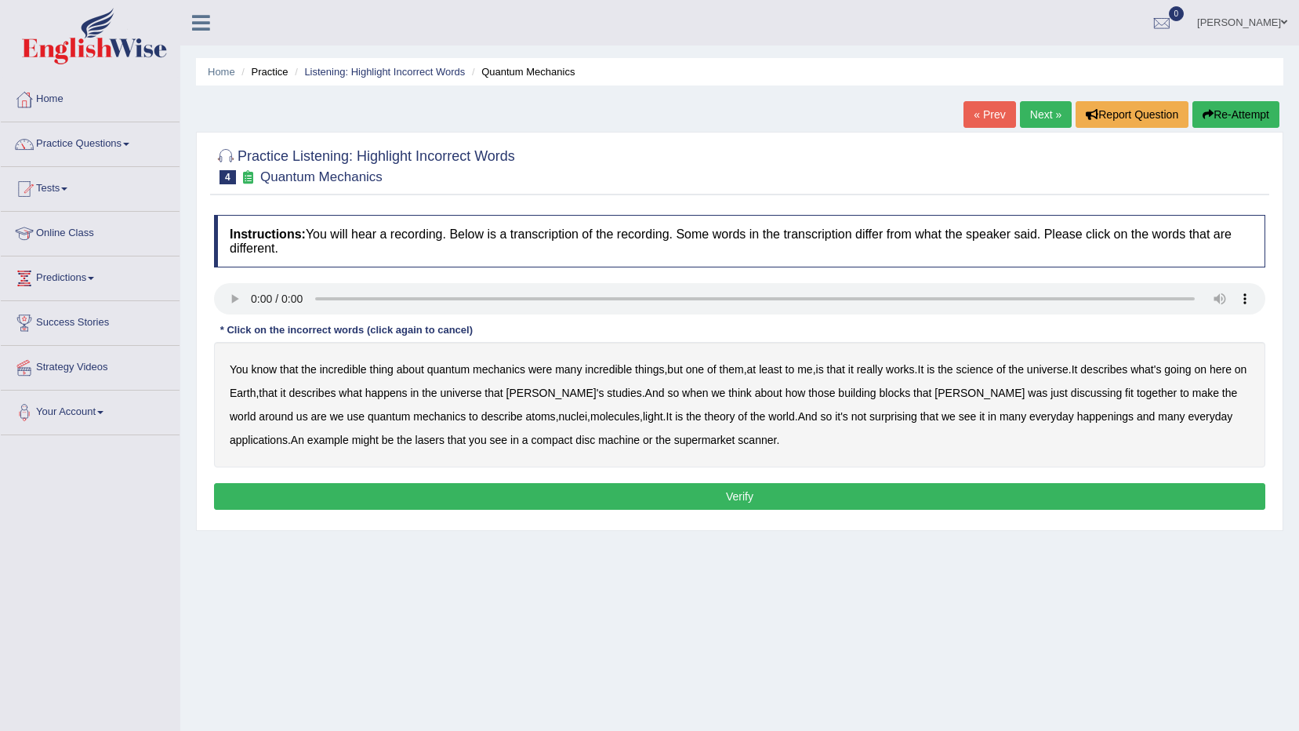
click at [987, 372] on b "science" at bounding box center [974, 369] width 37 height 13
click at [1071, 392] on b "discussing" at bounding box center [1096, 392] width 51 height 13
click at [1077, 415] on b "happenings" at bounding box center [1105, 416] width 56 height 13
click at [598, 435] on b "machine" at bounding box center [619, 439] width 42 height 13
click at [592, 491] on button "Verify" at bounding box center [739, 496] width 1051 height 27
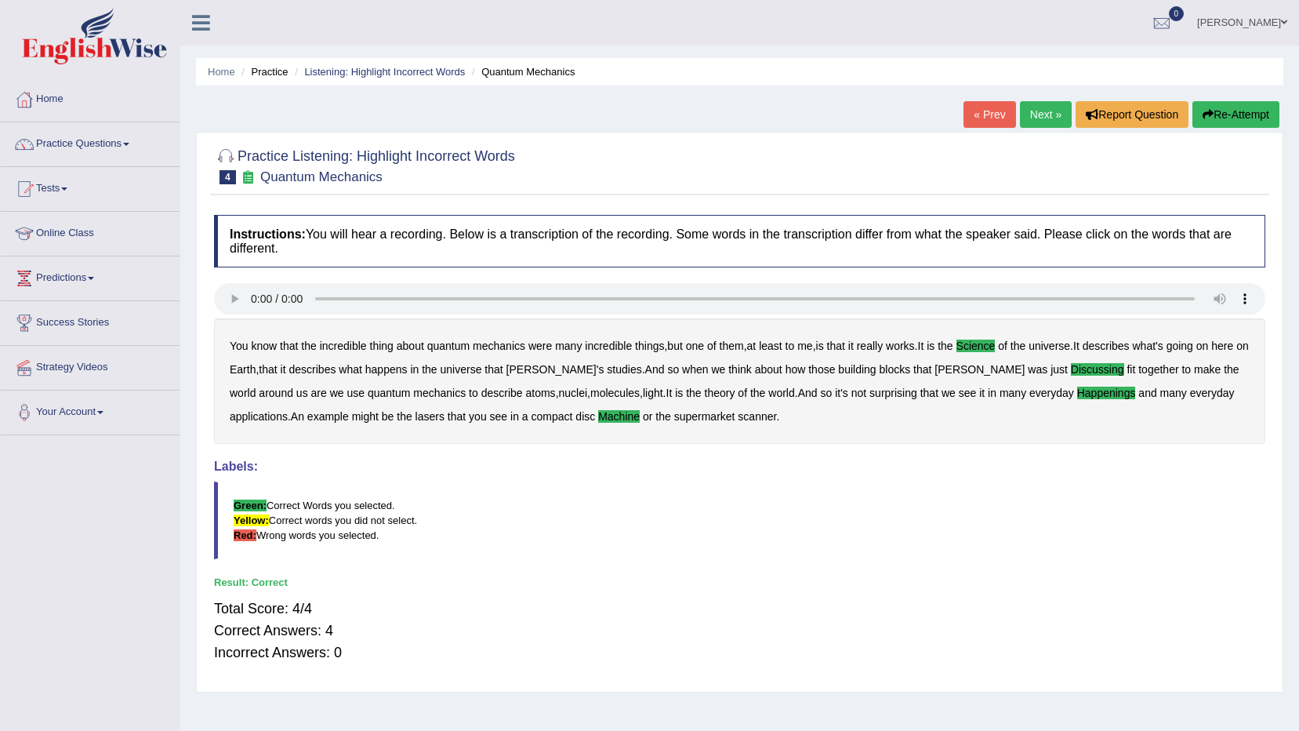
click at [1035, 103] on link "Next »" at bounding box center [1046, 114] width 52 height 27
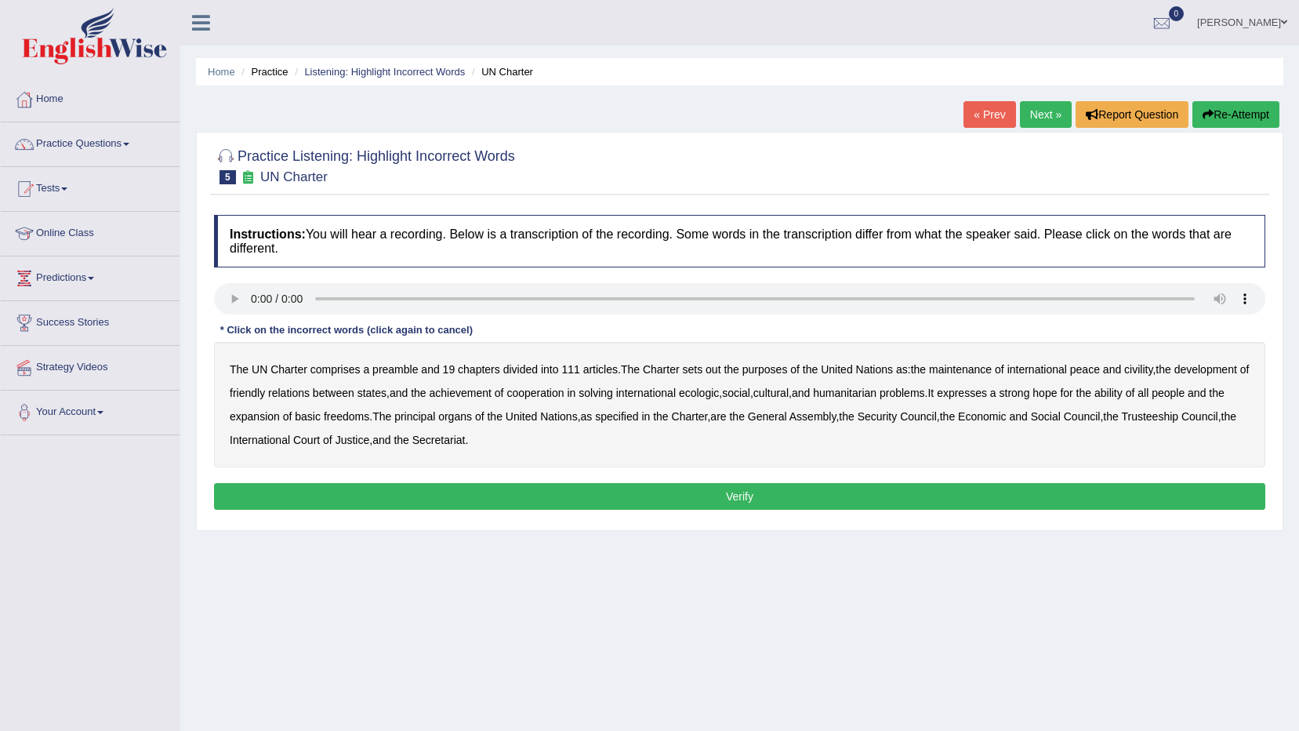
click at [714, 370] on b "out" at bounding box center [712, 369] width 15 height 13
click at [1142, 369] on b "civility" at bounding box center [1138, 369] width 28 height 13
click at [719, 392] on b "ecologic" at bounding box center [699, 392] width 40 height 13
click at [1123, 388] on b "ability" at bounding box center [1108, 392] width 28 height 13
click at [386, 492] on button "Verify" at bounding box center [739, 496] width 1051 height 27
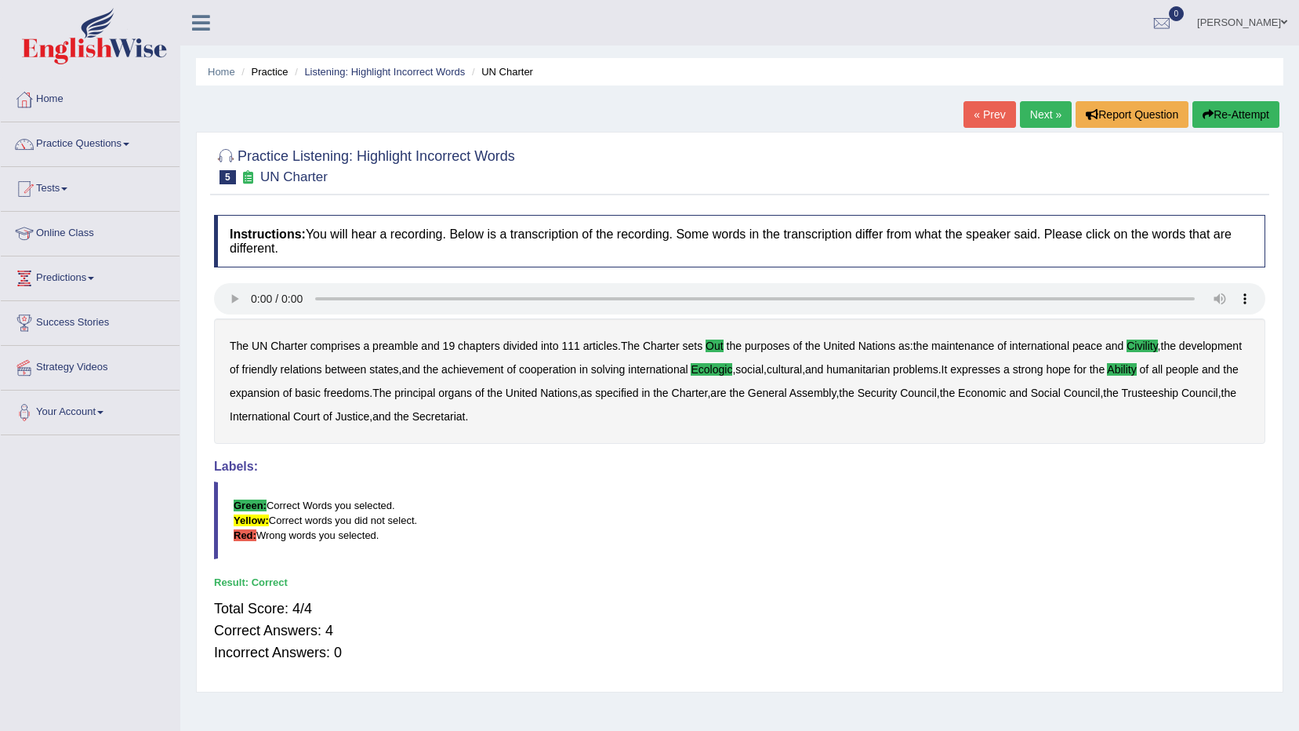
click at [1049, 119] on link "Next »" at bounding box center [1046, 114] width 52 height 27
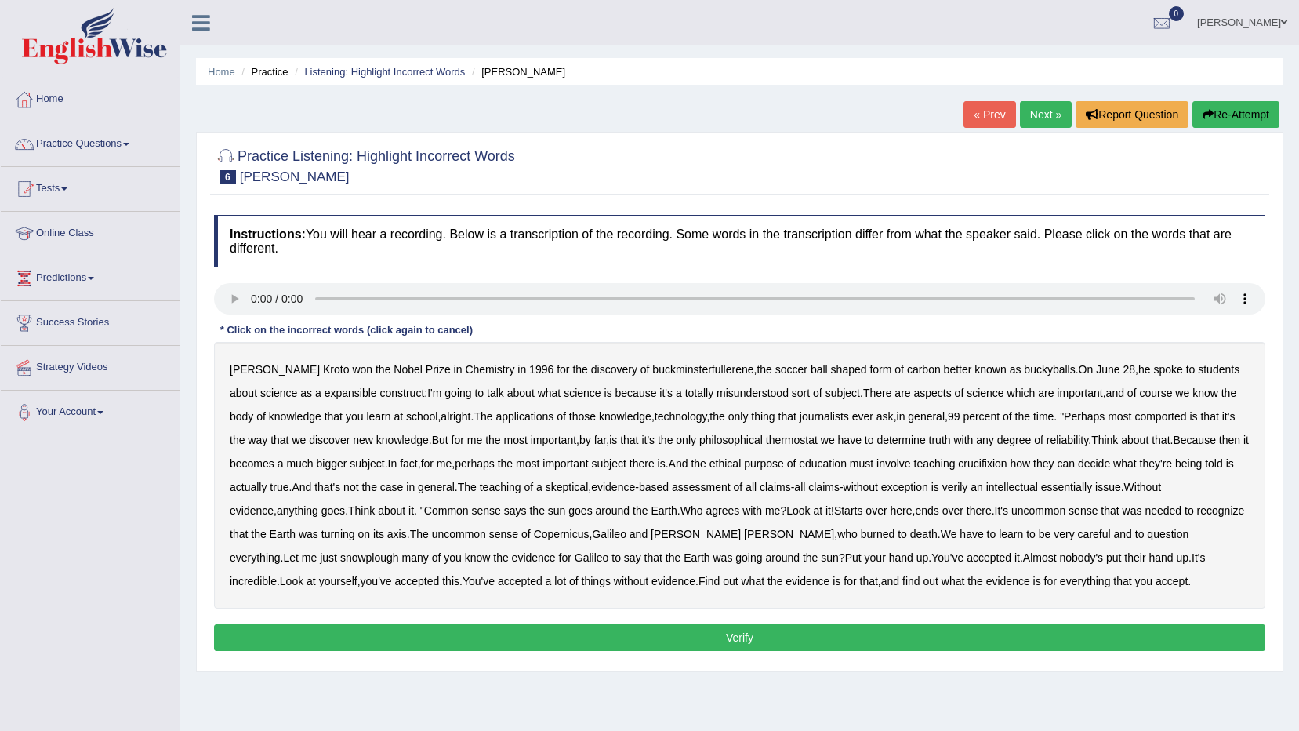
click at [325, 386] on b "expansible" at bounding box center [351, 392] width 53 height 13
click at [1148, 412] on b "comported" at bounding box center [1160, 416] width 52 height 13
click at [773, 437] on b "thermostat" at bounding box center [792, 439] width 52 height 13
click at [1000, 466] on b "crucifixion" at bounding box center [982, 463] width 49 height 13
click at [956, 489] on b "verily" at bounding box center [955, 487] width 26 height 13
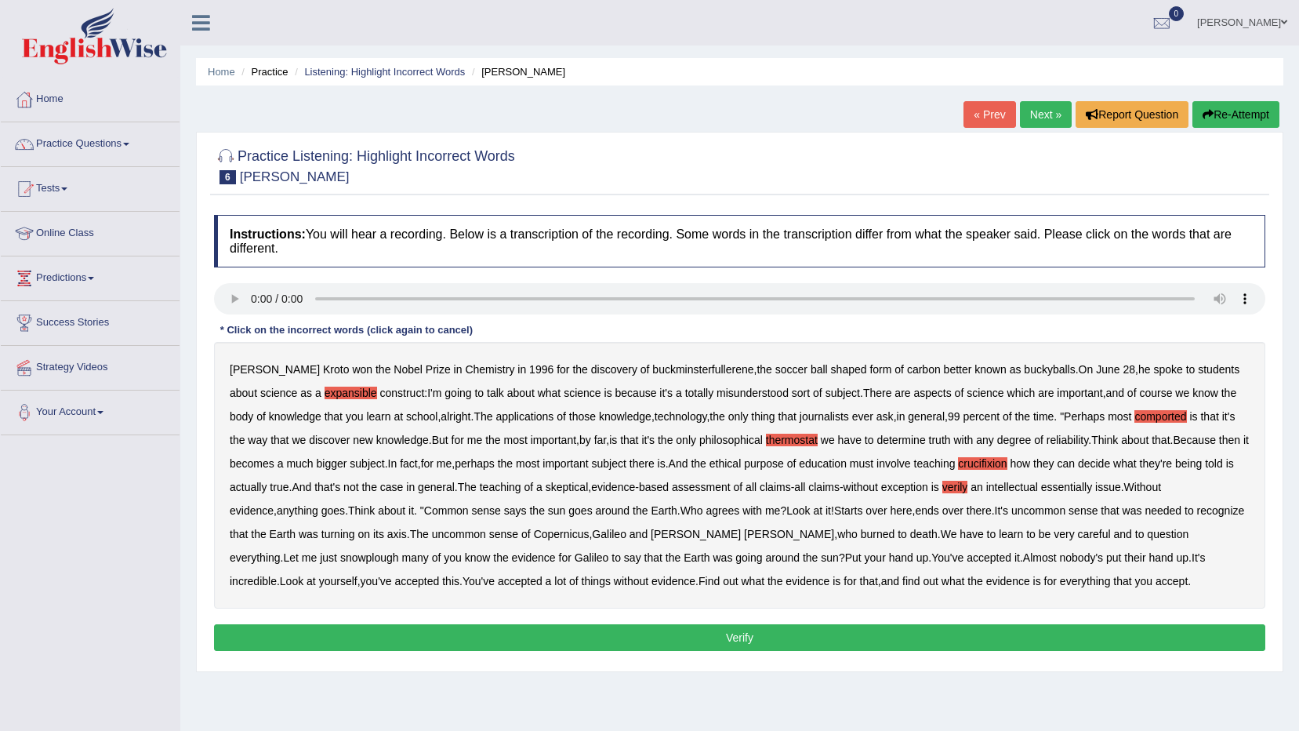
click at [1182, 519] on div "Harold Kroto won the Nobel Prize in Chemistry in 1996 for the discovery of buck…" at bounding box center [739, 475] width 1051 height 267
click at [399, 551] on b "snowplough" at bounding box center [369, 557] width 59 height 13
click at [738, 636] on button "Verify" at bounding box center [739, 637] width 1051 height 27
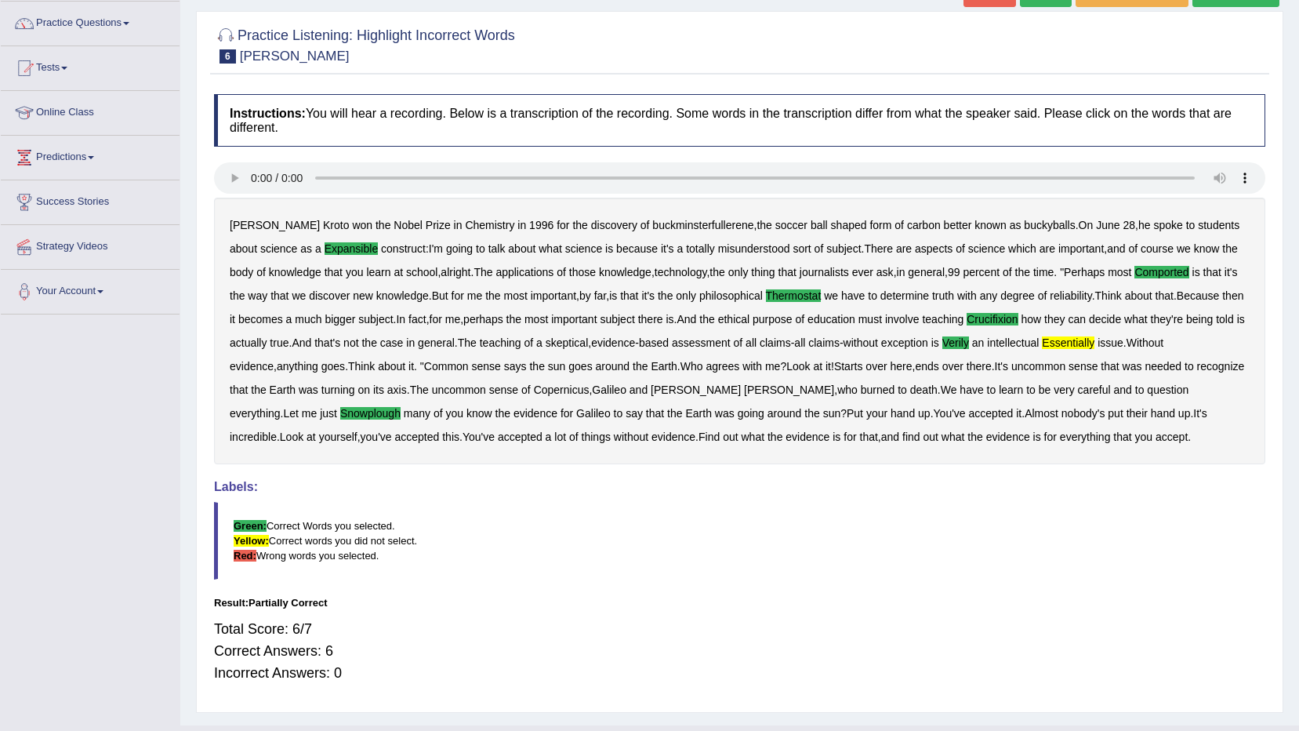
scroll to position [154, 0]
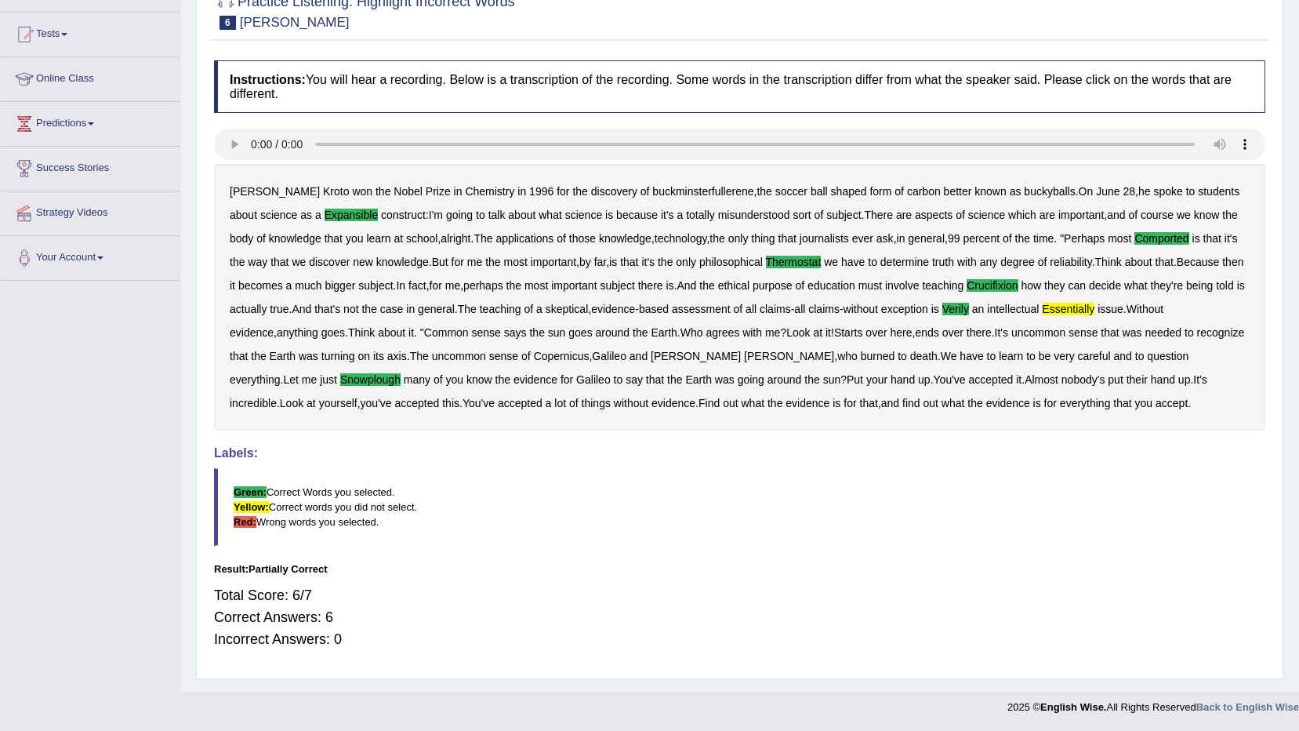
click at [1083, 304] on b "essentially" at bounding box center [1068, 309] width 53 height 13
click at [1021, 471] on blockquote "Green: Correct Words you selected. Yellow: Correct words you did not select. Re…" at bounding box center [739, 507] width 1051 height 78
click at [1084, 300] on div "Harold Kroto won the Nobel Prize in Chemistry in 1996 for the discovery of buck…" at bounding box center [739, 297] width 1051 height 267
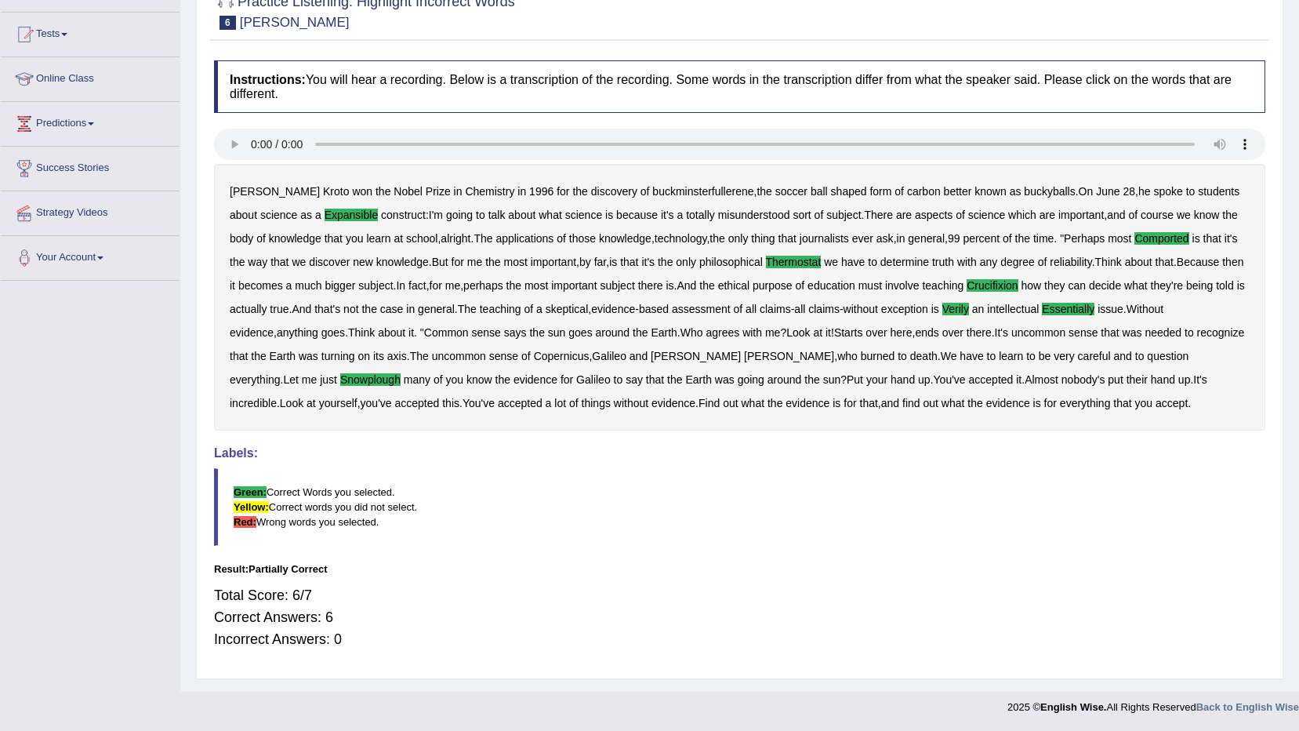
click at [1069, 303] on b "essentially" at bounding box center [1068, 309] width 53 height 13
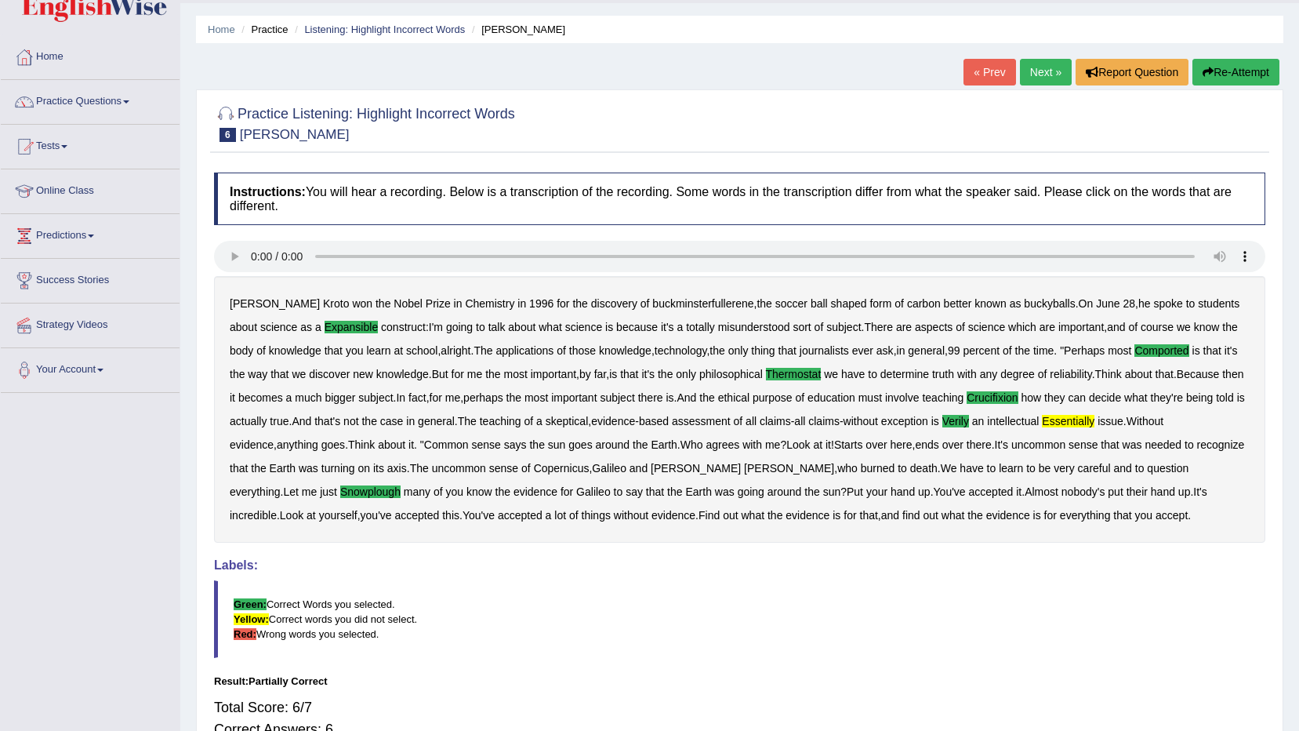
scroll to position [0, 0]
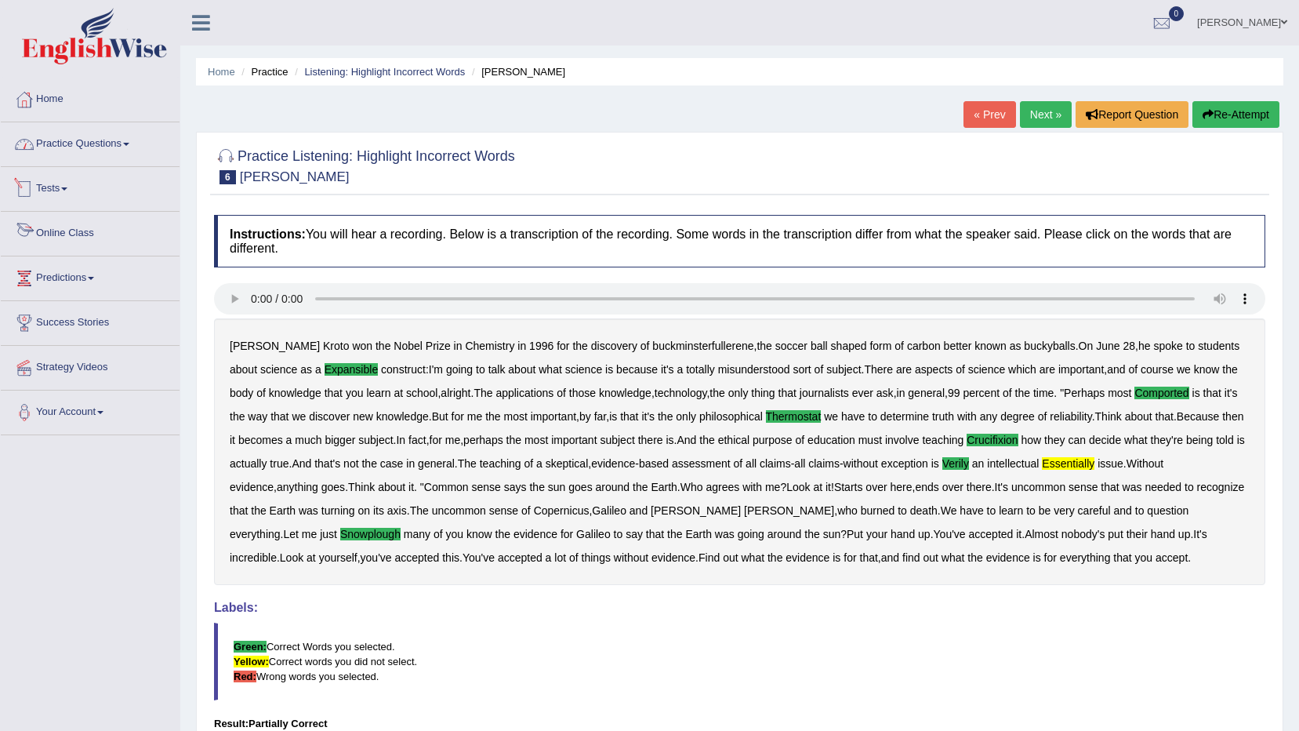
click at [107, 143] on link "Practice Questions" at bounding box center [90, 141] width 179 height 39
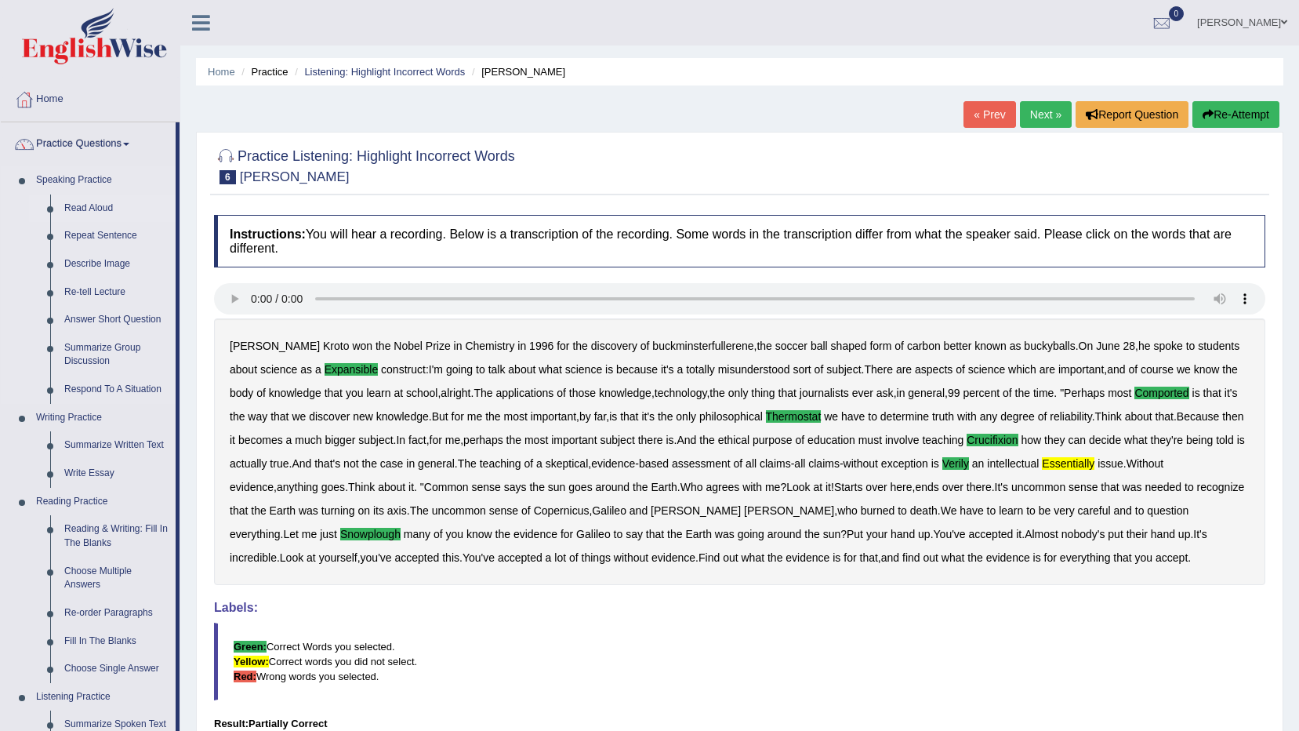
click at [92, 203] on link "Read Aloud" at bounding box center [116, 208] width 118 height 28
